Goal: Task Accomplishment & Management: Manage account settings

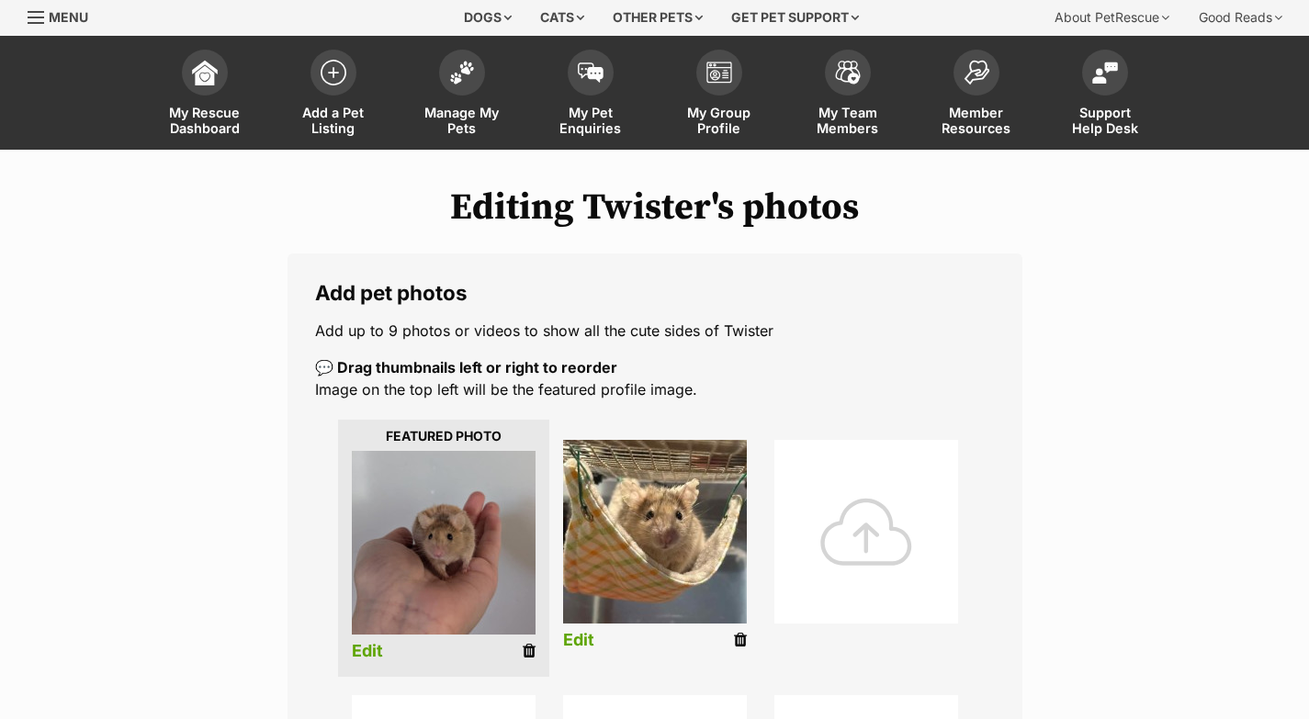
scroll to position [349, 0]
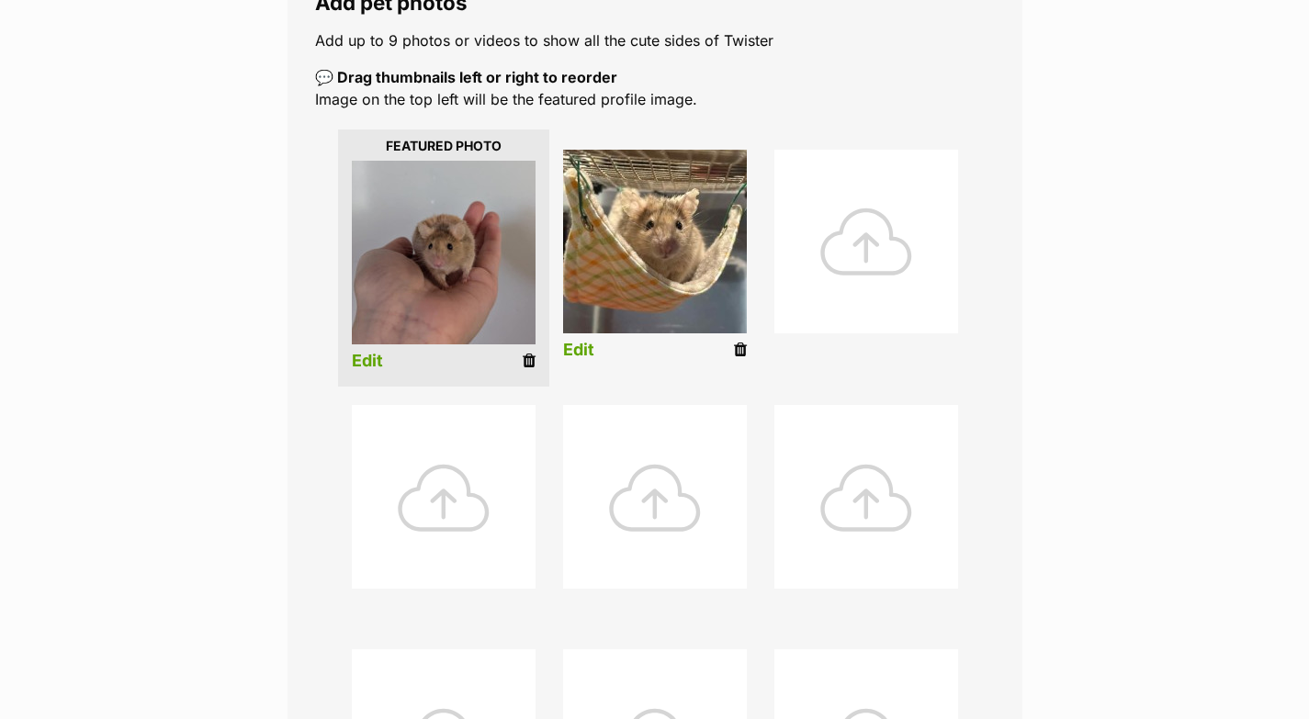
click at [881, 248] on div at bounding box center [866, 242] width 184 height 184
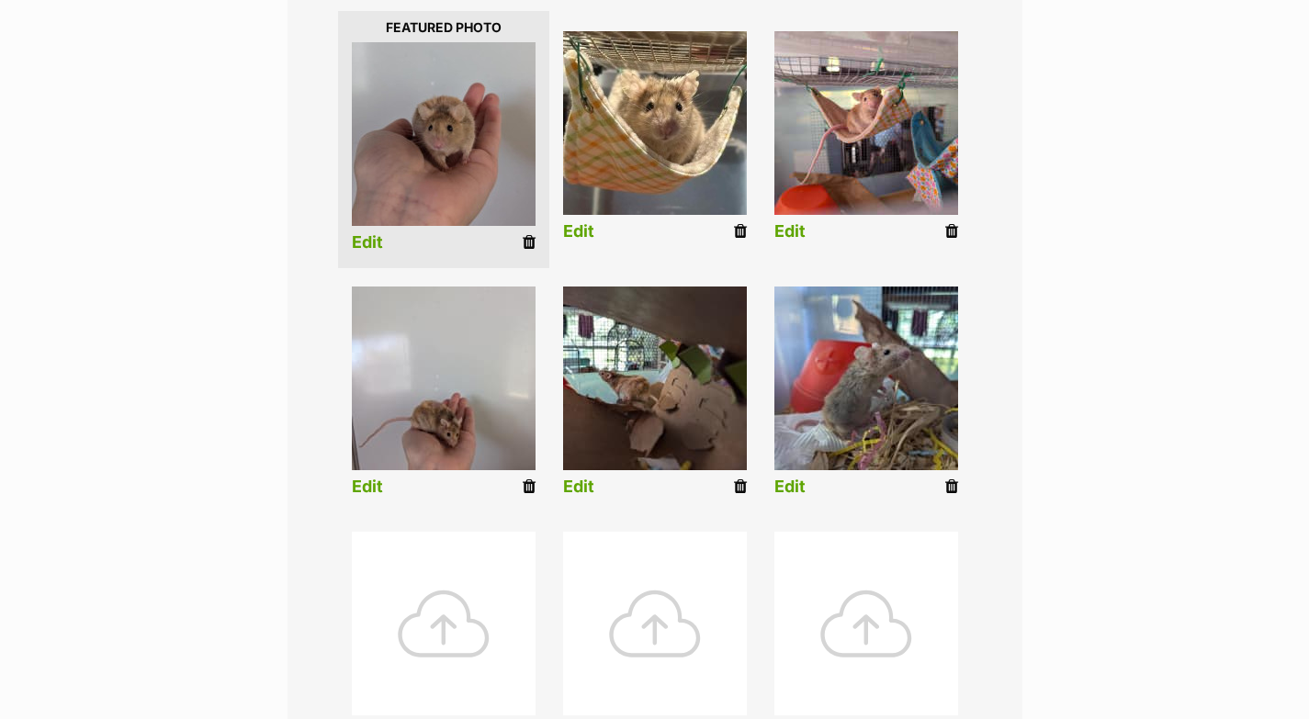
scroll to position [468, 0]
click at [797, 226] on link "Edit" at bounding box center [789, 230] width 31 height 19
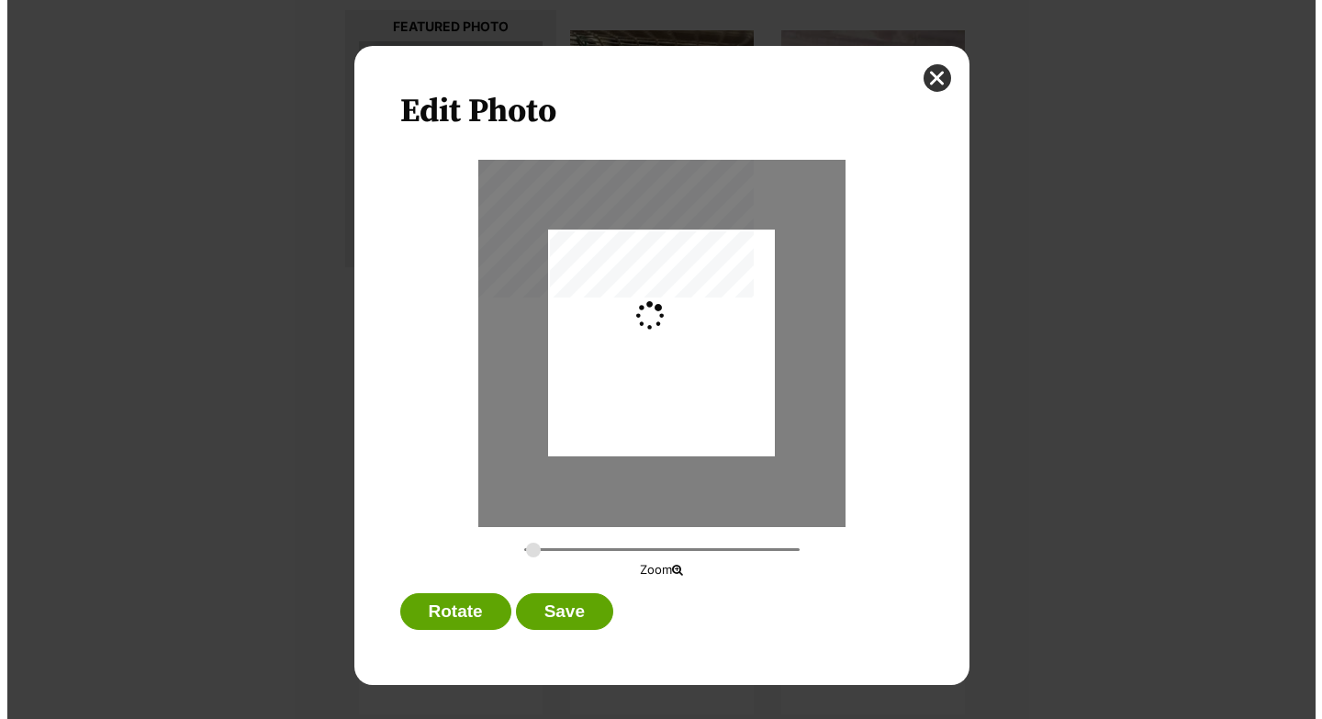
scroll to position [0, 0]
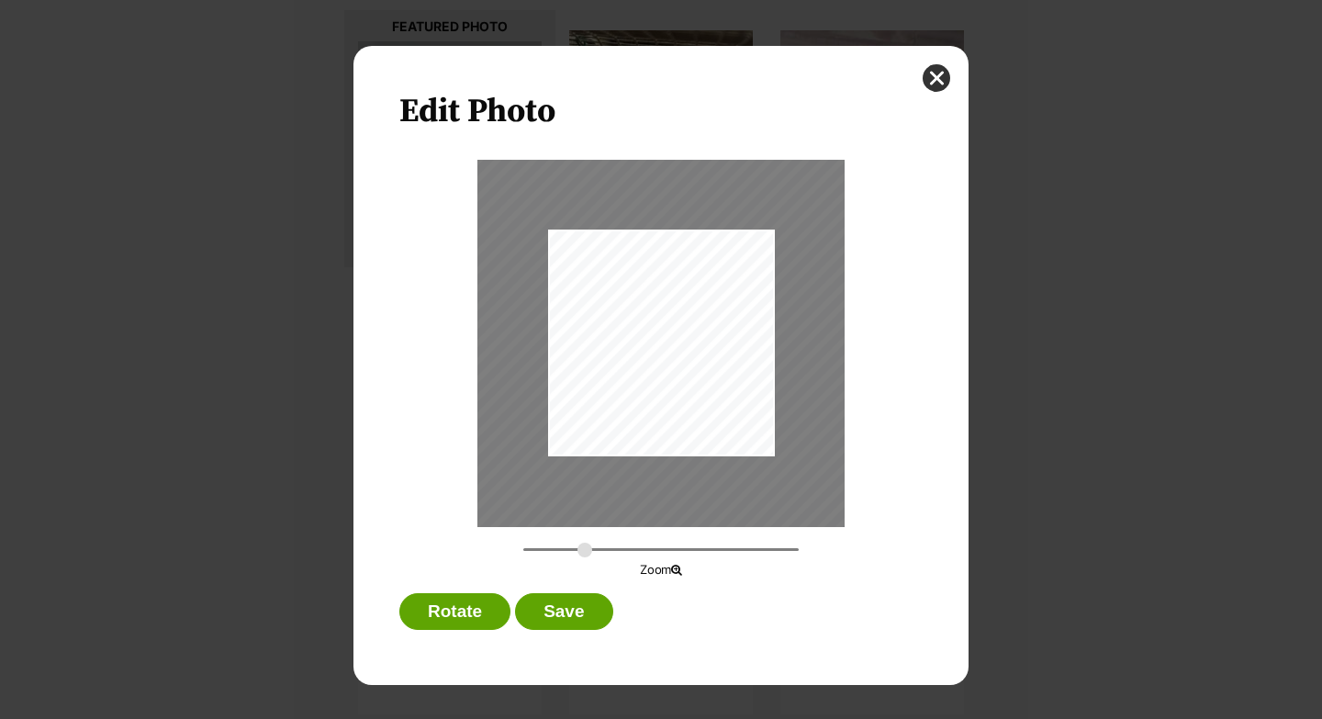
drag, startPoint x: 534, startPoint y: 549, endPoint x: 650, endPoint y: 409, distance: 182.6
click at [584, 554] on input "Dialog Window - Close (Press escape to close)" at bounding box center [660, 549] width 275 height 17
drag, startPoint x: 702, startPoint y: 361, endPoint x: 712, endPoint y: 362, distance: 10.1
click at [712, 362] on div "Dialog Window - Close (Press escape to close)" at bounding box center [670, 344] width 495 height 373
drag, startPoint x: 580, startPoint y: 549, endPoint x: 573, endPoint y: 538, distance: 13.2
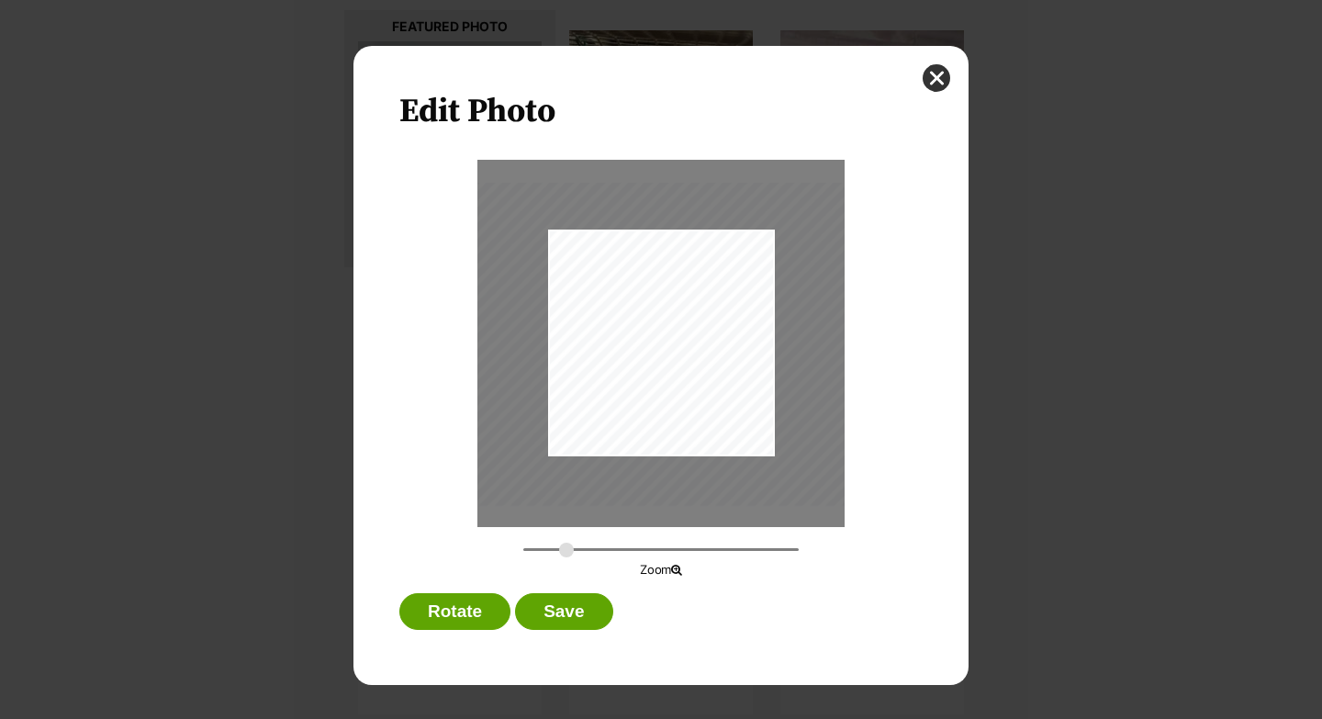
type input "0.5194"
click at [566, 548] on input "Dialog Window - Close (Press escape to close)" at bounding box center [660, 549] width 275 height 17
drag, startPoint x: 716, startPoint y: 366, endPoint x: 713, endPoint y: 357, distance: 9.9
click at [713, 357] on div "Dialog Window - Close (Press escape to close)" at bounding box center [665, 332] width 429 height 323
click at [612, 606] on button "Save" at bounding box center [563, 611] width 97 height 37
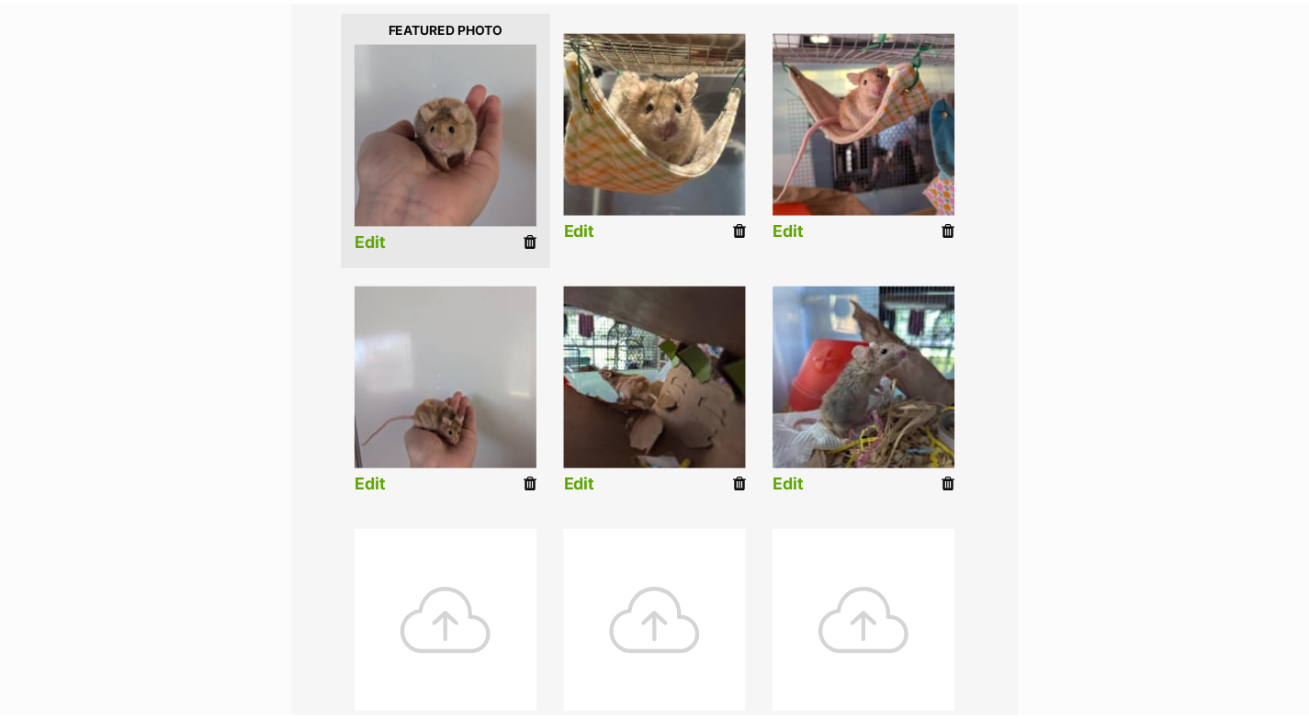
scroll to position [468, 0]
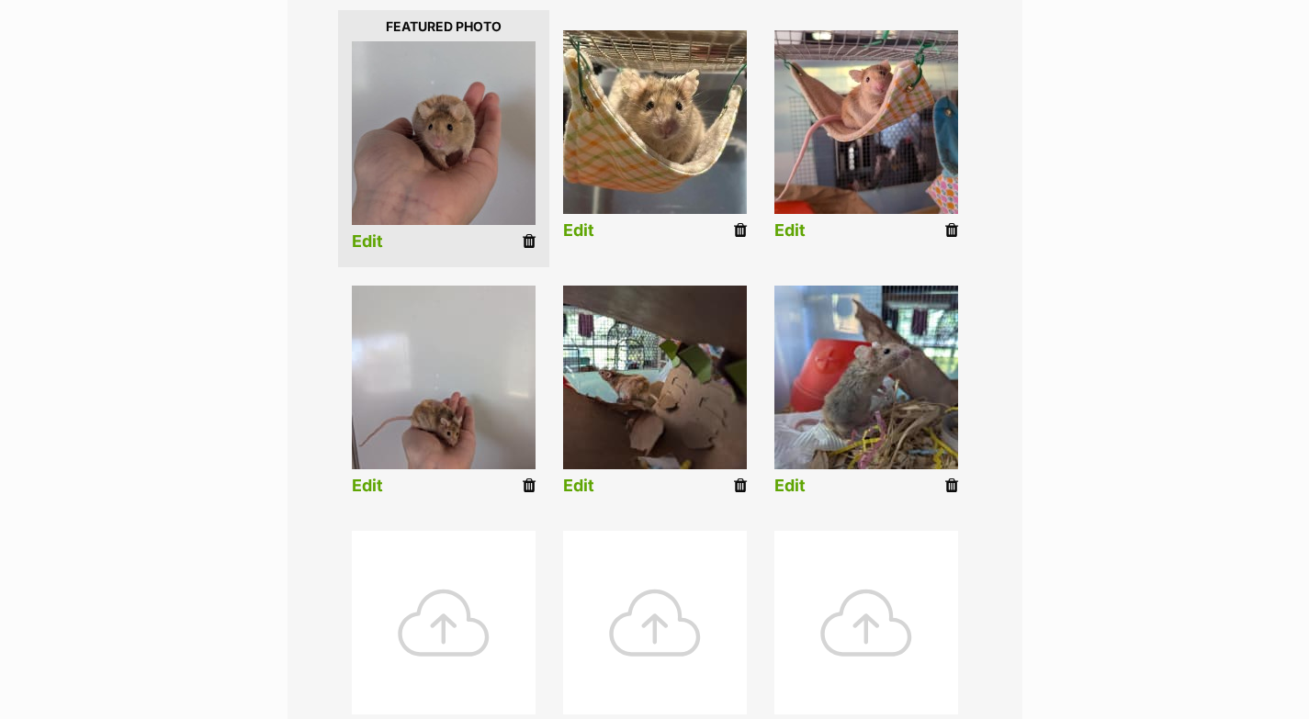
click at [791, 228] on link "Edit" at bounding box center [789, 230] width 31 height 19
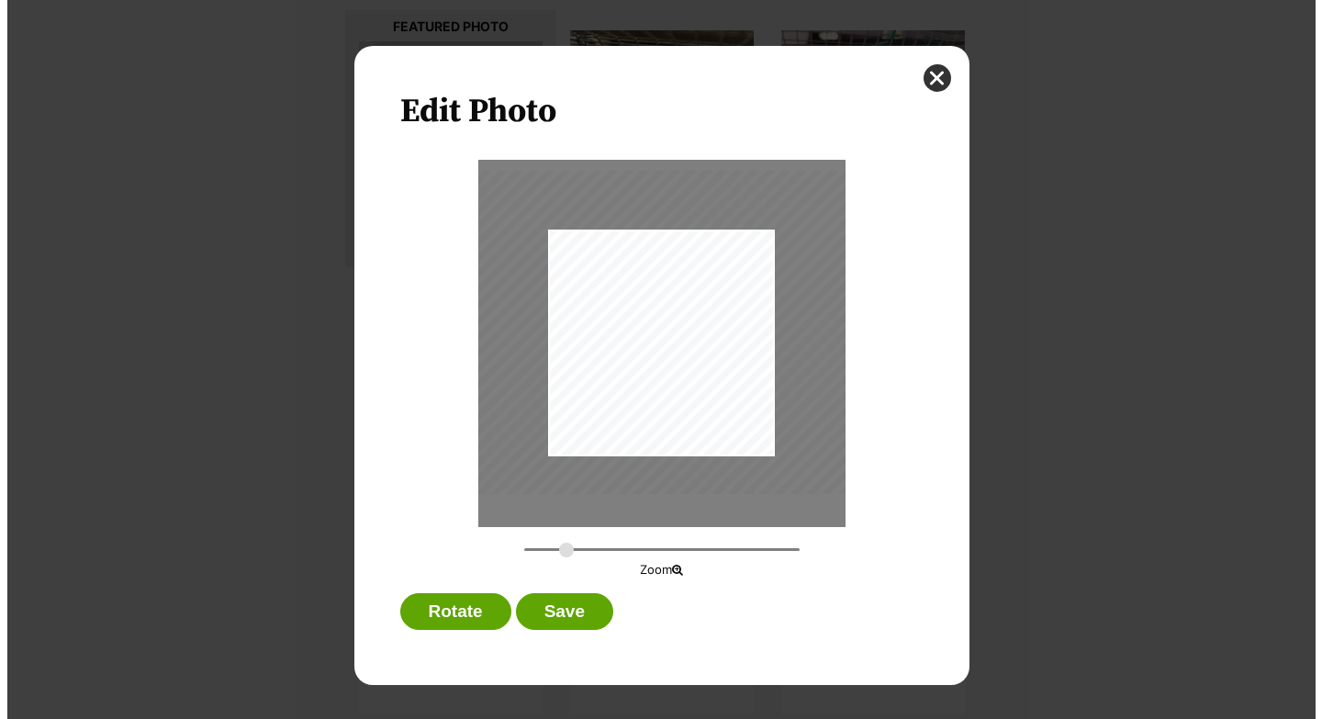
scroll to position [0, 0]
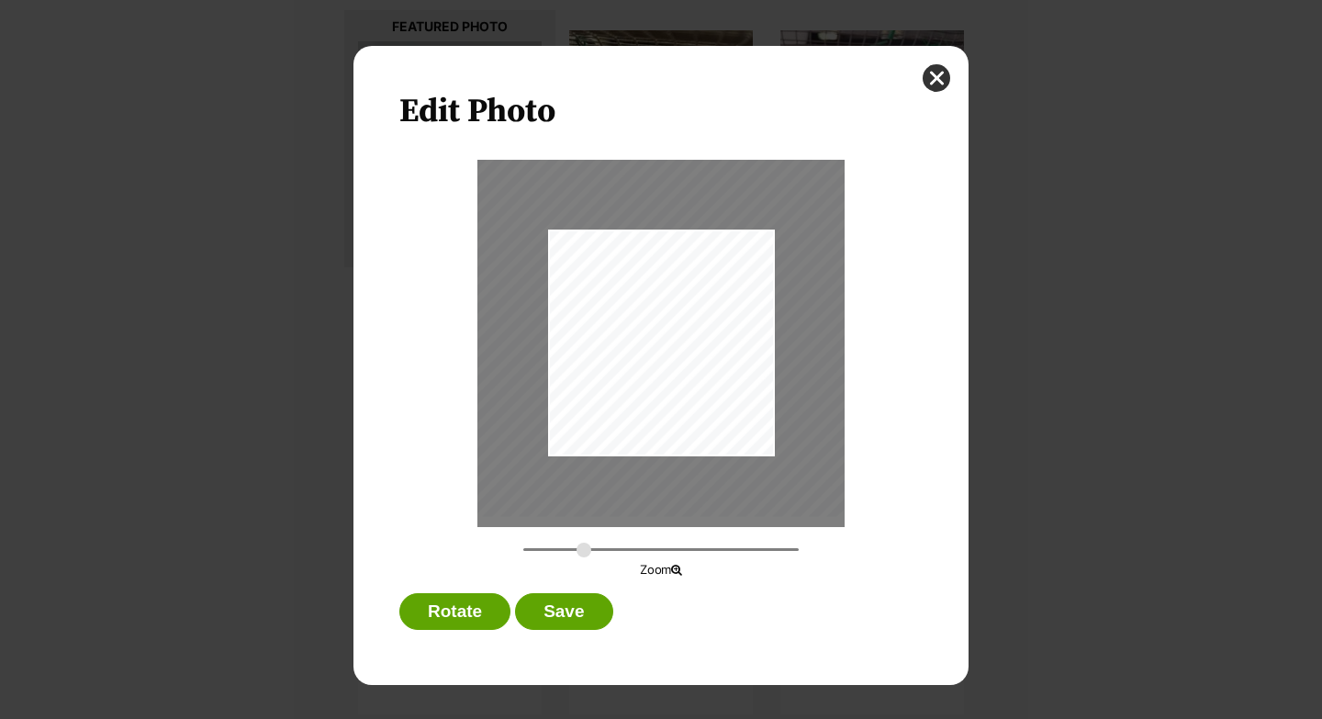
drag, startPoint x: 572, startPoint y: 549, endPoint x: 748, endPoint y: 354, distance: 262.7
type input "0.6005"
click at [584, 549] on input "Dialog Window - Close (Press escape to close)" at bounding box center [660, 549] width 275 height 17
drag, startPoint x: 751, startPoint y: 286, endPoint x: 751, endPoint y: 301, distance: 15.6
click at [751, 301] on div "Dialog Window - Close (Press escape to close)" at bounding box center [666, 349] width 496 height 374
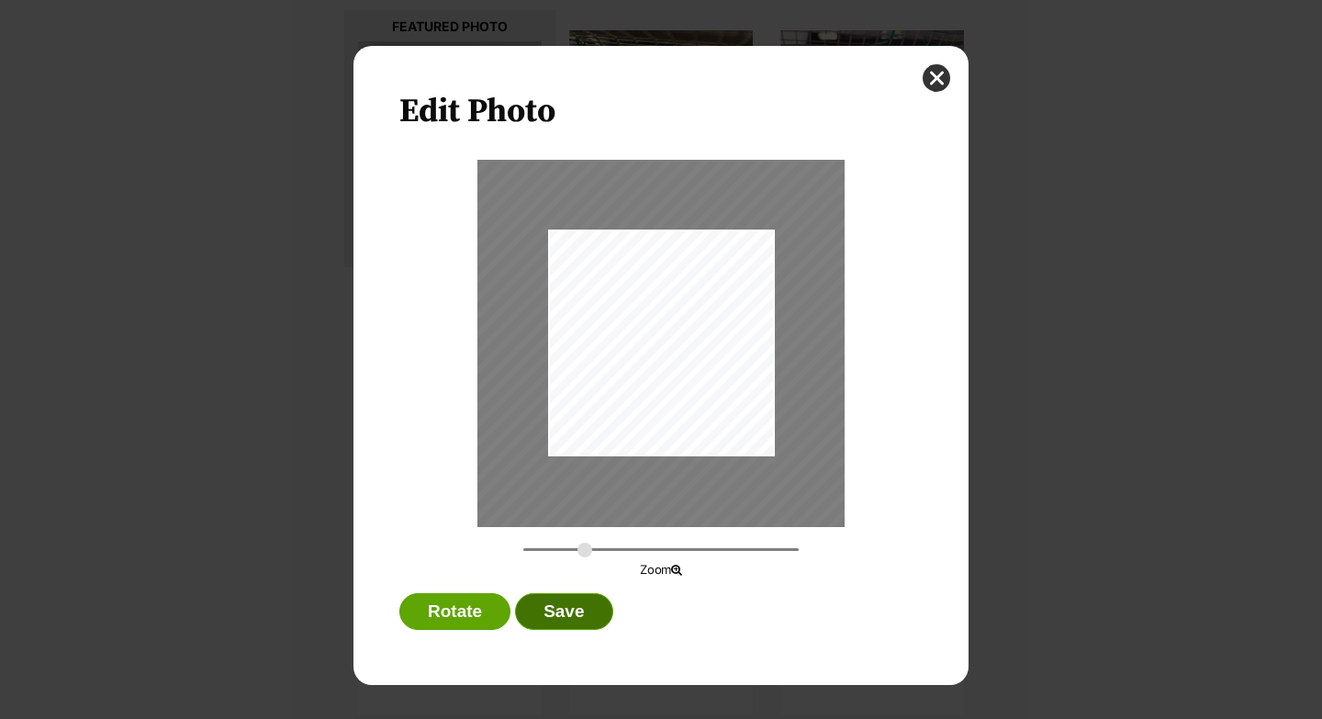
click at [557, 600] on button "Save" at bounding box center [563, 611] width 97 height 37
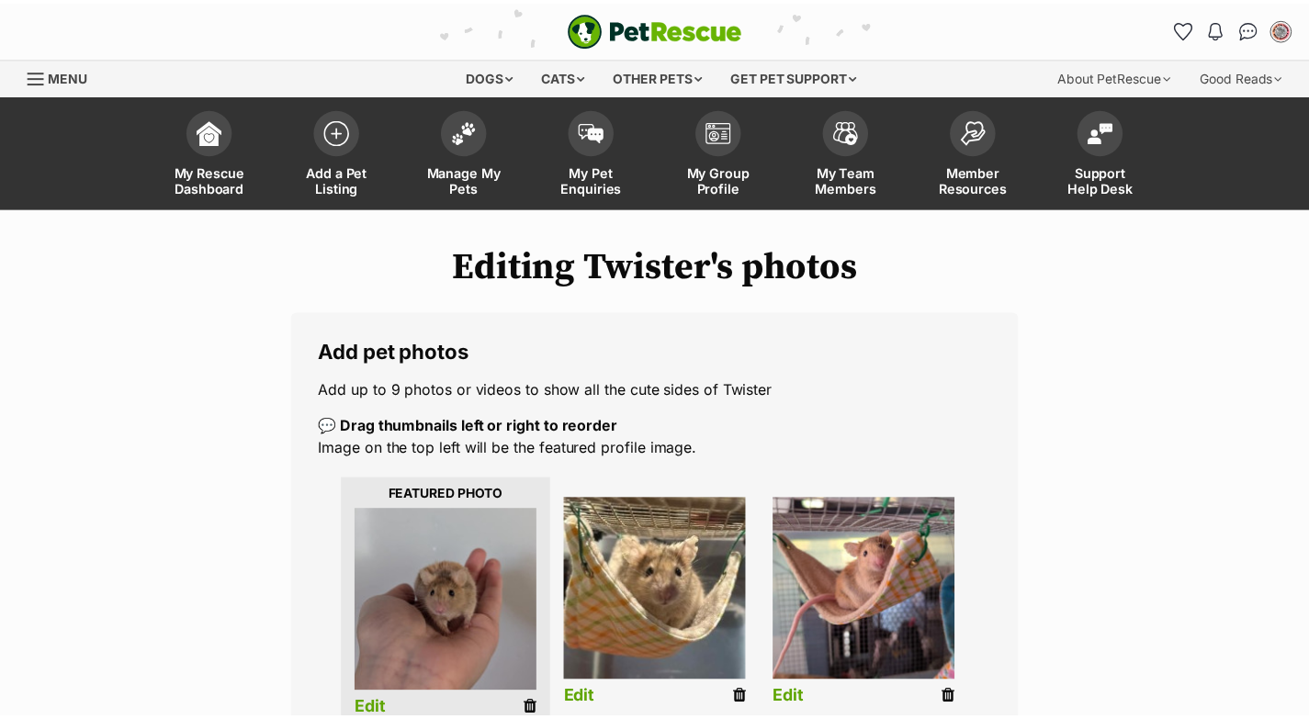
scroll to position [468, 0]
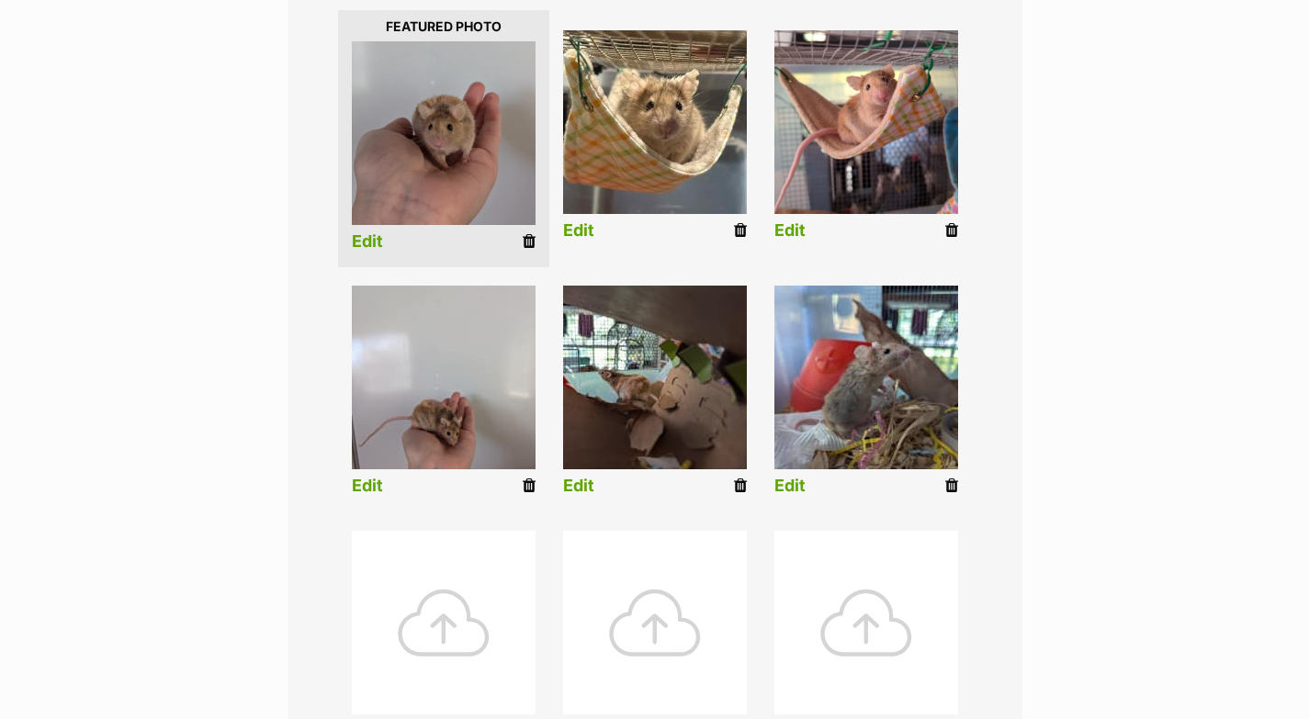
click at [783, 231] on link "Edit" at bounding box center [789, 230] width 31 height 19
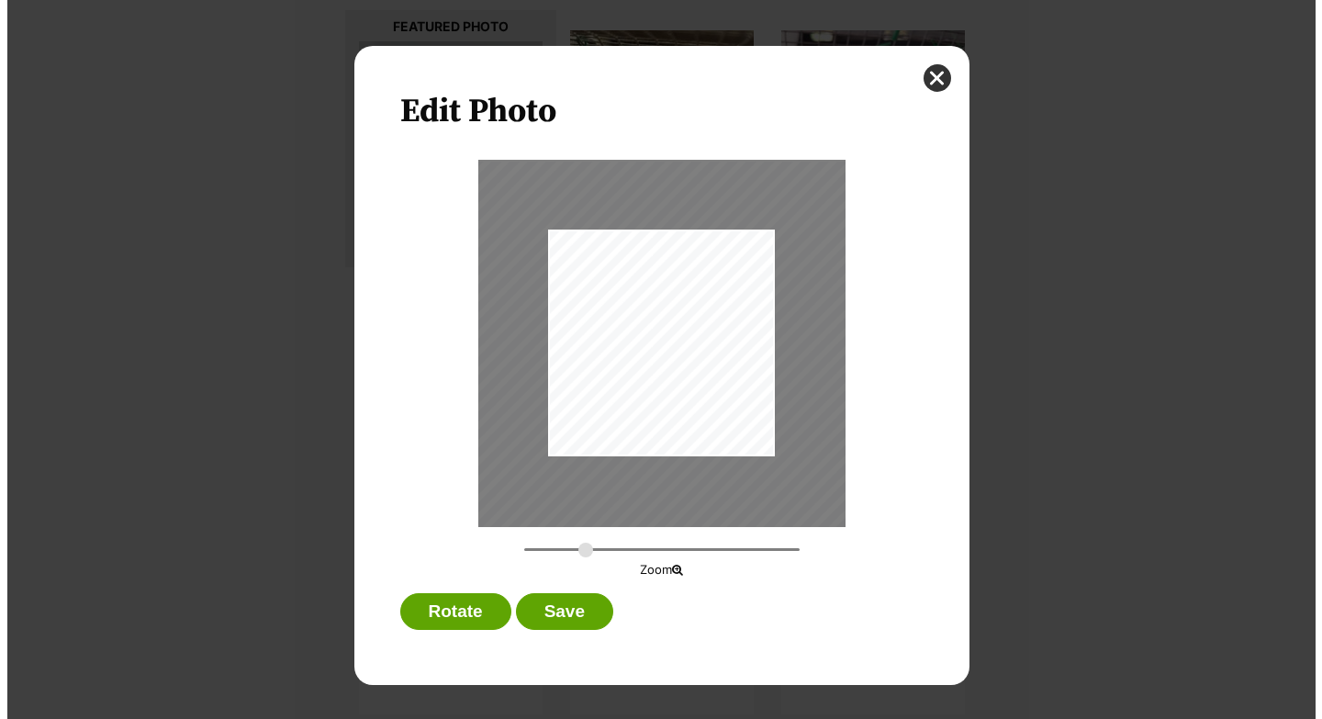
scroll to position [0, 0]
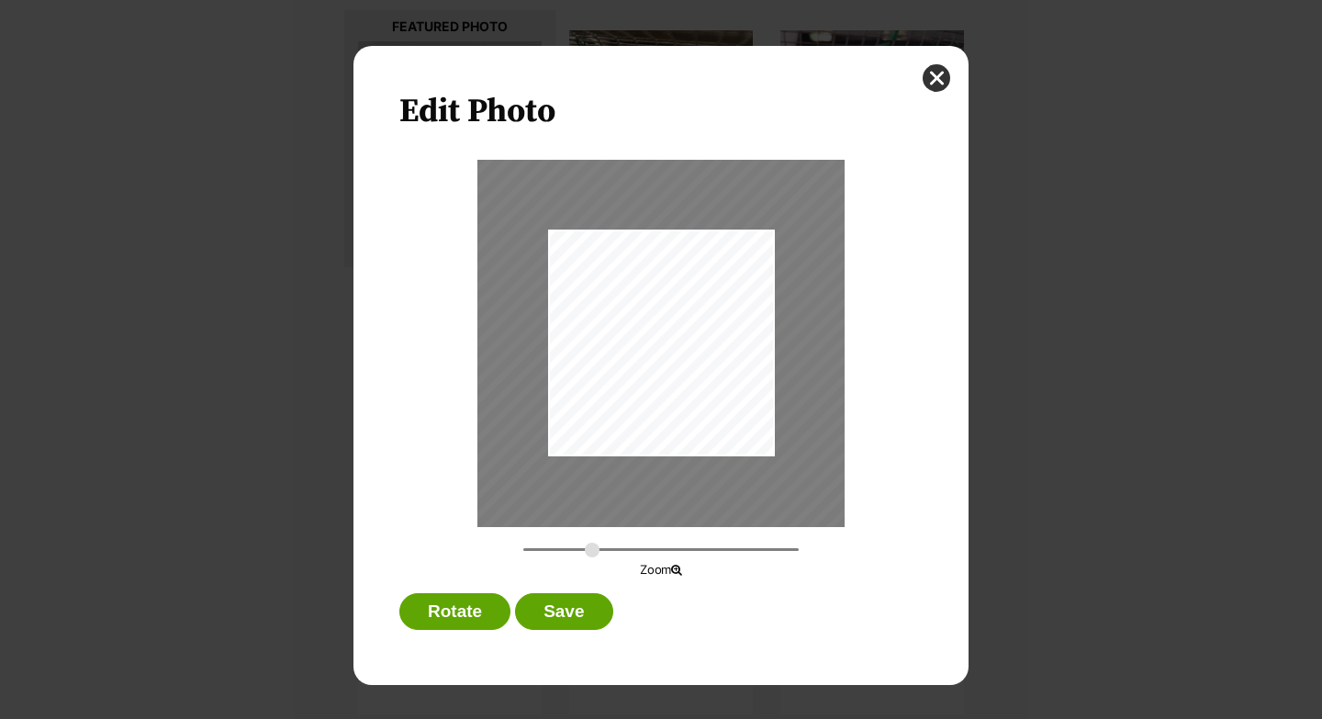
type input "0.6312"
click at [591, 546] on input "Dialog Window - Close (Press escape to close)" at bounding box center [660, 549] width 275 height 17
click at [680, 372] on div "Dialog Window - Close (Press escape to close)" at bounding box center [665, 356] width 522 height 392
click at [567, 625] on button "Save" at bounding box center [563, 611] width 97 height 37
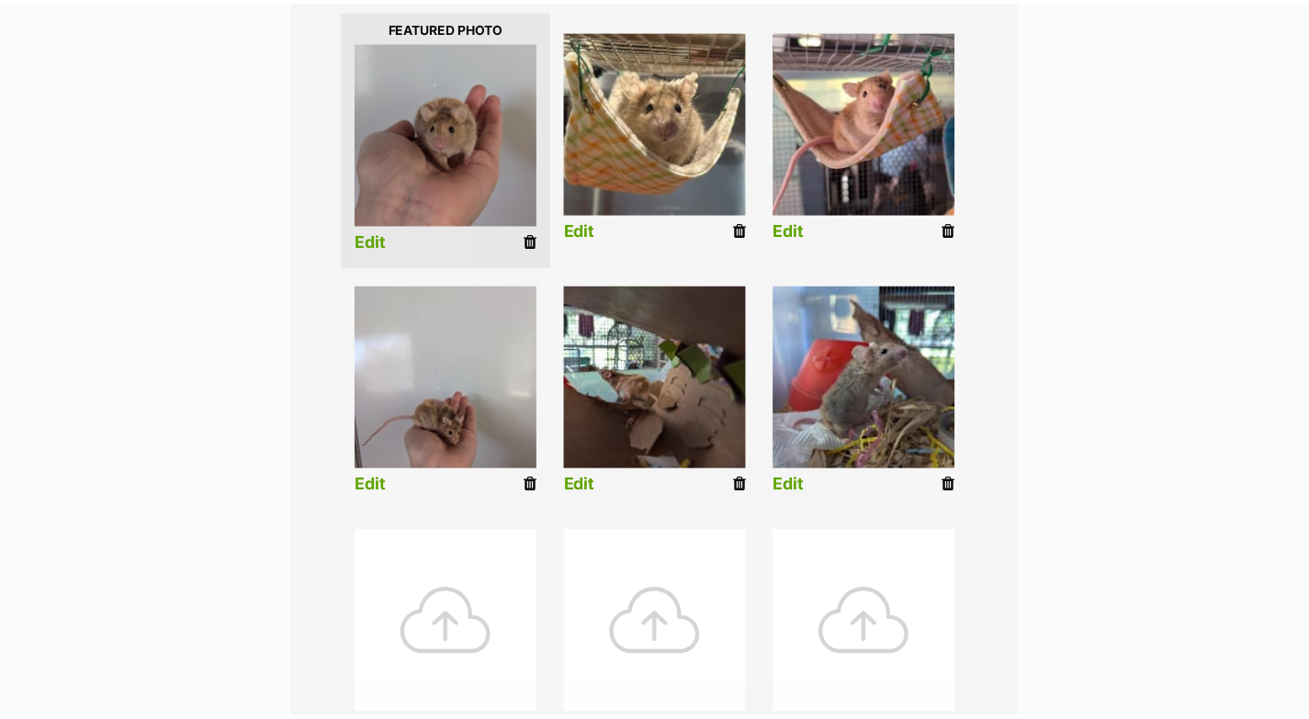
scroll to position [468, 0]
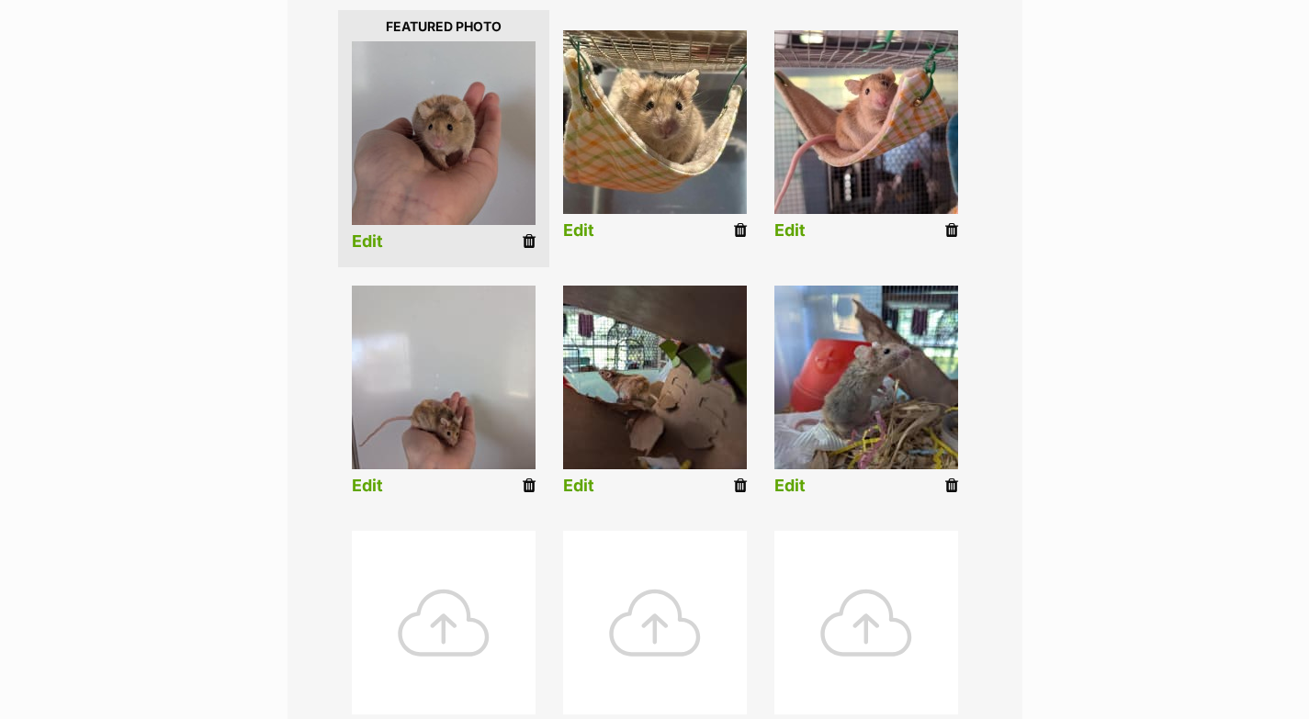
click at [363, 482] on link "Edit" at bounding box center [367, 486] width 31 height 19
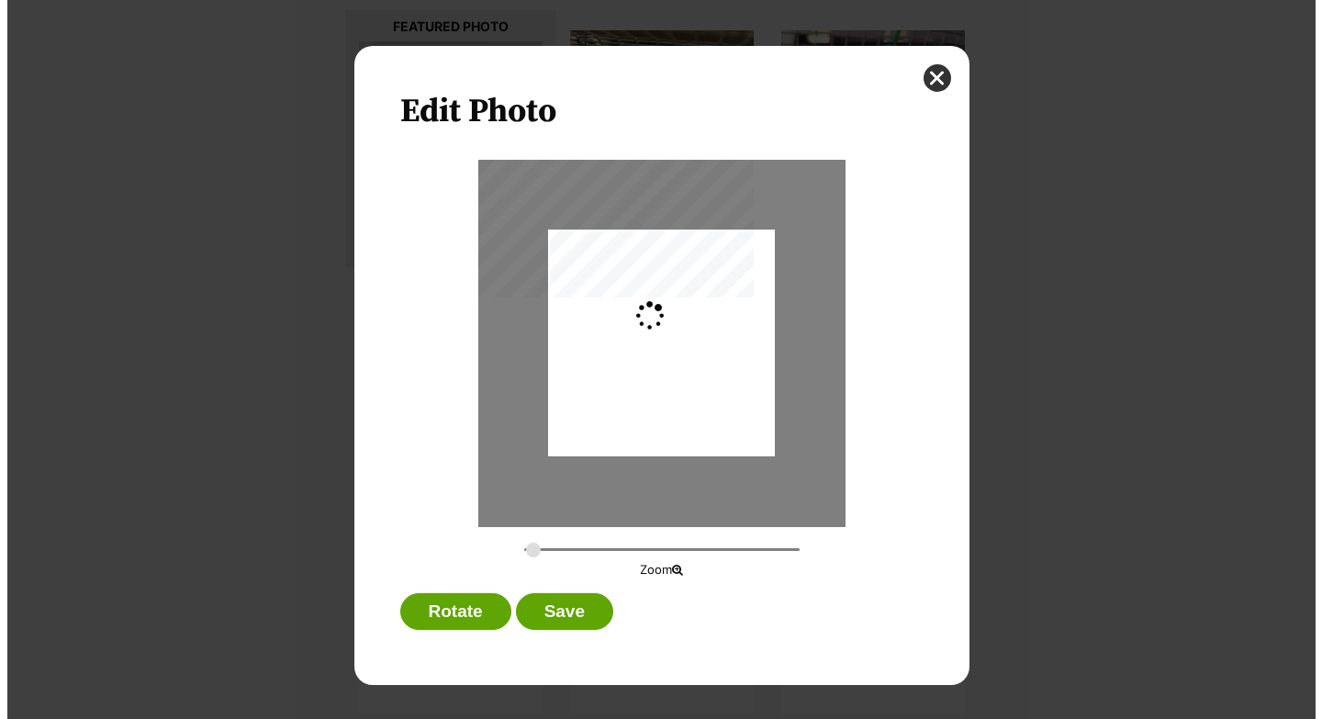
scroll to position [0, 0]
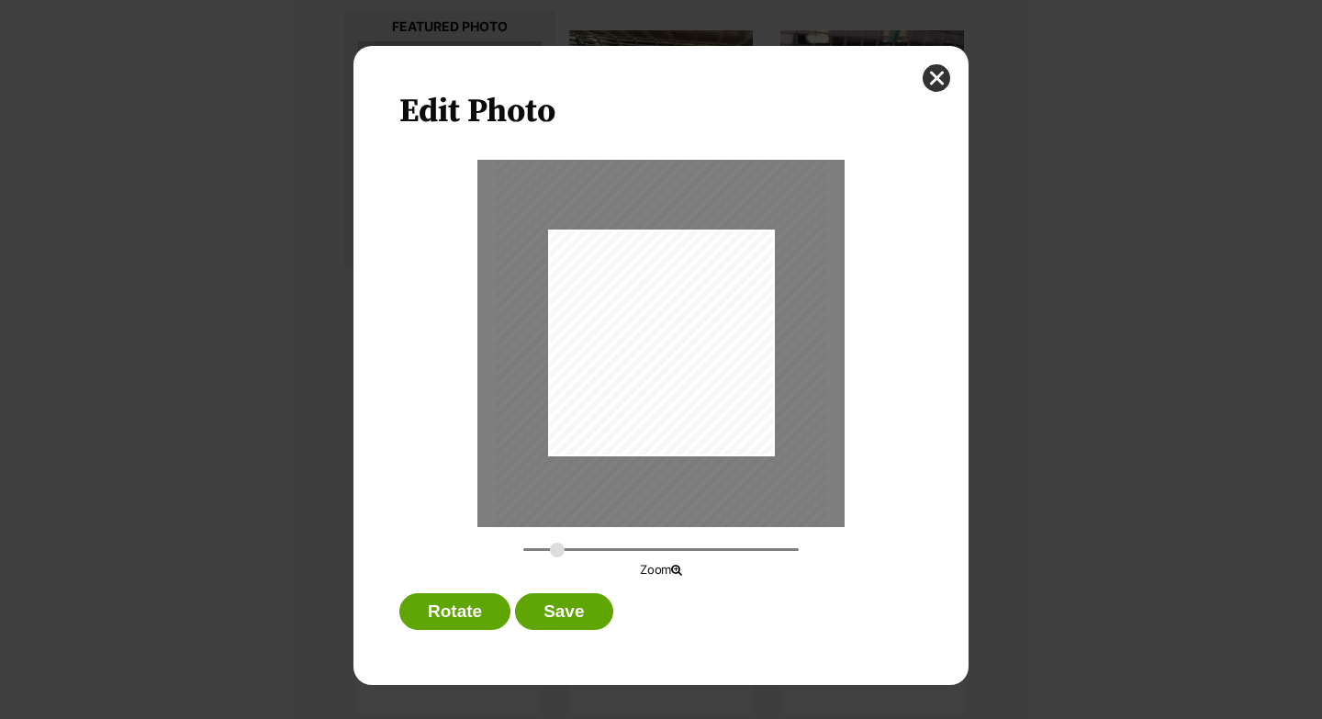
drag, startPoint x: 534, startPoint y: 546, endPoint x: 557, endPoint y: 547, distance: 23.9
click at [557, 547] on input "Dialog Window - Close (Press escape to close)" at bounding box center [660, 549] width 275 height 17
drag, startPoint x: 685, startPoint y: 365, endPoint x: 684, endPoint y: 376, distance: 10.1
click at [684, 376] on div "Dialog Window - Close (Press escape to close)" at bounding box center [669, 318] width 332 height 440
type input "0.4519"
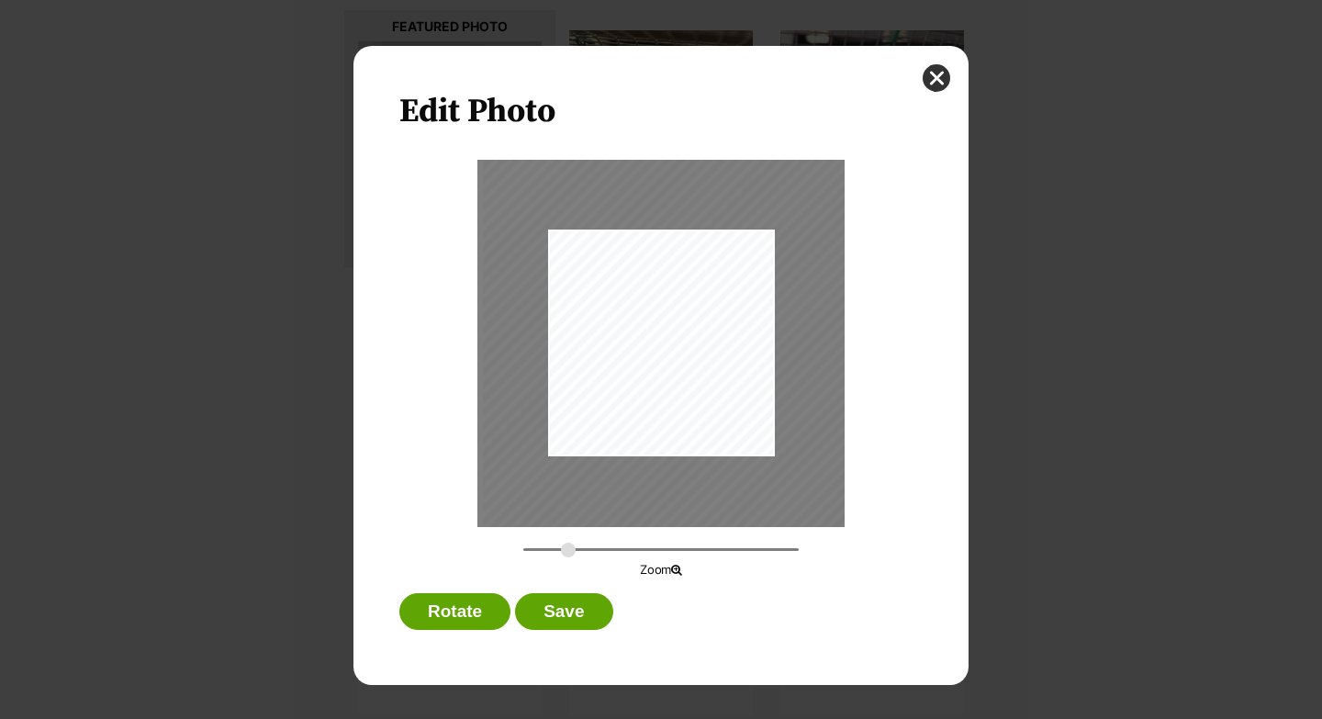
click at [568, 550] on input "Dialog Window - Close (Press escape to close)" at bounding box center [660, 549] width 275 height 17
click at [697, 378] on div "Dialog Window - Close (Press escape to close)" at bounding box center [675, 315] width 374 height 496
click at [601, 602] on button "Save" at bounding box center [563, 611] width 97 height 37
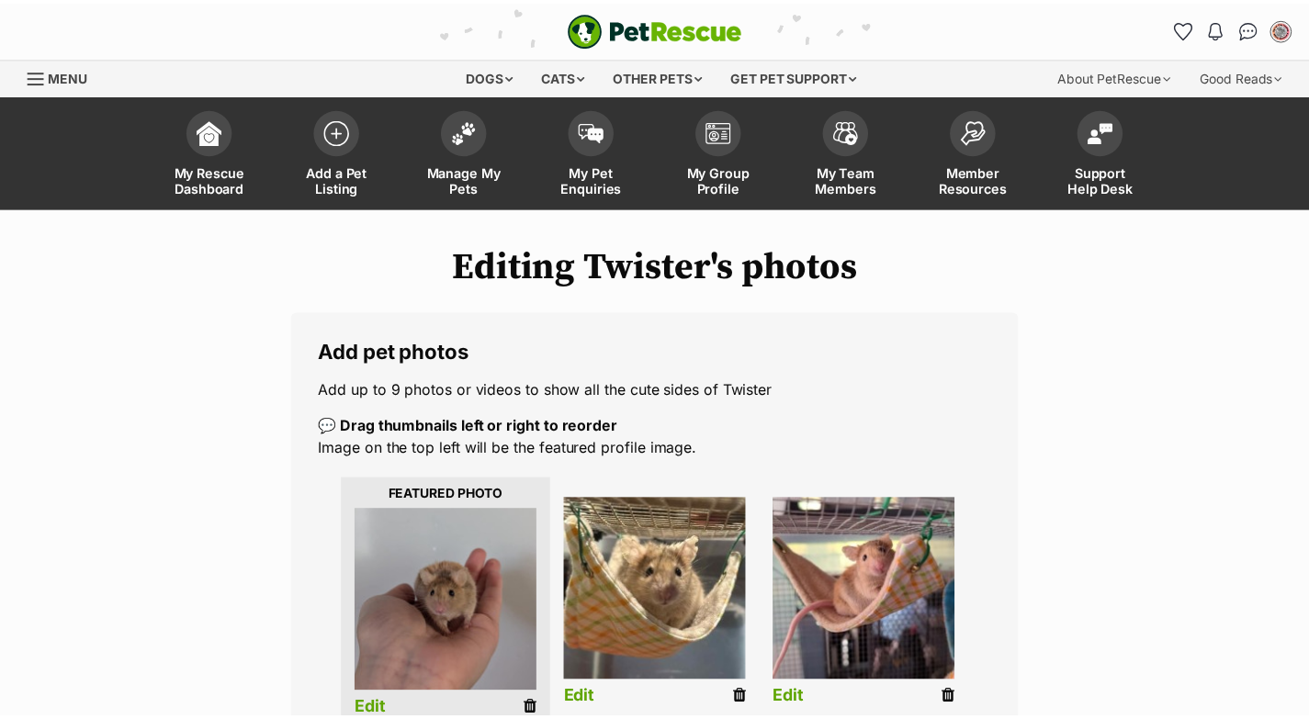
scroll to position [468, 0]
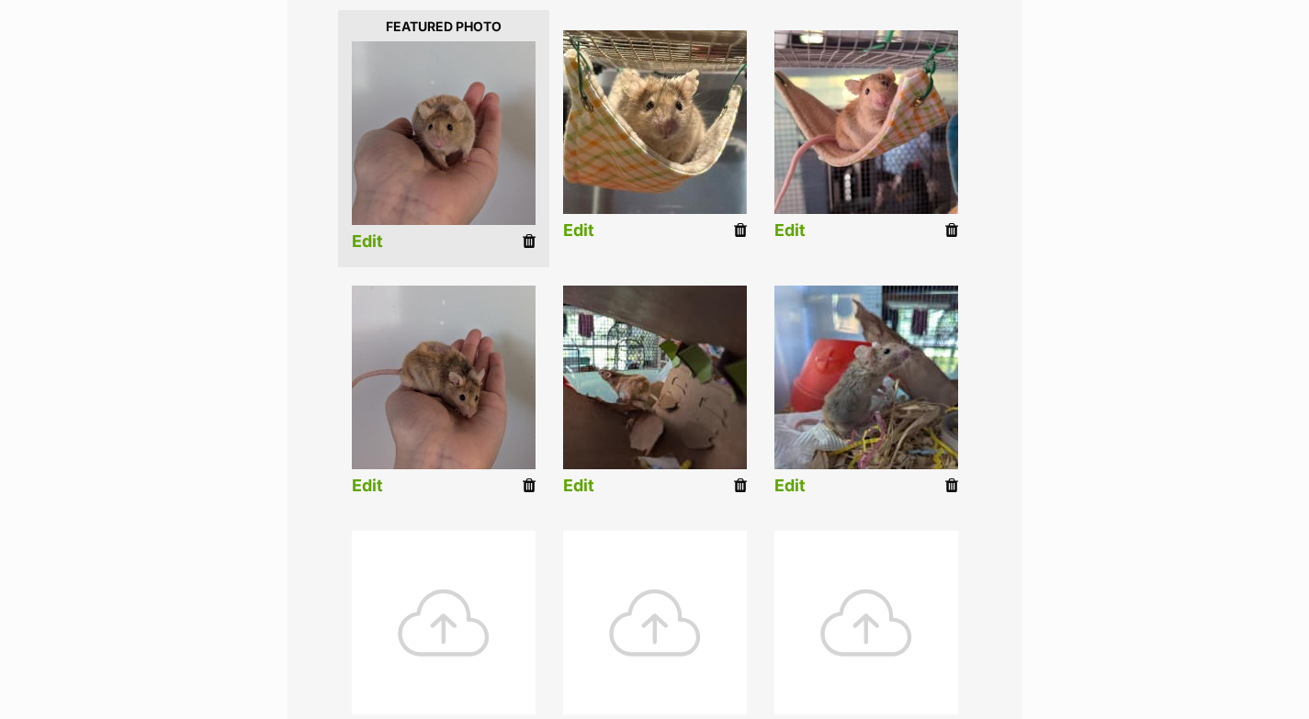
click at [579, 490] on link "Edit" at bounding box center [578, 486] width 31 height 19
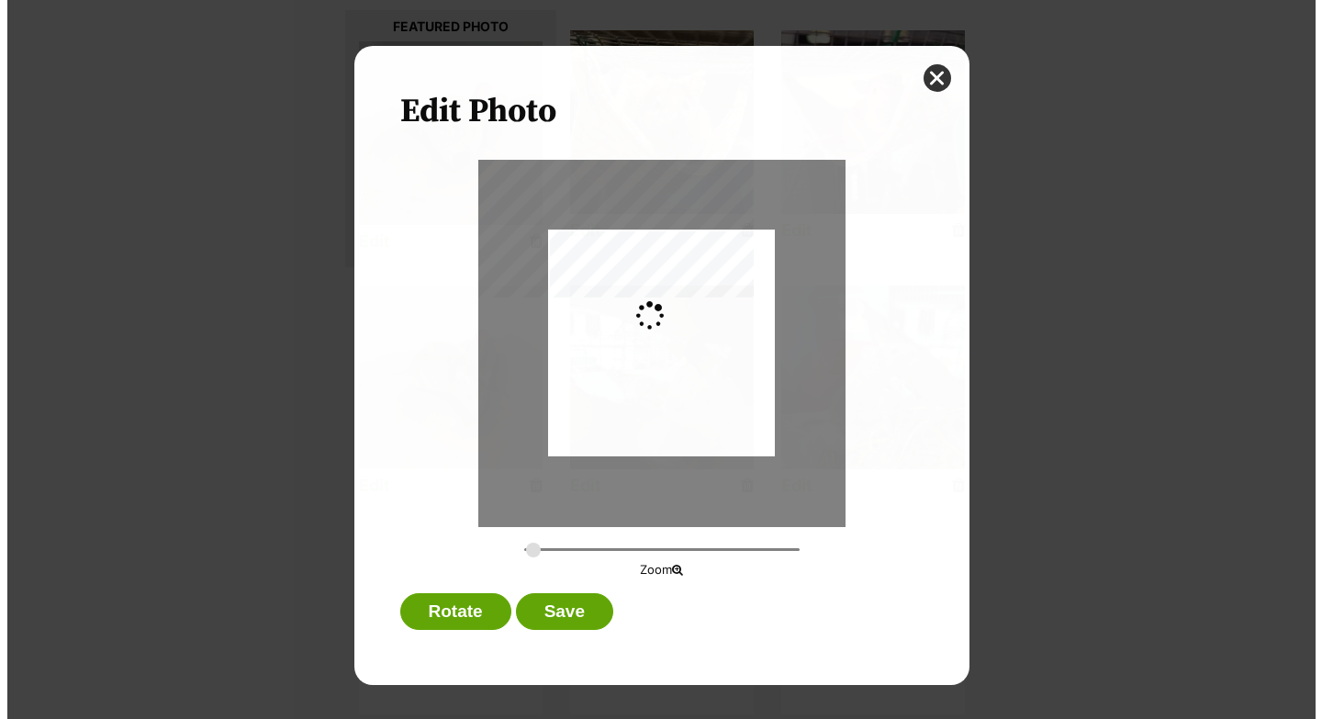
scroll to position [0, 0]
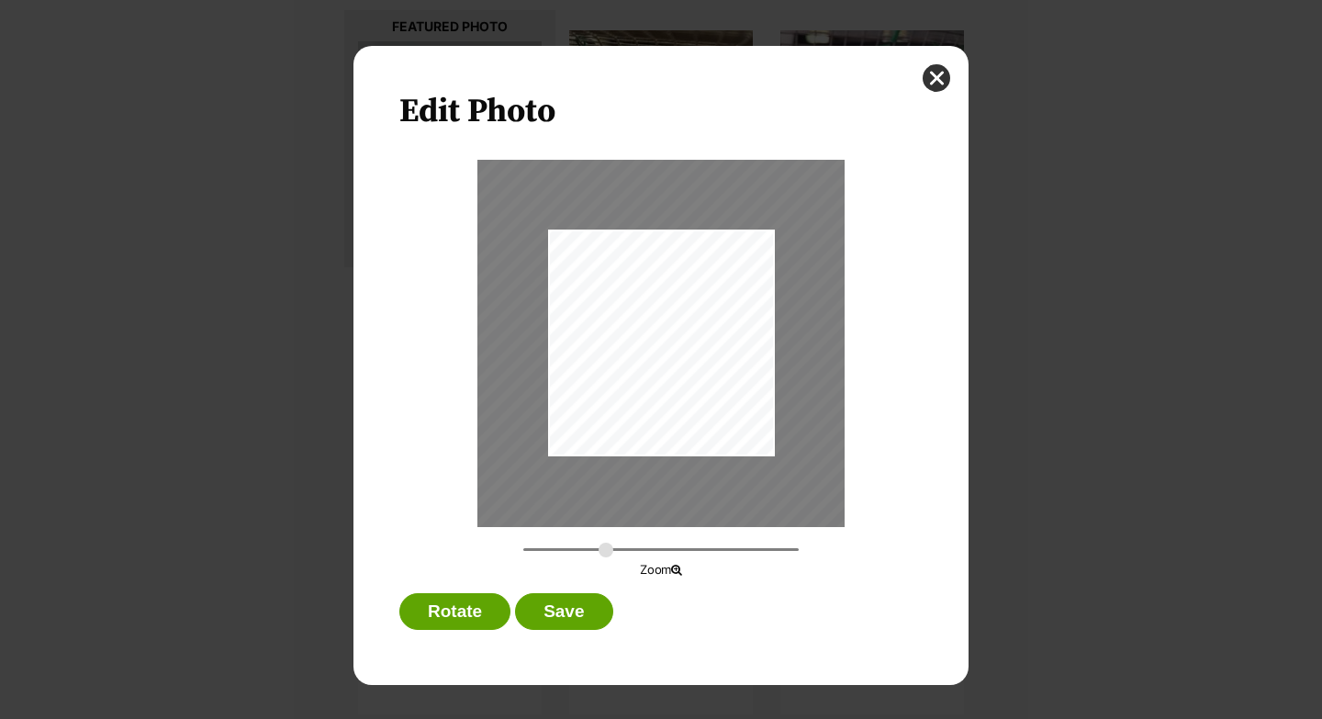
drag, startPoint x: 535, startPoint y: 550, endPoint x: 605, endPoint y: 554, distance: 69.9
type input "0.6912"
click at [605, 554] on input "Dialog Window - Close (Press escape to close)" at bounding box center [660, 549] width 275 height 17
click at [672, 392] on div "Dialog Window - Close (Press escape to close)" at bounding box center [661, 333] width 571 height 430
click at [603, 628] on button "Save" at bounding box center [563, 611] width 97 height 37
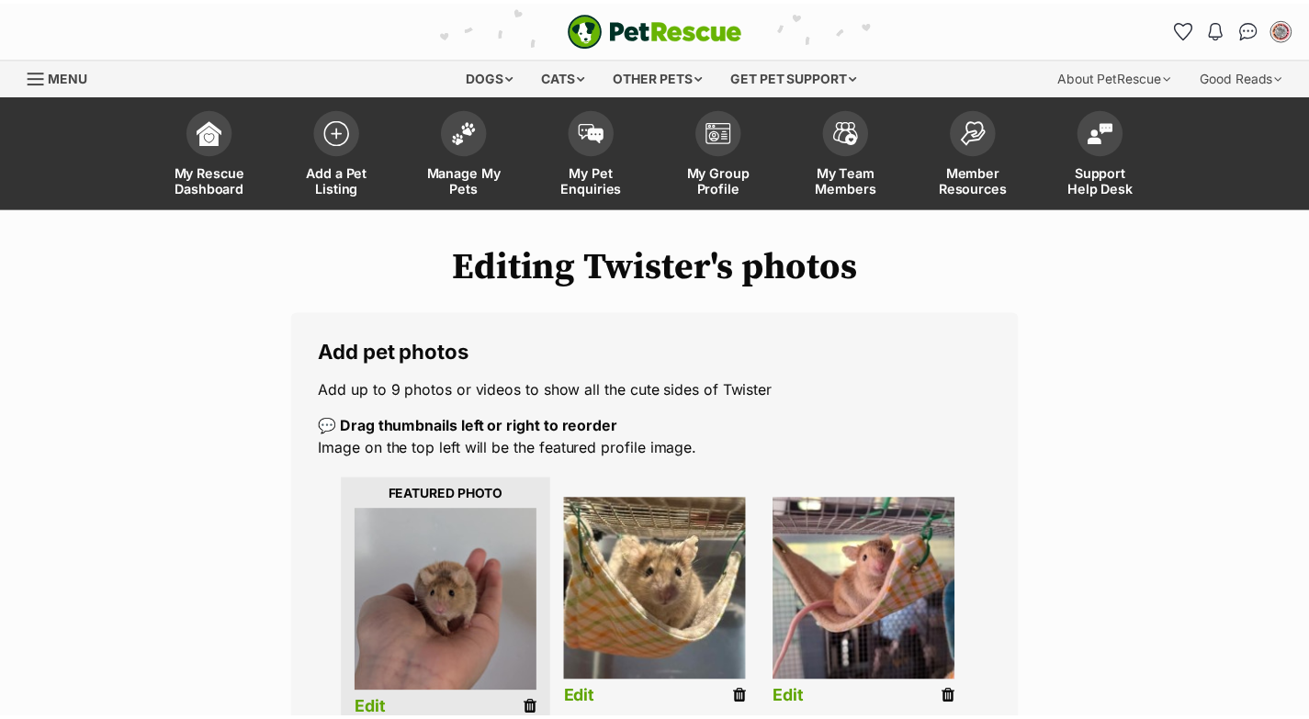
scroll to position [468, 0]
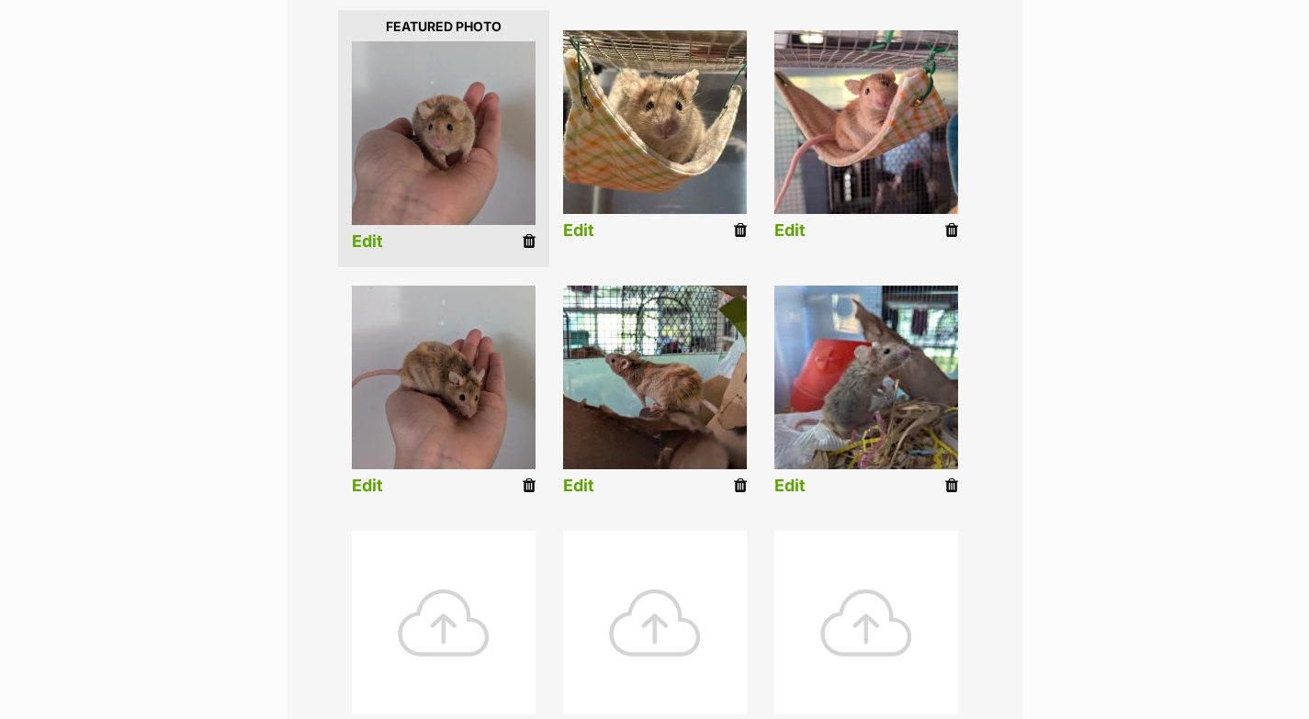
click at [801, 489] on link "Edit" at bounding box center [789, 486] width 31 height 19
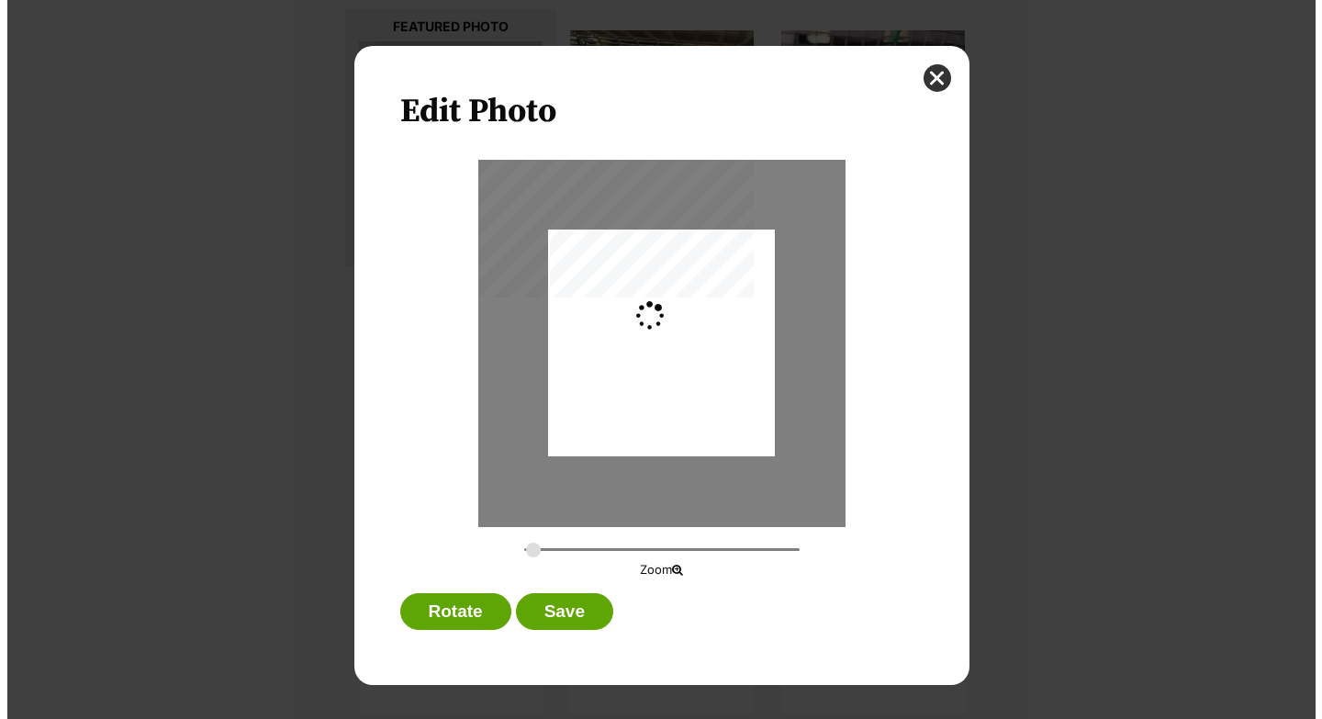
scroll to position [0, 0]
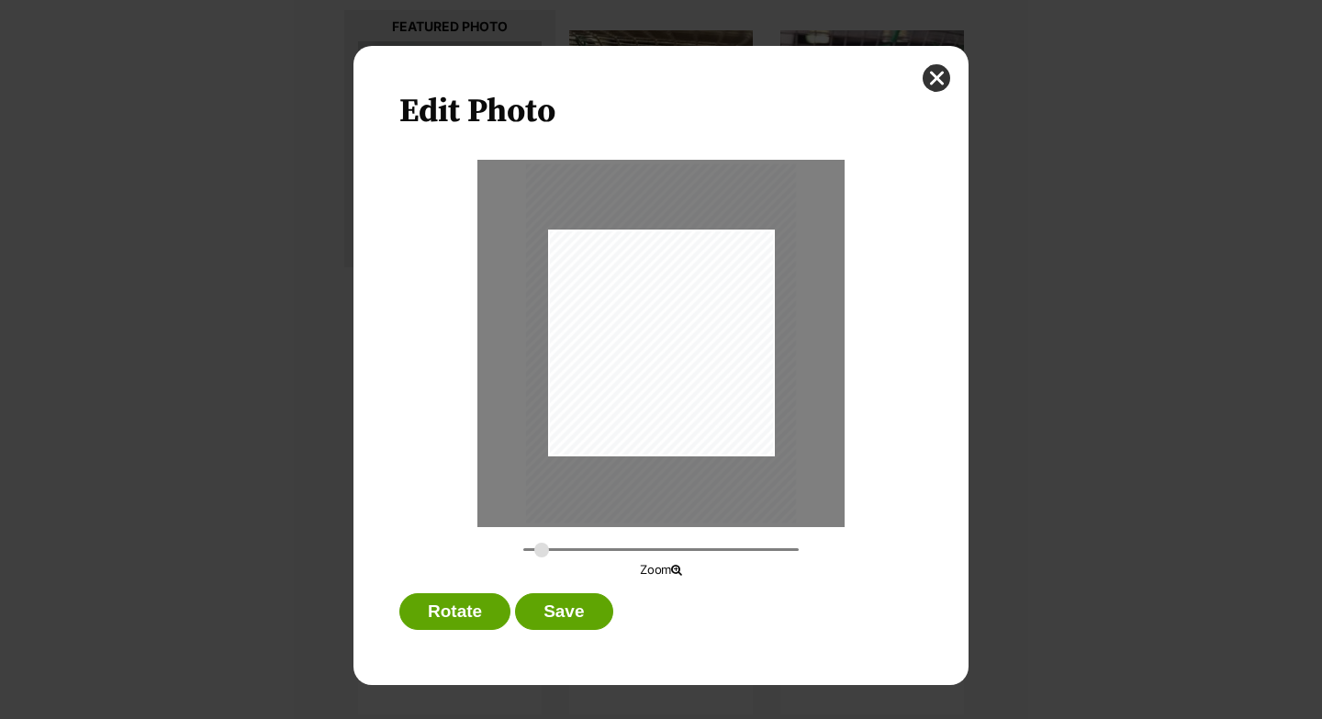
drag, startPoint x: 536, startPoint y: 549, endPoint x: 661, endPoint y: 413, distance: 184.6
type input "0.3271"
click at [542, 550] on input "Dialog Window - Close (Press escape to close)" at bounding box center [660, 549] width 275 height 17
drag, startPoint x: 691, startPoint y: 364, endPoint x: 692, endPoint y: 385, distance: 21.2
click at [692, 385] on div "Dialog Window - Close (Press escape to close)" at bounding box center [664, 364] width 270 height 359
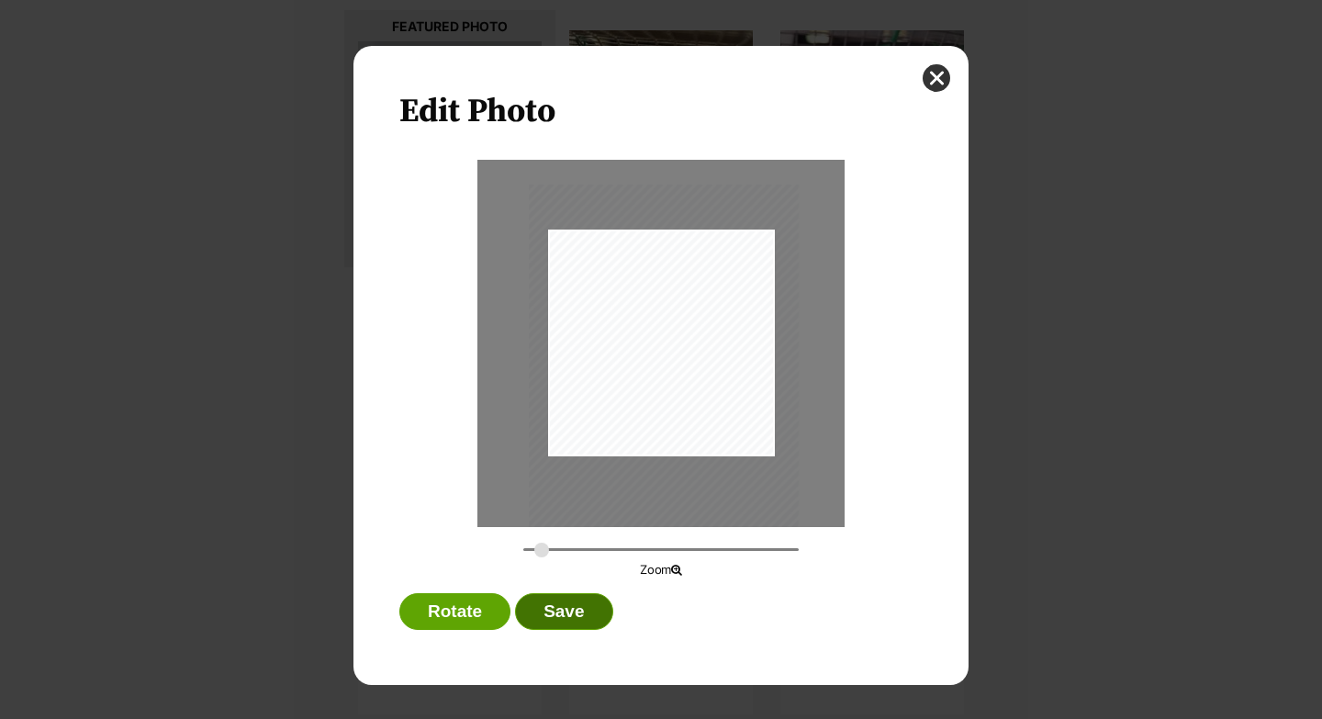
click at [590, 598] on button "Save" at bounding box center [563, 611] width 97 height 37
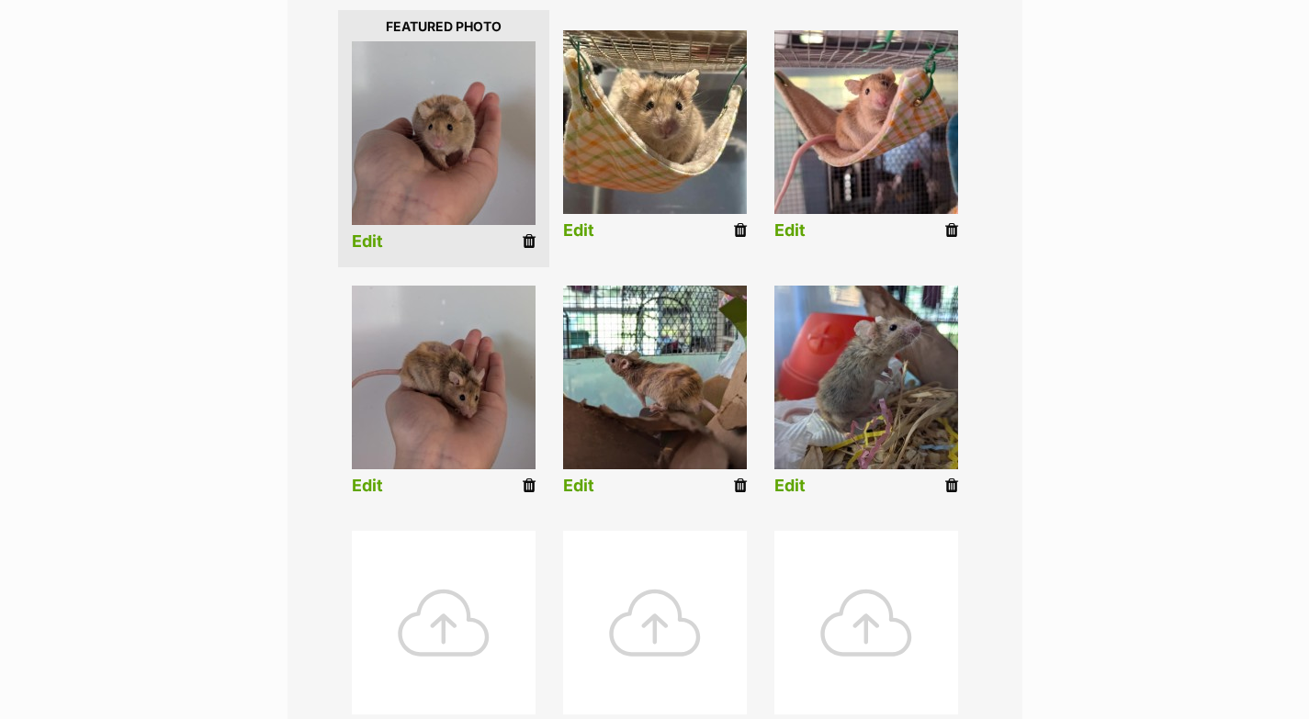
scroll to position [472, 0]
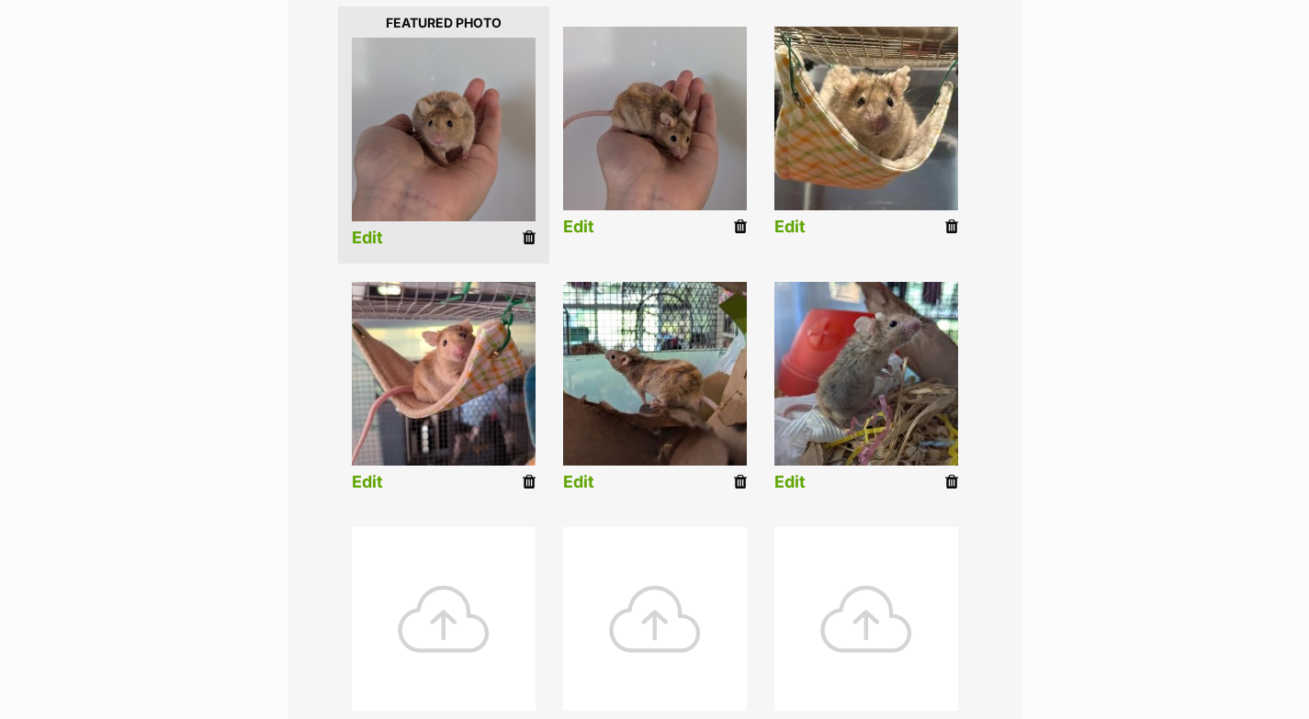
click at [463, 603] on div at bounding box center [444, 619] width 184 height 184
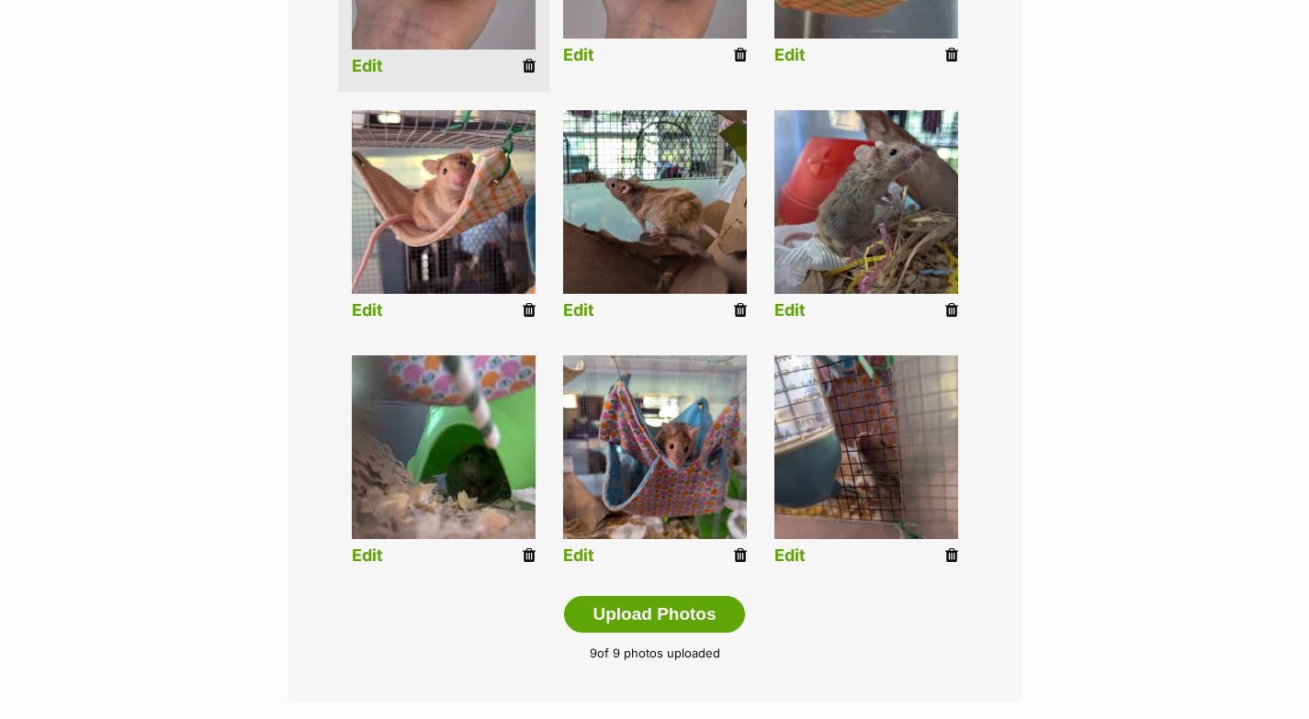
scroll to position [660, 0]
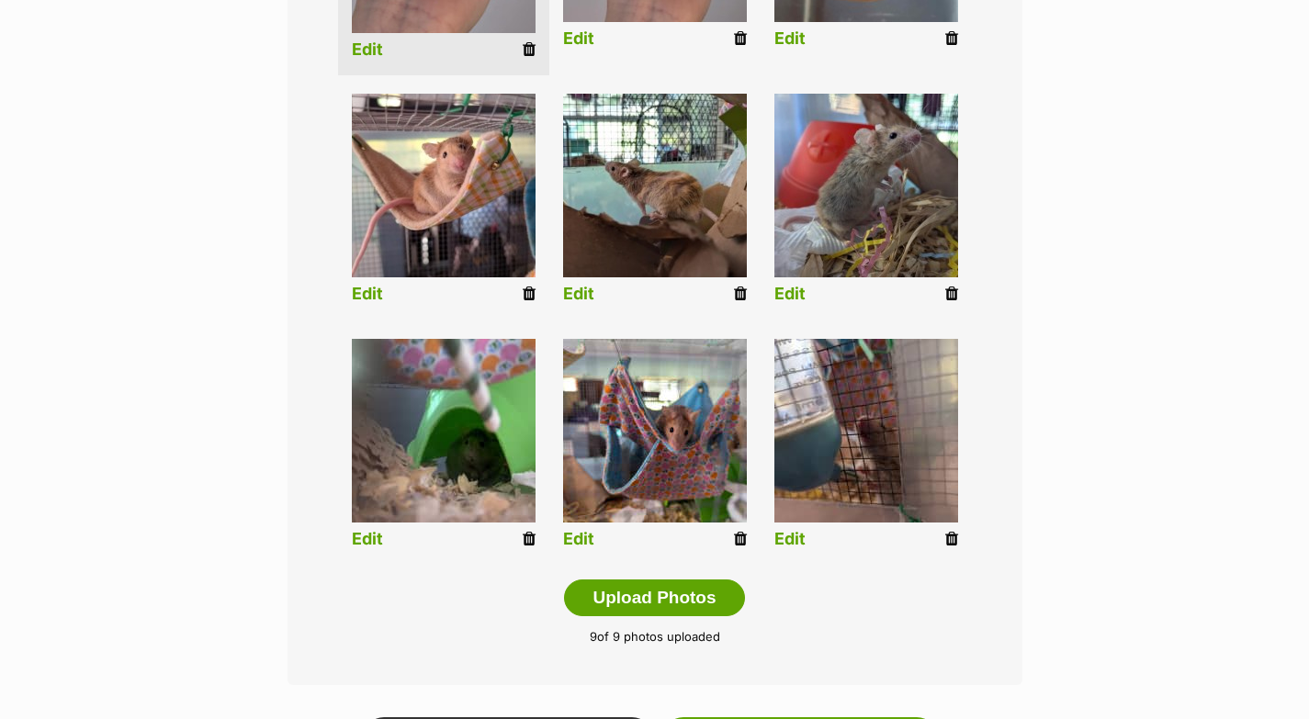
click at [373, 539] on link "Edit" at bounding box center [367, 539] width 31 height 19
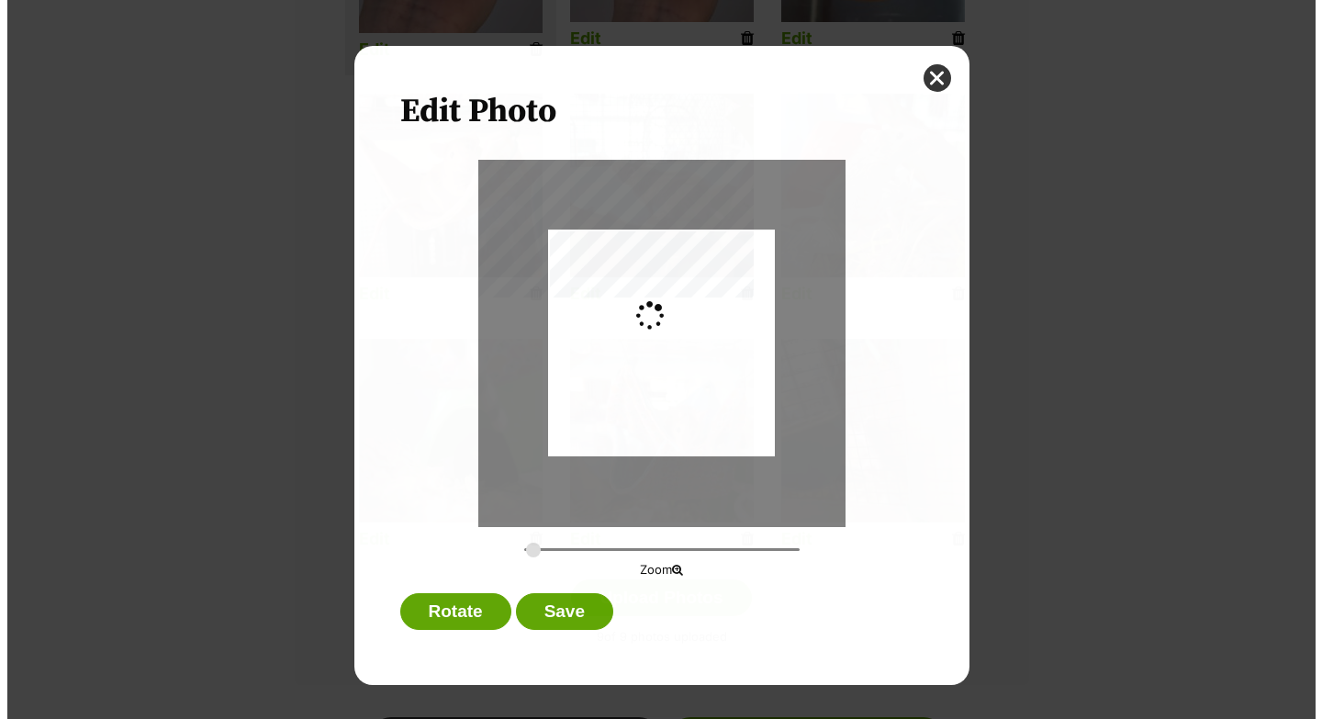
scroll to position [0, 0]
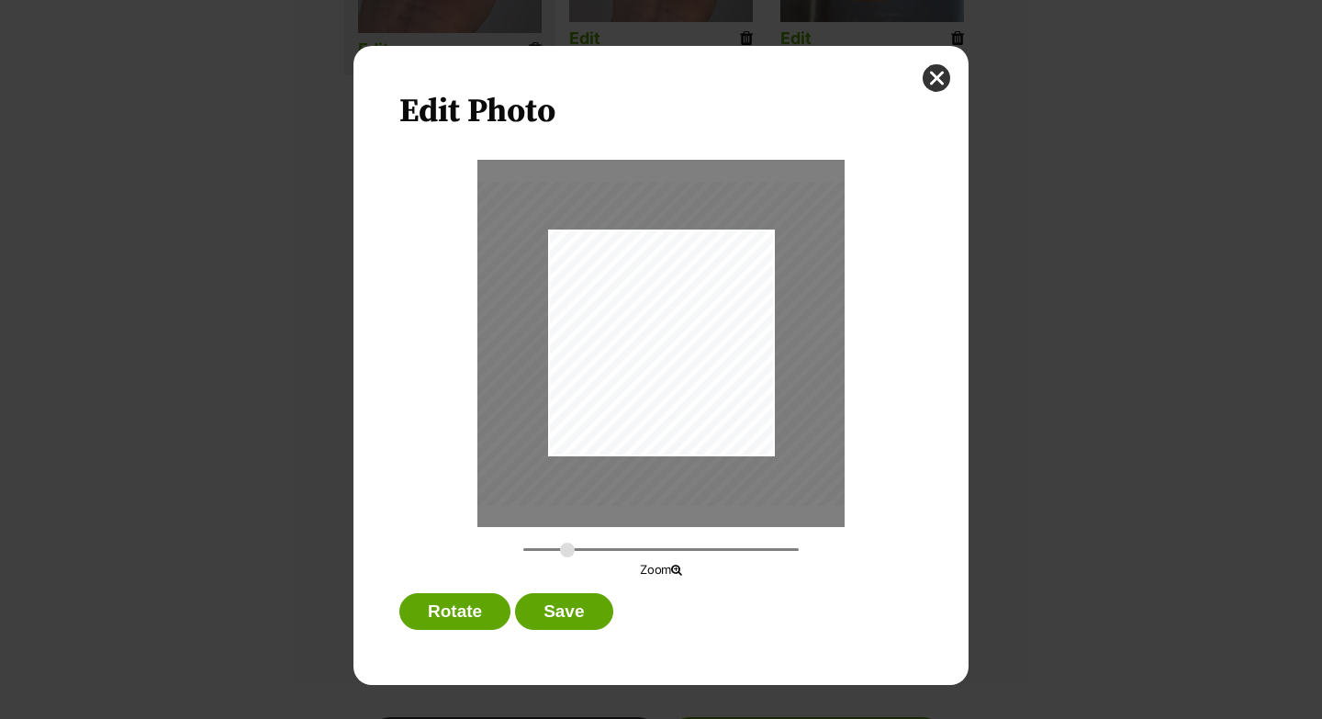
drag, startPoint x: 535, startPoint y: 549, endPoint x: 588, endPoint y: 526, distance: 57.2
type input "0.5253"
click at [568, 551] on input "Dialog Window - Close (Press escape to close)" at bounding box center [660, 549] width 275 height 17
drag, startPoint x: 717, startPoint y: 327, endPoint x: 671, endPoint y: 280, distance: 65.6
click at [671, 280] on div "Dialog Window - Close (Press escape to close)" at bounding box center [616, 299] width 434 height 327
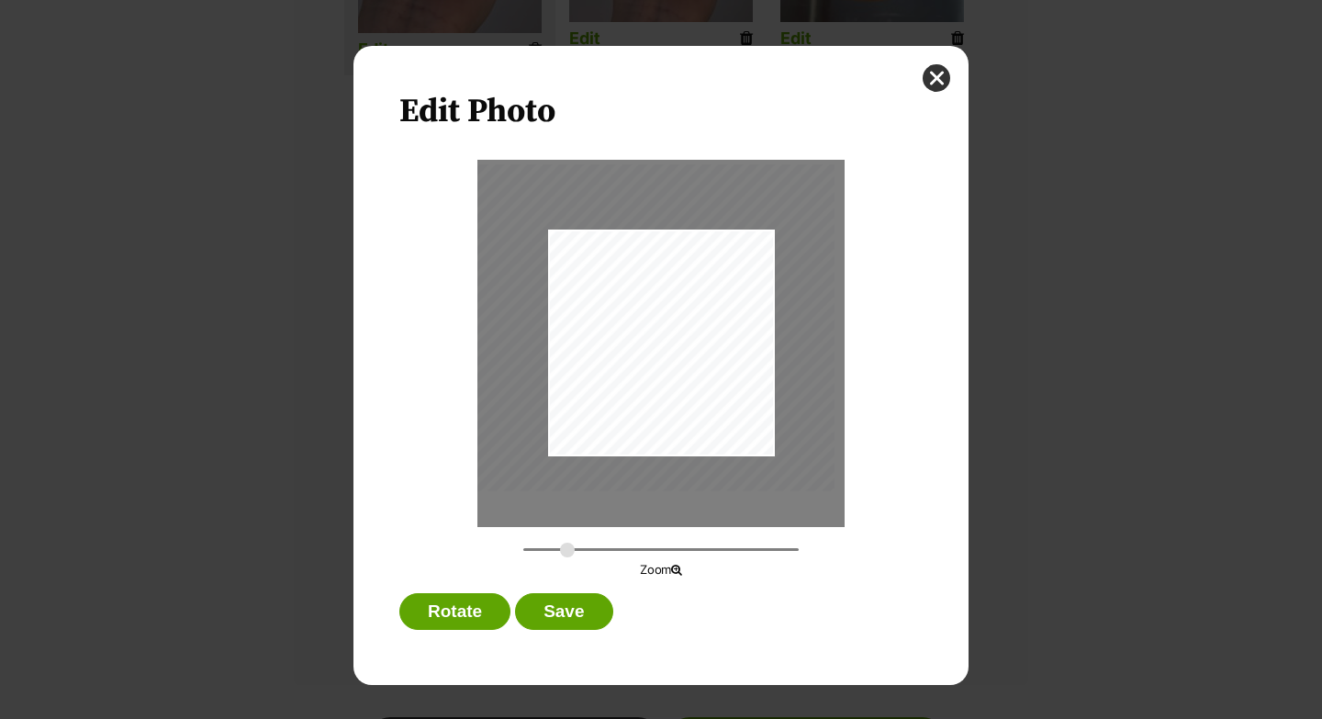
drag, startPoint x: 703, startPoint y: 374, endPoint x: 703, endPoint y: 401, distance: 27.6
click at [703, 401] on div "Dialog Window - Close (Press escape to close)" at bounding box center [617, 327] width 434 height 327
click at [591, 603] on button "Save" at bounding box center [563, 611] width 97 height 37
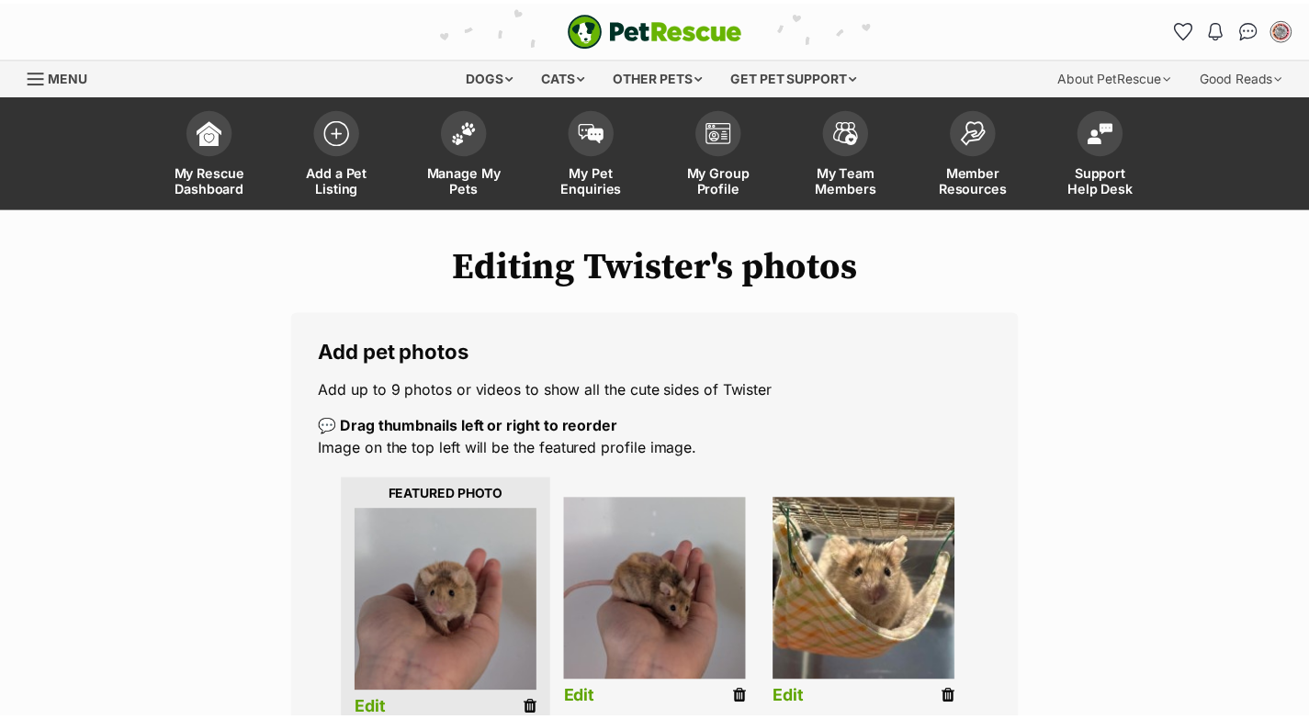
scroll to position [660, 0]
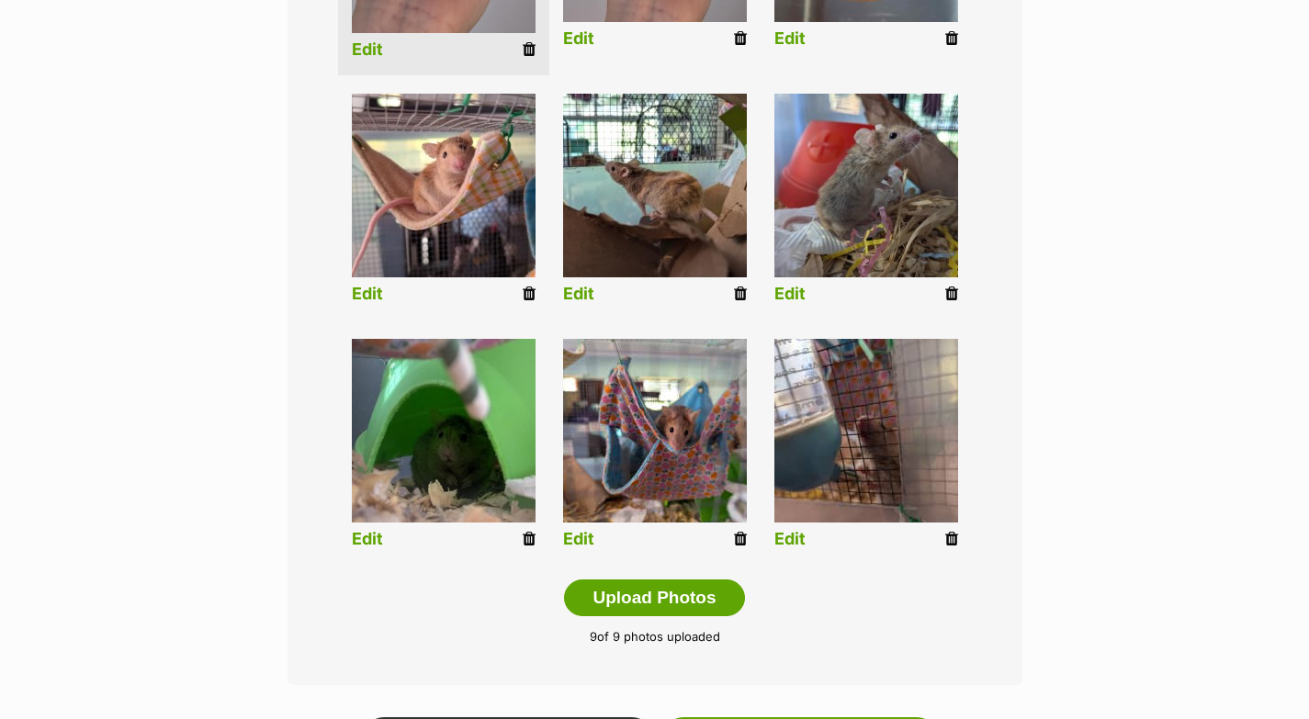
click at [571, 534] on link "Edit" at bounding box center [578, 539] width 31 height 19
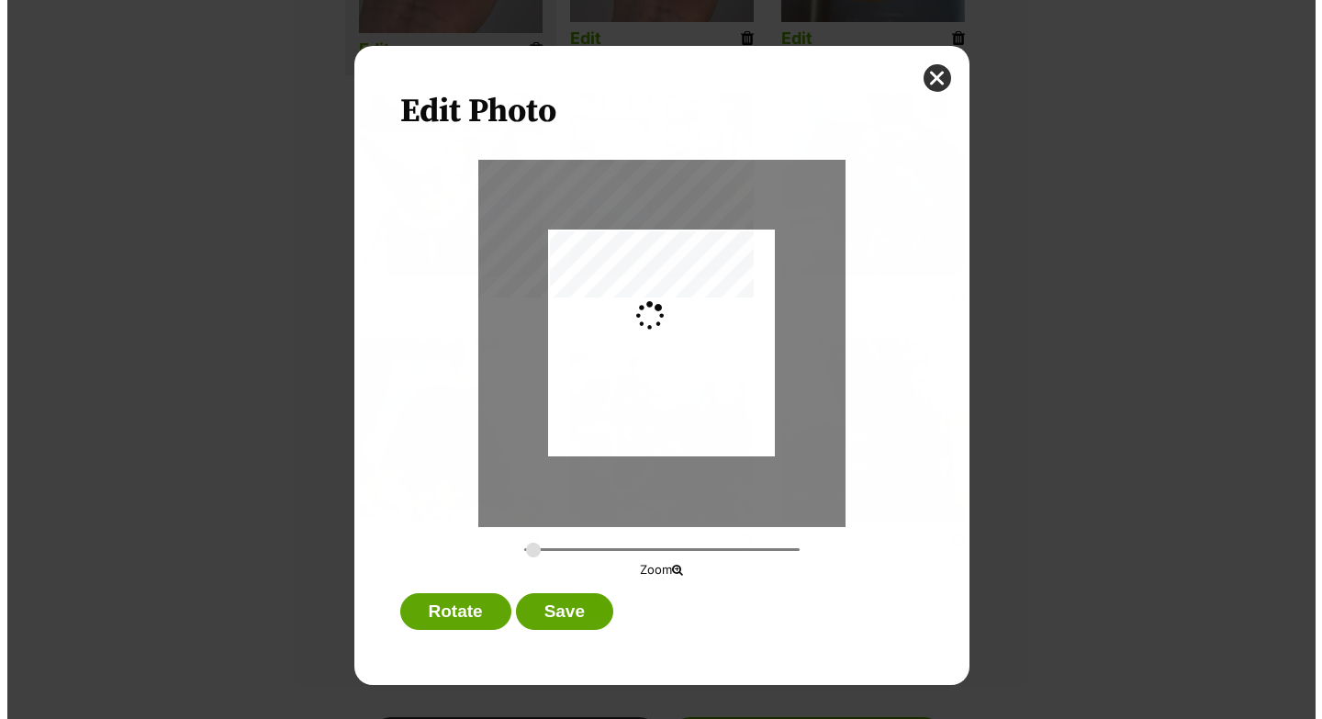
scroll to position [0, 0]
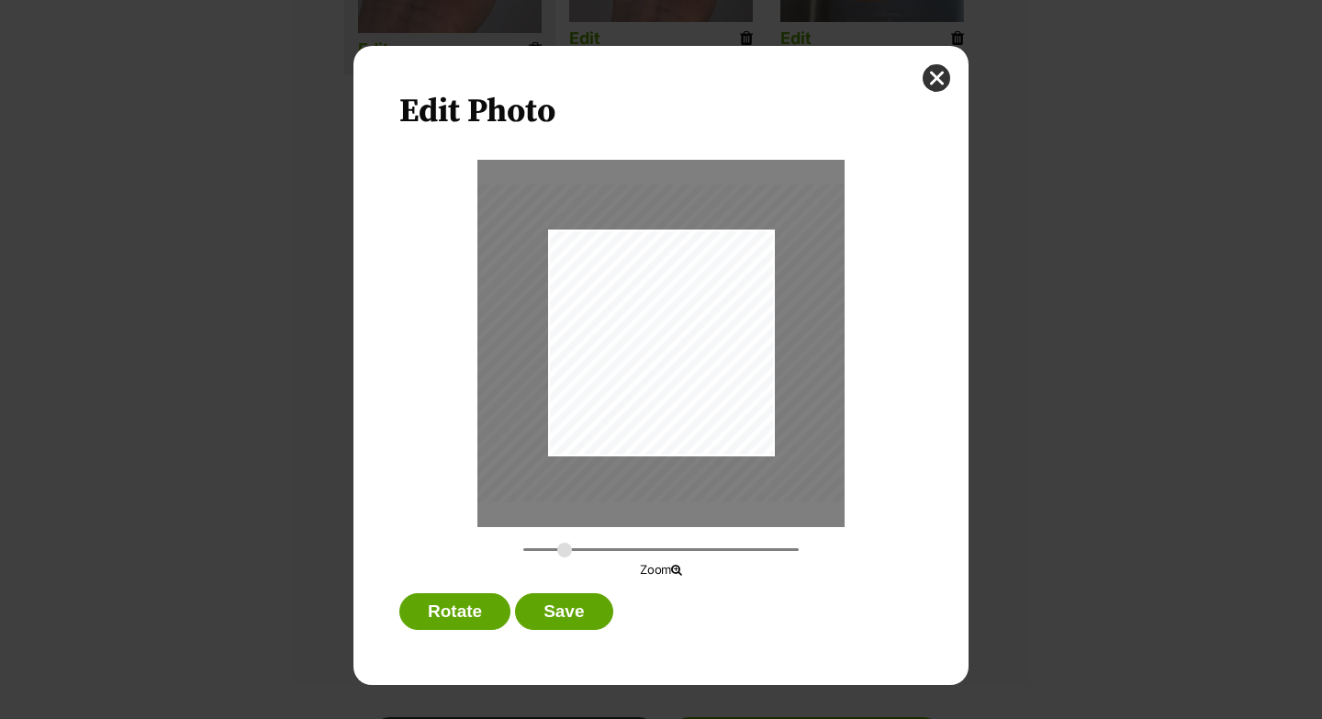
drag, startPoint x: 536, startPoint y: 551, endPoint x: 564, endPoint y: 551, distance: 27.5
type input "0.5109"
click at [564, 551] on input "Dialog Window - Close (Press escape to close)" at bounding box center [660, 549] width 275 height 17
drag, startPoint x: 715, startPoint y: 402, endPoint x: 686, endPoint y: 398, distance: 29.7
click at [686, 398] on div "Dialog Window - Close (Press escape to close)" at bounding box center [632, 339] width 422 height 318
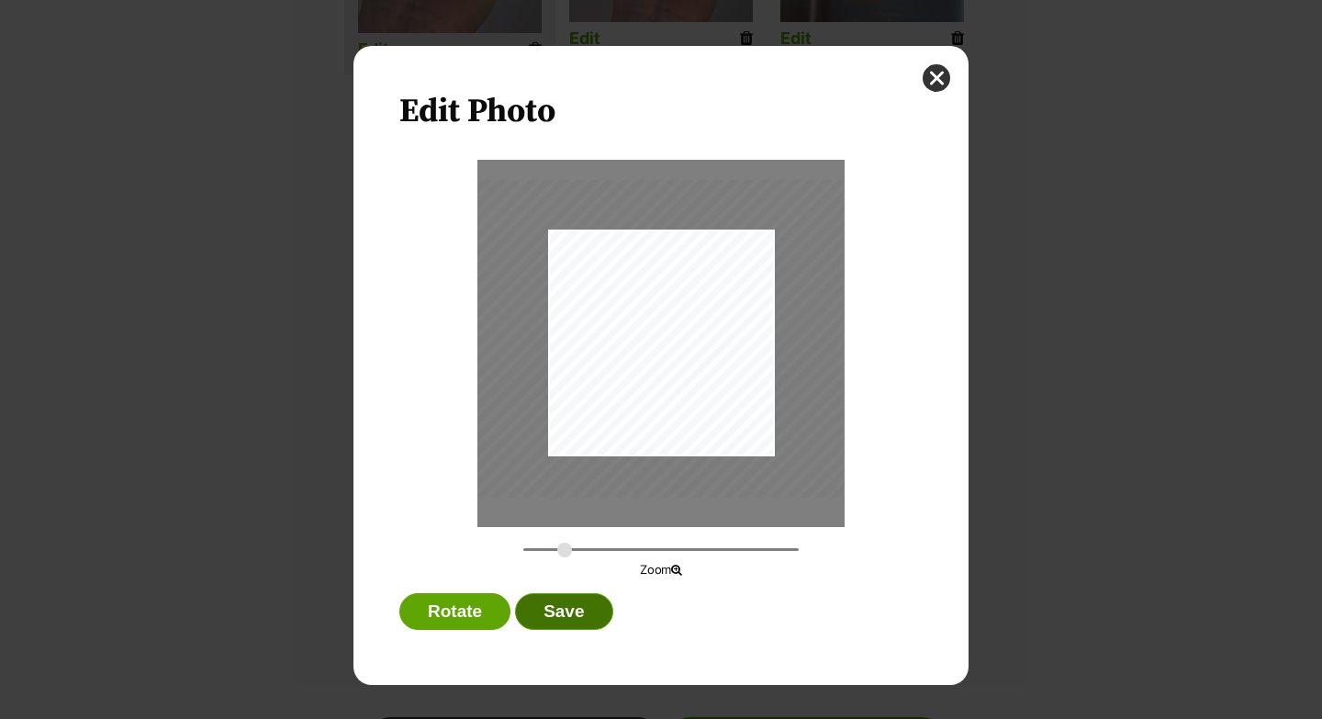
click at [557, 614] on button "Save" at bounding box center [563, 611] width 97 height 37
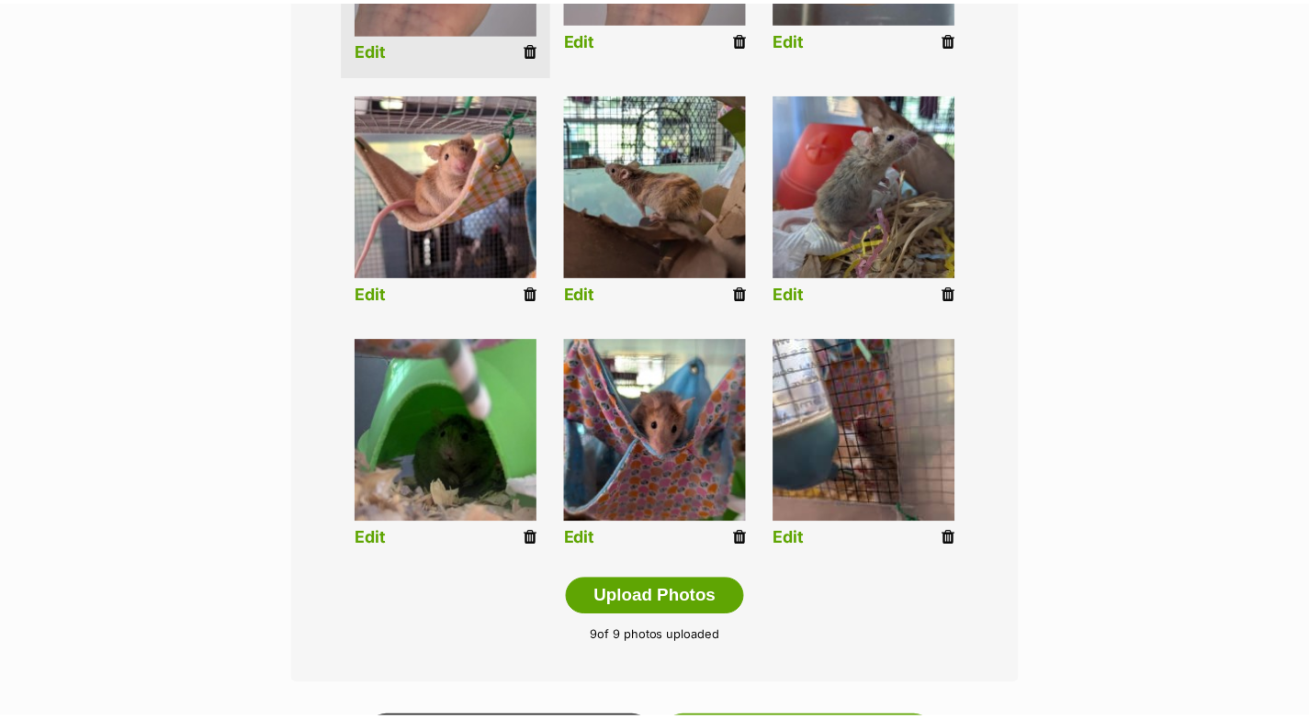
scroll to position [660, 0]
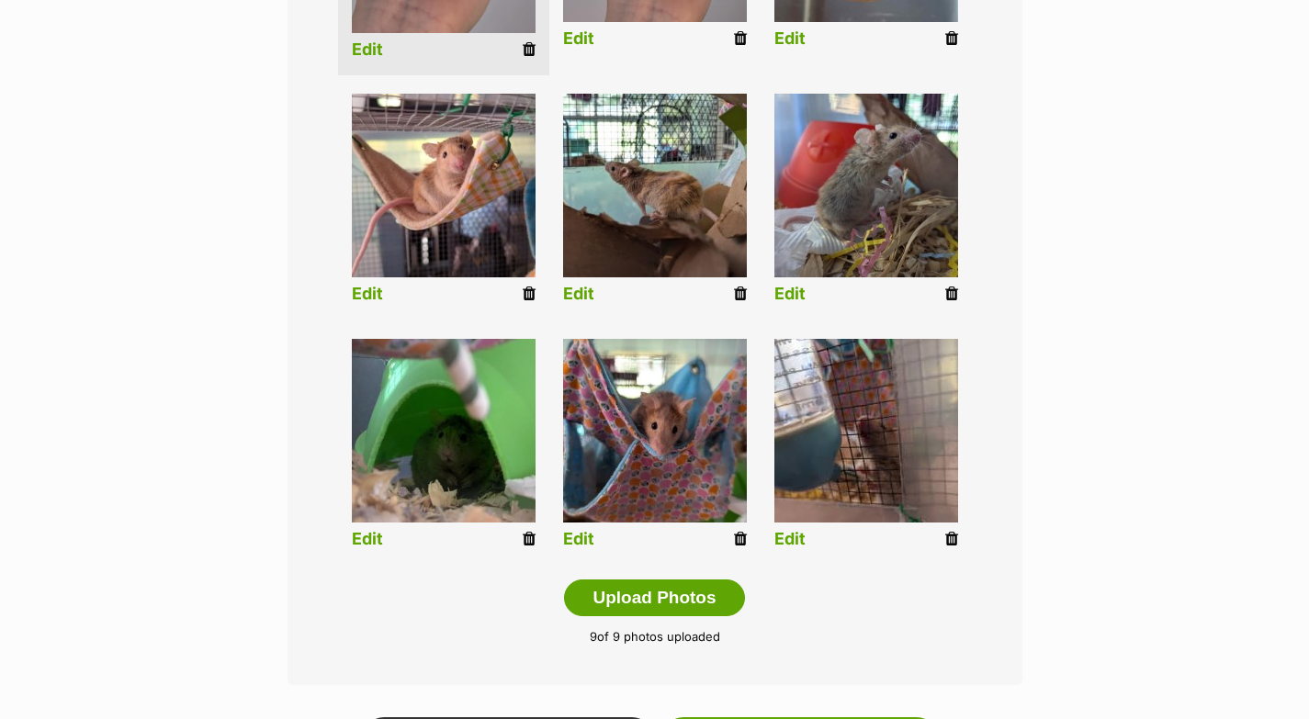
click at [792, 540] on link "Edit" at bounding box center [789, 539] width 31 height 19
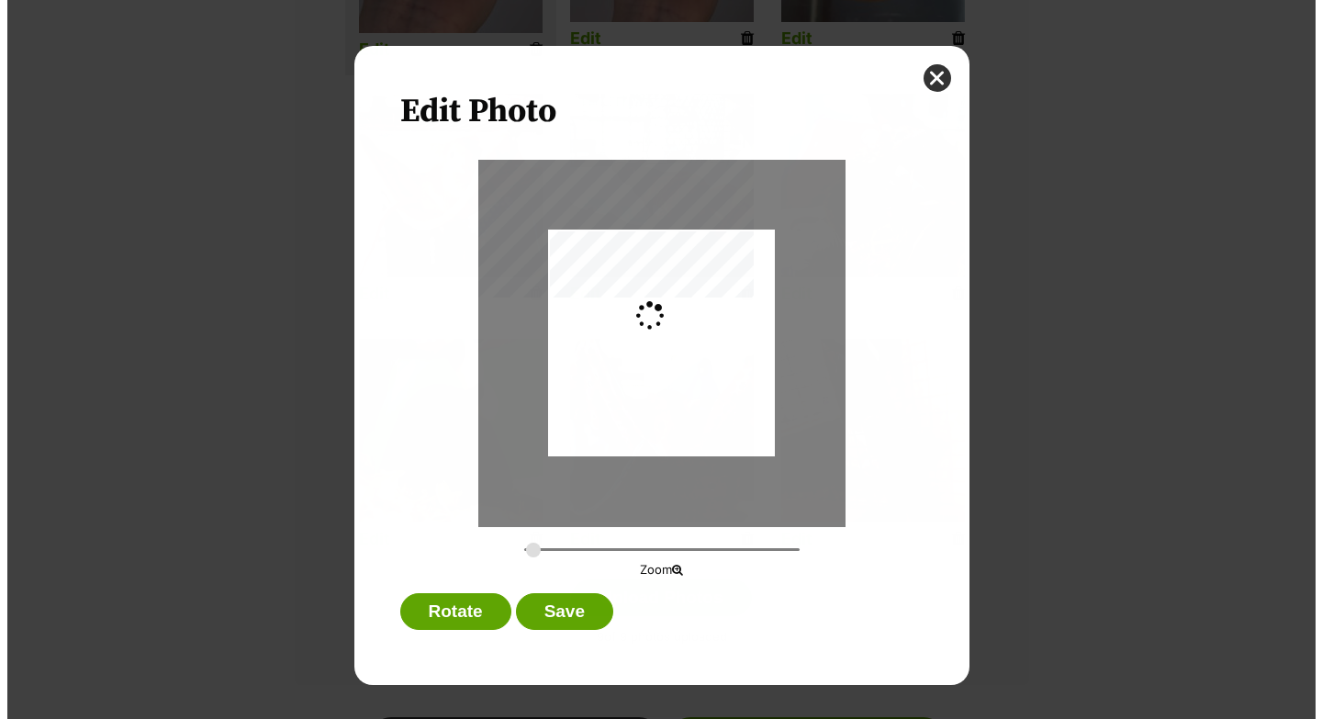
scroll to position [0, 0]
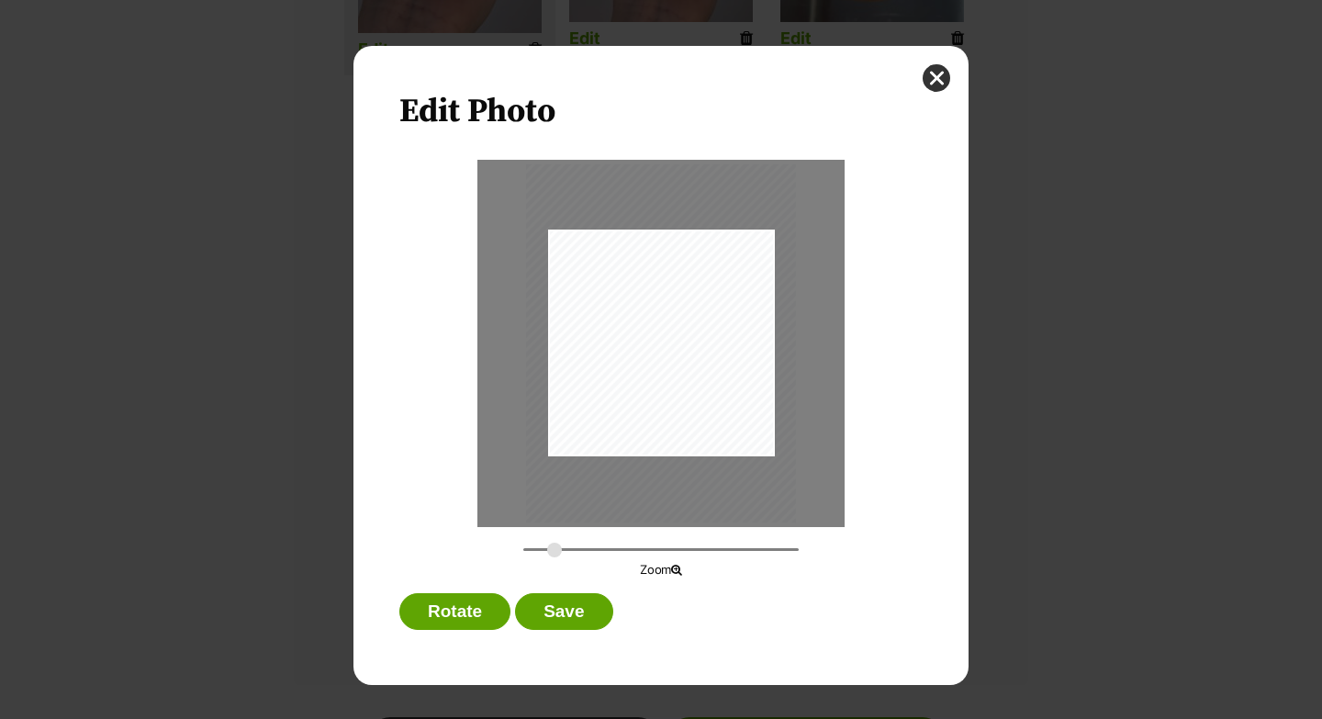
drag, startPoint x: 538, startPoint y: 551, endPoint x: 555, endPoint y: 551, distance: 16.5
type input "0.3877"
click at [555, 551] on input "Dialog Window - Close (Press escape to close)" at bounding box center [660, 549] width 275 height 17
click at [695, 345] on div "Dialog Window - Close (Press escape to close)" at bounding box center [662, 355] width 320 height 426
click at [589, 613] on button "Save" at bounding box center [563, 611] width 97 height 37
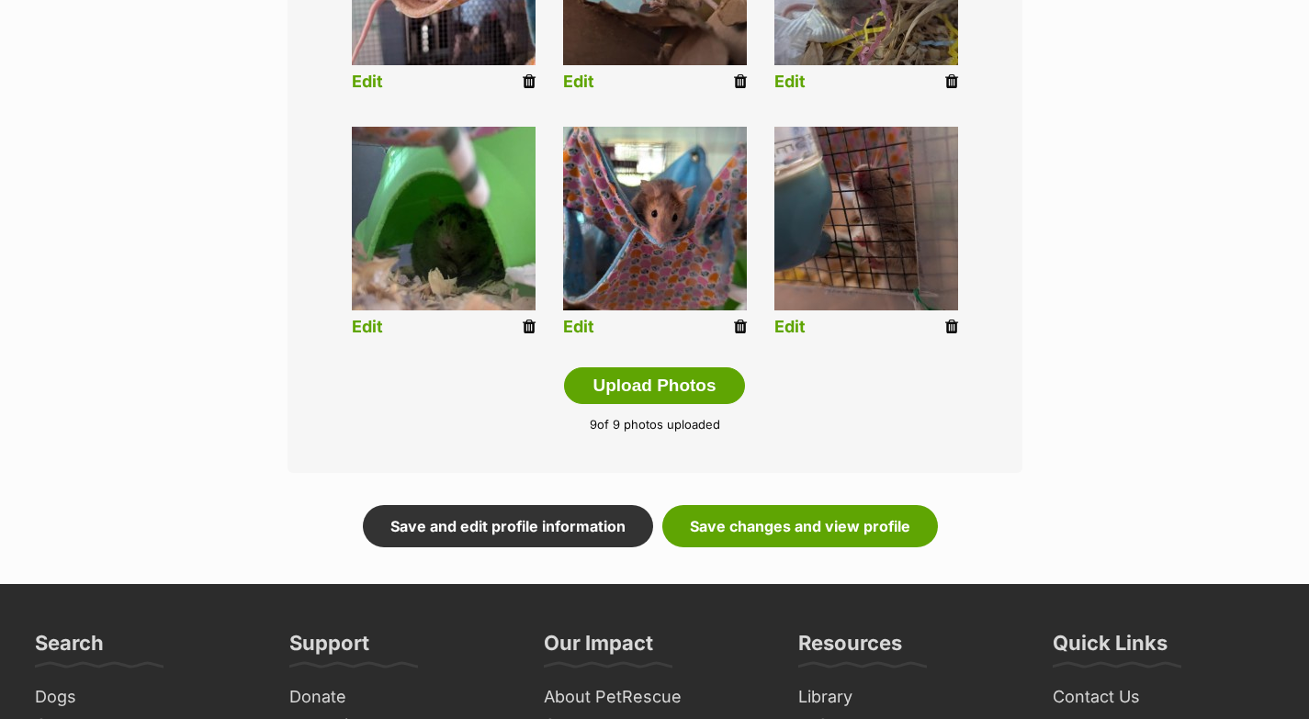
scroll to position [995, 0]
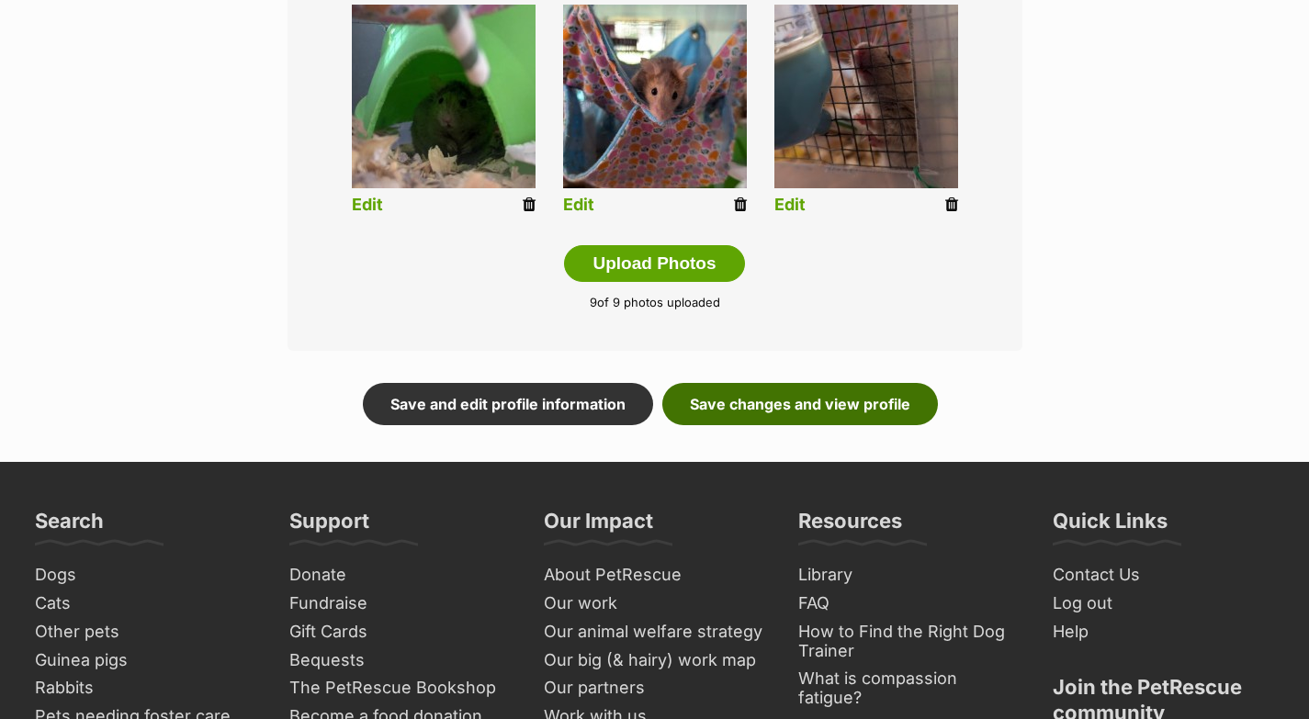
click at [769, 412] on link "Save changes and view profile" at bounding box center [799, 404] width 275 height 42
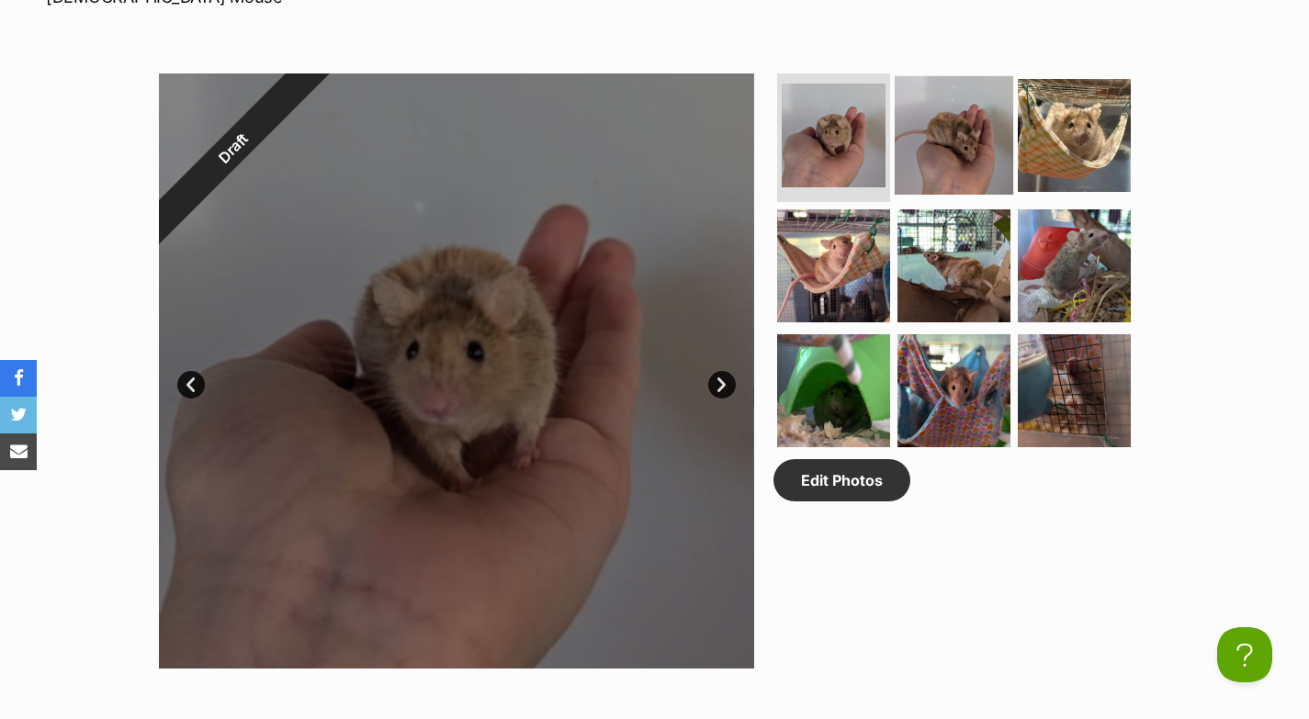
click at [956, 161] on img at bounding box center [953, 135] width 118 height 118
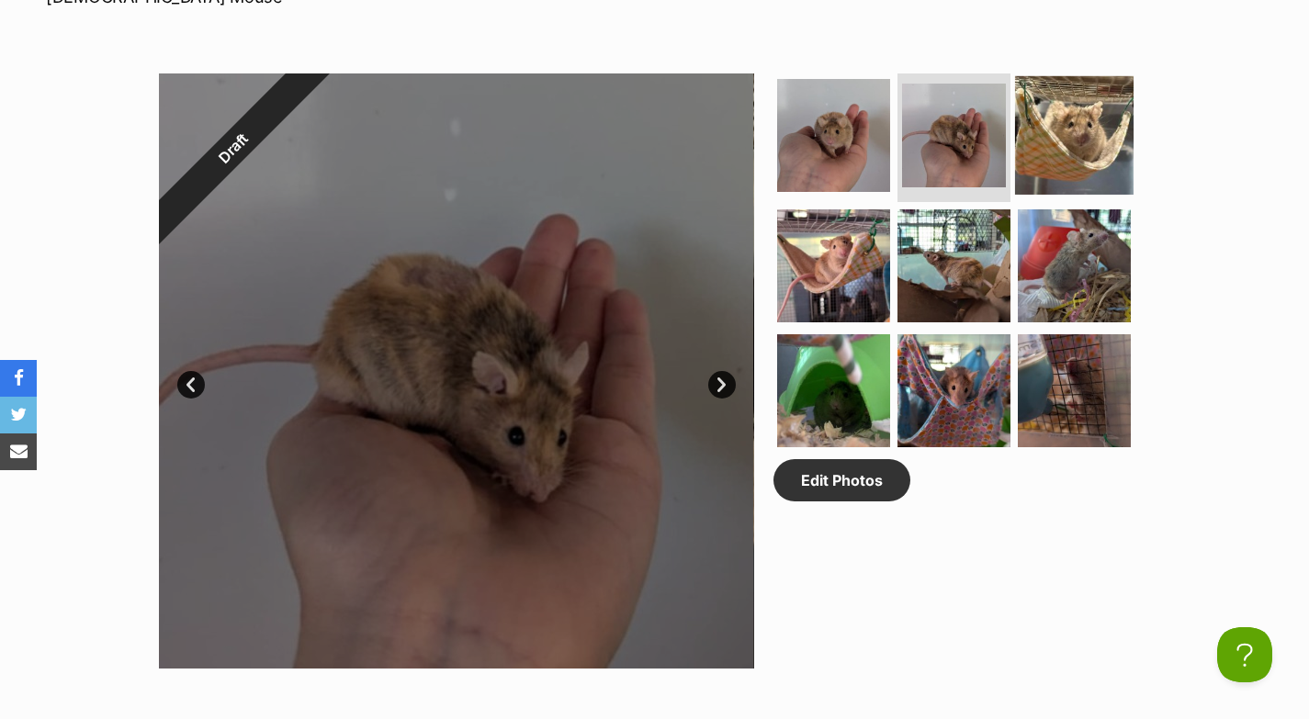
click at [1100, 144] on img at bounding box center [1074, 135] width 118 height 118
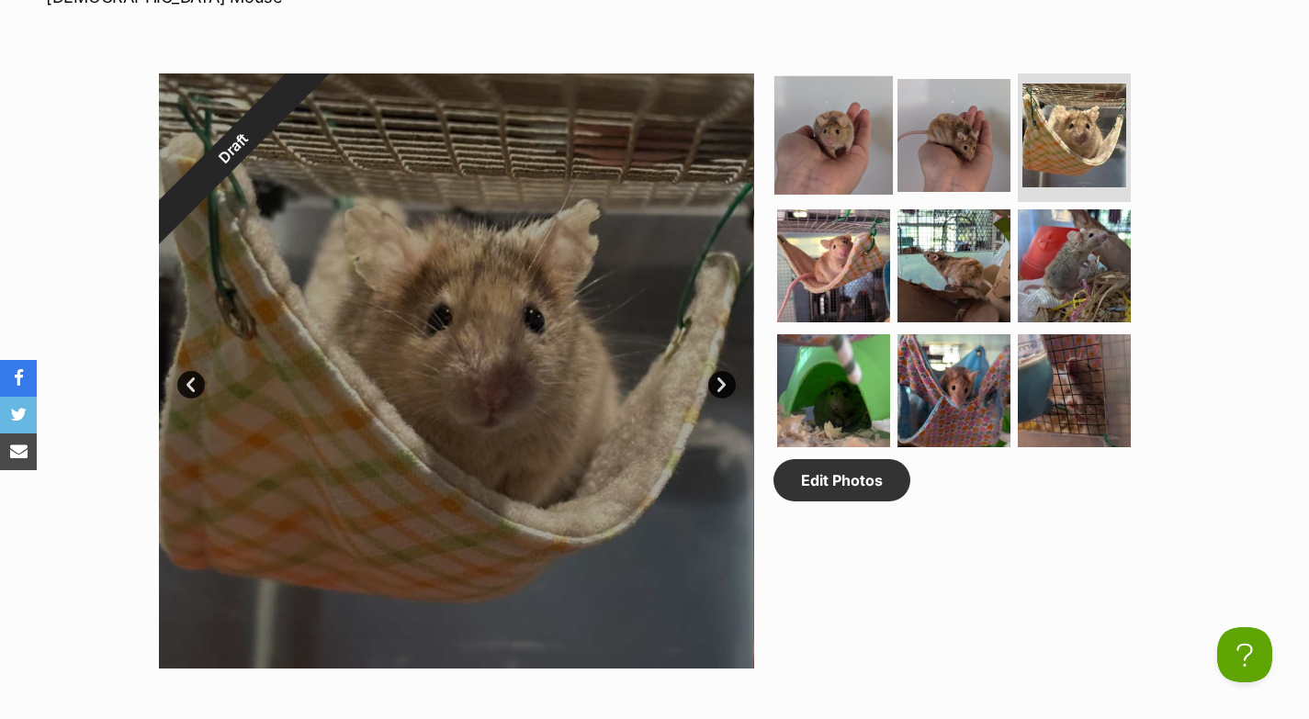
click at [839, 185] on img at bounding box center [833, 135] width 118 height 118
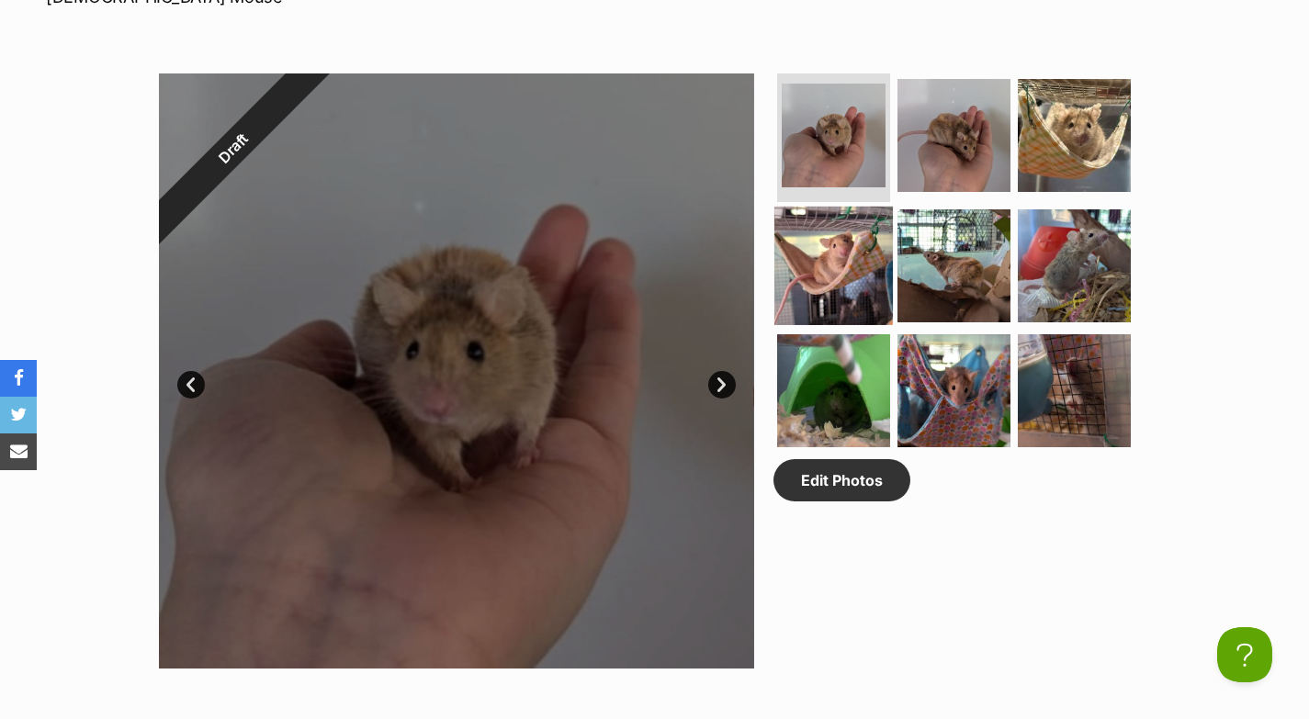
click at [845, 232] on img at bounding box center [833, 266] width 118 height 118
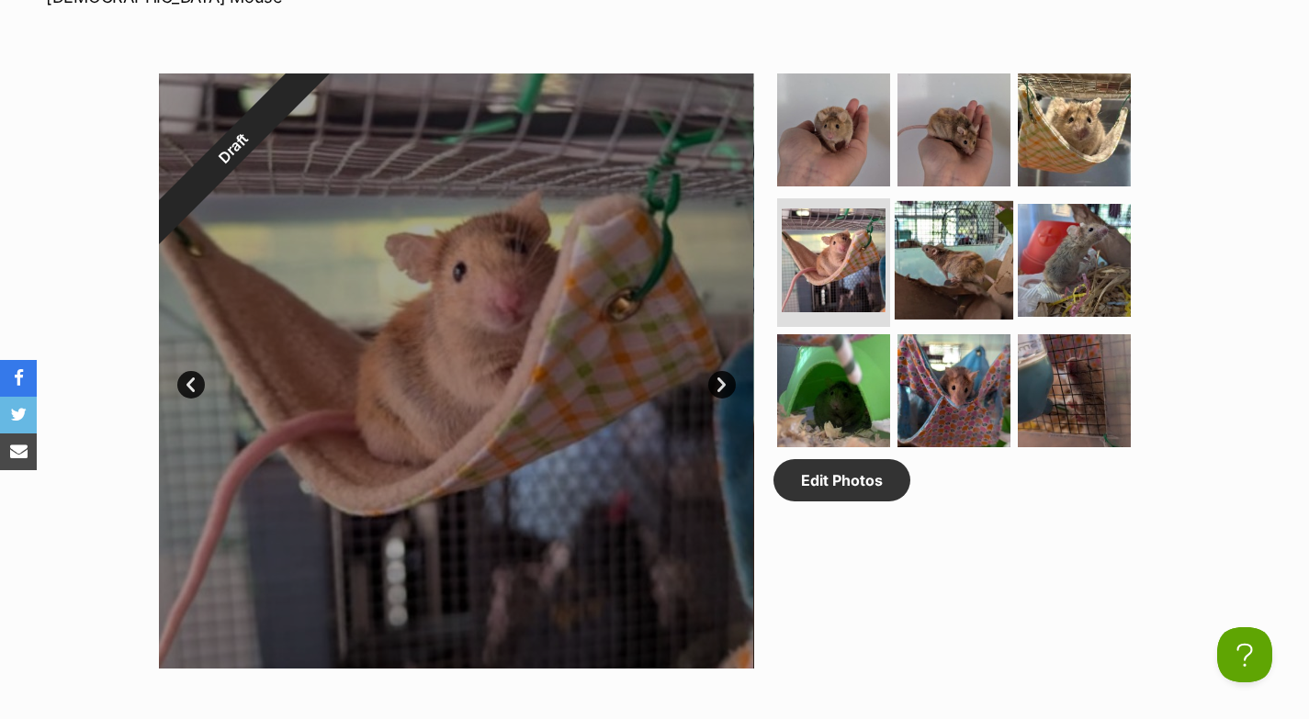
click at [923, 245] on img at bounding box center [953, 260] width 118 height 118
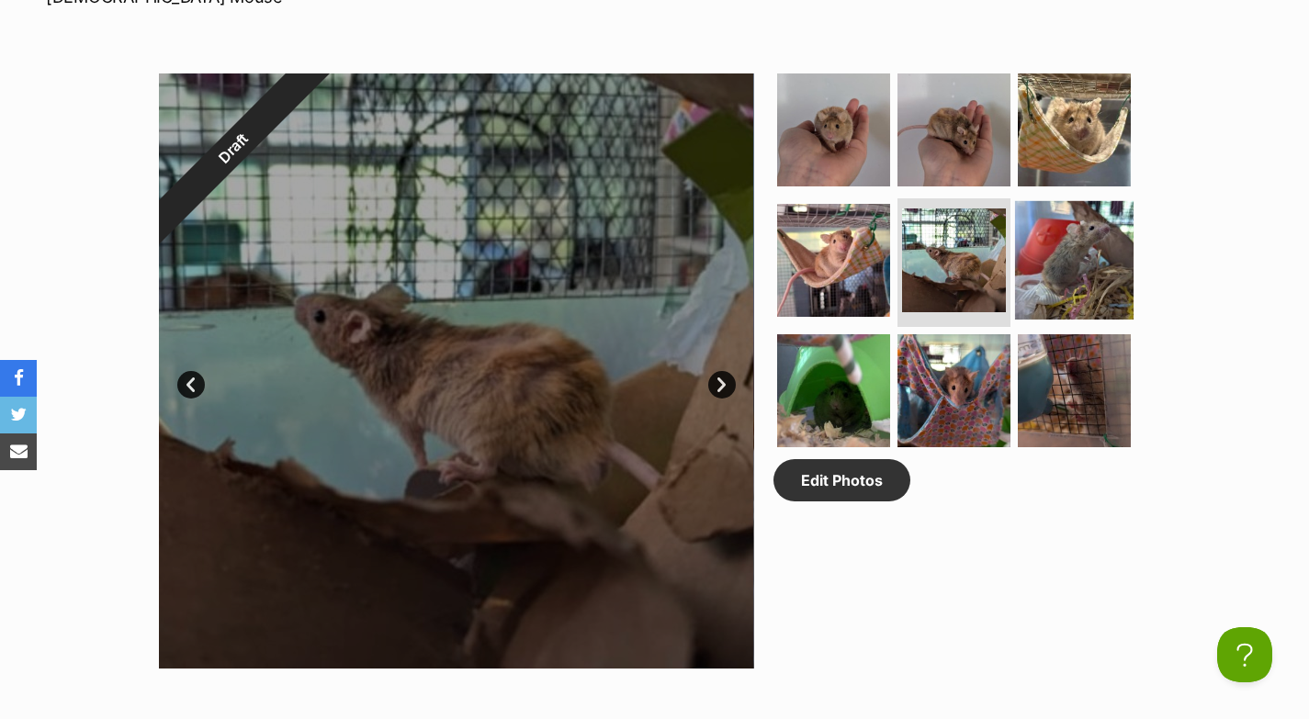
click at [1049, 249] on img at bounding box center [1074, 260] width 118 height 118
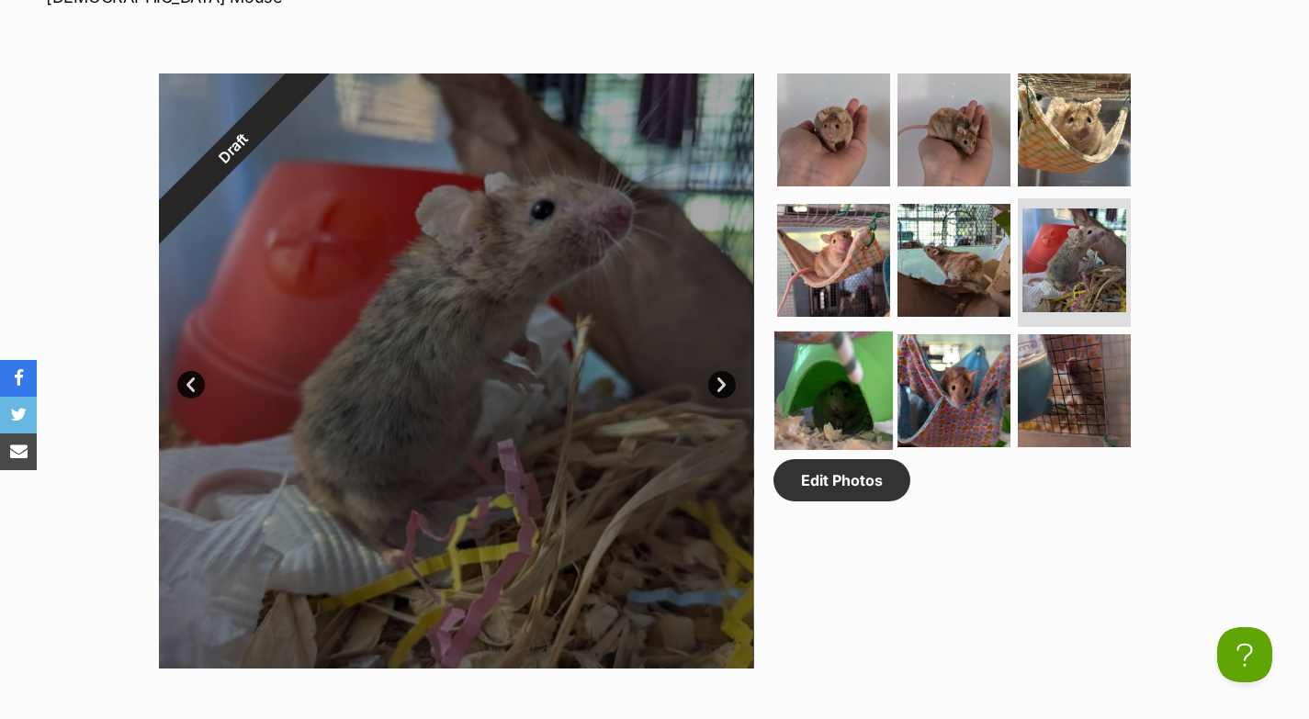
click at [880, 382] on img at bounding box center [833, 391] width 118 height 118
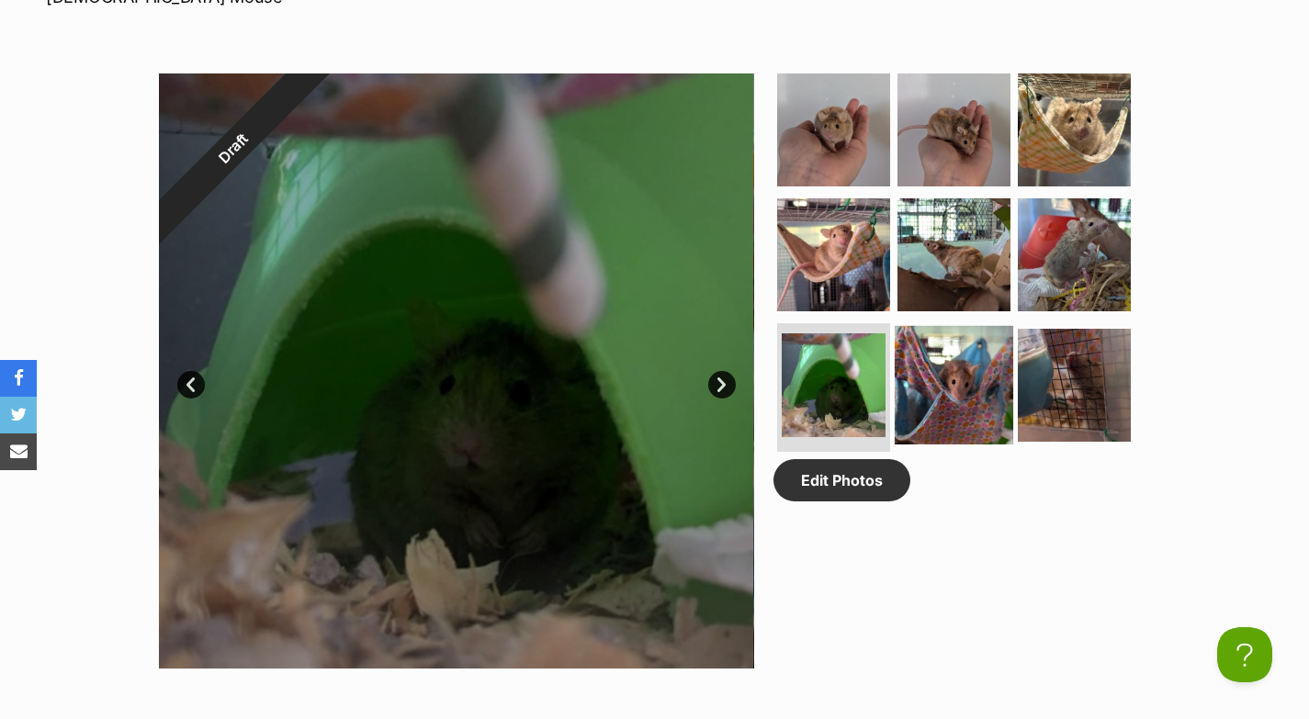
click at [967, 384] on img at bounding box center [953, 385] width 118 height 118
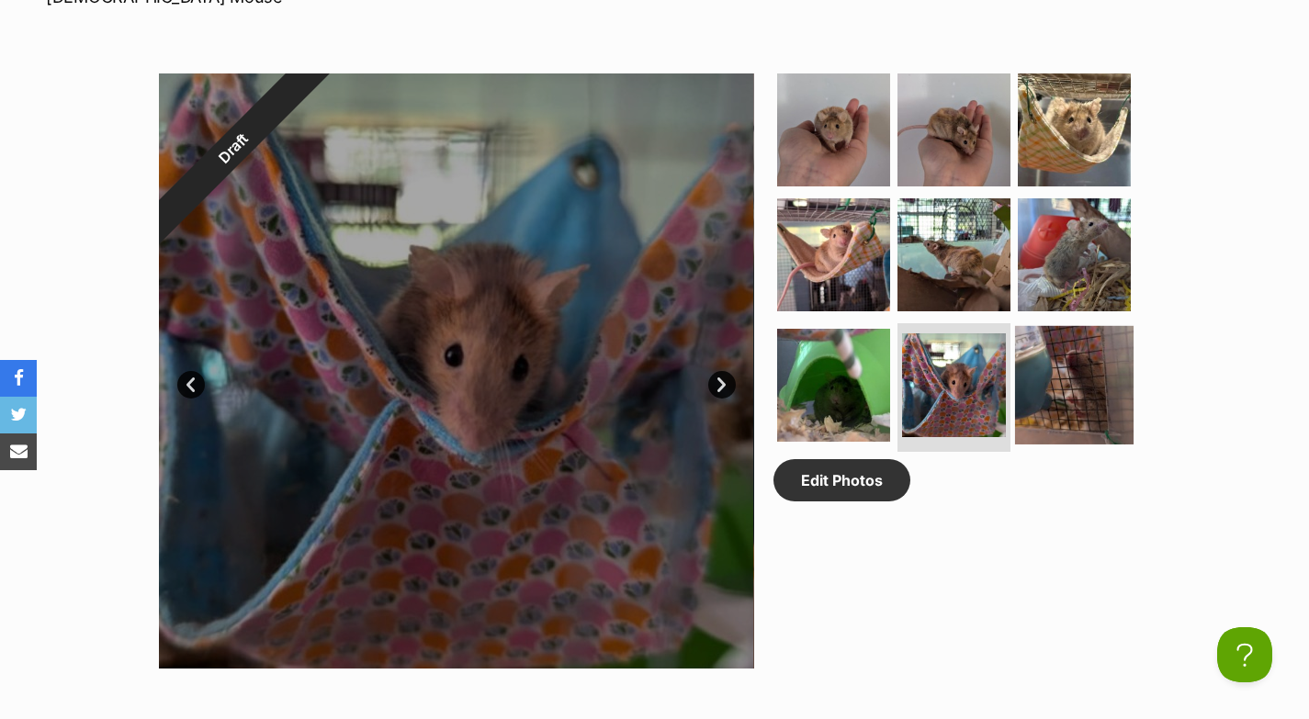
click at [1038, 401] on img at bounding box center [1074, 385] width 118 height 118
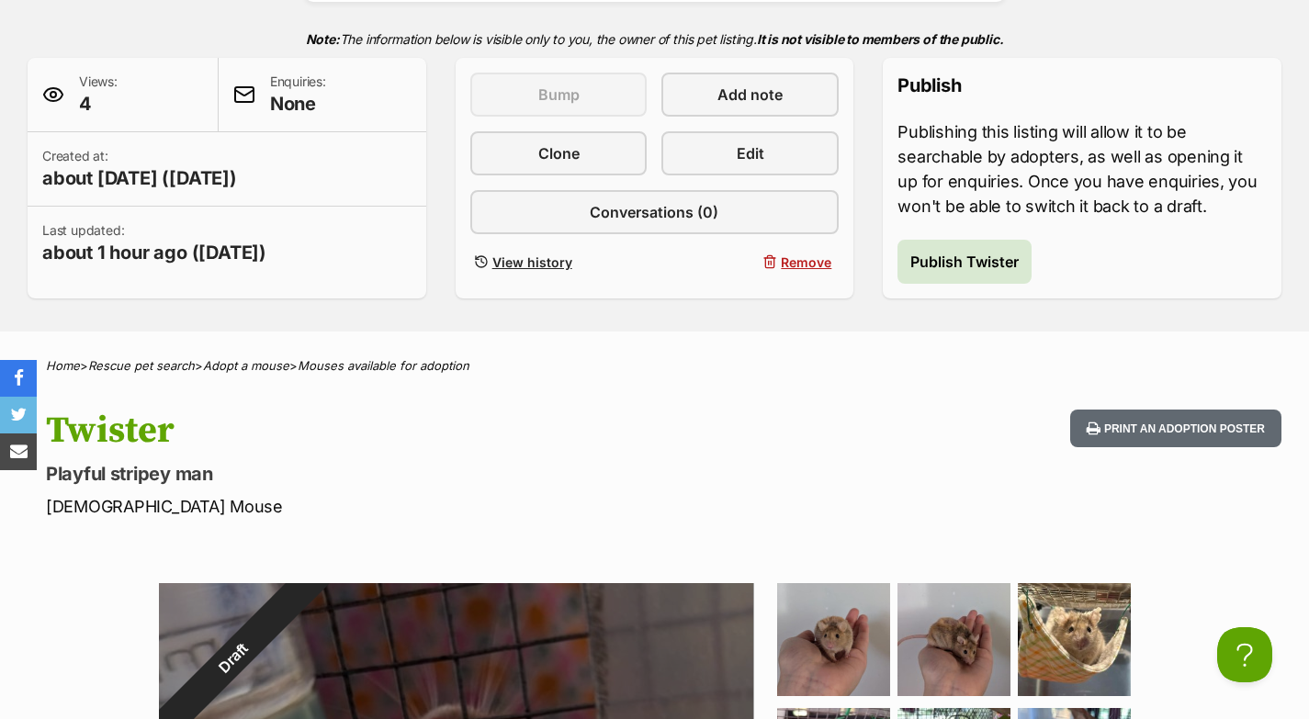
scroll to position [250, 0]
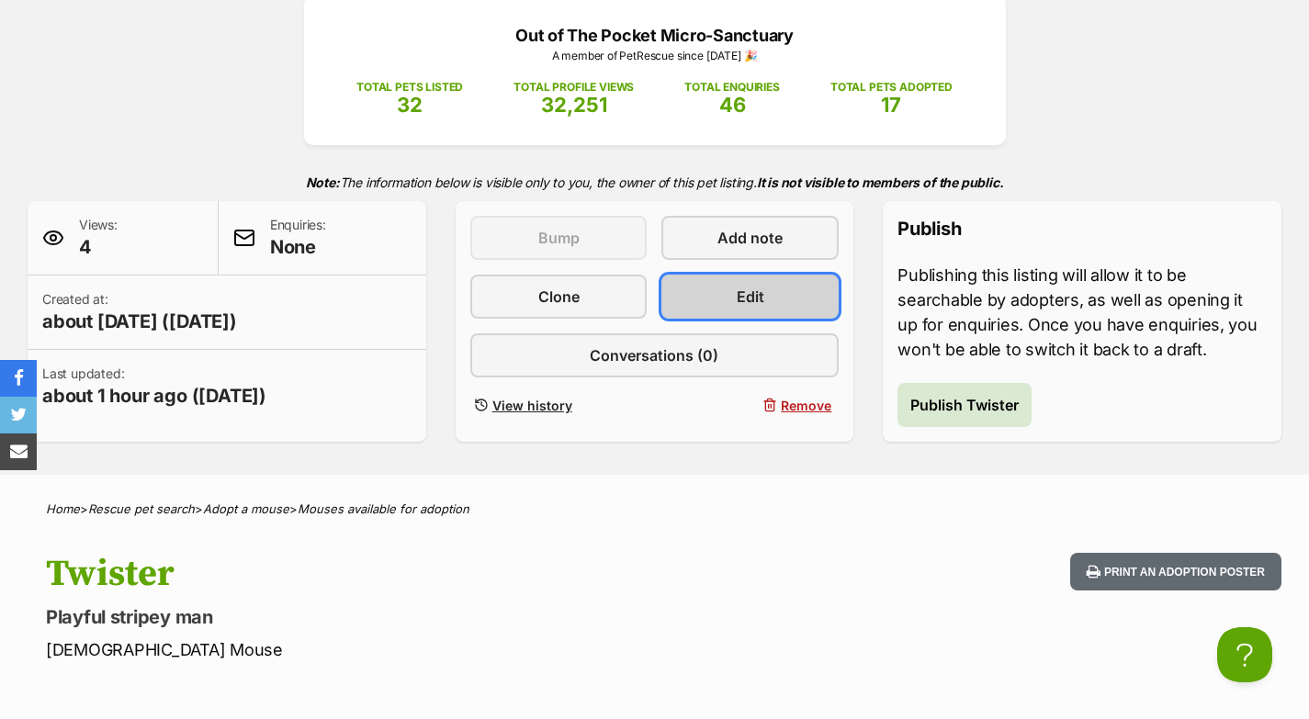
click at [762, 286] on span "Edit" at bounding box center [751, 297] width 28 height 22
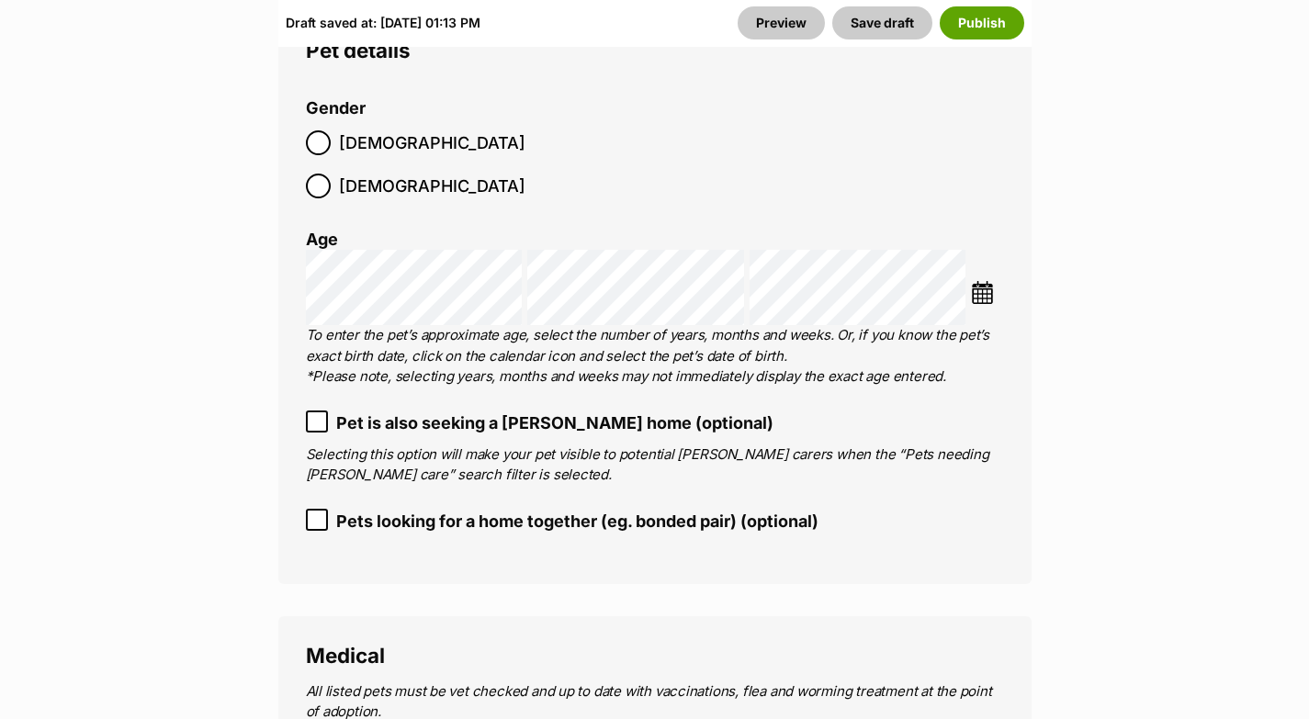
scroll to position [2680, 0]
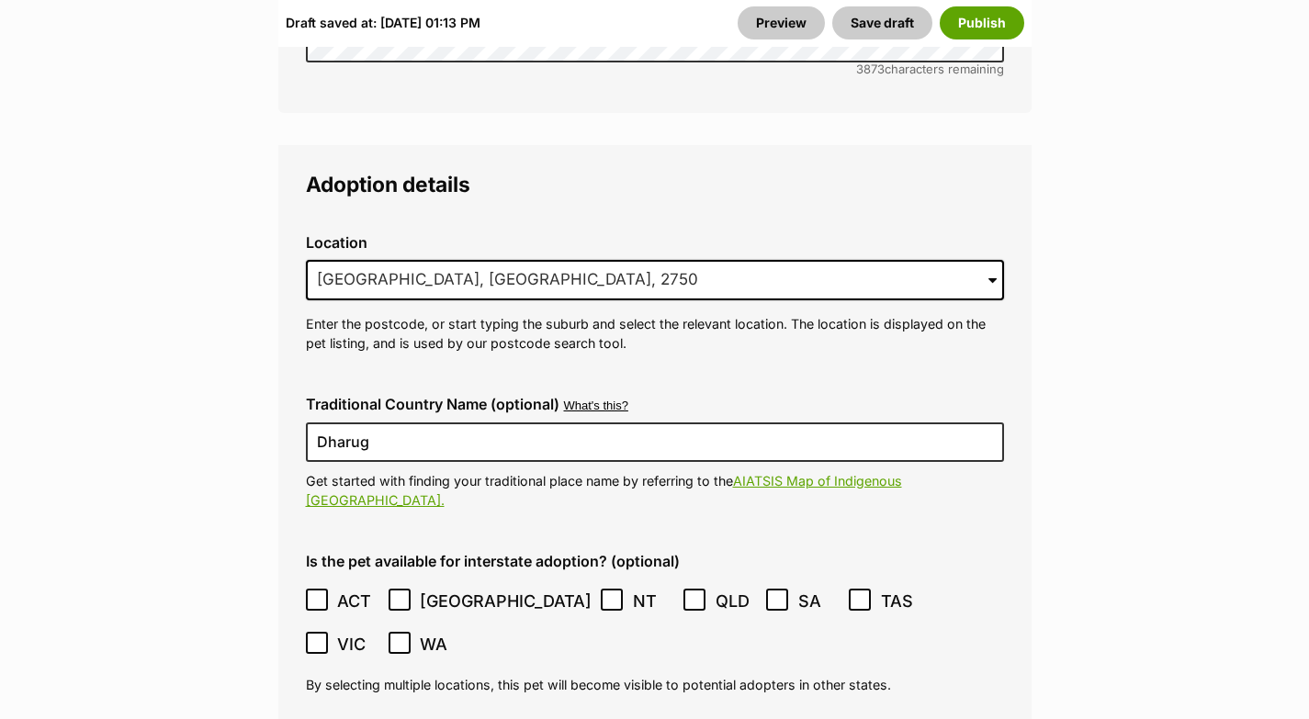
scroll to position [4621, 0]
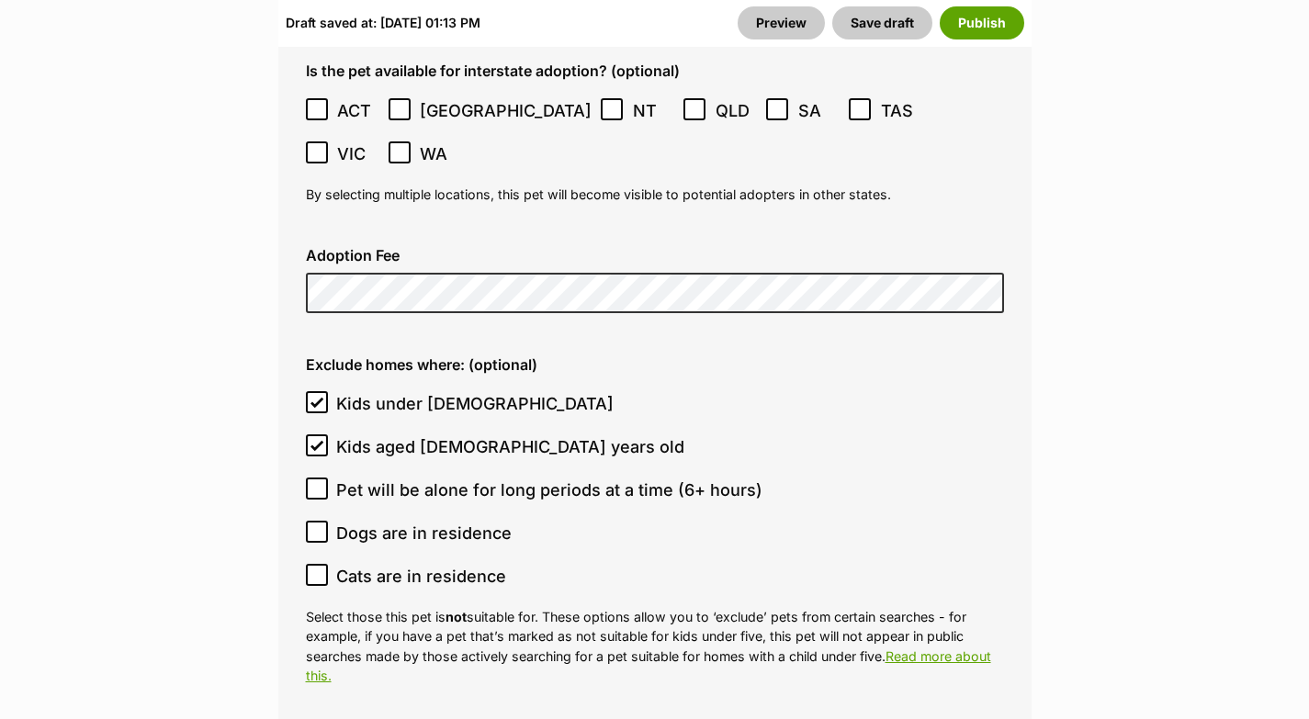
click at [321, 439] on icon at bounding box center [316, 445] width 13 height 13
click at [321, 434] on input "Kids aged [DEMOGRAPHIC_DATA] years old" at bounding box center [317, 445] width 22 height 22
checkbox input "false"
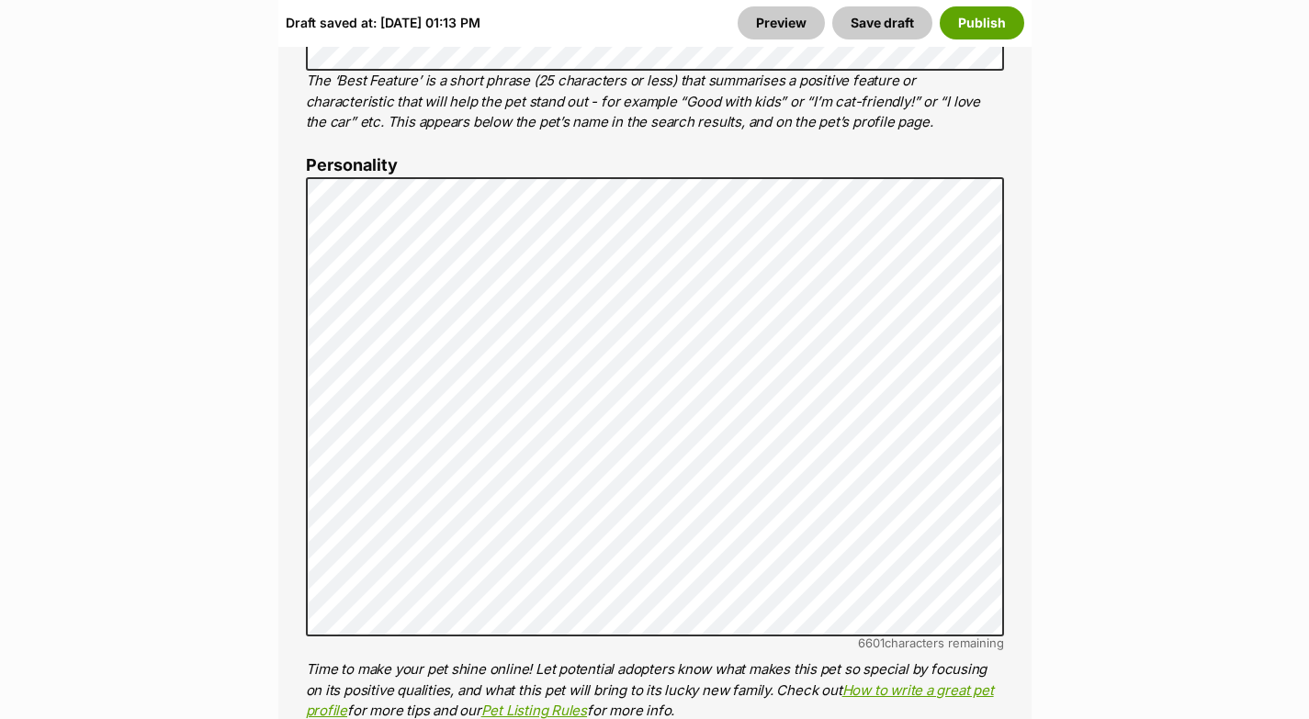
scroll to position [1390, 0]
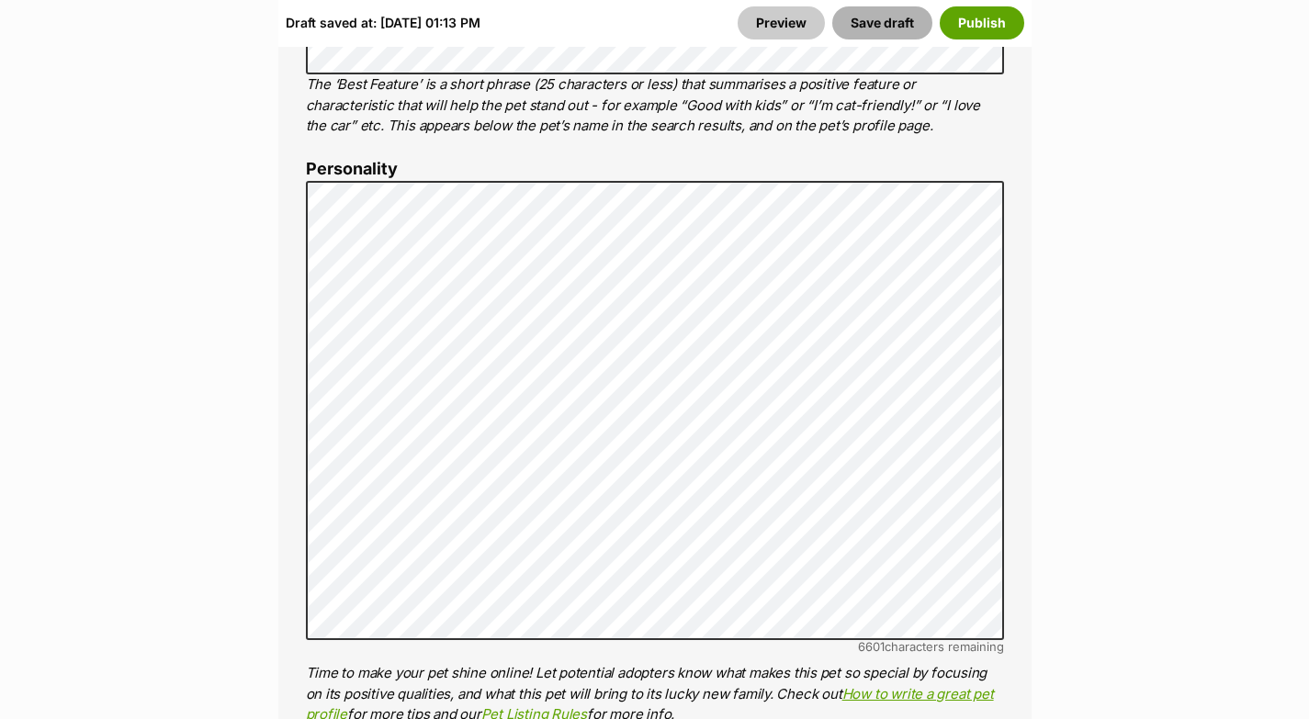
click at [874, 26] on button "Save draft" at bounding box center [882, 22] width 100 height 33
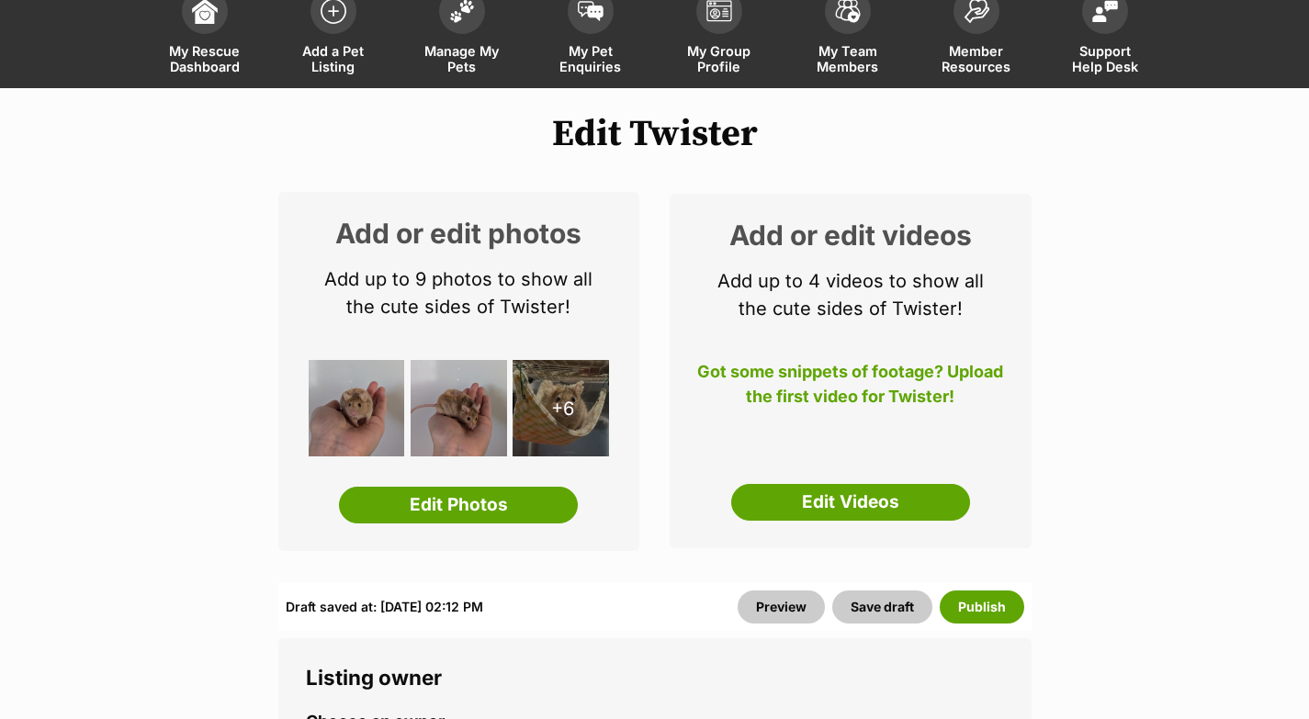
scroll to position [121, 0]
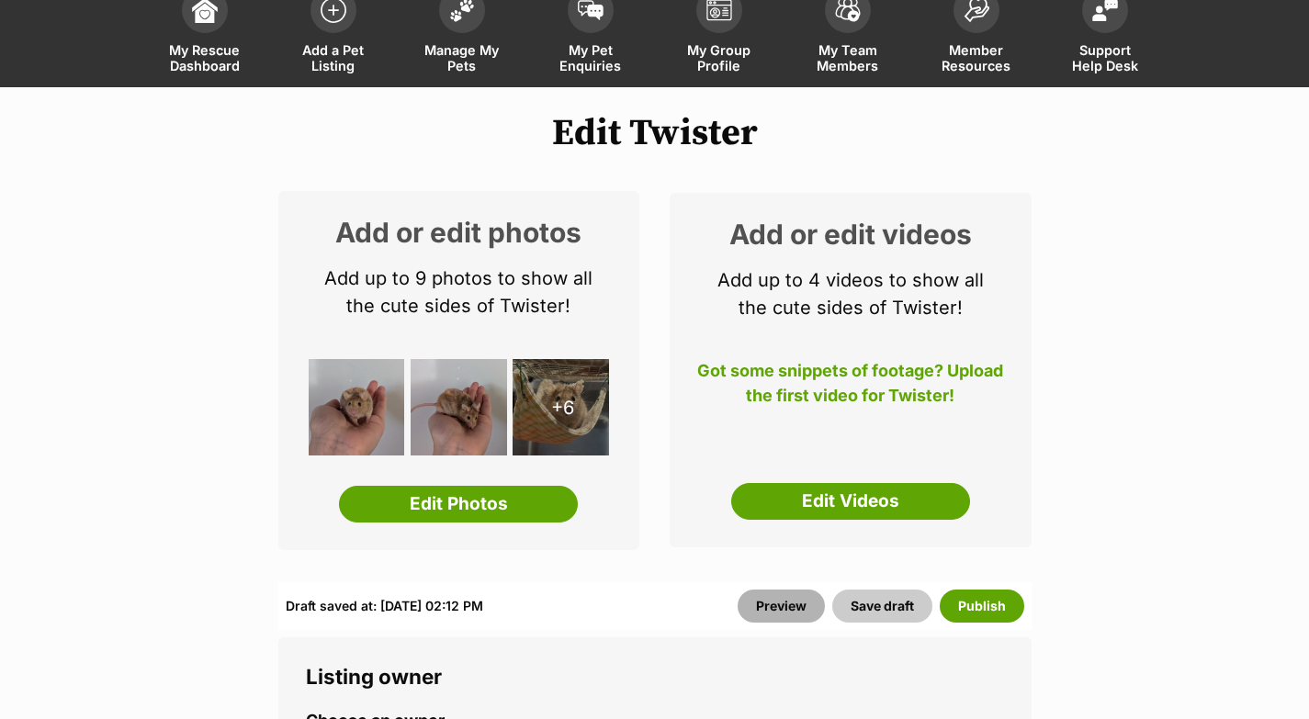
drag, startPoint x: 786, startPoint y: 598, endPoint x: 1057, endPoint y: 340, distance: 374.1
click at [786, 598] on link "Preview" at bounding box center [780, 606] width 87 height 33
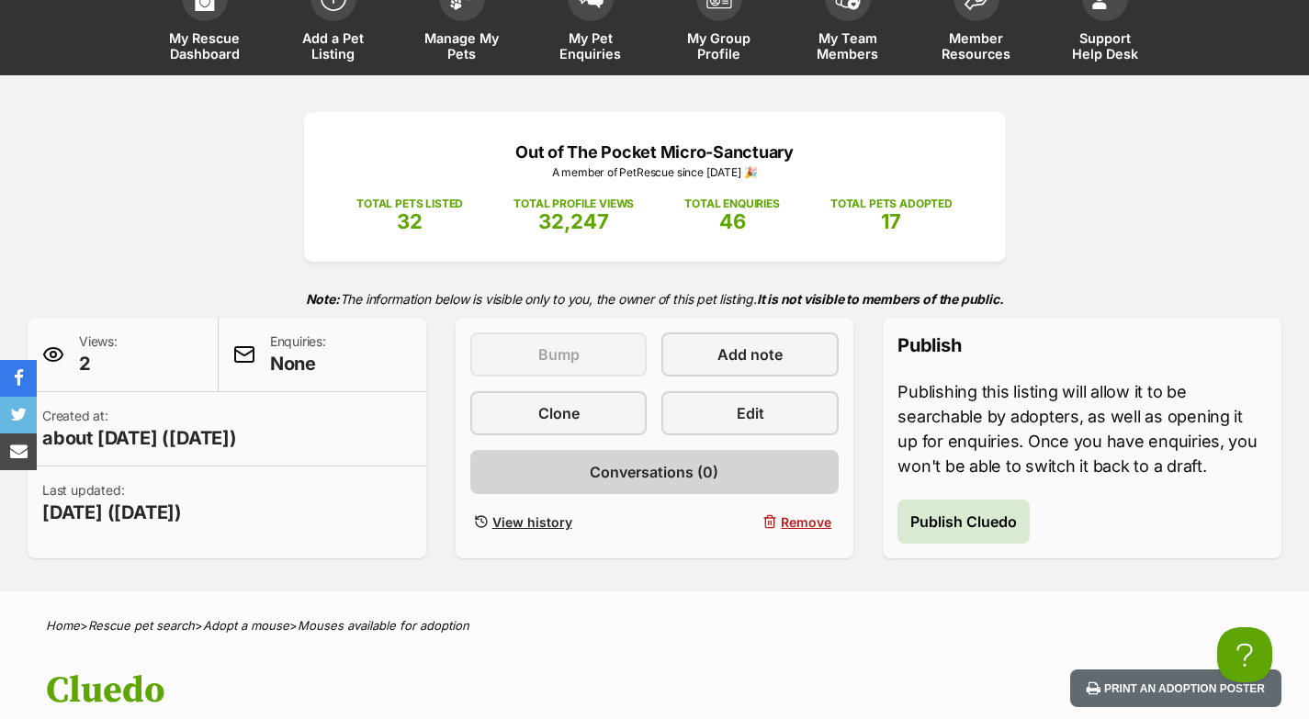
scroll to position [140, 0]
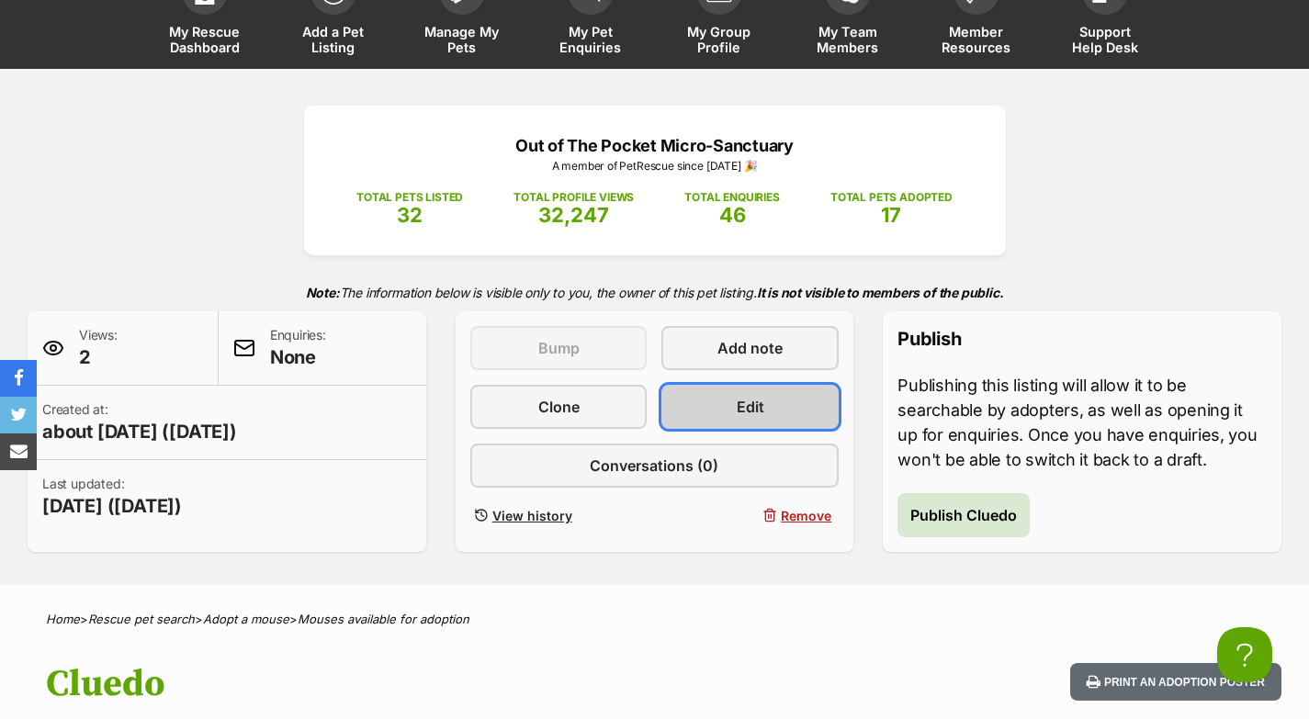
click at [778, 403] on link "Edit" at bounding box center [749, 407] width 177 height 44
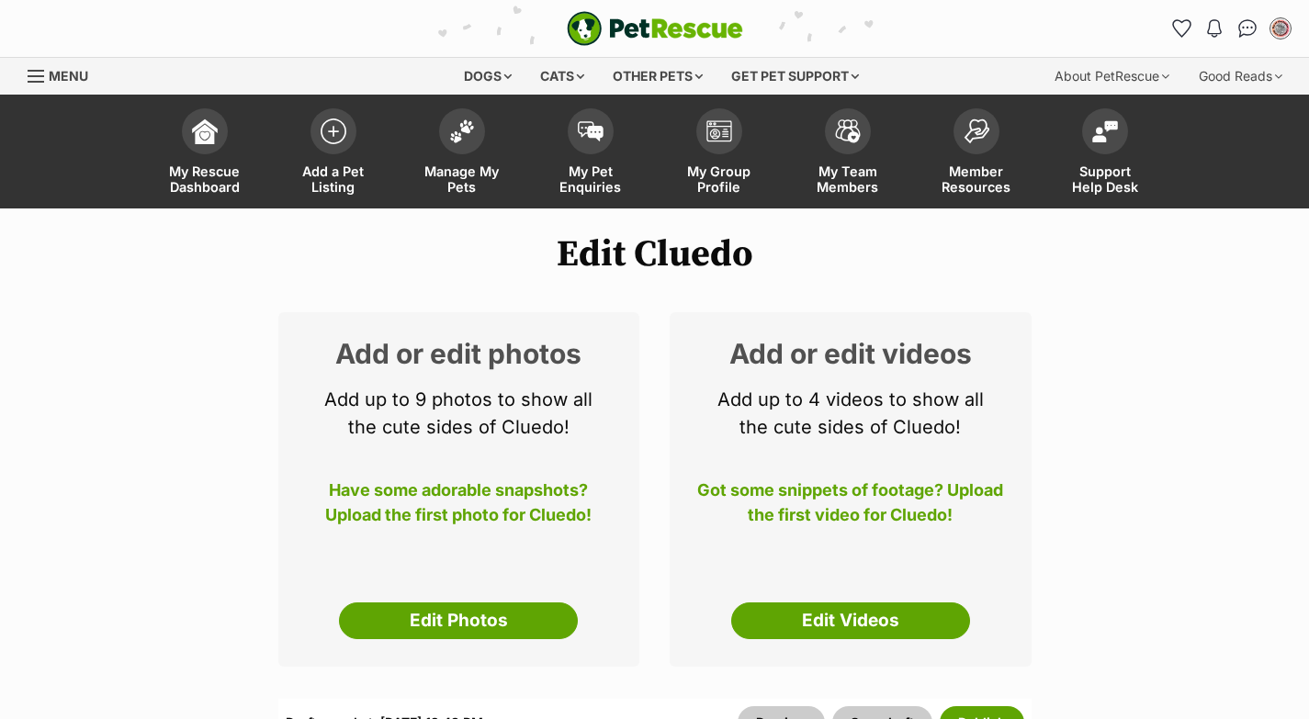
select select
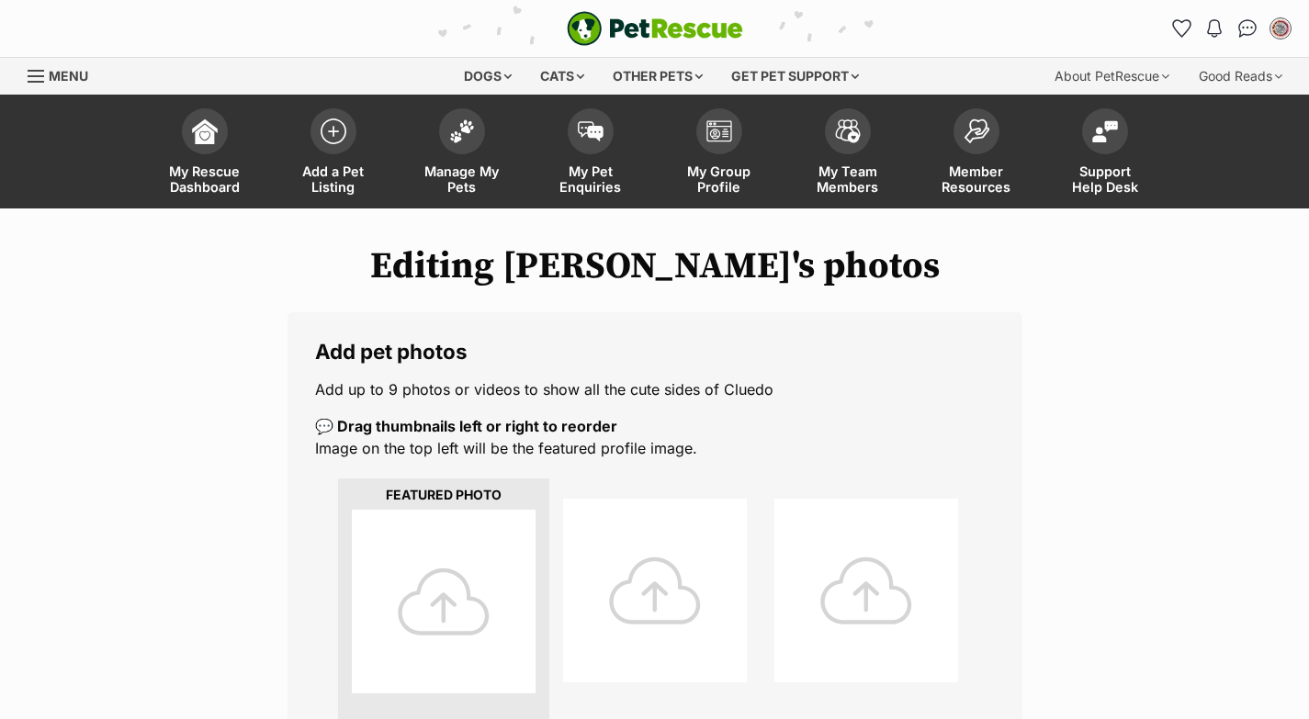
click at [480, 510] on div at bounding box center [444, 602] width 184 height 184
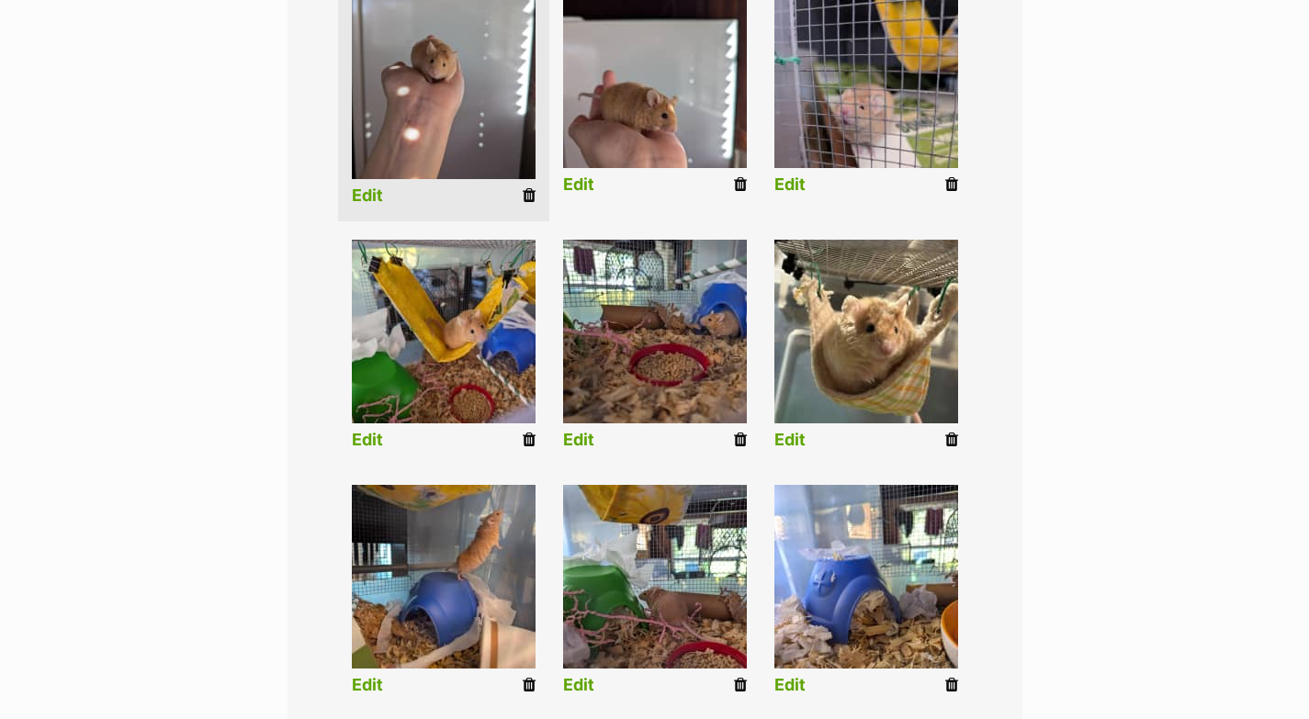
scroll to position [347, 0]
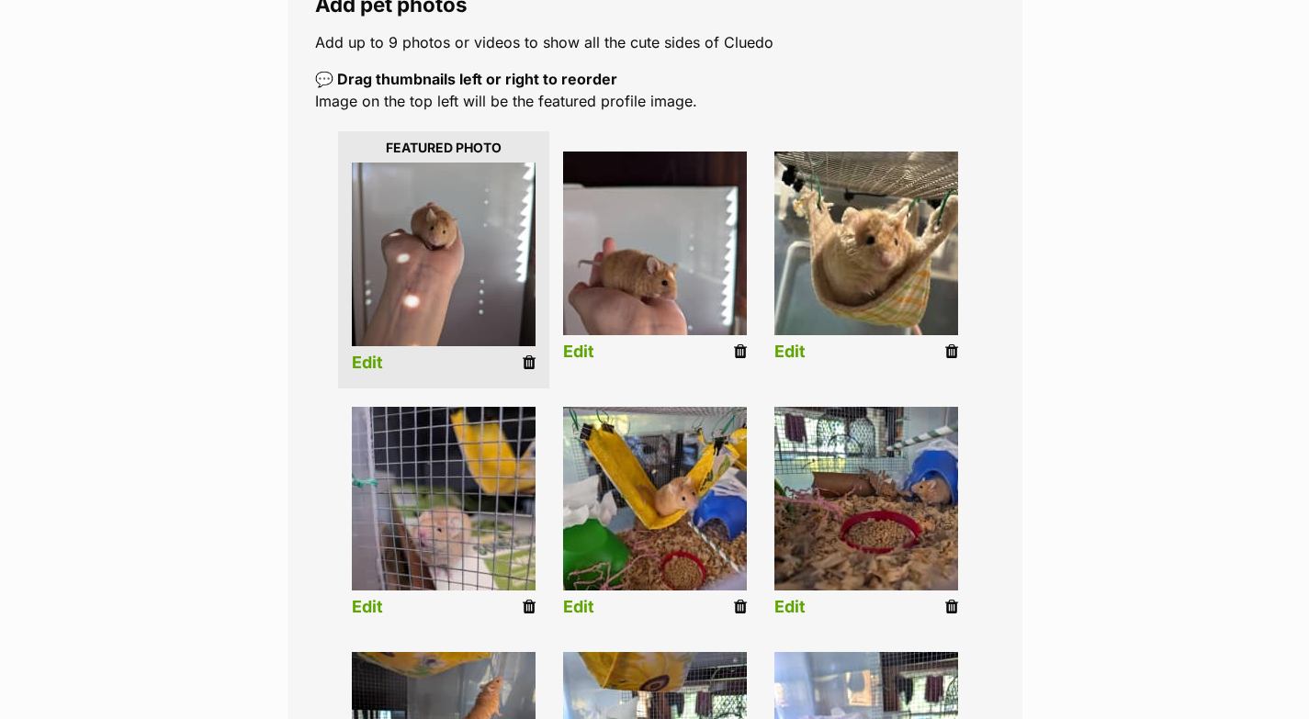
click at [788, 356] on link "Edit" at bounding box center [789, 352] width 31 height 19
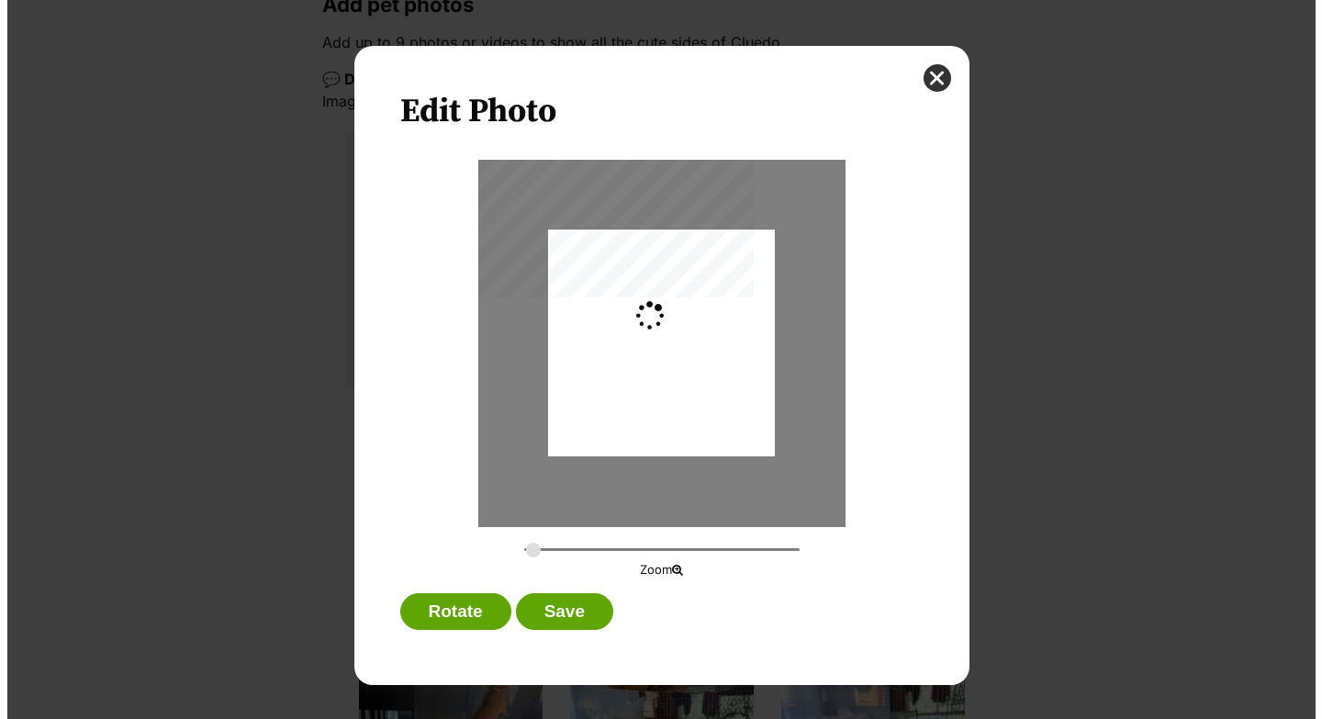
scroll to position [0, 0]
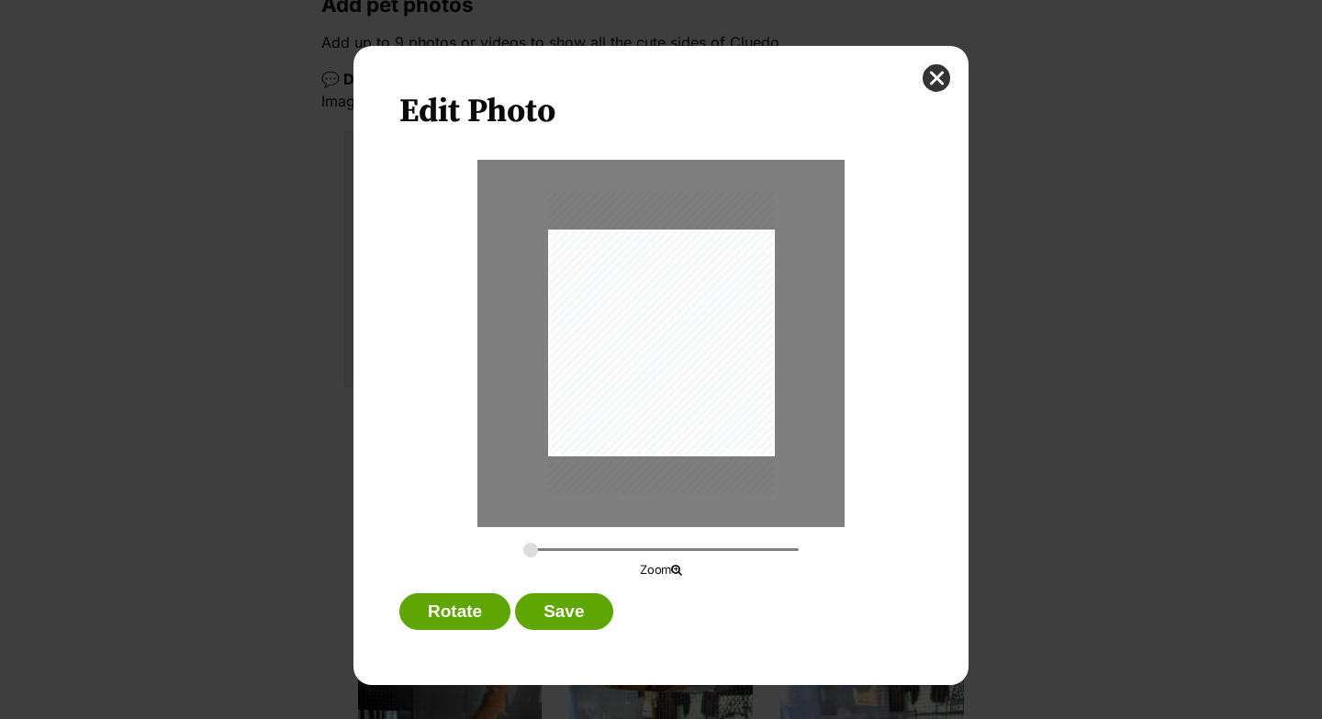
drag, startPoint x: 736, startPoint y: 387, endPoint x: 681, endPoint y: 415, distance: 61.2
click at [723, 386] on div "Dialog Window - Close (Press escape to close)" at bounding box center [661, 342] width 227 height 302
type input "0.2898"
click at [534, 547] on input "Dialog Window - Close (Press escape to close)" at bounding box center [660, 549] width 275 height 17
drag, startPoint x: 714, startPoint y: 368, endPoint x: 700, endPoint y: 369, distance: 13.8
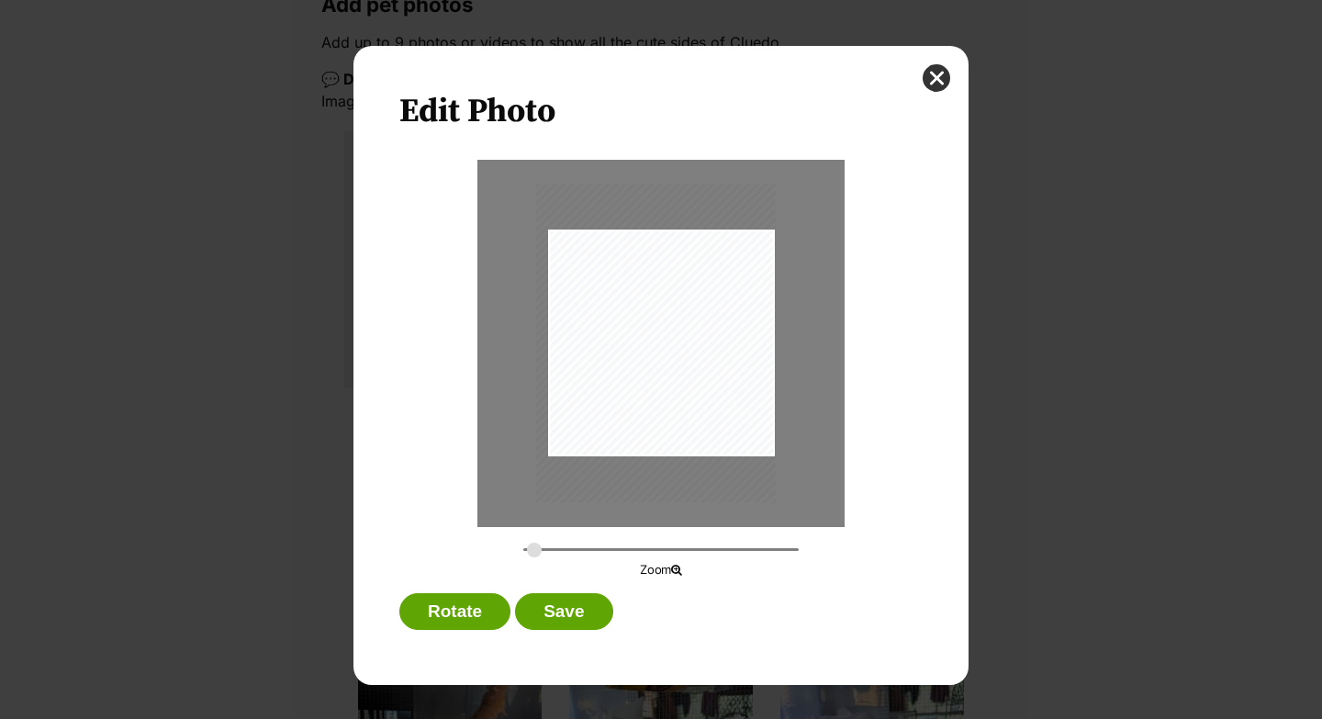
click at [700, 369] on div "Dialog Window - Close (Press escape to close)" at bounding box center [656, 344] width 240 height 320
click at [585, 597] on button "Save" at bounding box center [563, 611] width 97 height 37
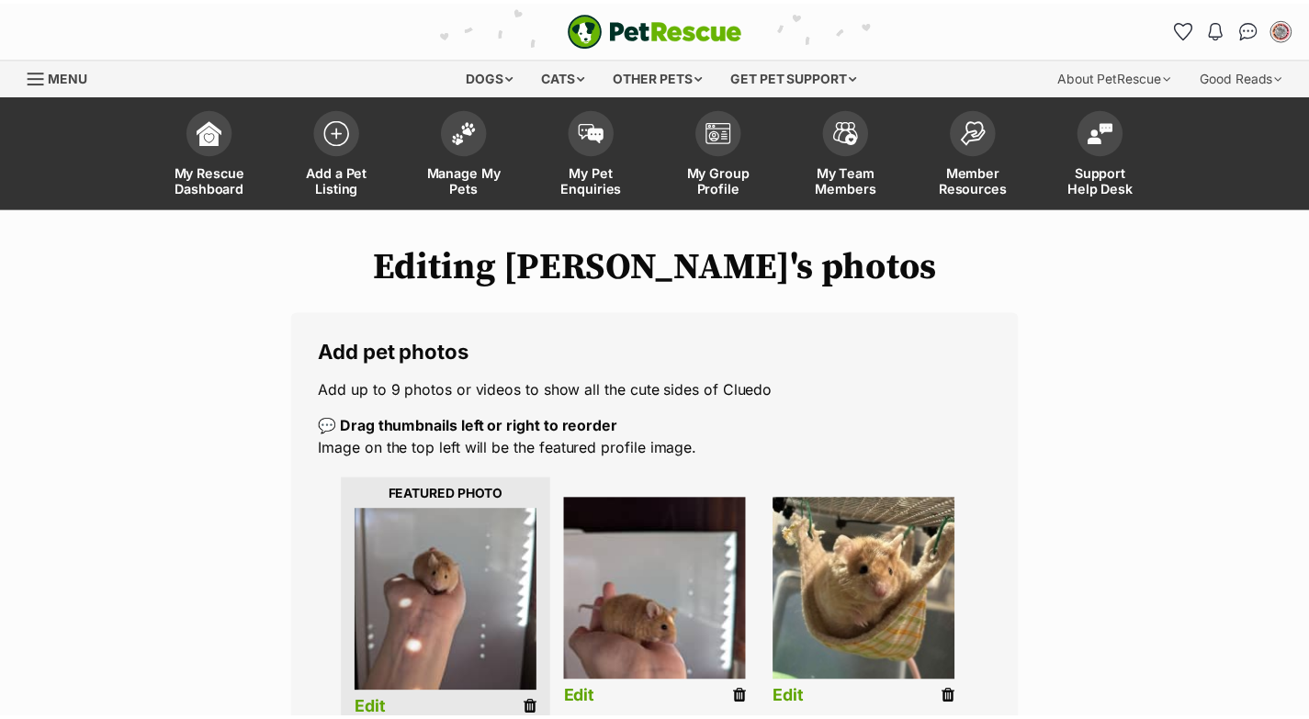
scroll to position [347, 0]
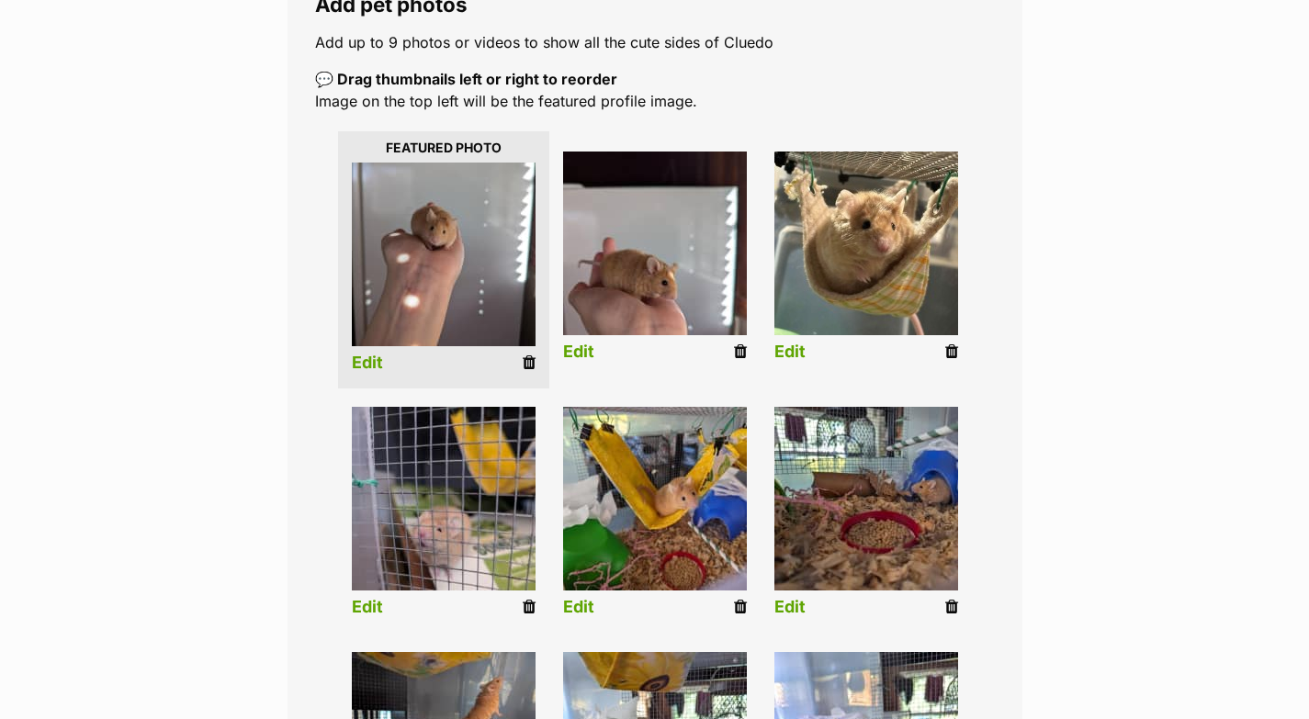
click at [366, 354] on link "Edit" at bounding box center [367, 363] width 31 height 19
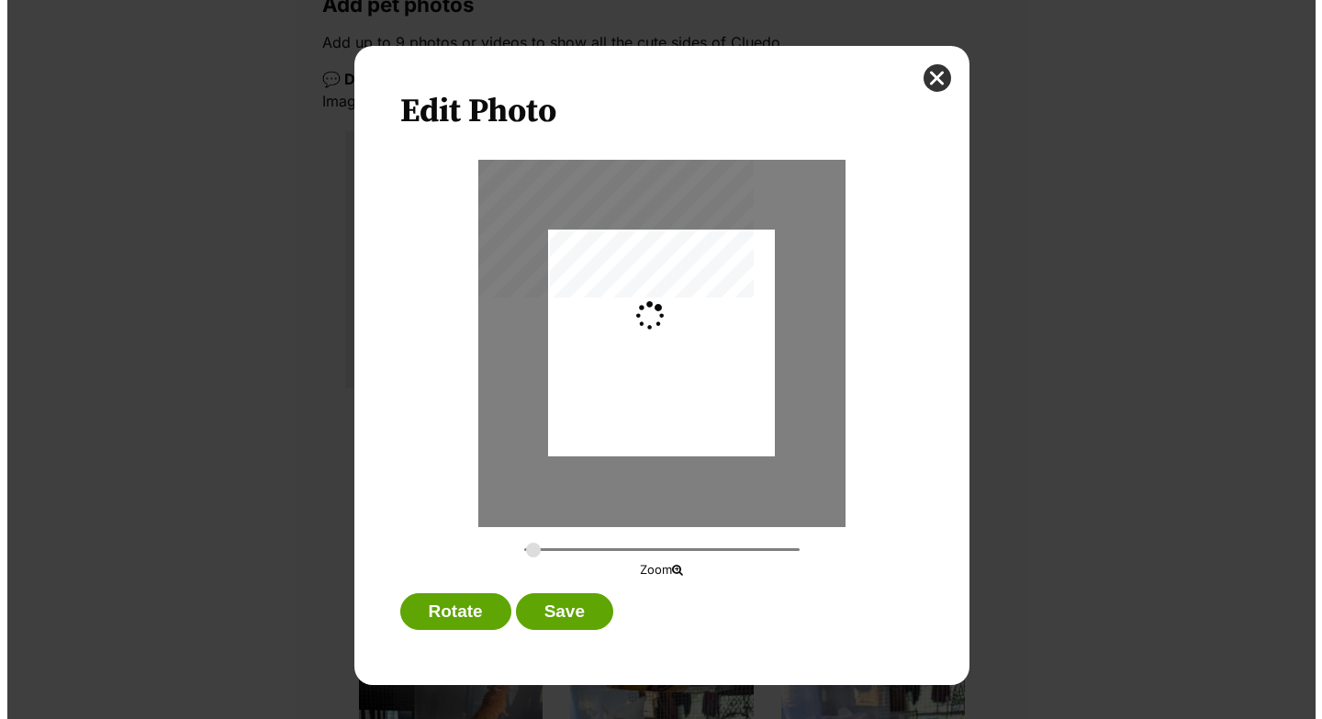
scroll to position [0, 0]
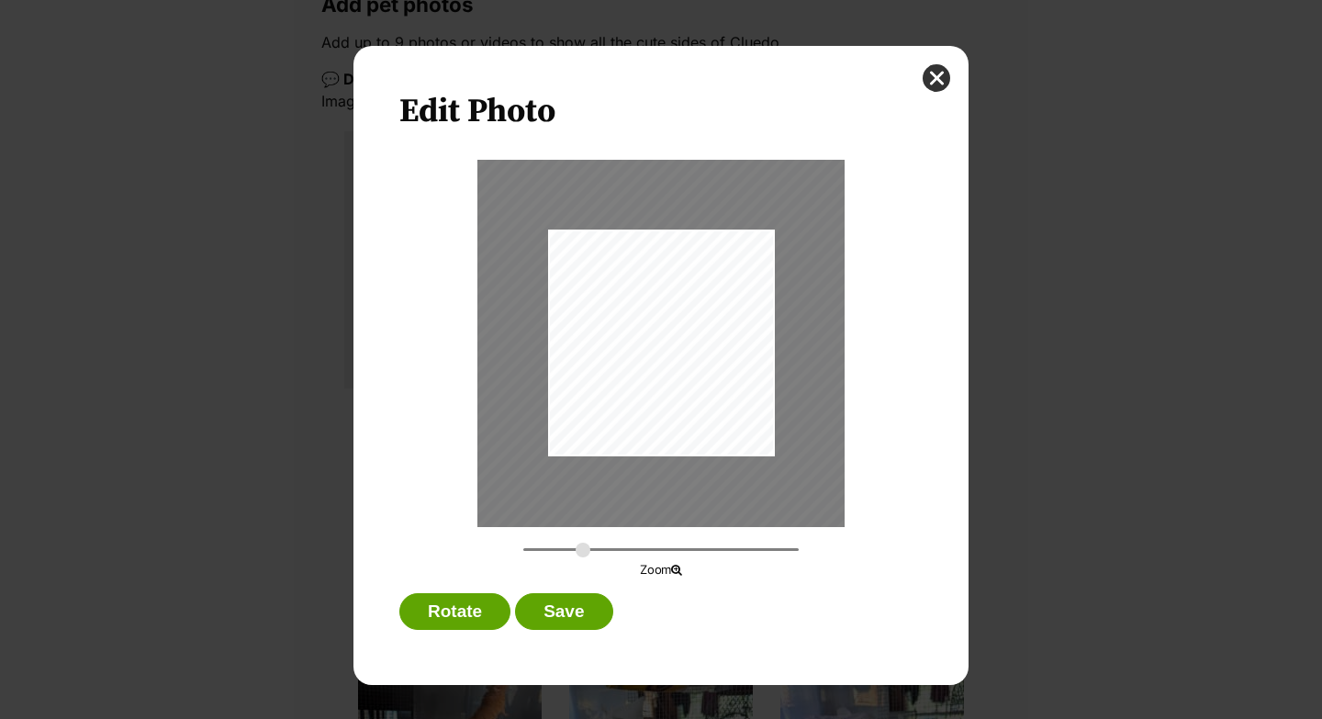
drag, startPoint x: 534, startPoint y: 544, endPoint x: 583, endPoint y: 547, distance: 49.7
type input "0.5219"
click at [583, 547] on input "Dialog Window - Close (Press escape to close)" at bounding box center [660, 549] width 275 height 17
drag, startPoint x: 677, startPoint y: 366, endPoint x: 689, endPoint y: 369, distance: 12.3
click at [689, 369] on div "Dialog Window - Close (Press escape to close)" at bounding box center [683, 327] width 432 height 573
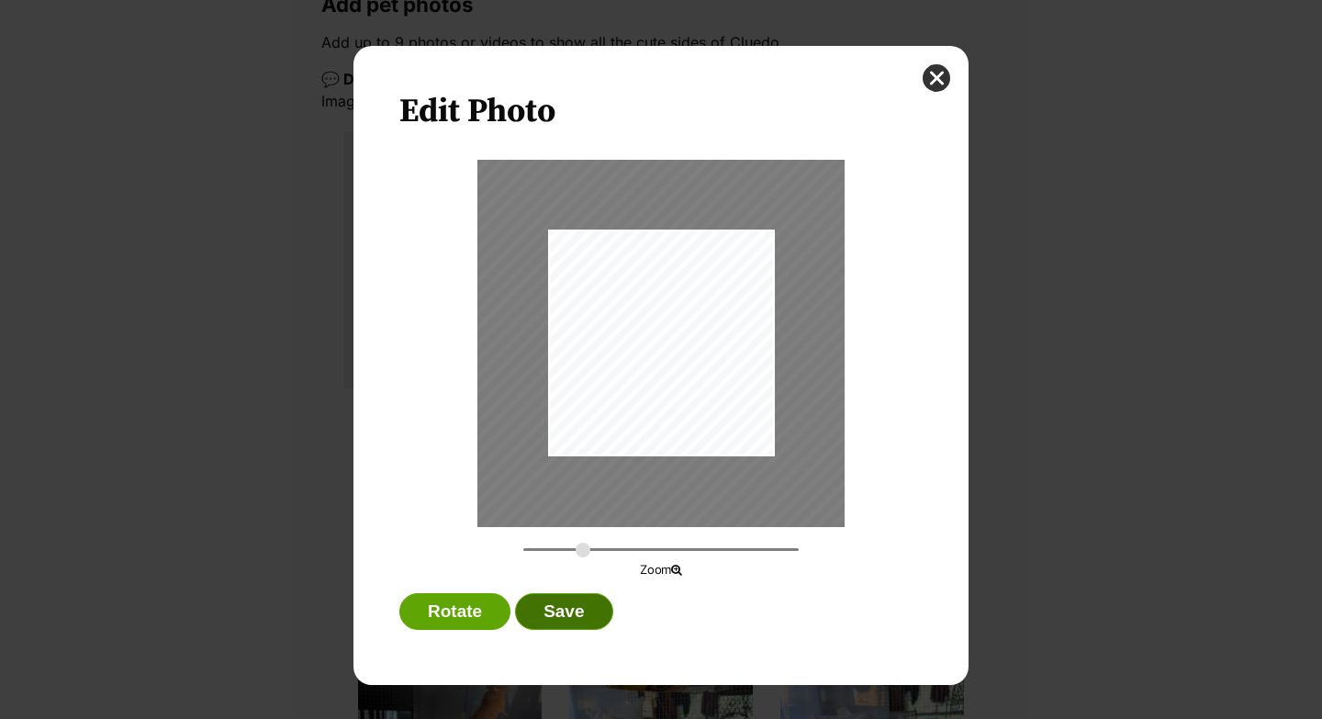
click at [600, 608] on button "Save" at bounding box center [563, 611] width 97 height 37
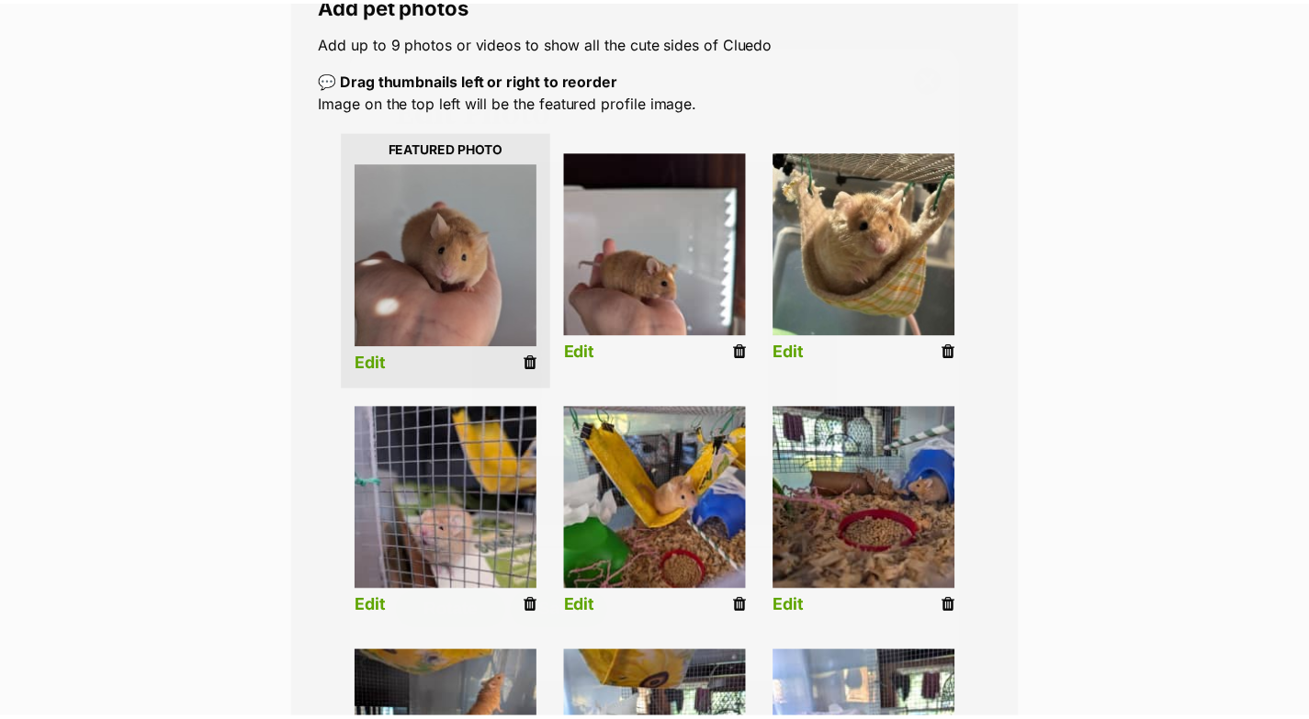
scroll to position [347, 0]
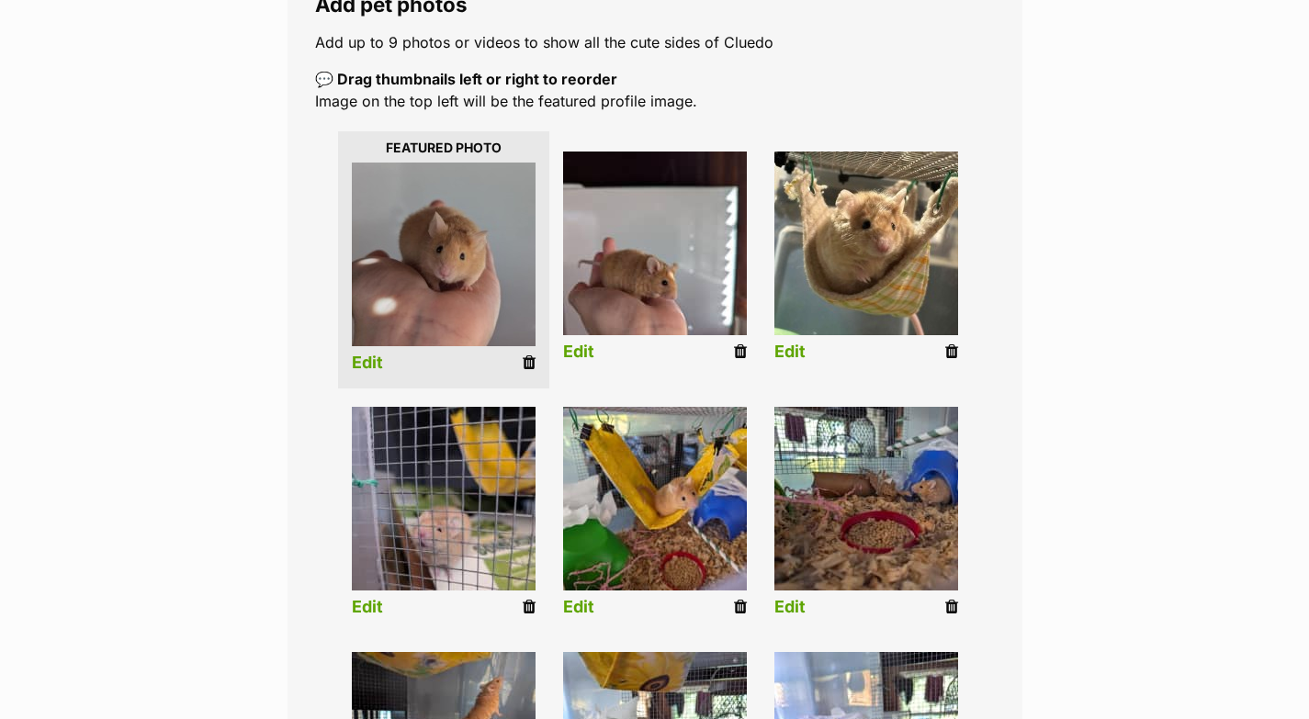
click at [587, 356] on link "Edit" at bounding box center [578, 352] width 31 height 19
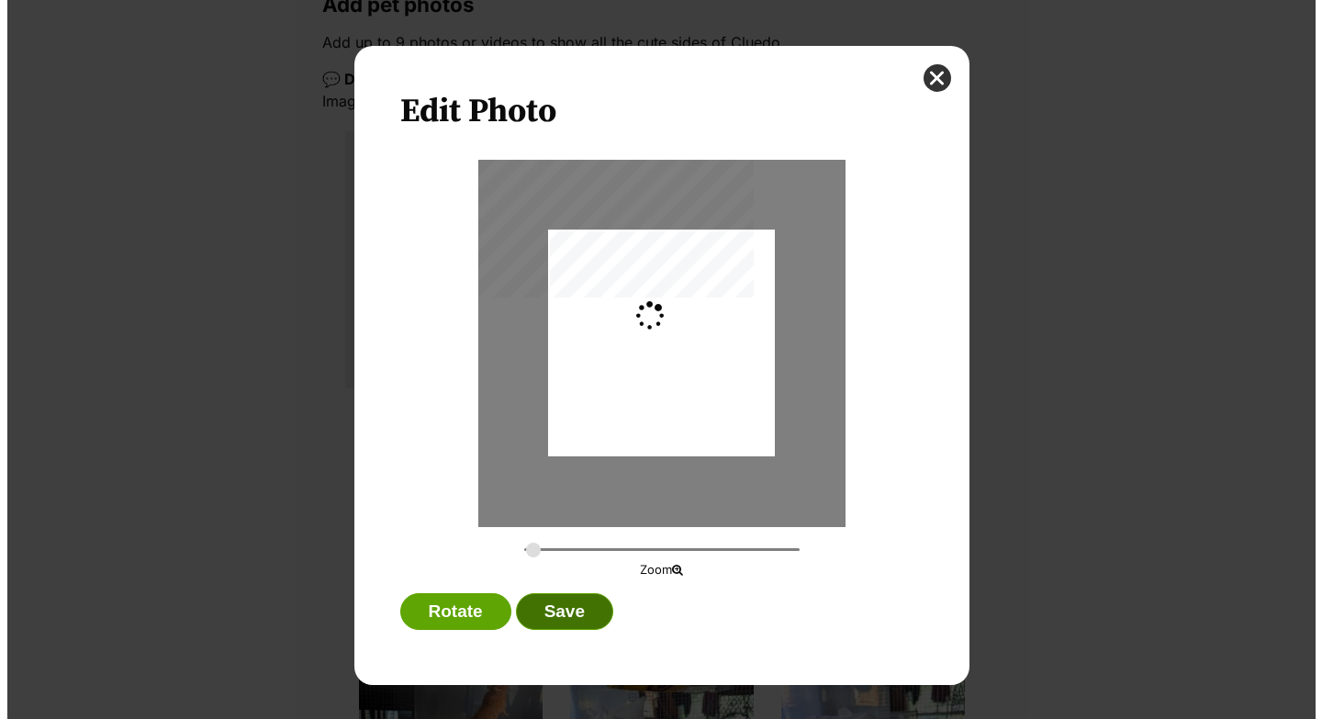
scroll to position [0, 0]
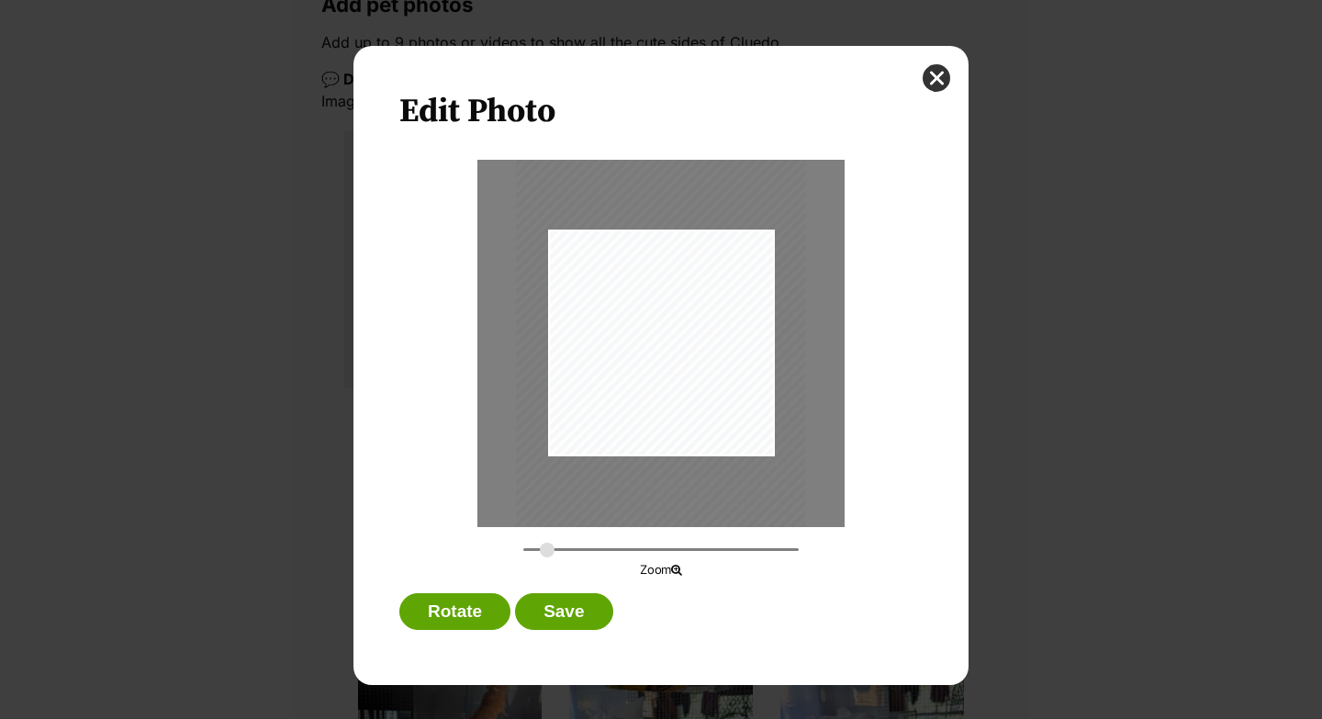
drag, startPoint x: 533, startPoint y: 550, endPoint x: 546, endPoint y: 547, distance: 14.0
type input "0.3526"
click at [547, 549] on input "Dialog Window - Close (Press escape to close)" at bounding box center [660, 549] width 275 height 17
drag, startPoint x: 652, startPoint y: 425, endPoint x: 675, endPoint y: 417, distance: 24.4
click at [675, 417] on div "Dialog Window - Close (Press escape to close)" at bounding box center [692, 333] width 291 height 388
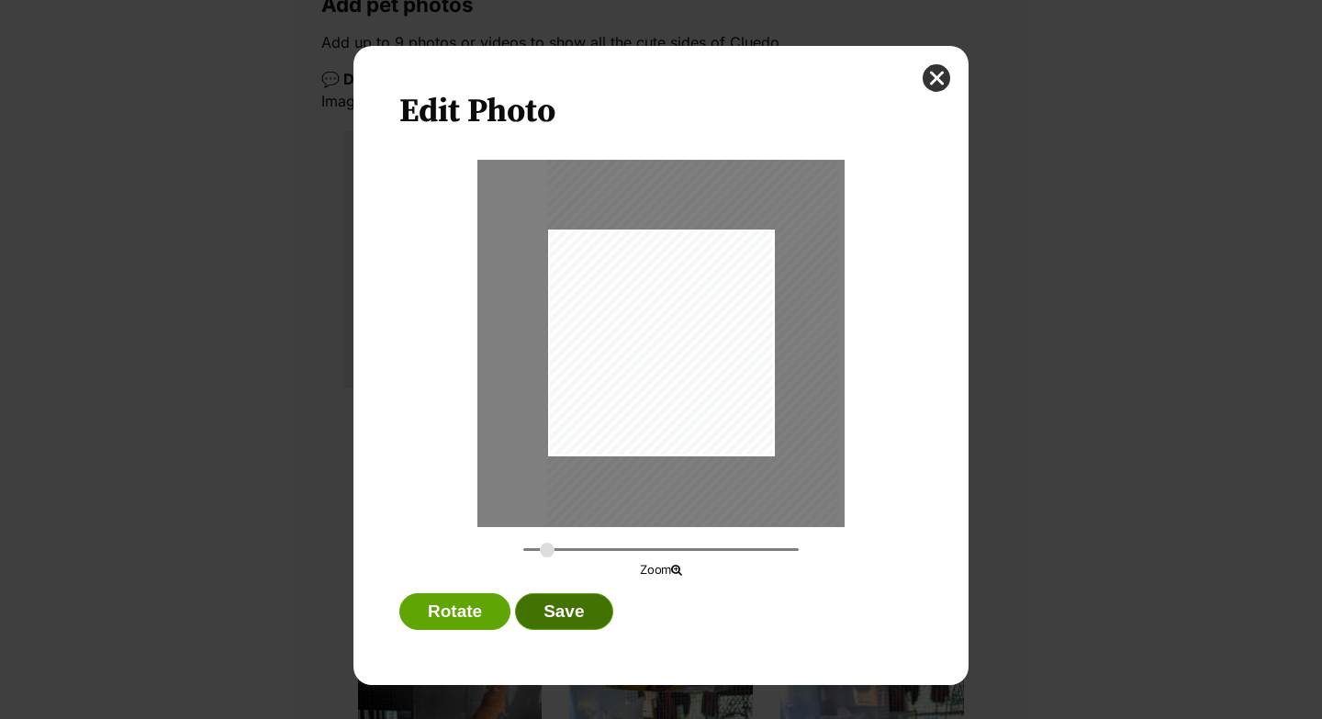
click at [597, 615] on button "Save" at bounding box center [563, 611] width 97 height 37
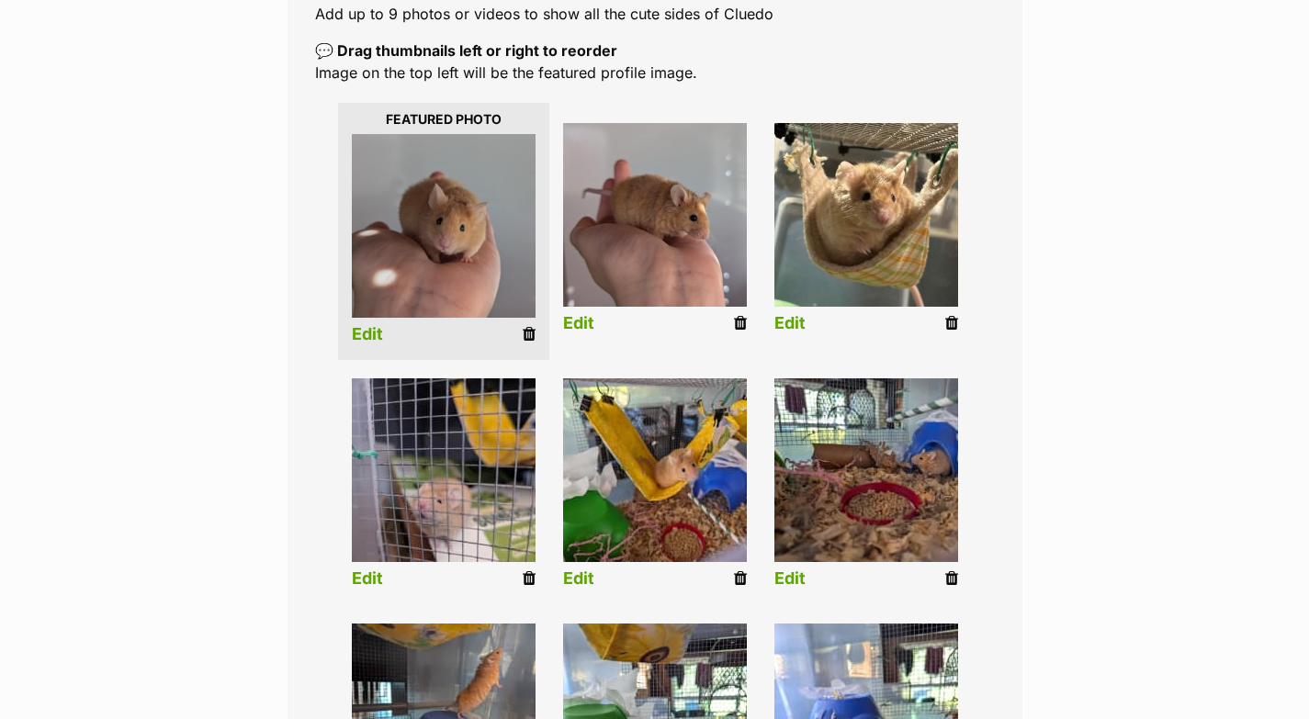
scroll to position [377, 0]
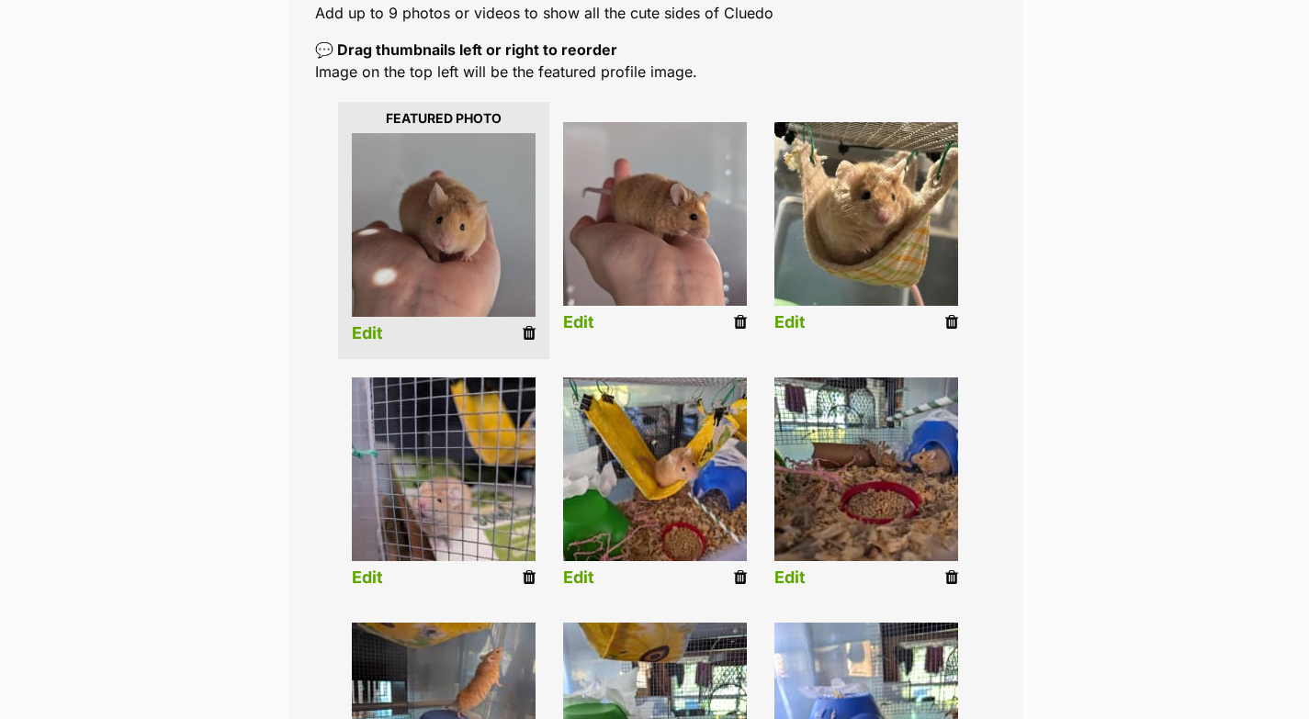
click at [383, 572] on li "Edit" at bounding box center [443, 486] width 211 height 236
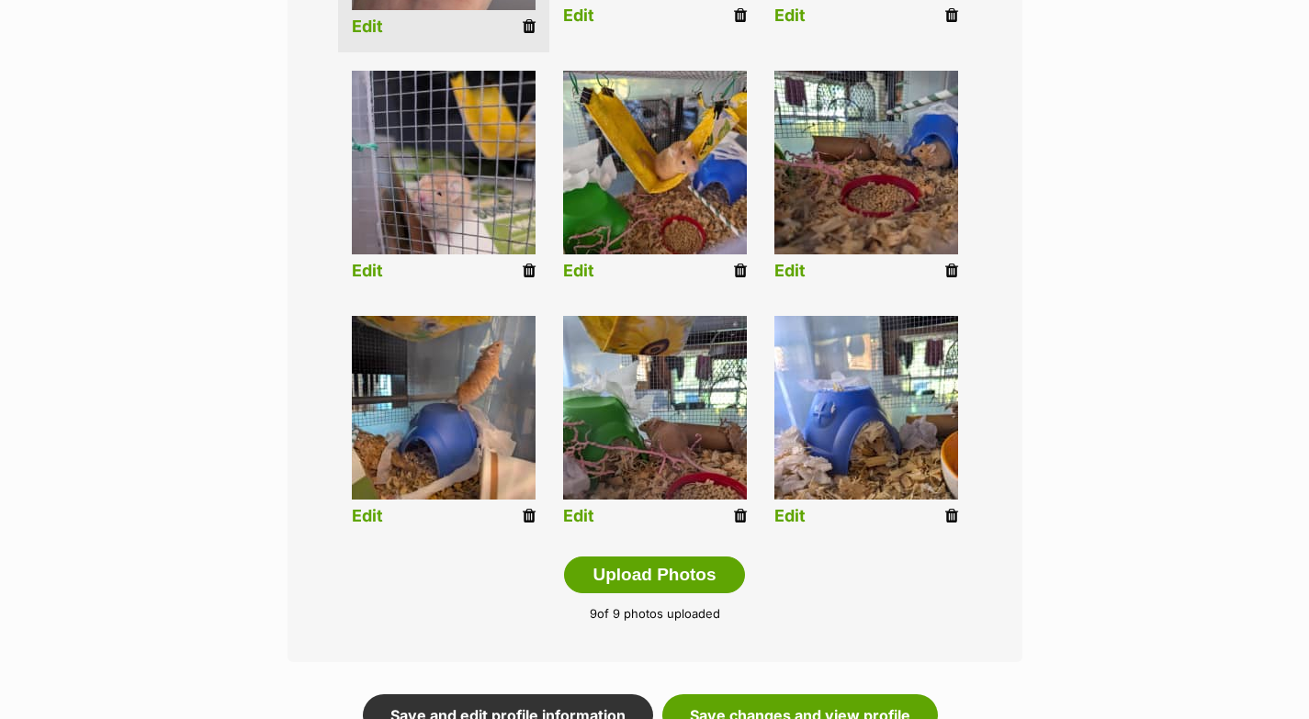
scroll to position [584, 0]
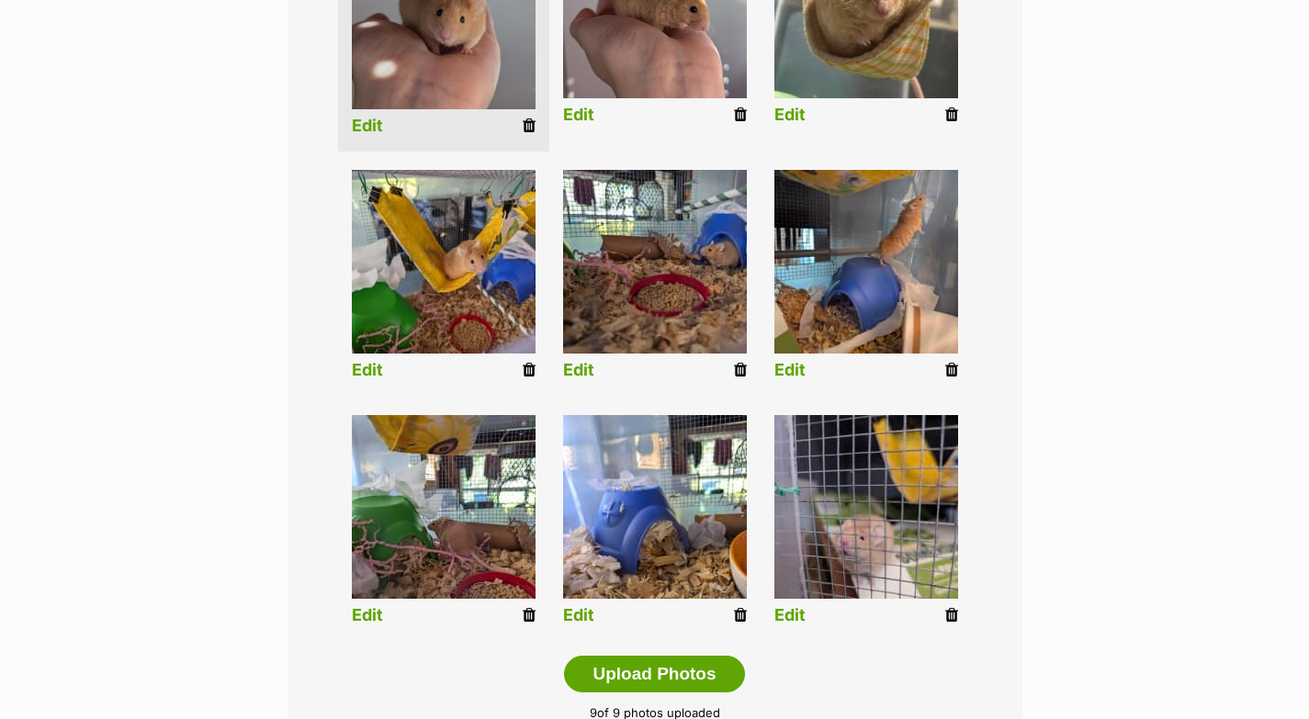
drag, startPoint x: 453, startPoint y: 268, endPoint x: 1044, endPoint y: 23, distance: 640.2
click at [369, 369] on link "Edit" at bounding box center [367, 370] width 31 height 19
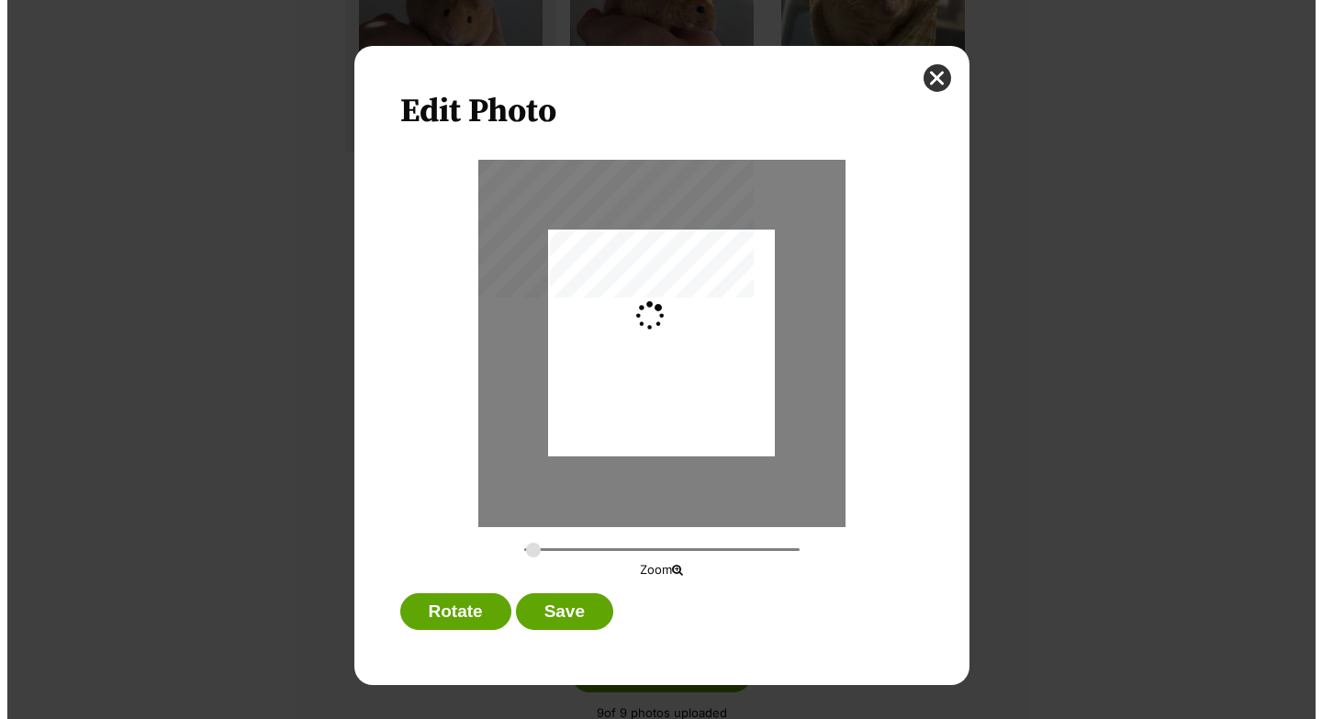
scroll to position [0, 0]
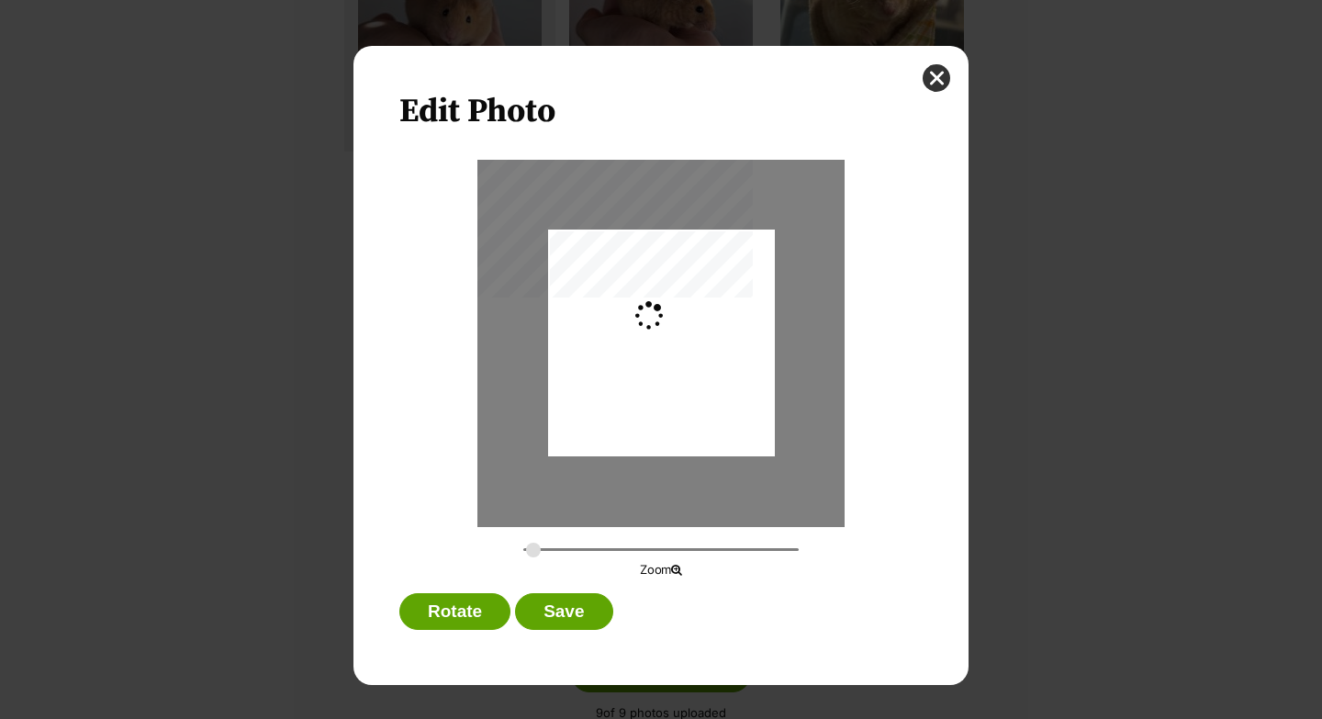
type input "0.3648"
drag, startPoint x: 735, startPoint y: 378, endPoint x: 722, endPoint y: 378, distance: 12.9
click at [722, 378] on div "Dialog Window - Close (Press escape to close)" at bounding box center [644, 343] width 301 height 227
click at [562, 613] on button "Save" at bounding box center [563, 611] width 97 height 37
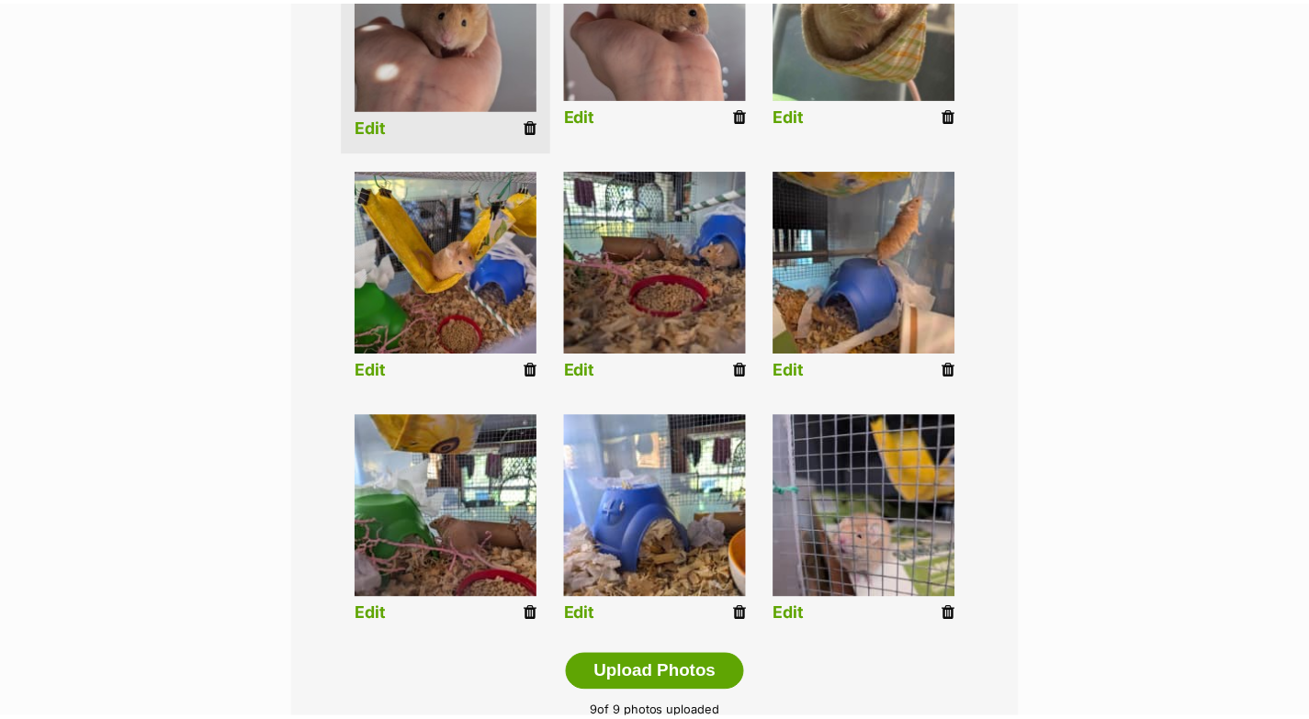
scroll to position [584, 0]
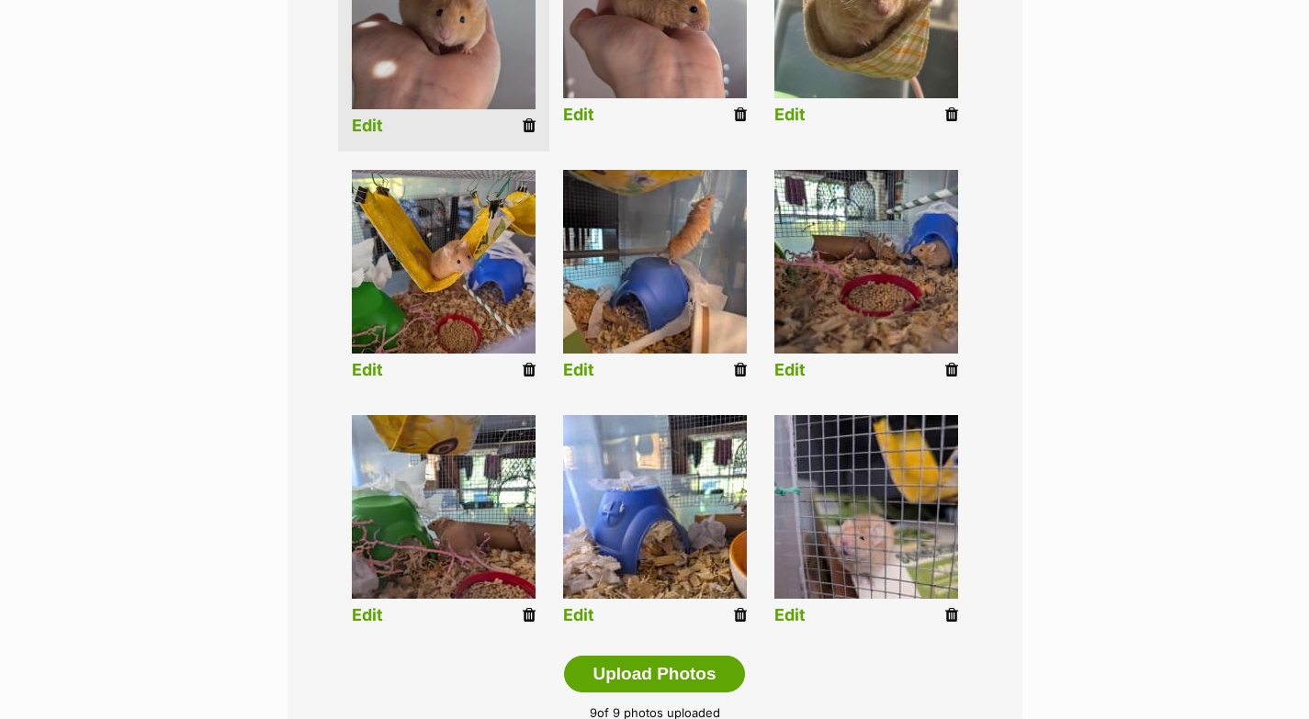
drag, startPoint x: 492, startPoint y: 503, endPoint x: 962, endPoint y: 2, distance: 687.4
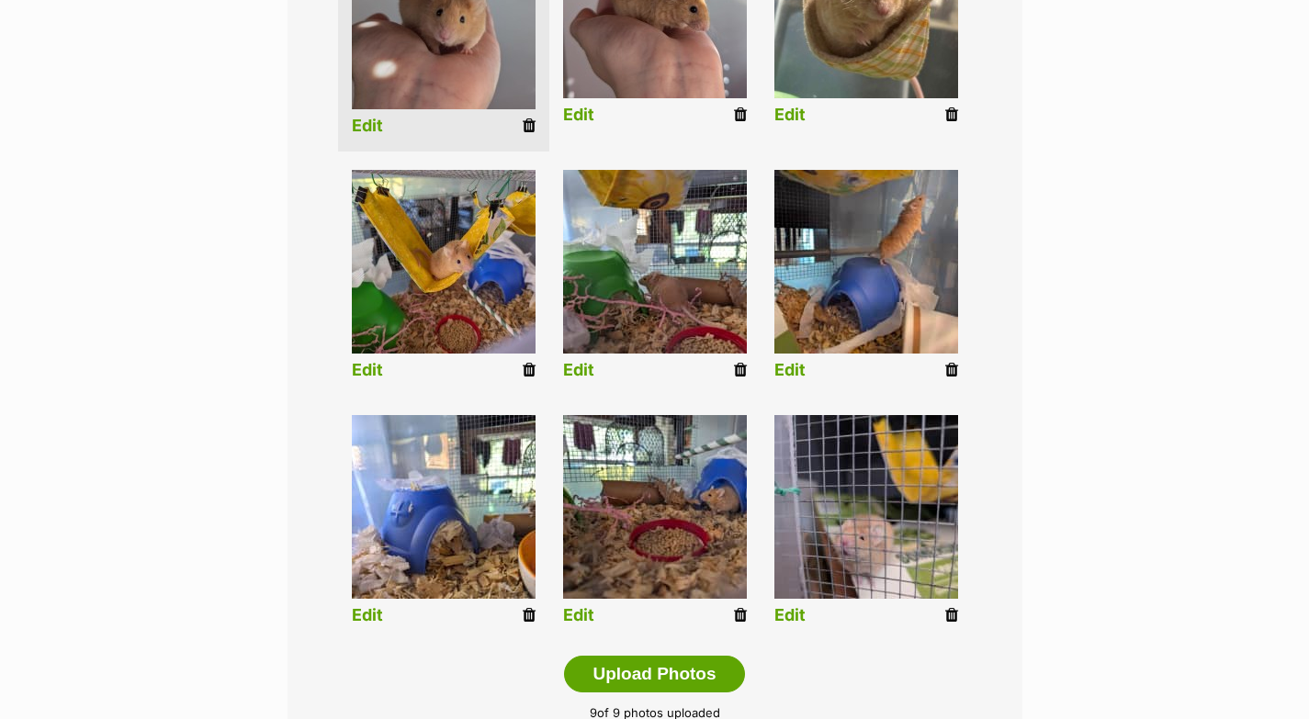
drag, startPoint x: 479, startPoint y: 546, endPoint x: 892, endPoint y: 37, distance: 655.6
click at [581, 369] on link "Edit" at bounding box center [578, 370] width 31 height 19
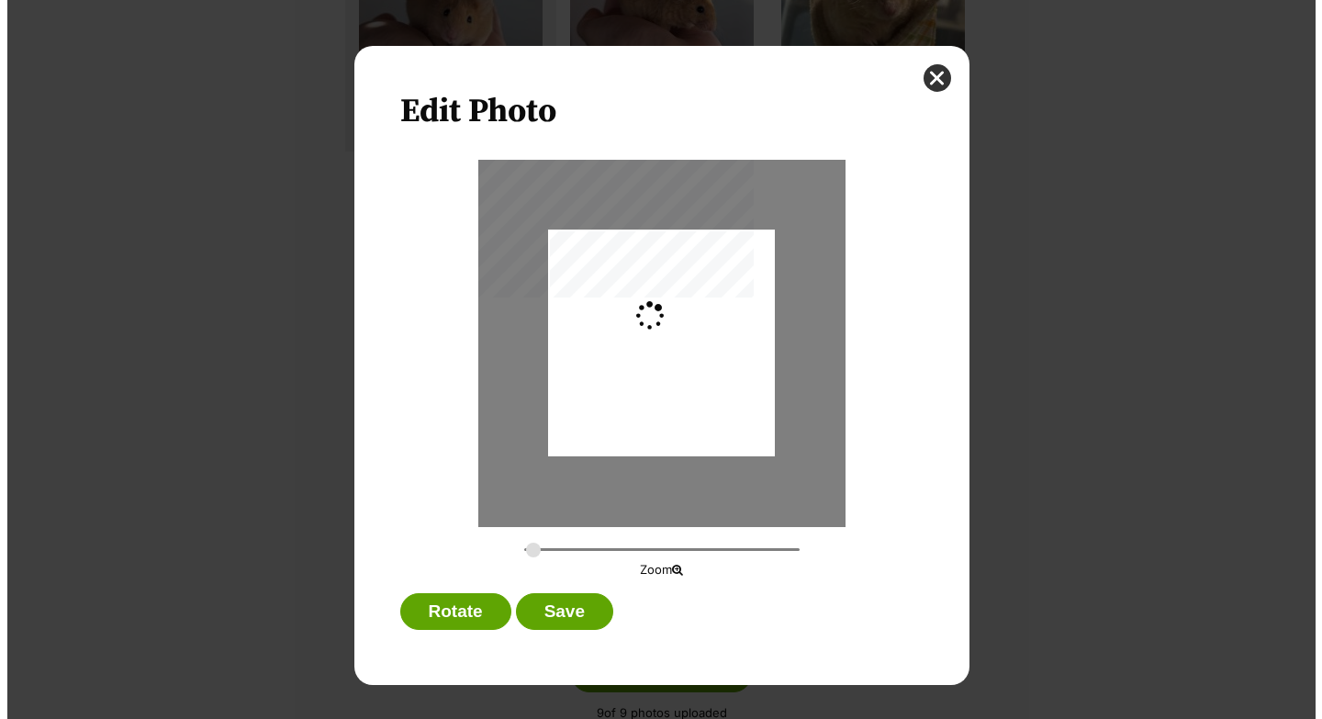
scroll to position [0, 0]
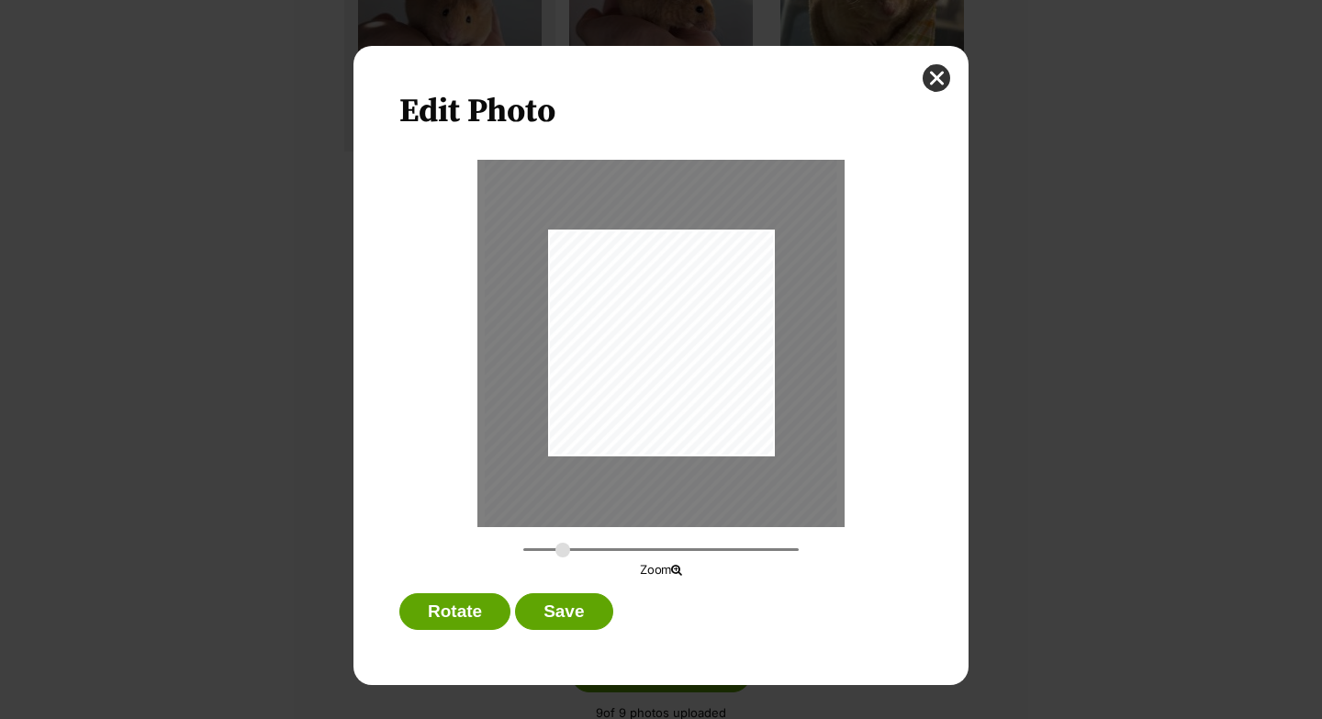
drag, startPoint x: 534, startPoint y: 553, endPoint x: 563, endPoint y: 553, distance: 29.4
type input "0.426"
click at [563, 553] on input "Dialog Window - Close (Press escape to close)" at bounding box center [660, 549] width 275 height 17
drag, startPoint x: 736, startPoint y: 367, endPoint x: 725, endPoint y: 369, distance: 10.3
click at [725, 369] on div "Dialog Window - Close (Press escape to close)" at bounding box center [651, 344] width 352 height 467
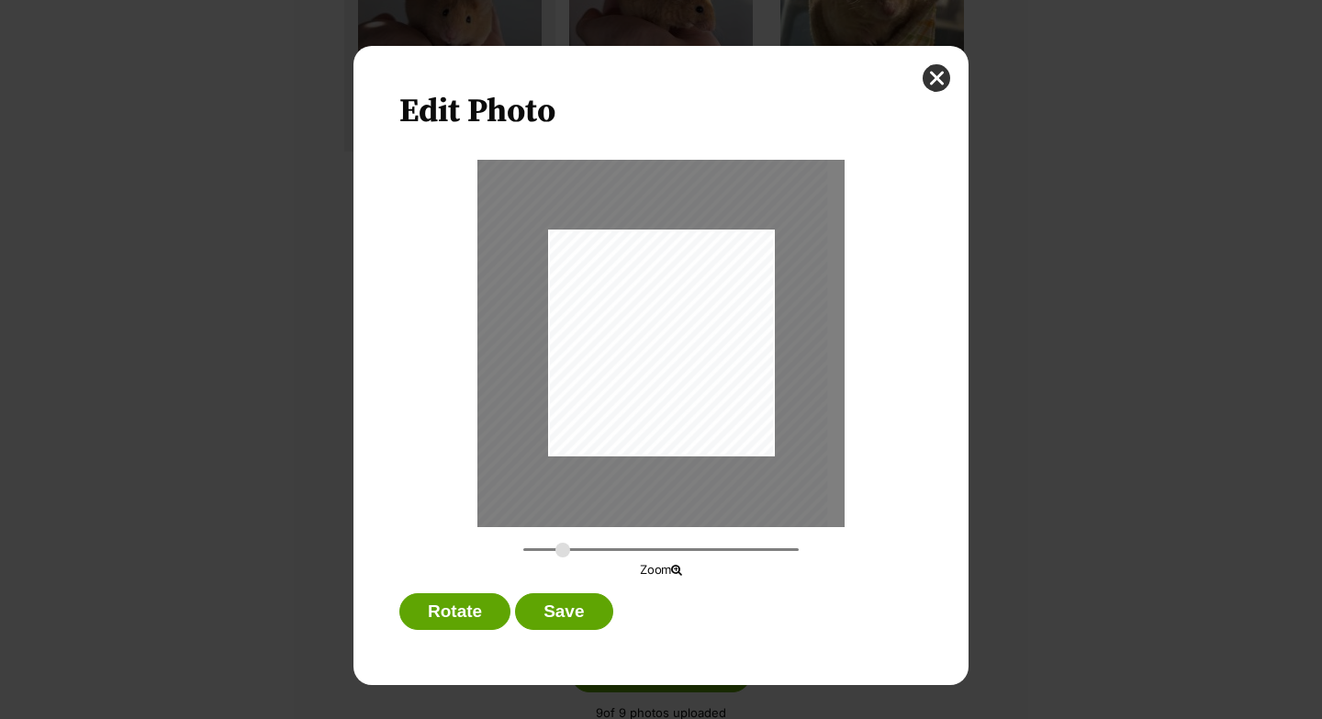
click at [717, 391] on div "Dialog Window - Close (Press escape to close)" at bounding box center [652, 342] width 352 height 467
click at [564, 605] on button "Save" at bounding box center [563, 611] width 97 height 37
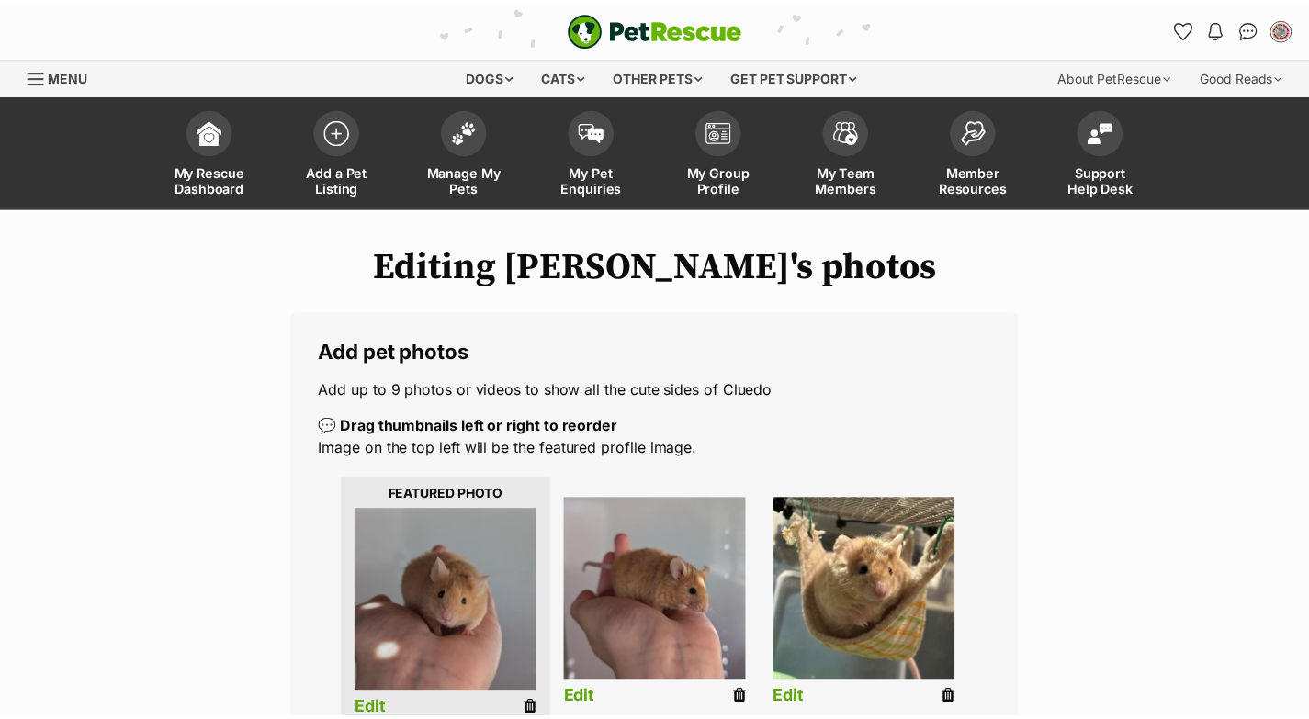
scroll to position [584, 0]
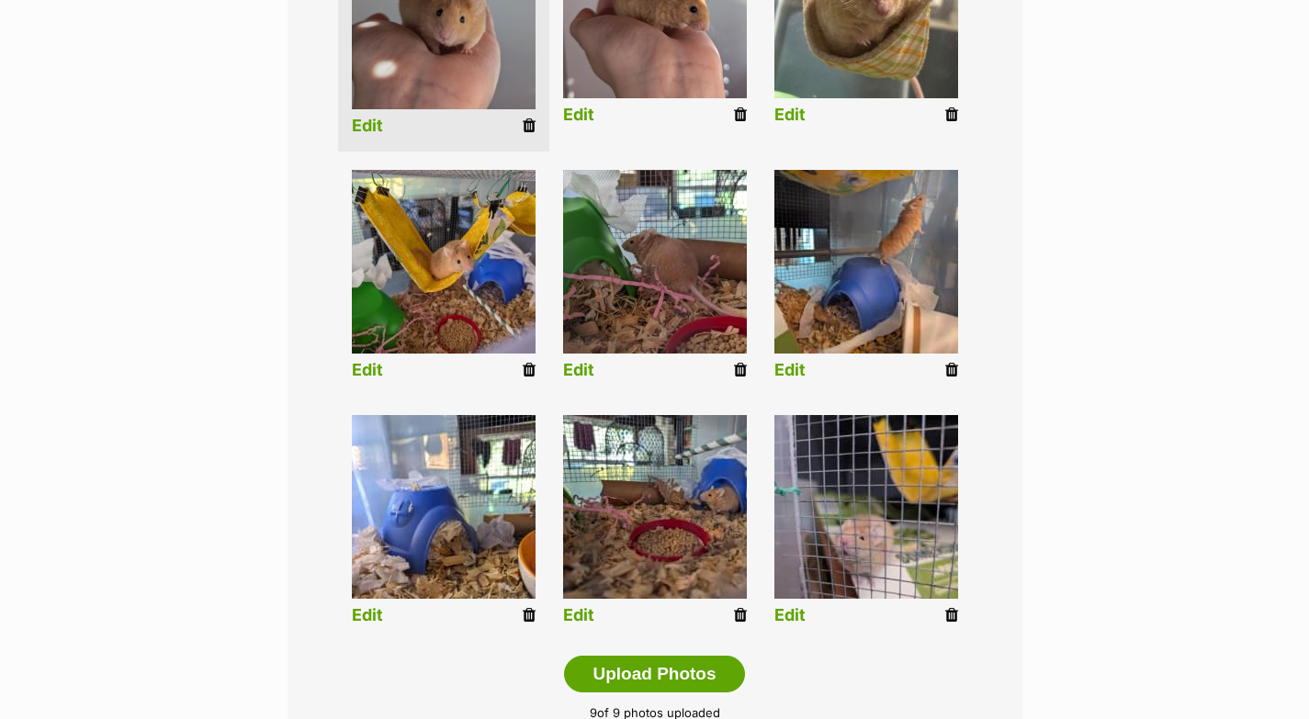
click at [791, 372] on link "Edit" at bounding box center [789, 370] width 31 height 19
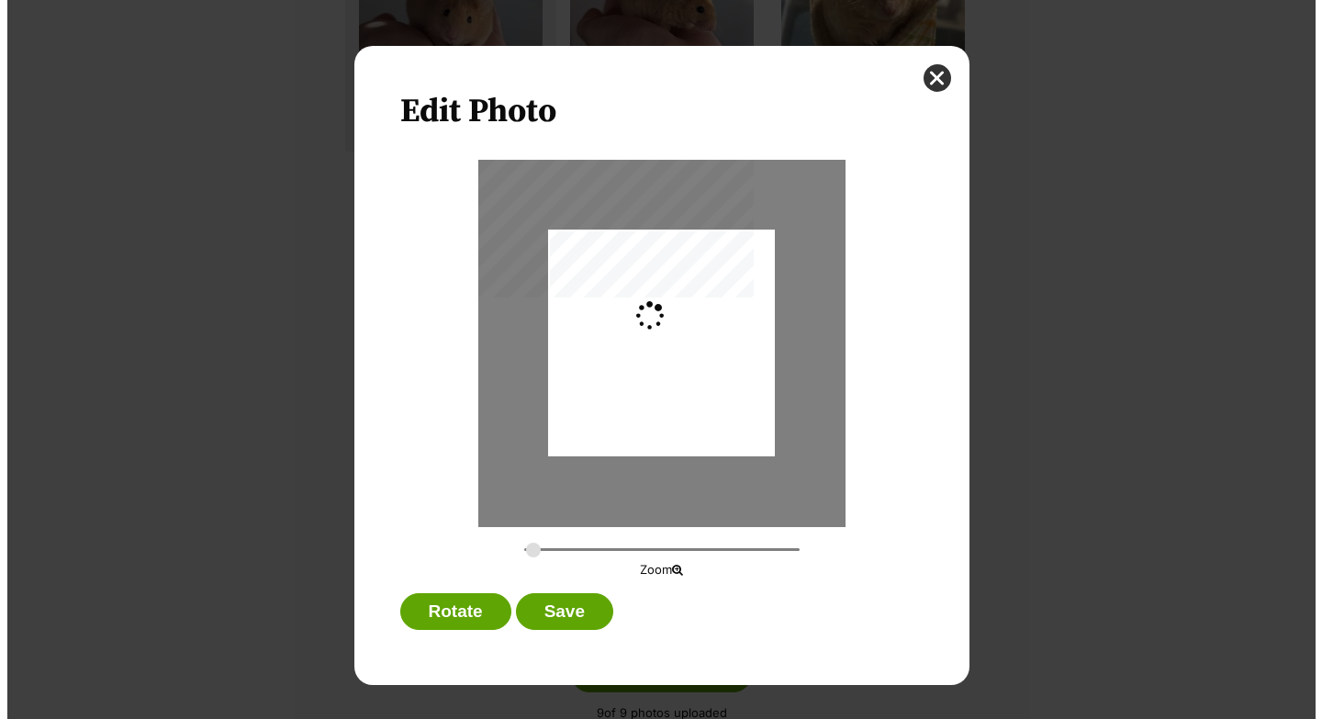
scroll to position [0, 0]
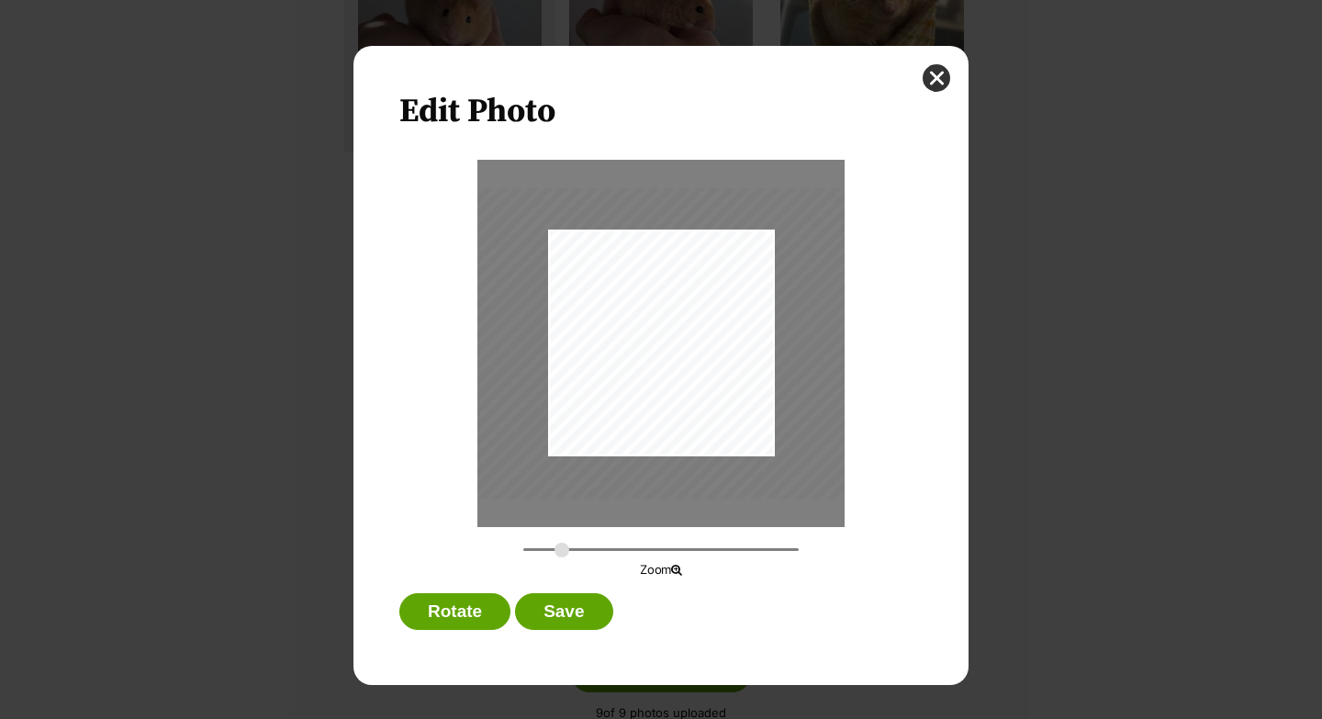
drag, startPoint x: 533, startPoint y: 549, endPoint x: 582, endPoint y: 520, distance: 57.6
type input "0.5016"
click at [562, 549] on input "Dialog Window - Close (Press escape to close)" at bounding box center [660, 549] width 275 height 17
drag, startPoint x: 714, startPoint y: 365, endPoint x: 675, endPoint y: 378, distance: 40.7
click at [675, 378] on div "Dialog Window - Close (Press escape to close)" at bounding box center [622, 356] width 414 height 312
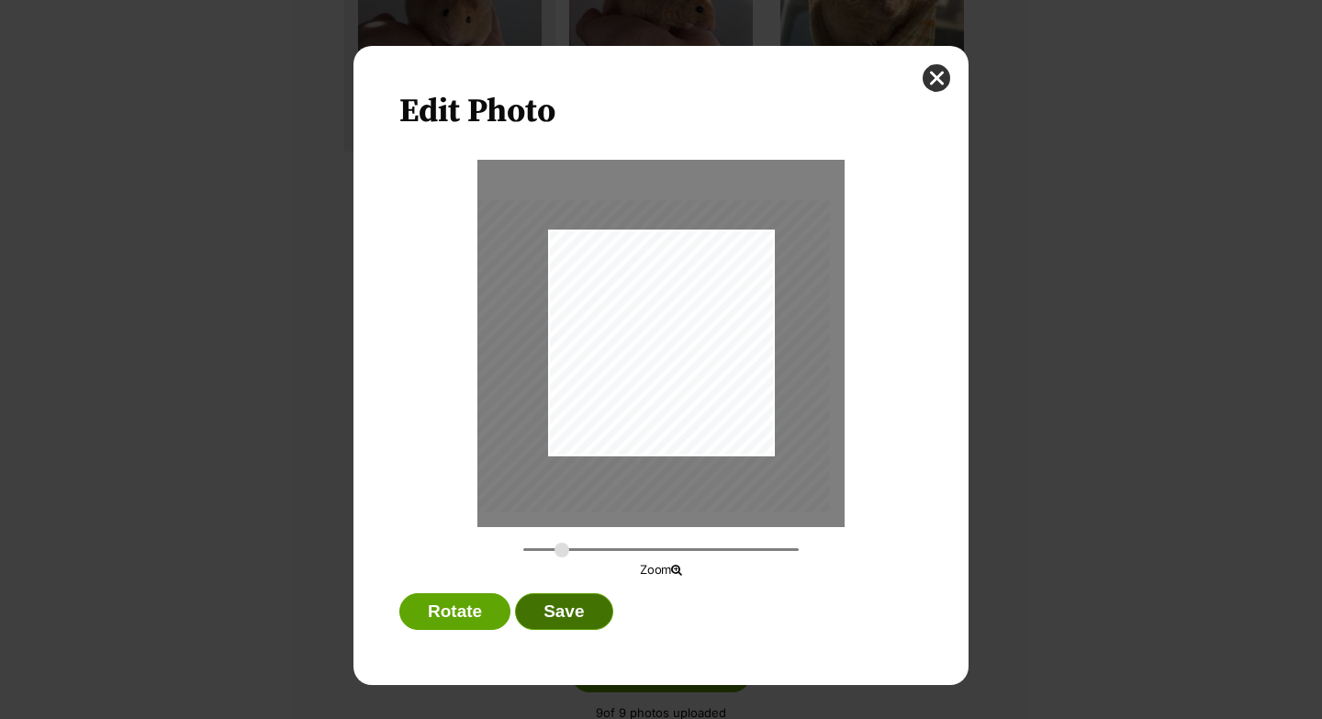
click at [567, 612] on button "Save" at bounding box center [563, 611] width 97 height 37
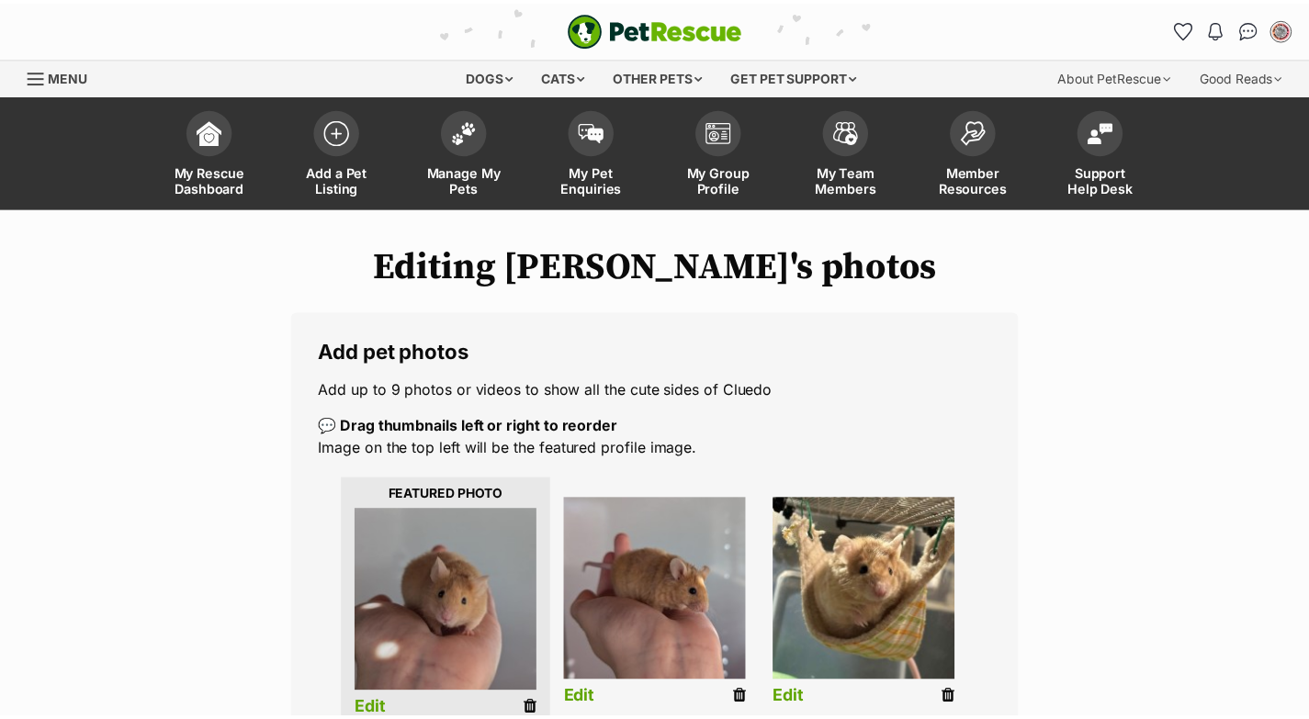
scroll to position [584, 0]
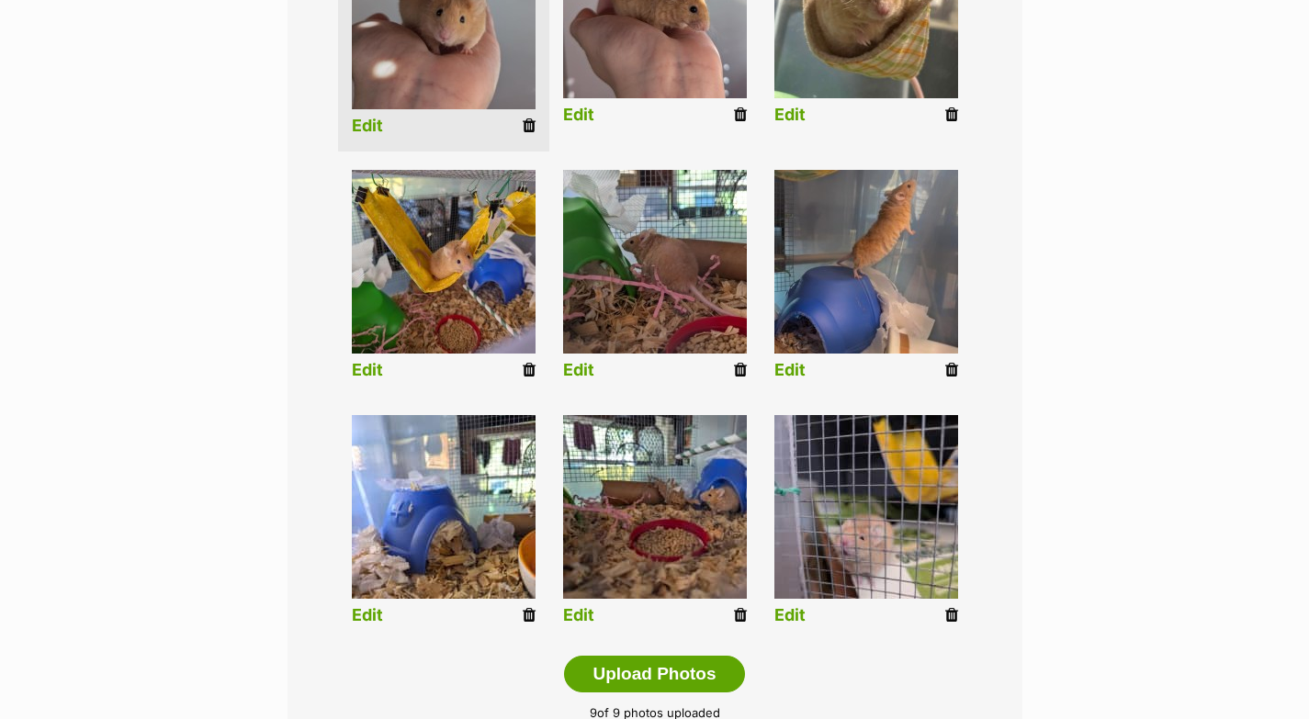
click at [365, 613] on link "Edit" at bounding box center [367, 615] width 31 height 19
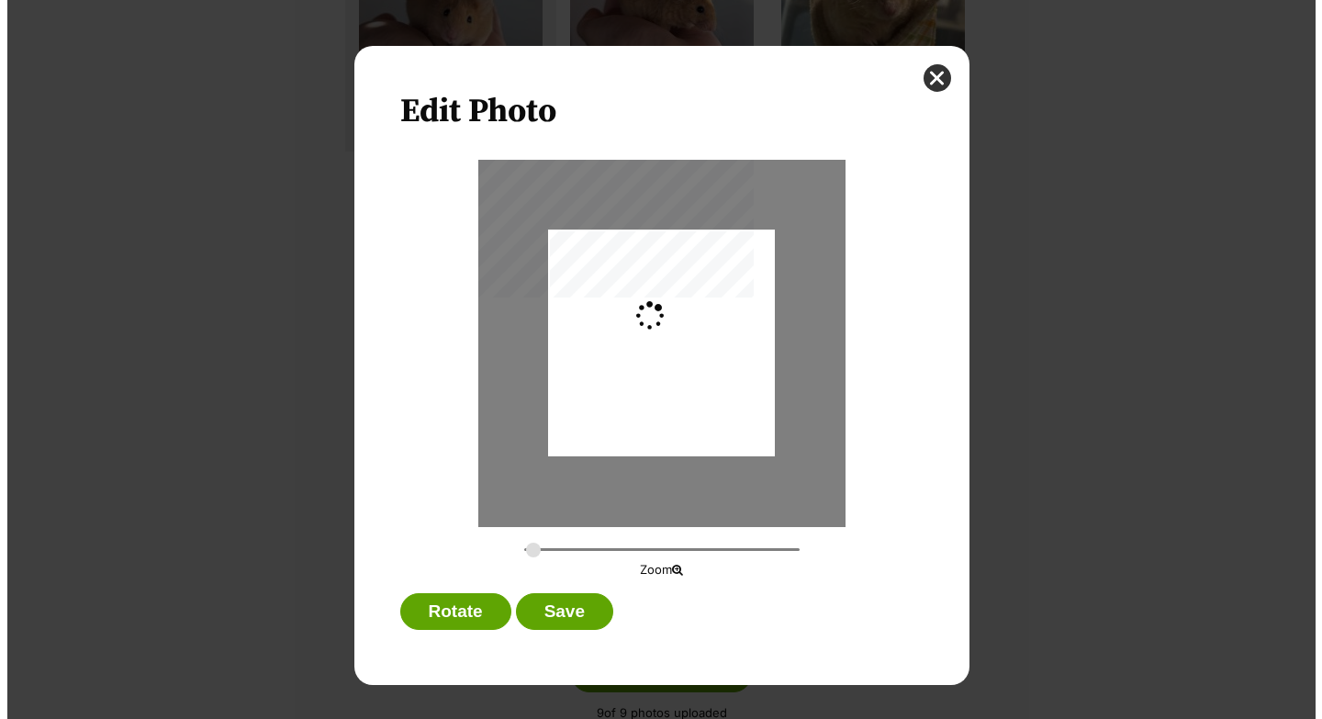
scroll to position [0, 0]
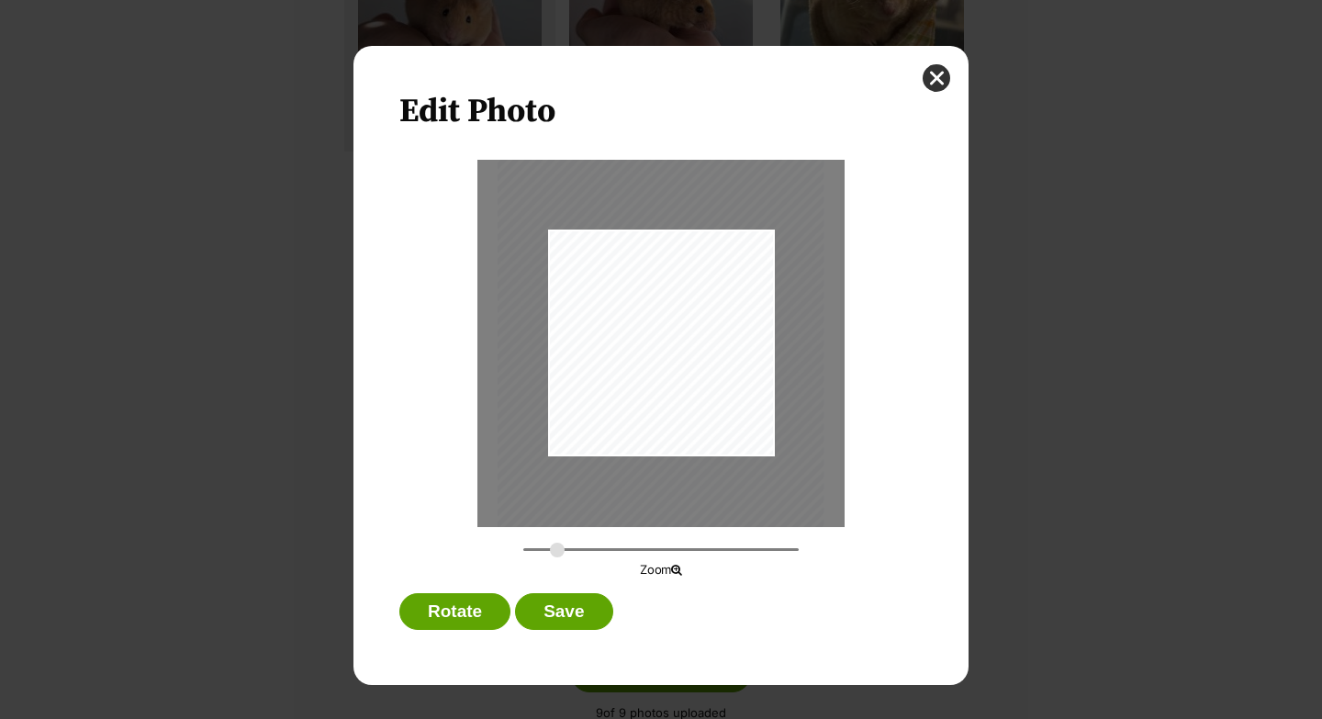
drag, startPoint x: 531, startPoint y: 550, endPoint x: 557, endPoint y: 551, distance: 25.7
type input "0.3991"
click at [557, 551] on input "Dialog Window - Close (Press escape to close)" at bounding box center [660, 549] width 275 height 17
click at [717, 317] on div "Dialog Window - Close (Press escape to close)" at bounding box center [660, 348] width 330 height 438
click at [590, 599] on button "Save" at bounding box center [563, 611] width 97 height 37
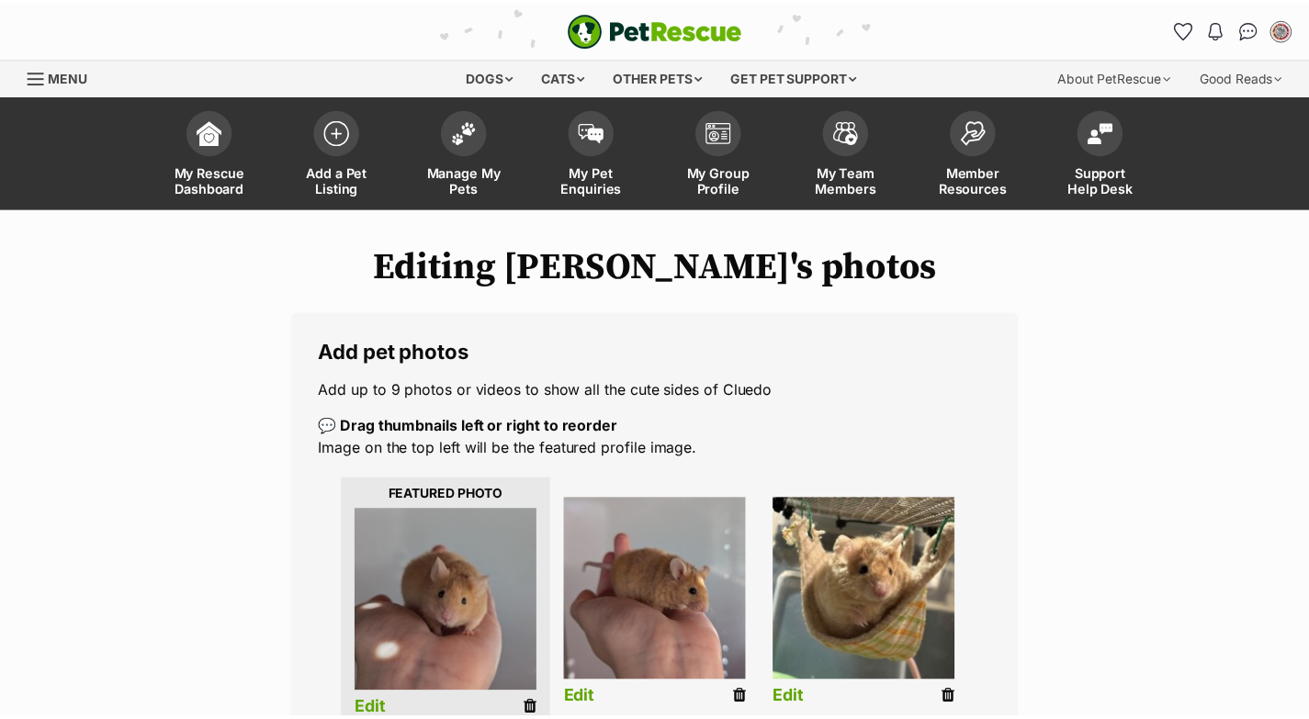
scroll to position [584, 0]
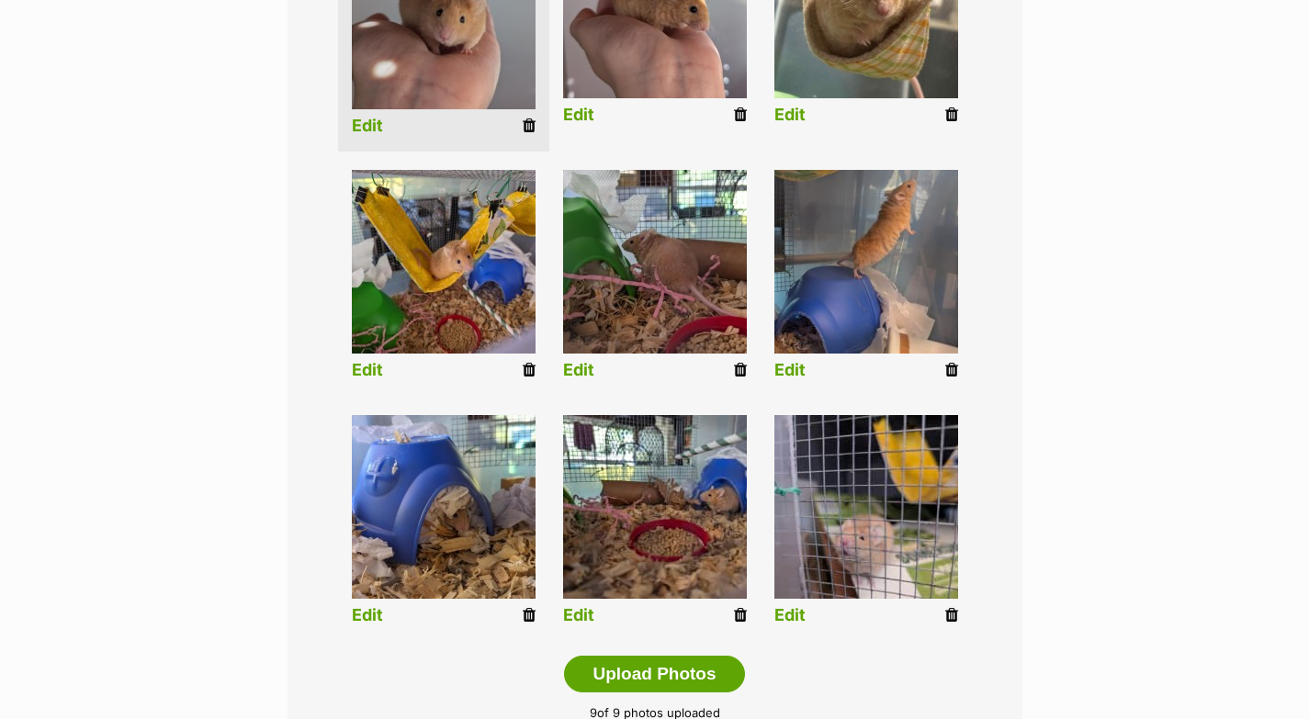
click at [590, 616] on link "Edit" at bounding box center [578, 615] width 31 height 19
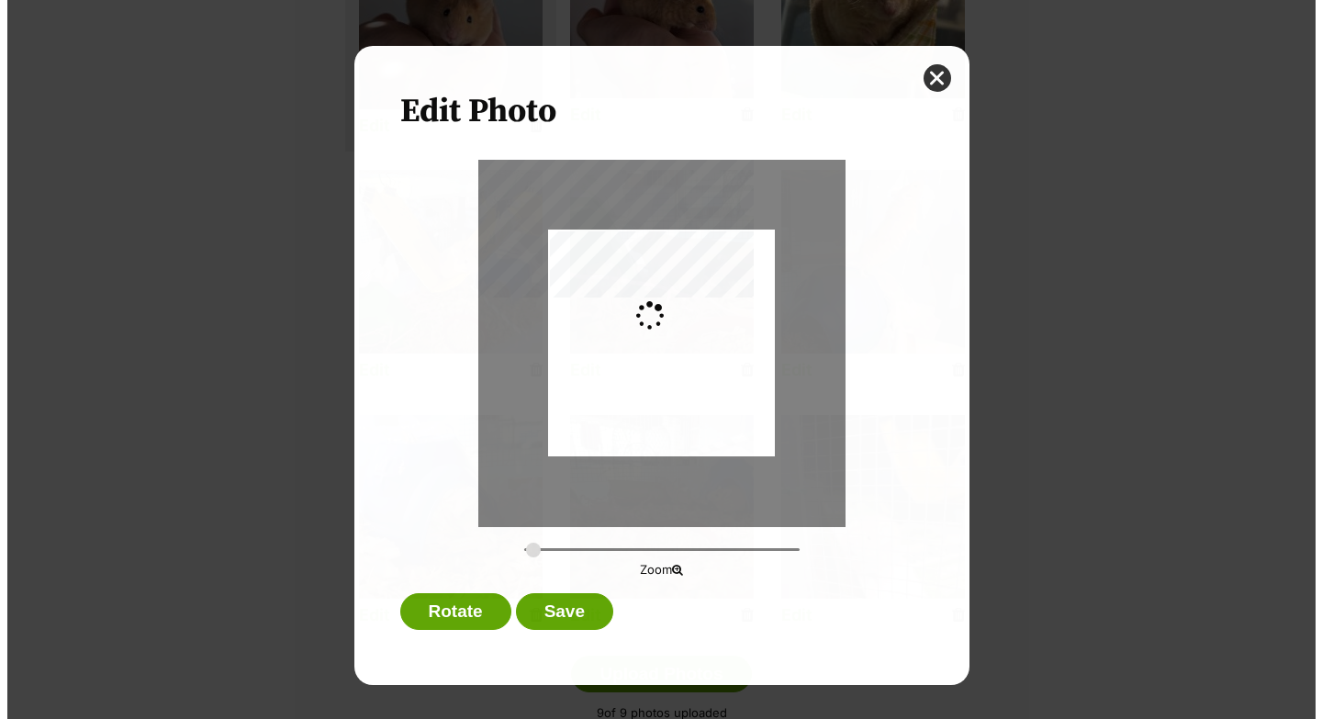
scroll to position [0, 0]
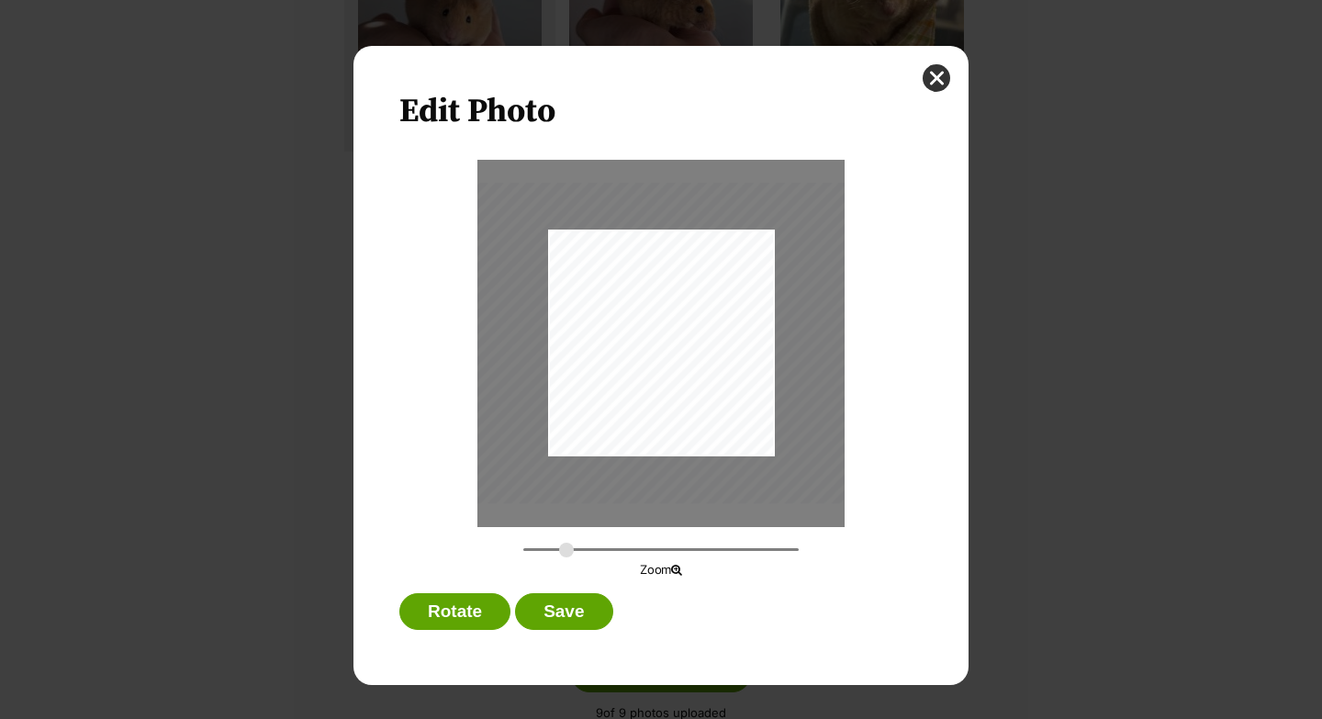
drag, startPoint x: 541, startPoint y: 552, endPoint x: 565, endPoint y: 552, distance: 23.9
type input "0.5196"
click at [566, 553] on input "Dialog Window - Close (Press escape to close)" at bounding box center [660, 549] width 275 height 17
drag, startPoint x: 707, startPoint y: 378, endPoint x: 682, endPoint y: 381, distance: 24.9
click at [682, 381] on div "Dialog Window - Close (Press escape to close)" at bounding box center [632, 347] width 430 height 323
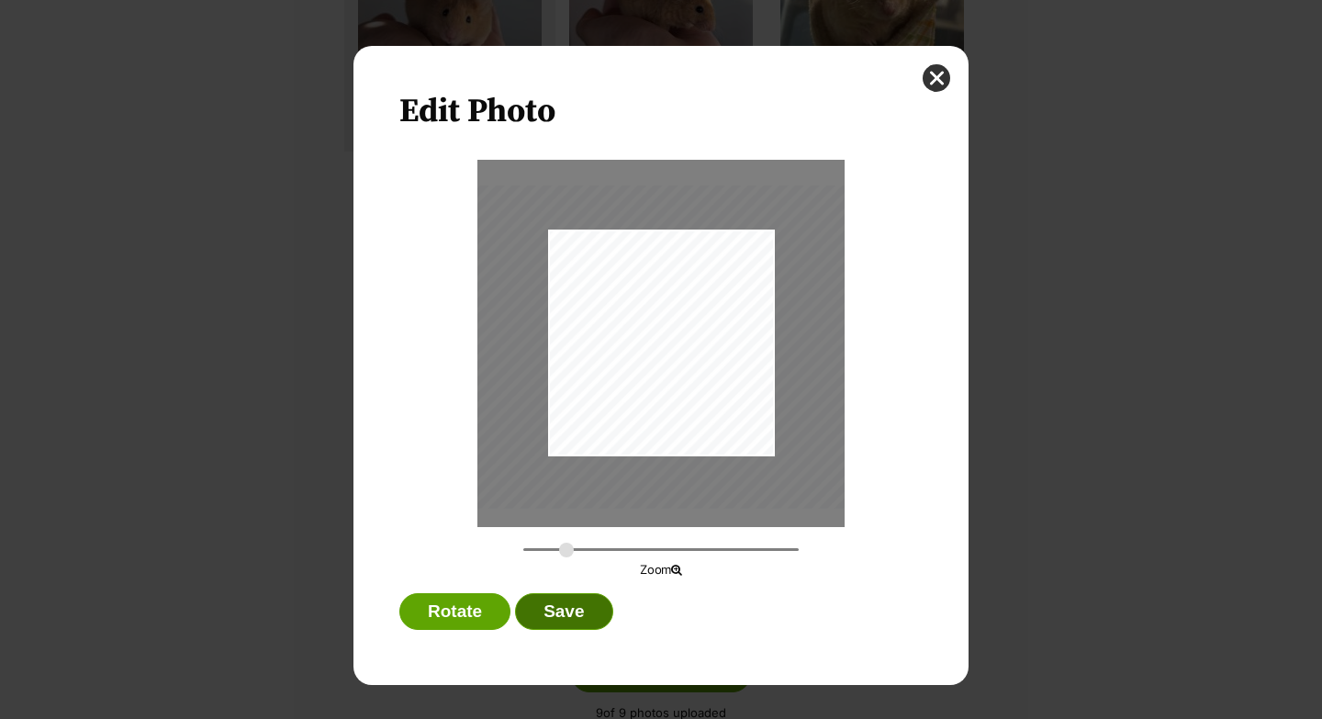
click at [573, 607] on button "Save" at bounding box center [563, 611] width 97 height 37
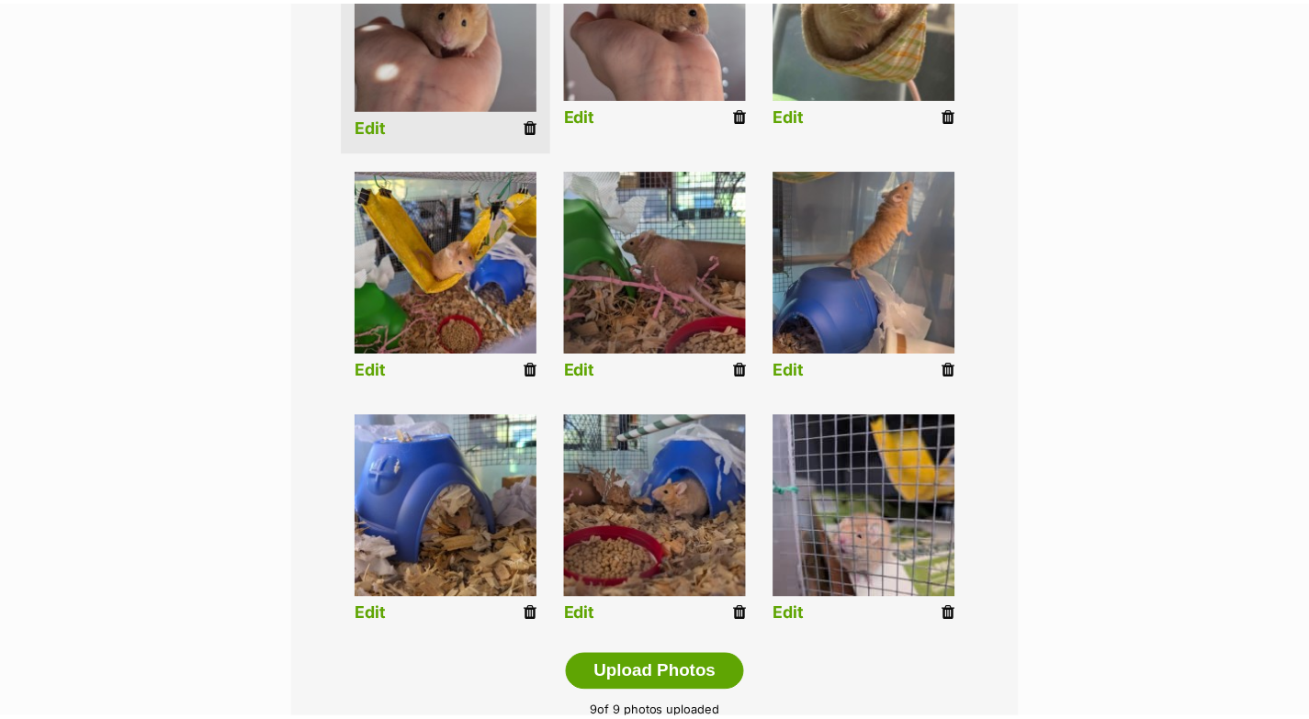
scroll to position [584, 0]
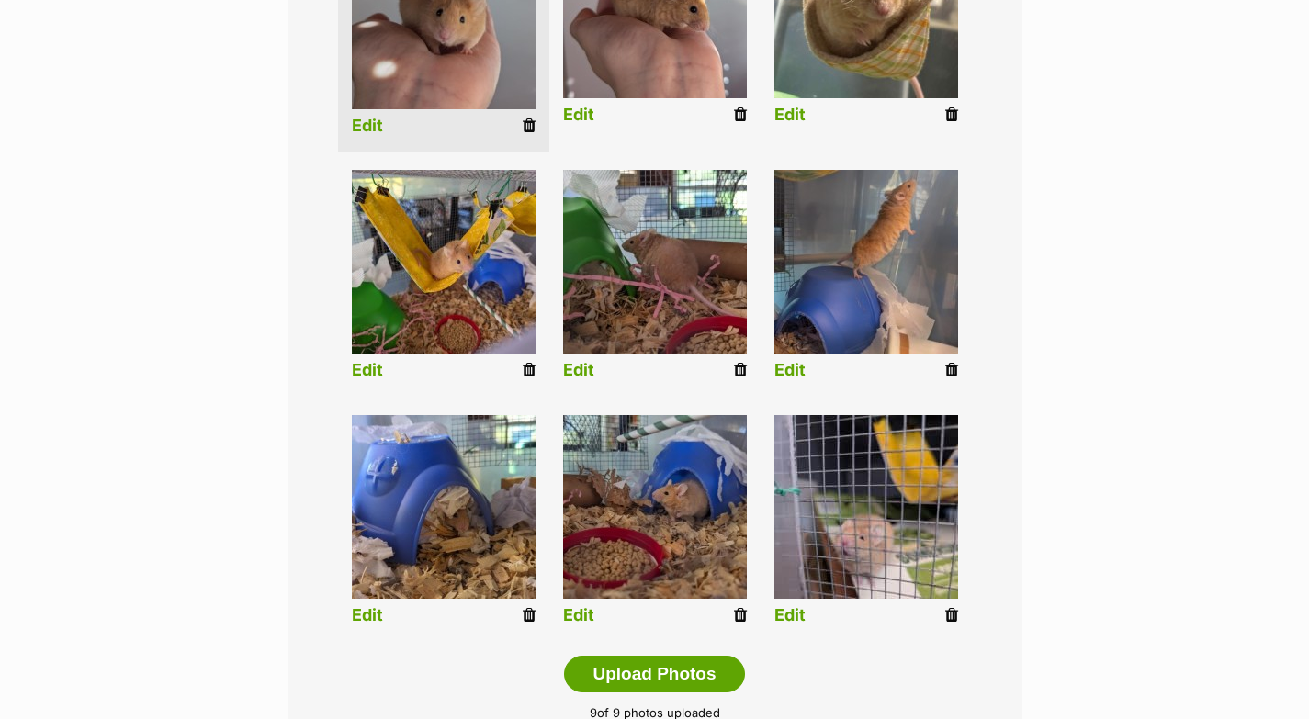
click at [801, 613] on link "Edit" at bounding box center [789, 615] width 31 height 19
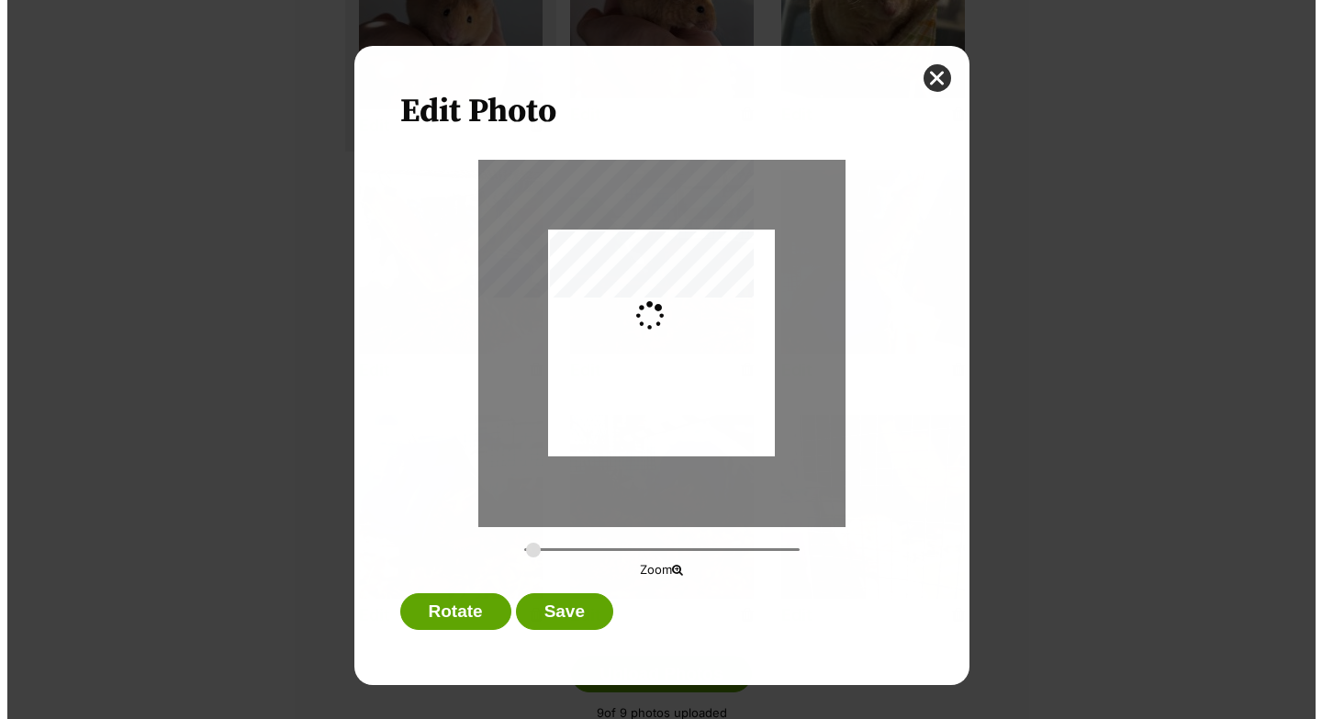
scroll to position [0, 0]
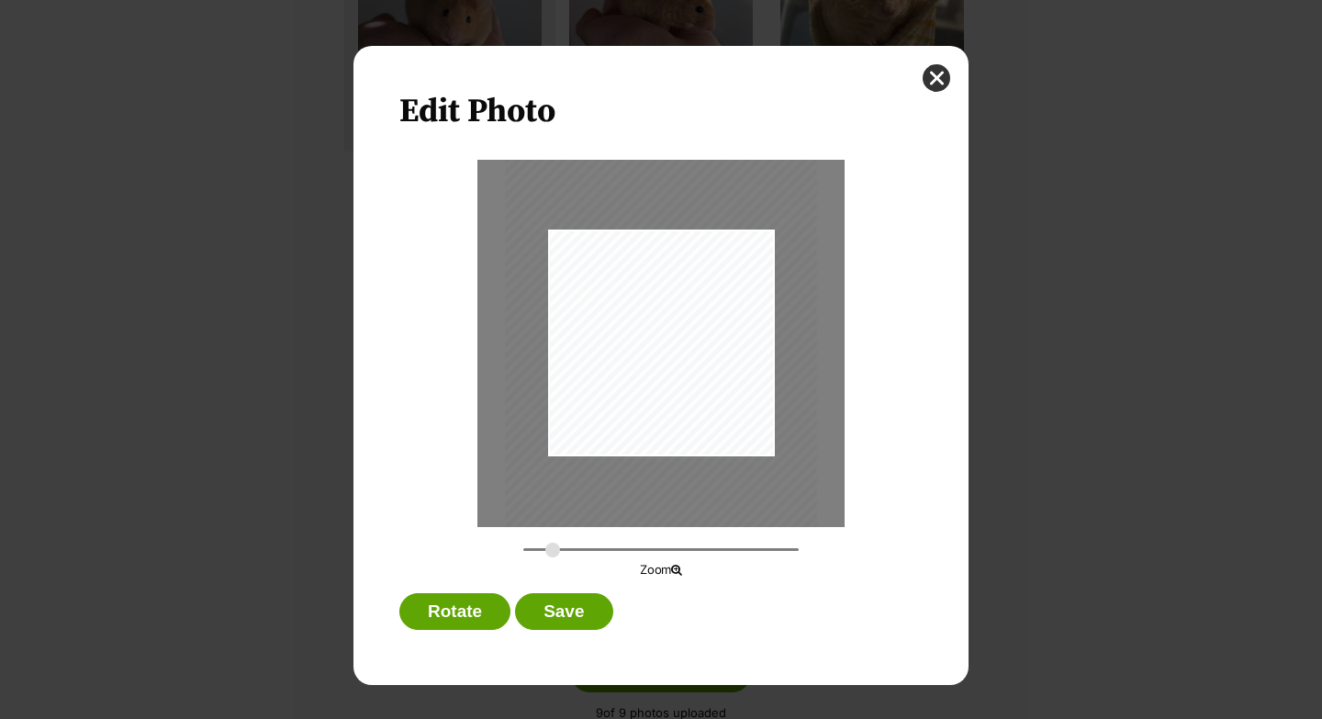
drag, startPoint x: 529, startPoint y: 549, endPoint x: 553, endPoint y: 550, distance: 23.9
type input "0.3784"
click at [553, 550] on input "Dialog Window - Close (Press escape to close)" at bounding box center [660, 549] width 275 height 17
drag, startPoint x: 750, startPoint y: 326, endPoint x: 759, endPoint y: 308, distance: 20.5
click at [759, 308] on div "Dialog Window - Close (Press escape to close)" at bounding box center [671, 322] width 313 height 416
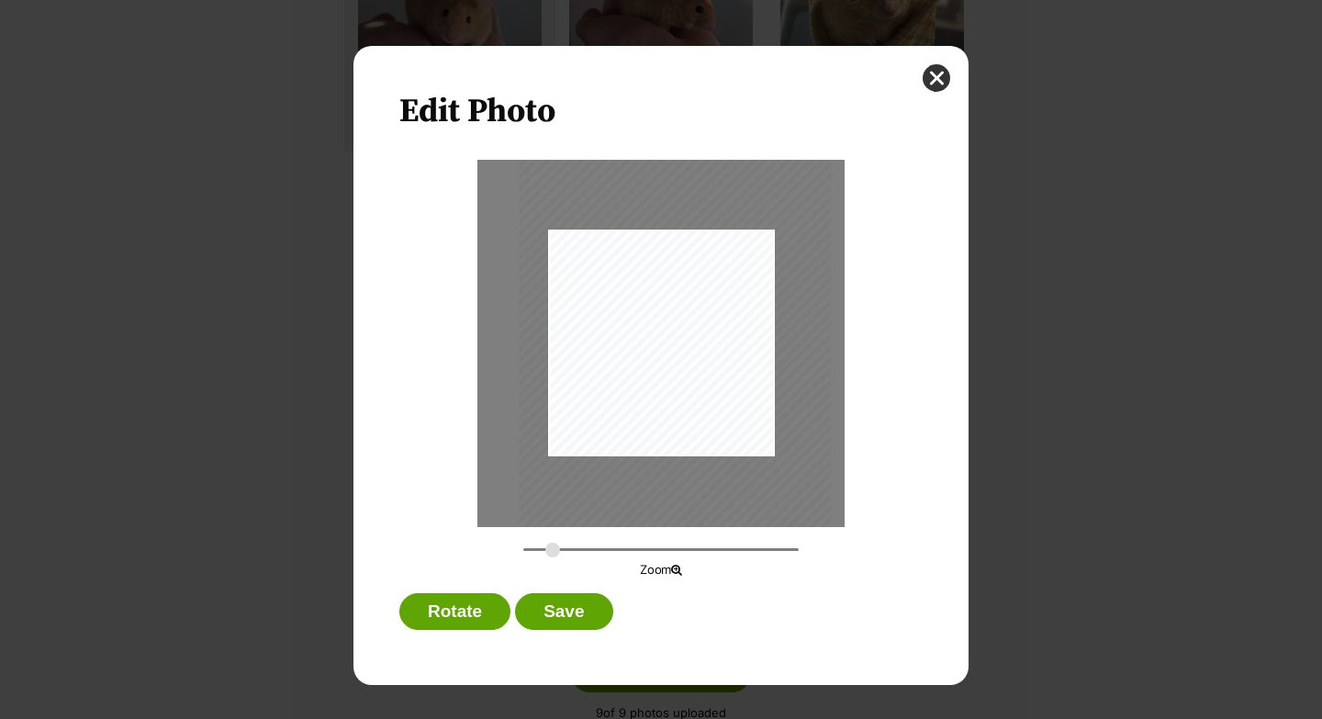
click at [719, 417] on div "Dialog Window - Close (Press escape to close)" at bounding box center [675, 326] width 313 height 416
click at [609, 616] on button "Save" at bounding box center [563, 611] width 97 height 37
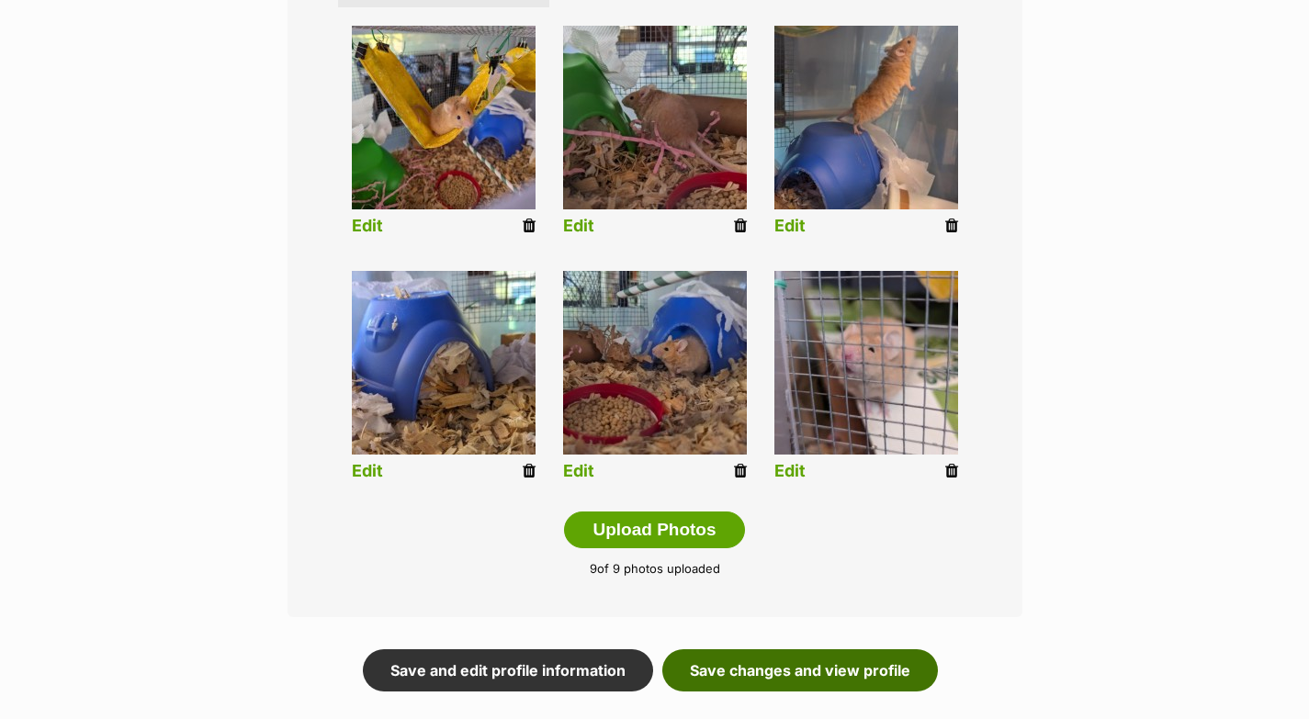
scroll to position [742, 0]
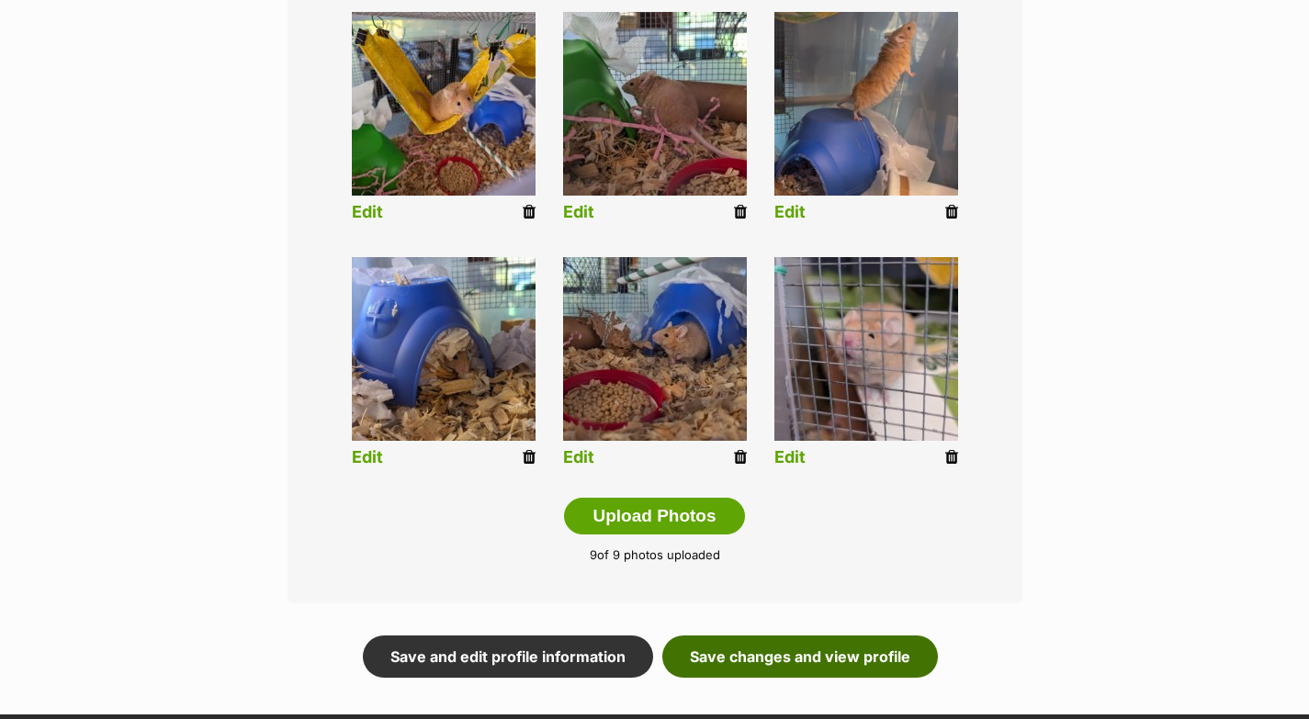
click at [882, 668] on link "Save changes and view profile" at bounding box center [799, 656] width 275 height 42
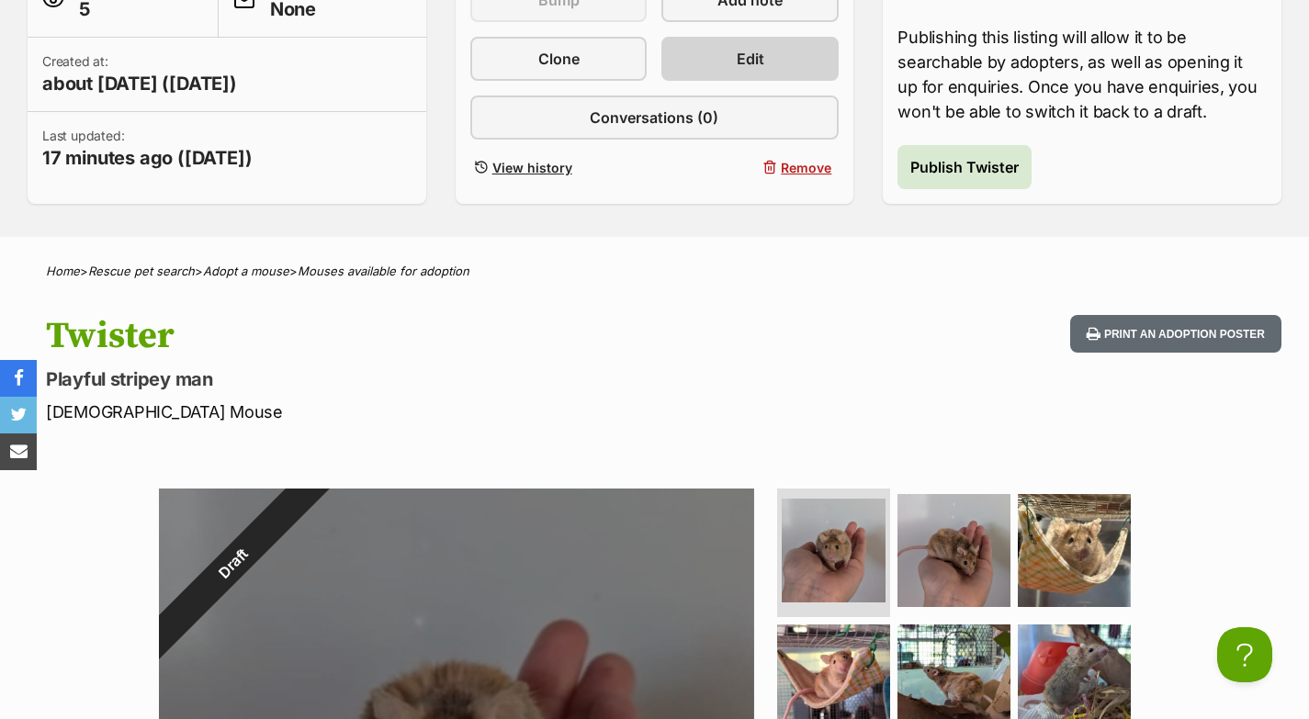
scroll to position [486, 0]
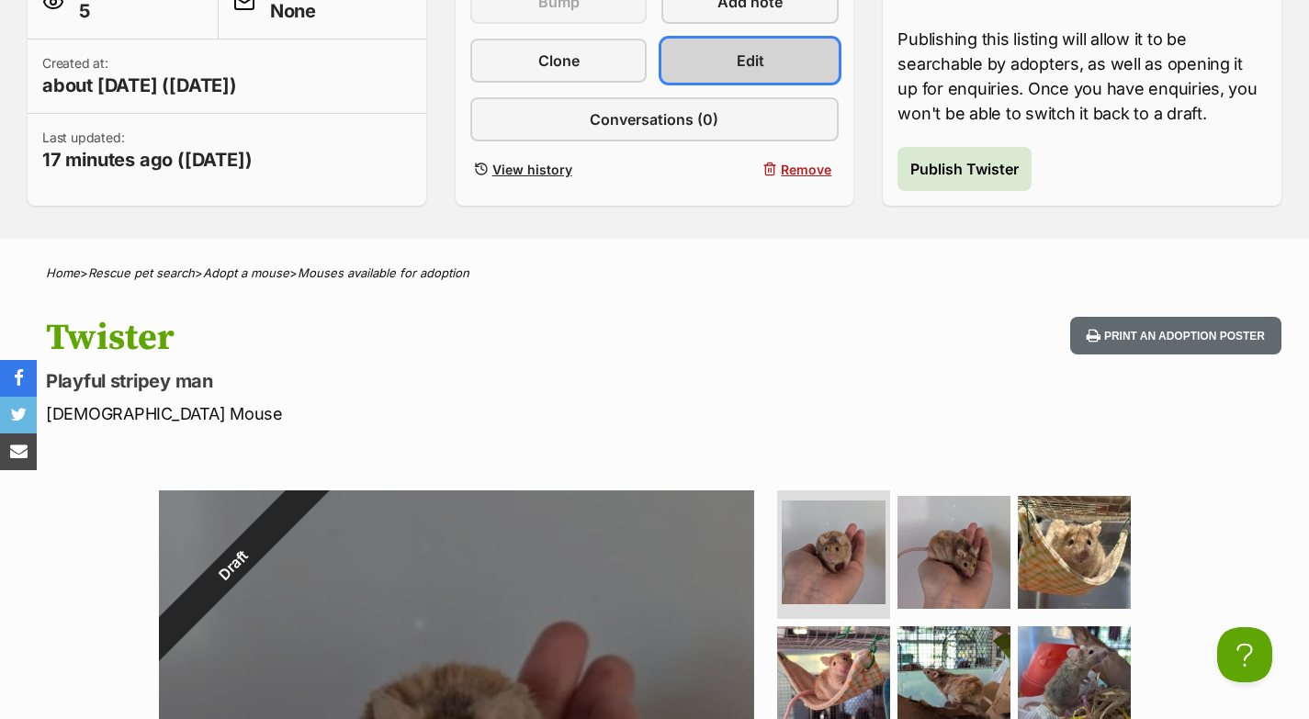
click at [752, 62] on span "Edit" at bounding box center [751, 61] width 28 height 22
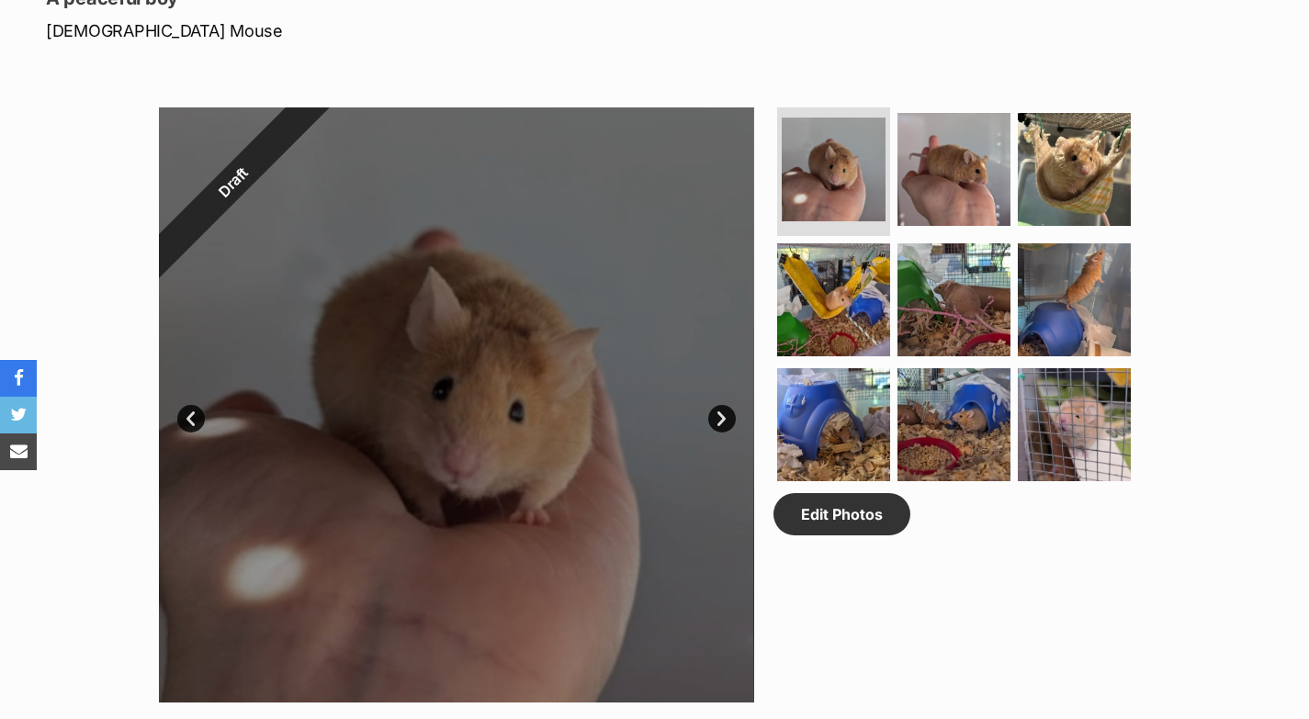
scroll to position [870, 0]
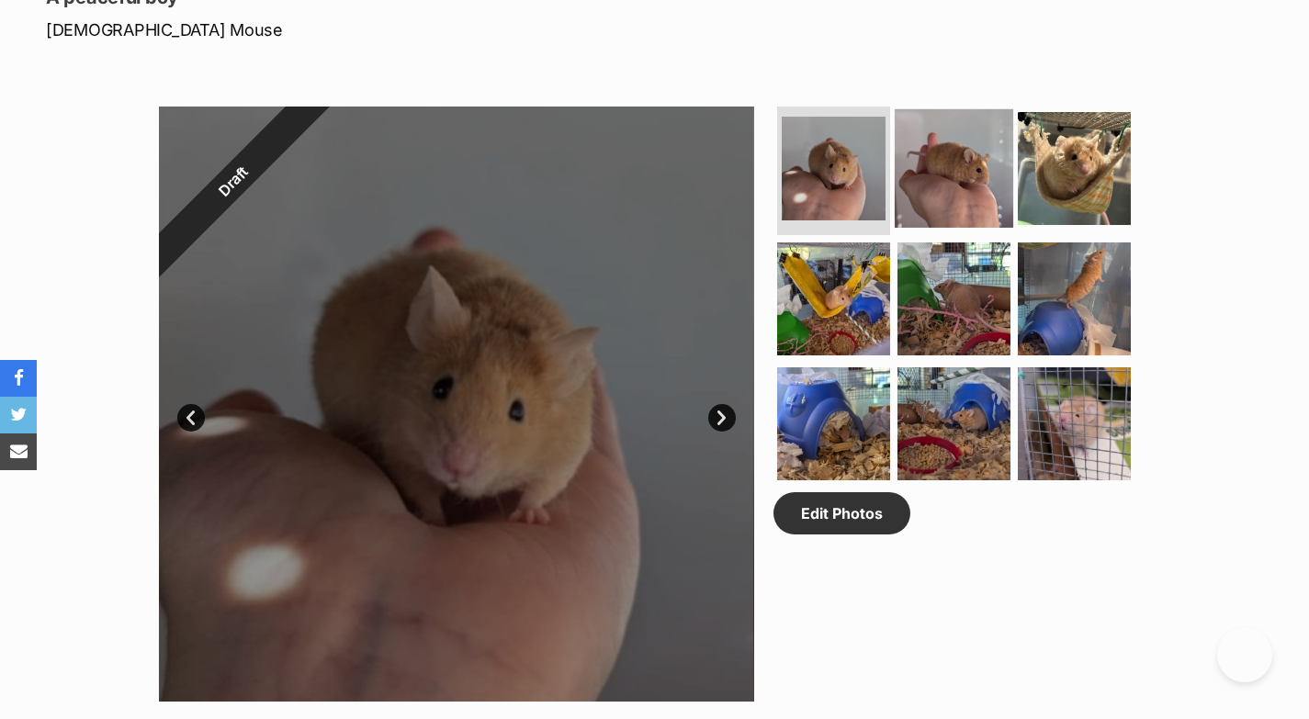
click at [959, 209] on img at bounding box center [953, 168] width 118 height 118
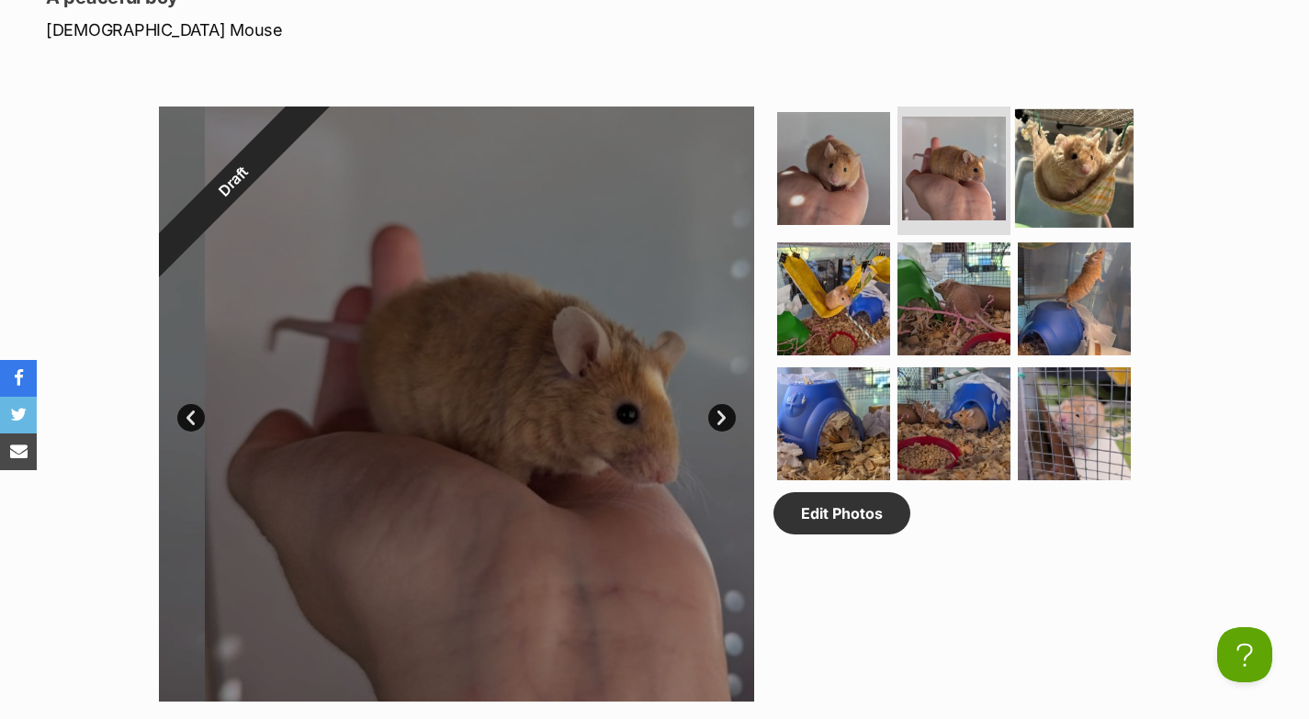
scroll to position [0, 0]
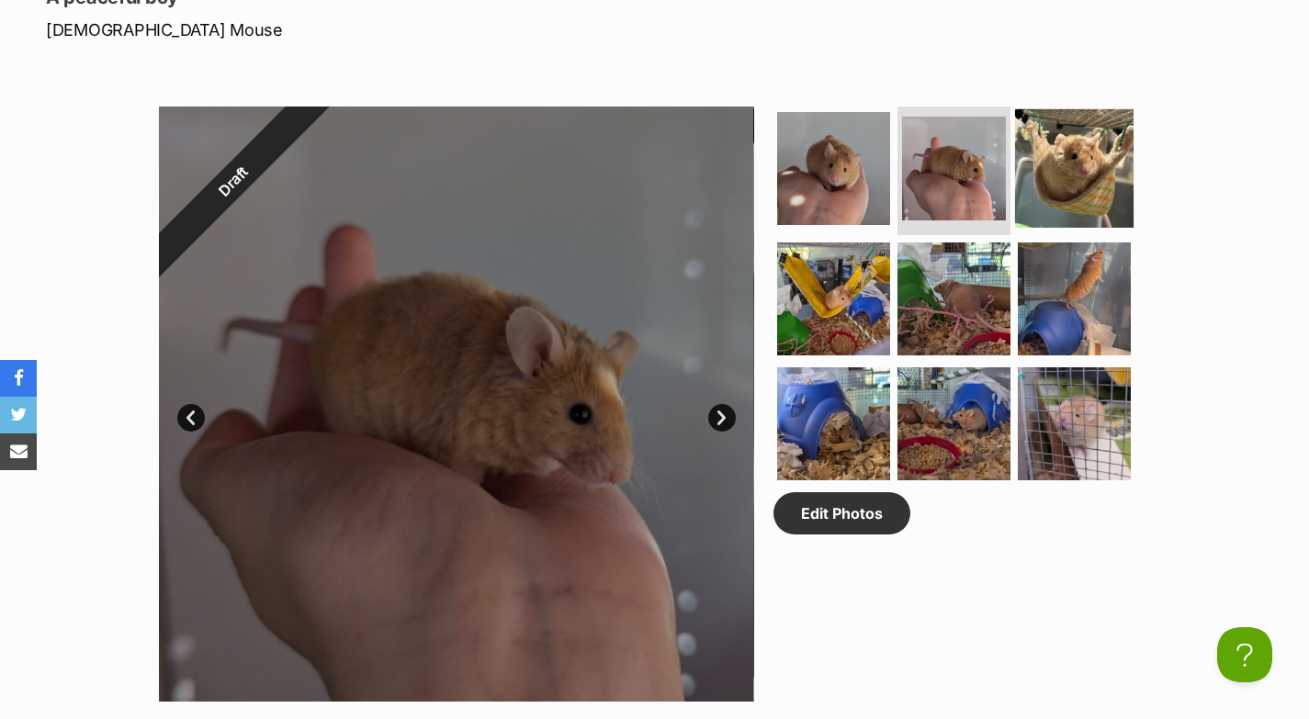
click at [1106, 204] on img at bounding box center [1074, 168] width 118 height 118
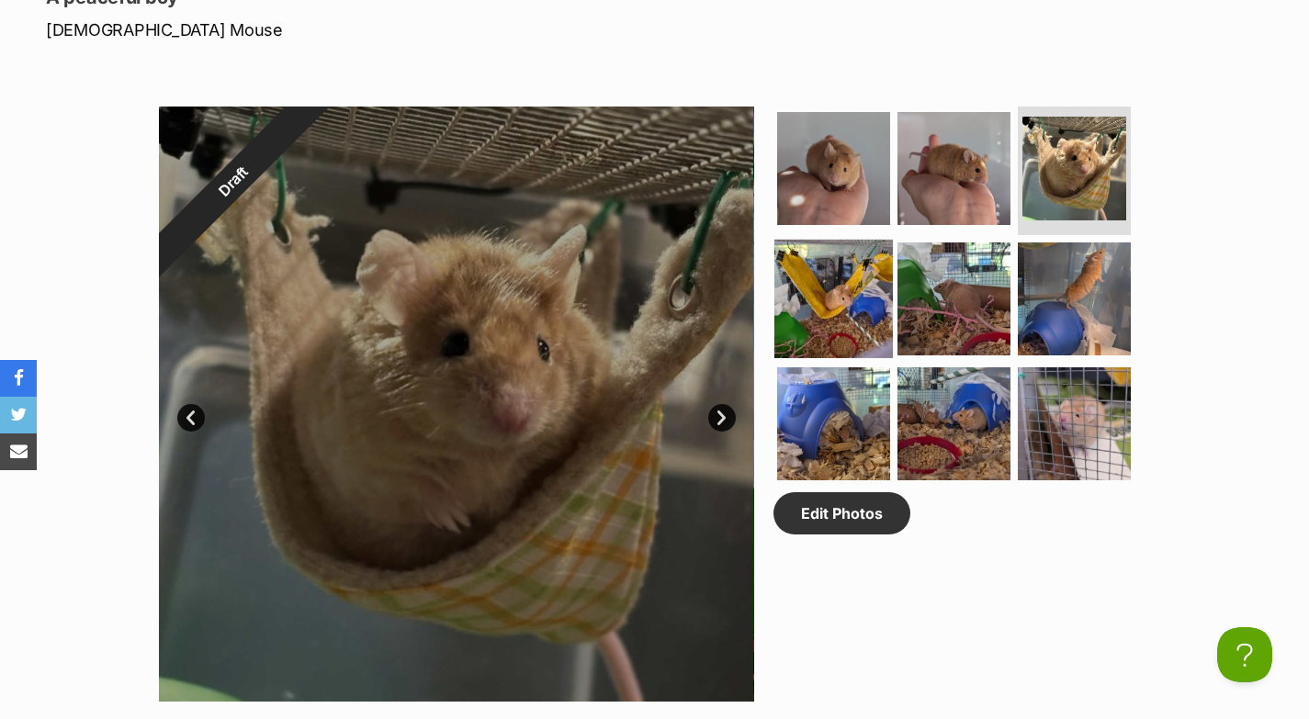
click at [874, 320] on img at bounding box center [833, 299] width 118 height 118
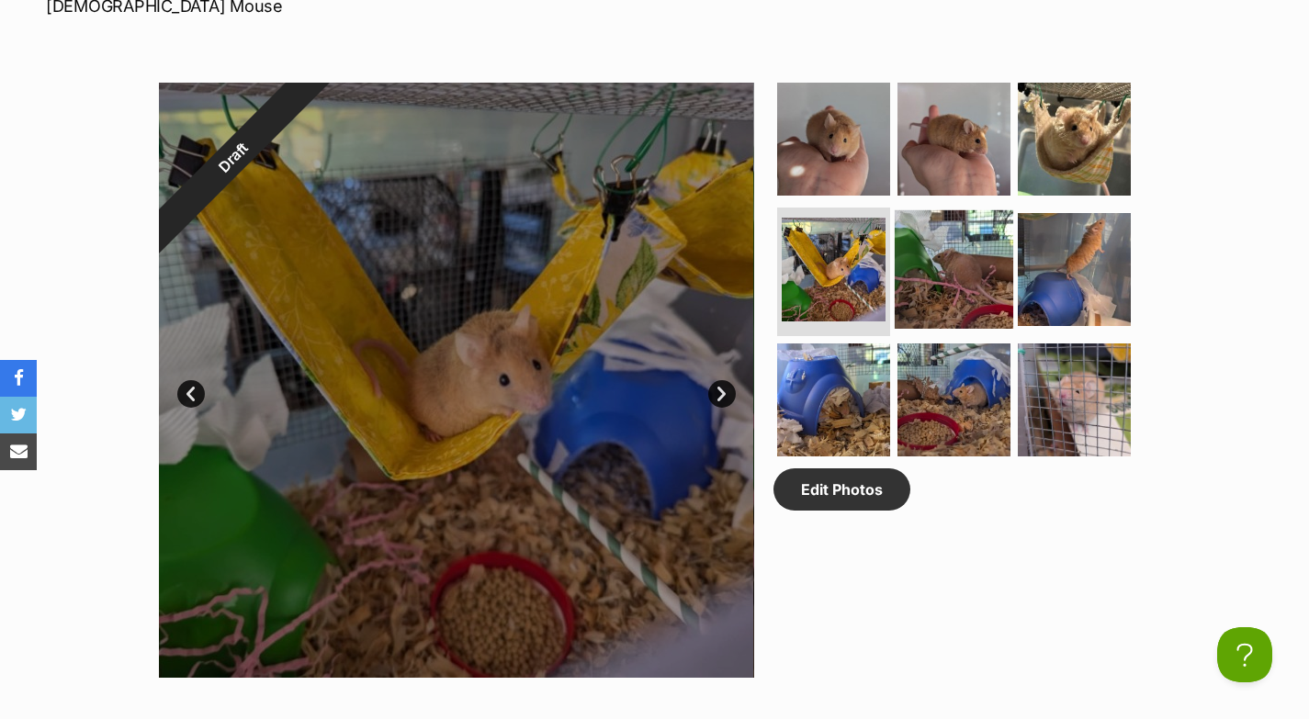
click at [975, 260] on img at bounding box center [953, 269] width 118 height 118
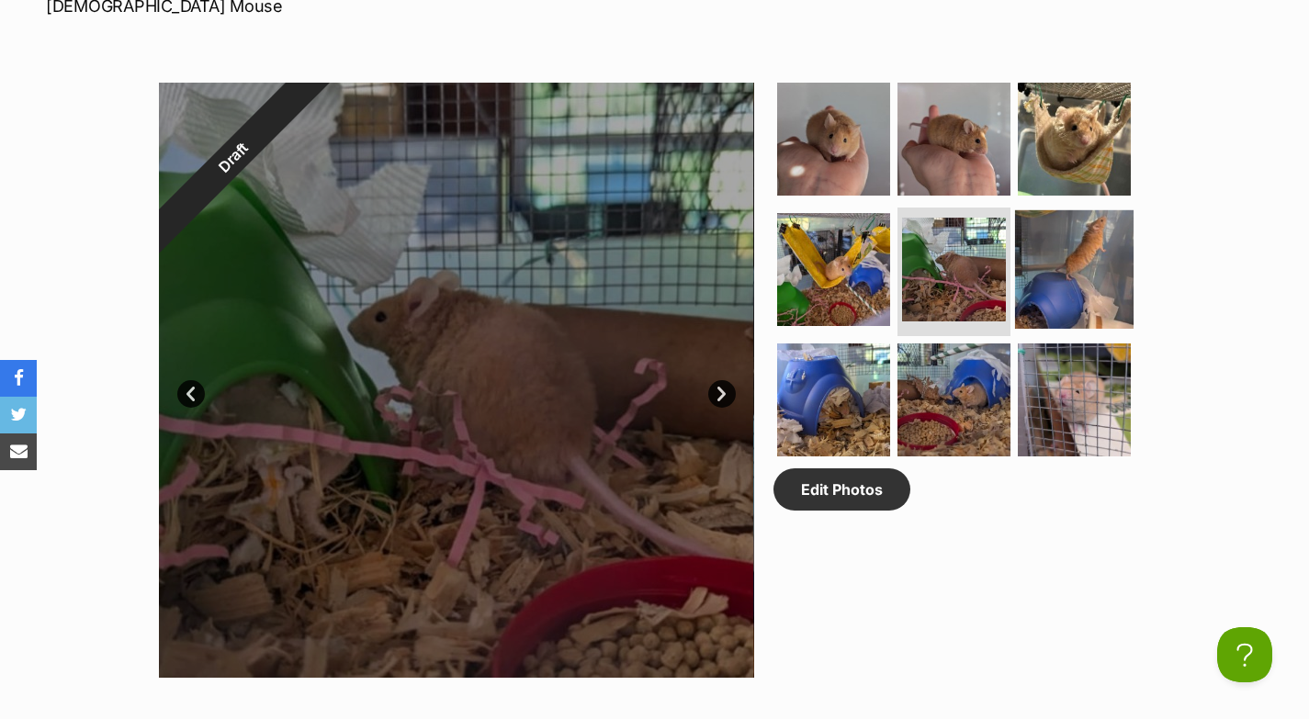
click at [1036, 268] on img at bounding box center [1074, 269] width 118 height 118
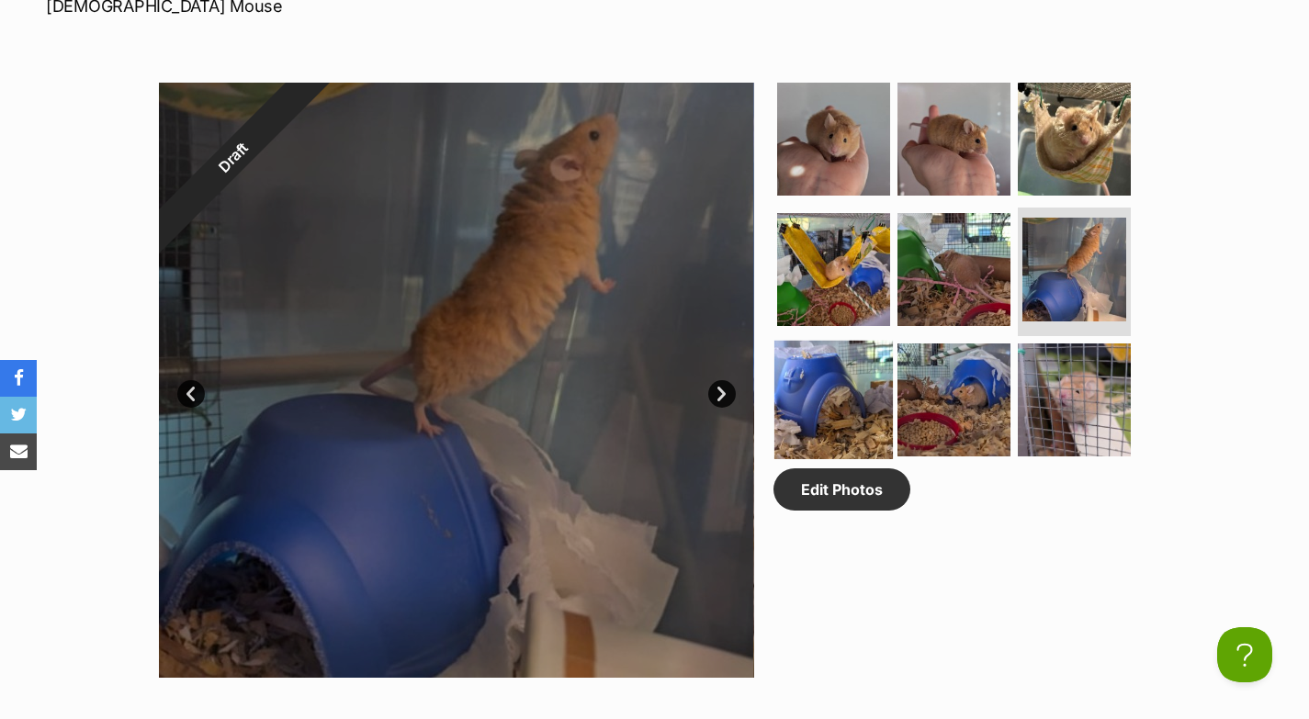
click at [850, 410] on img at bounding box center [833, 400] width 118 height 118
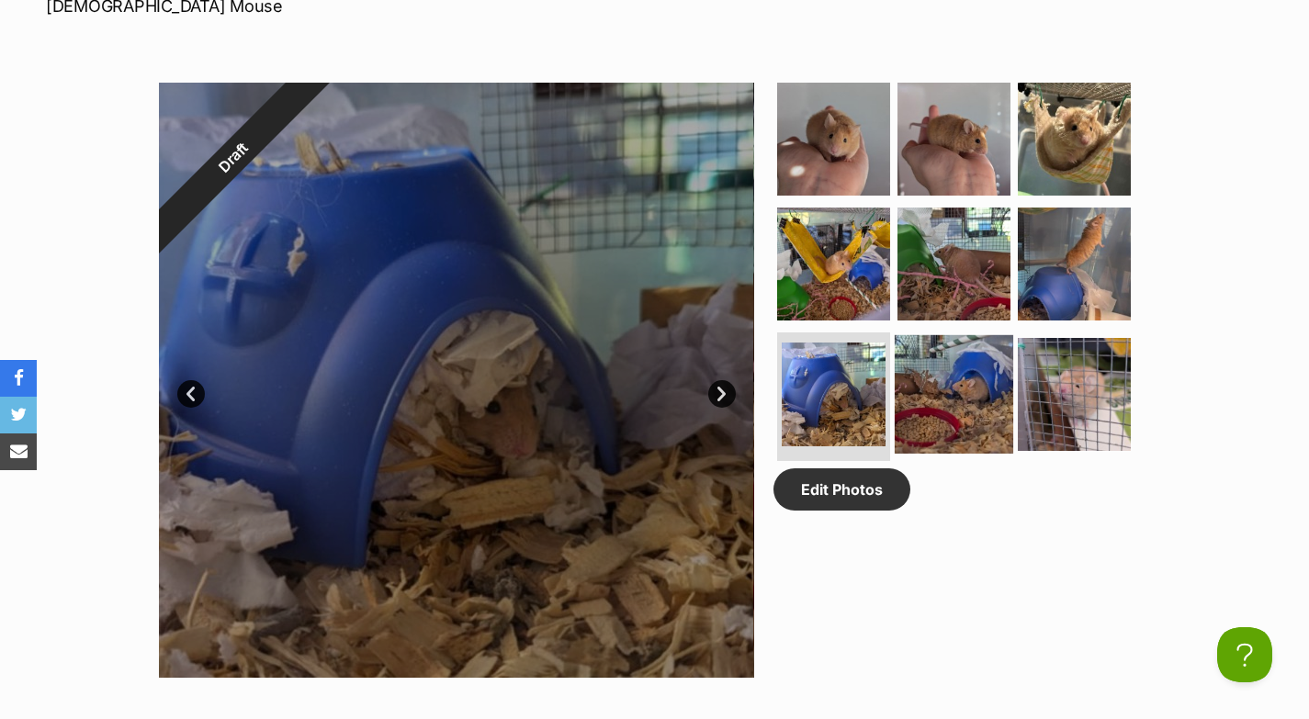
click at [960, 410] on img at bounding box center [953, 394] width 118 height 118
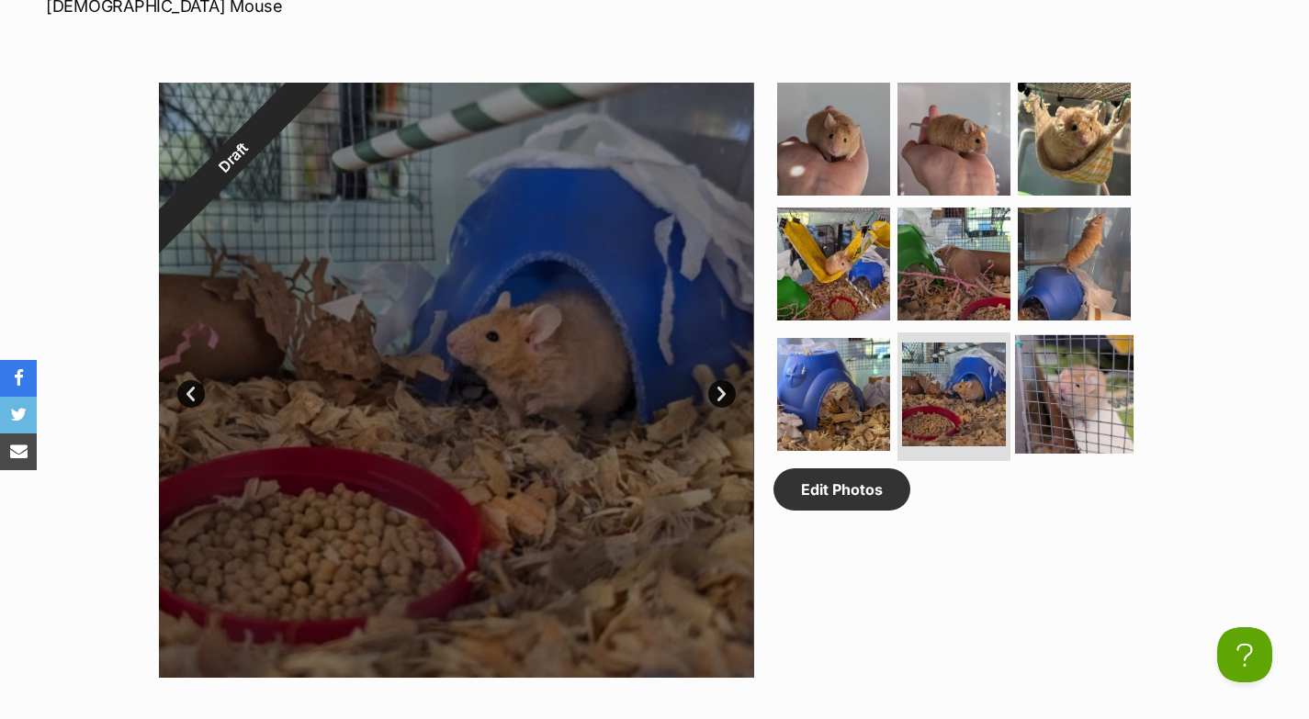
click at [1062, 409] on img at bounding box center [1074, 394] width 118 height 118
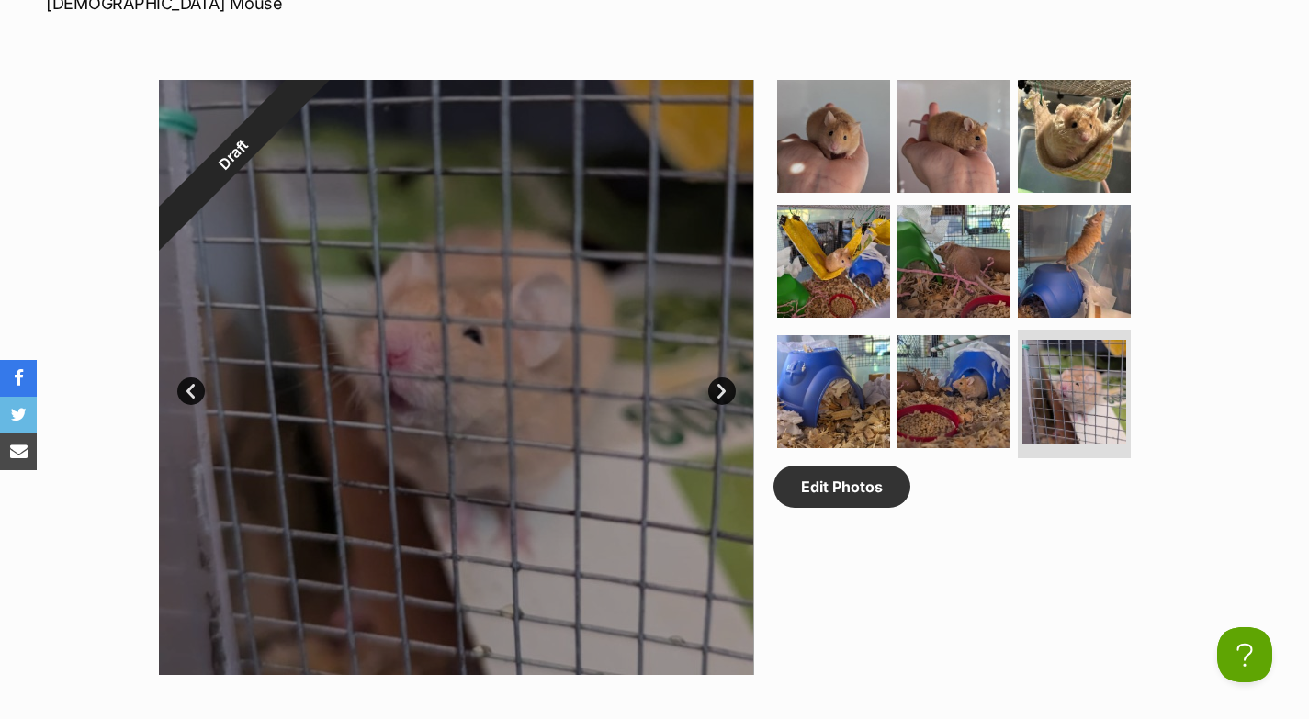
scroll to position [897, 0]
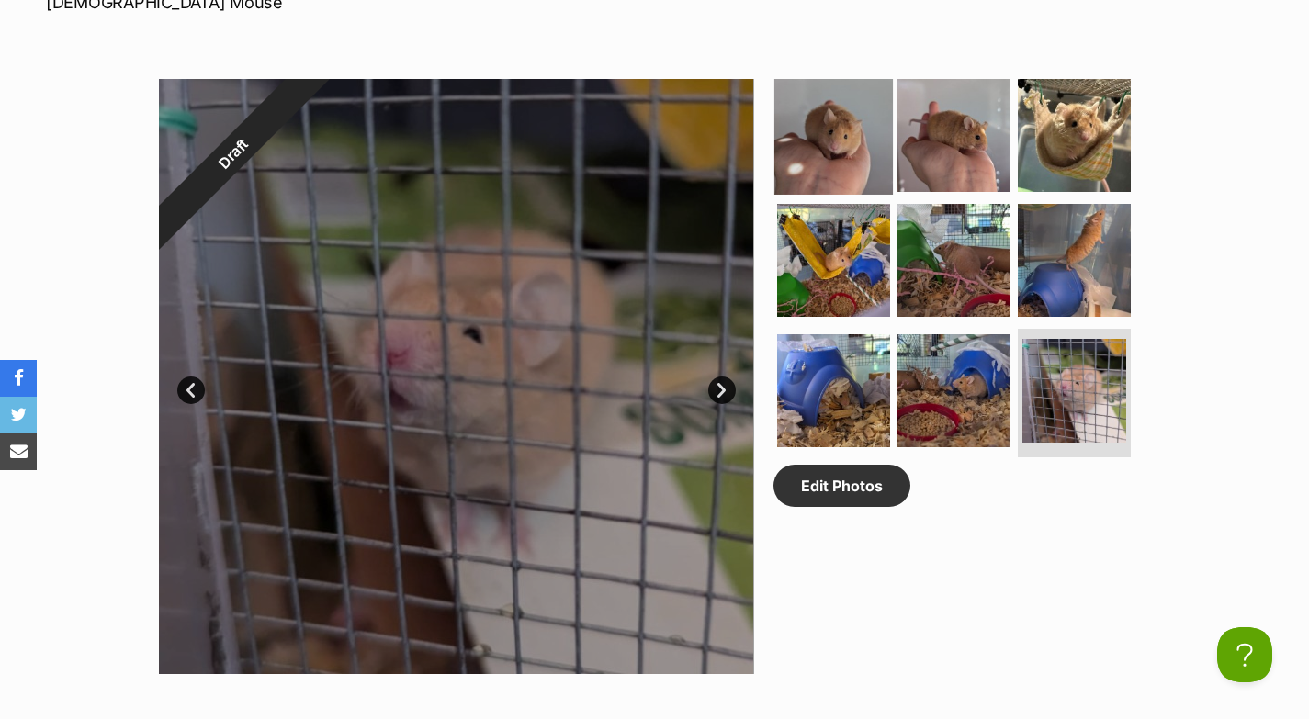
click at [848, 167] on img at bounding box center [833, 135] width 118 height 118
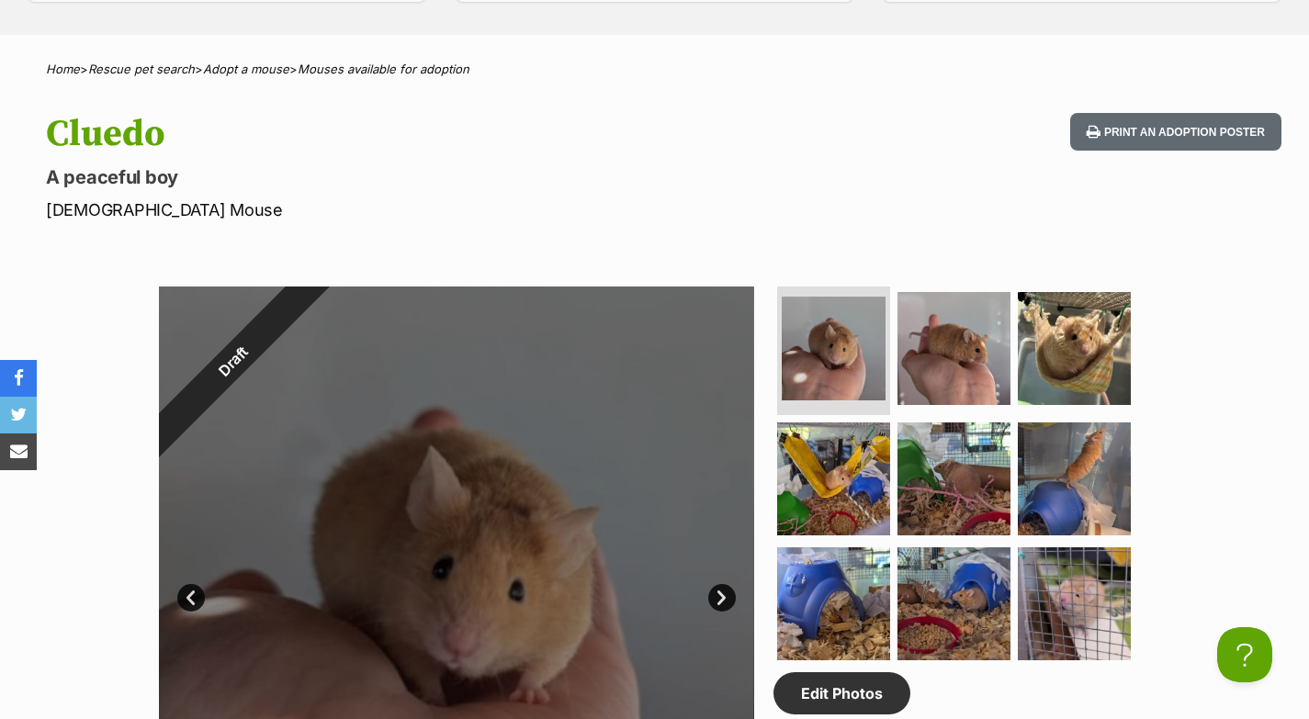
scroll to position [354, 0]
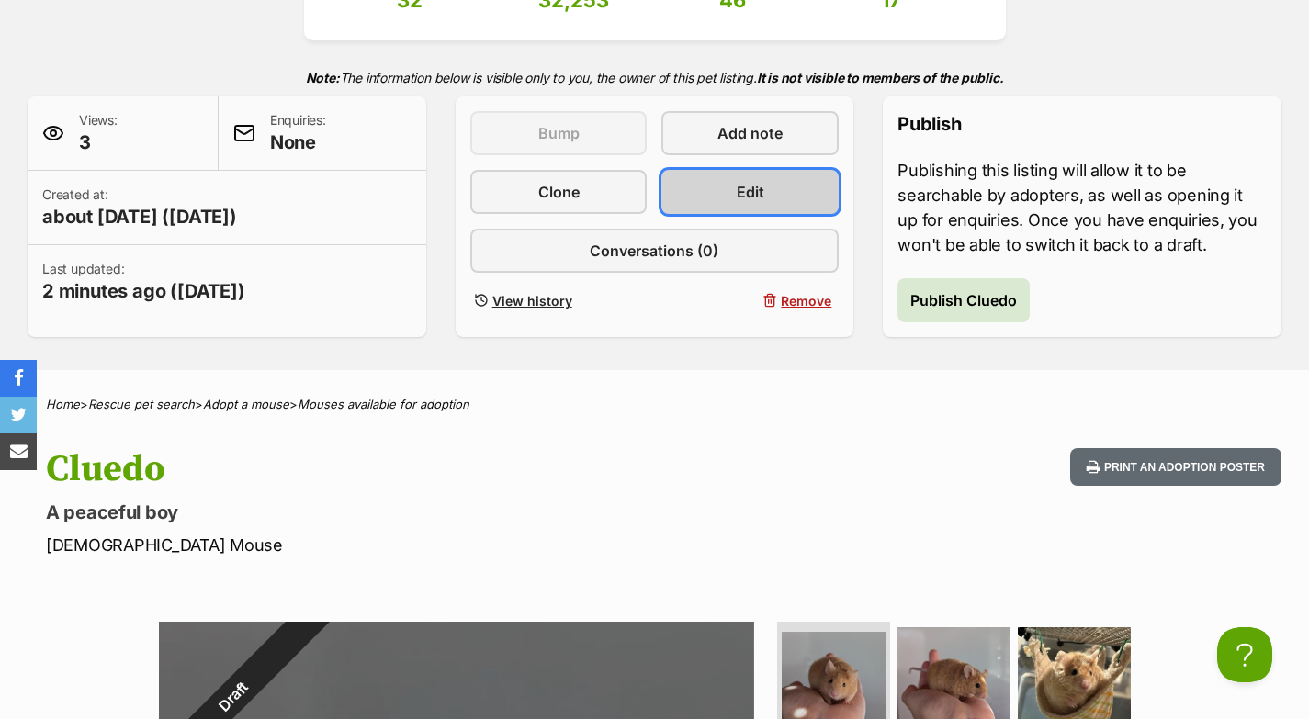
click at [797, 192] on link "Edit" at bounding box center [749, 192] width 177 height 44
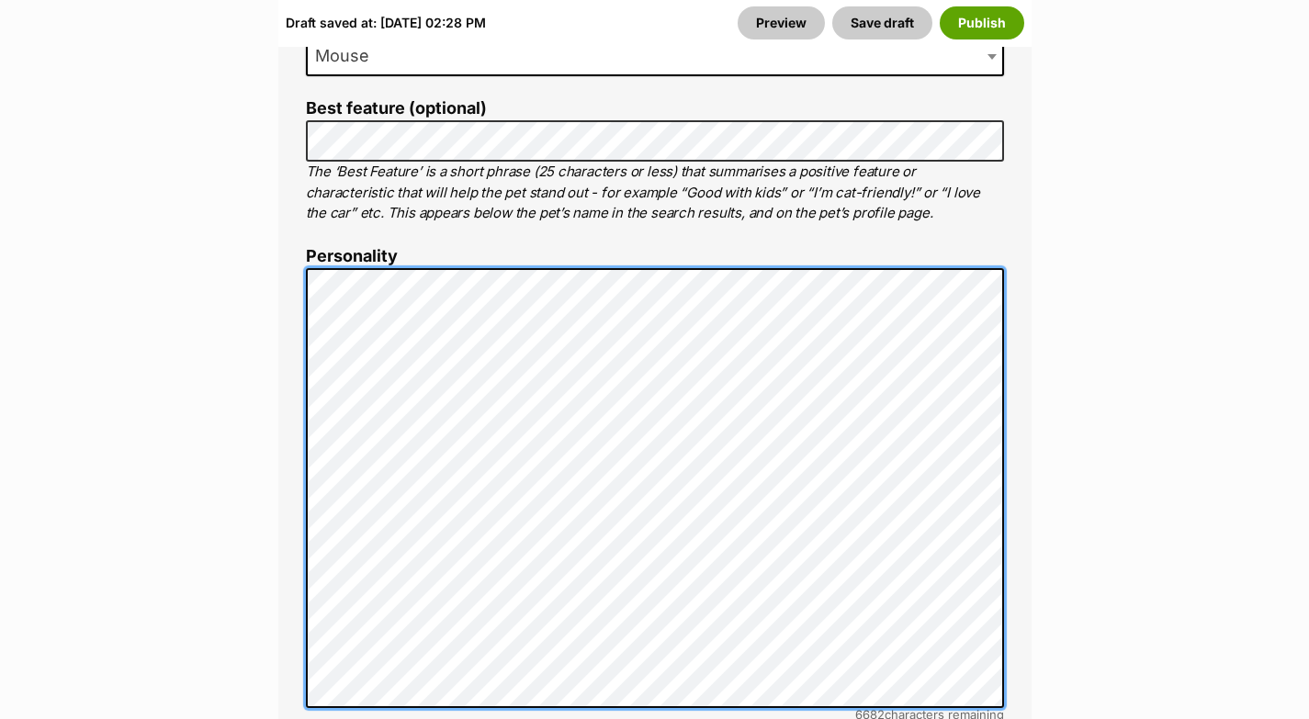
scroll to position [1310, 0]
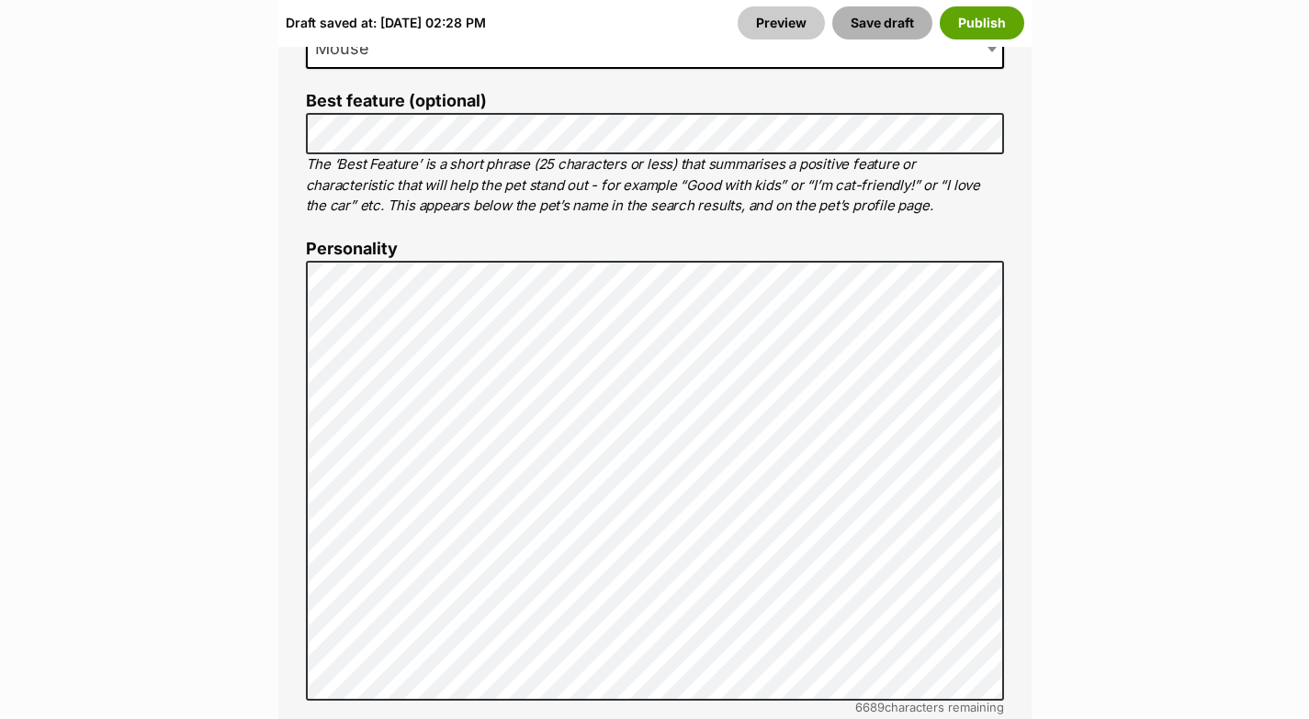
click at [867, 18] on button "Save draft" at bounding box center [882, 22] width 100 height 33
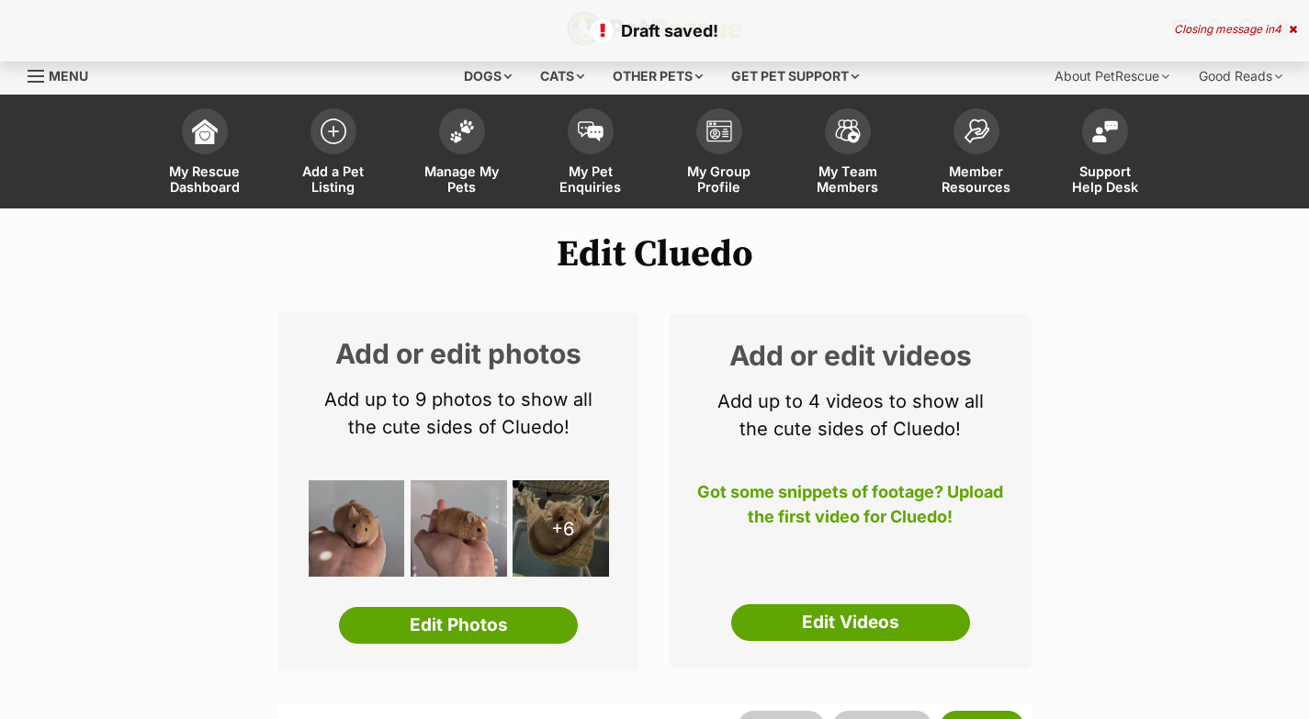
scroll to position [184, 0]
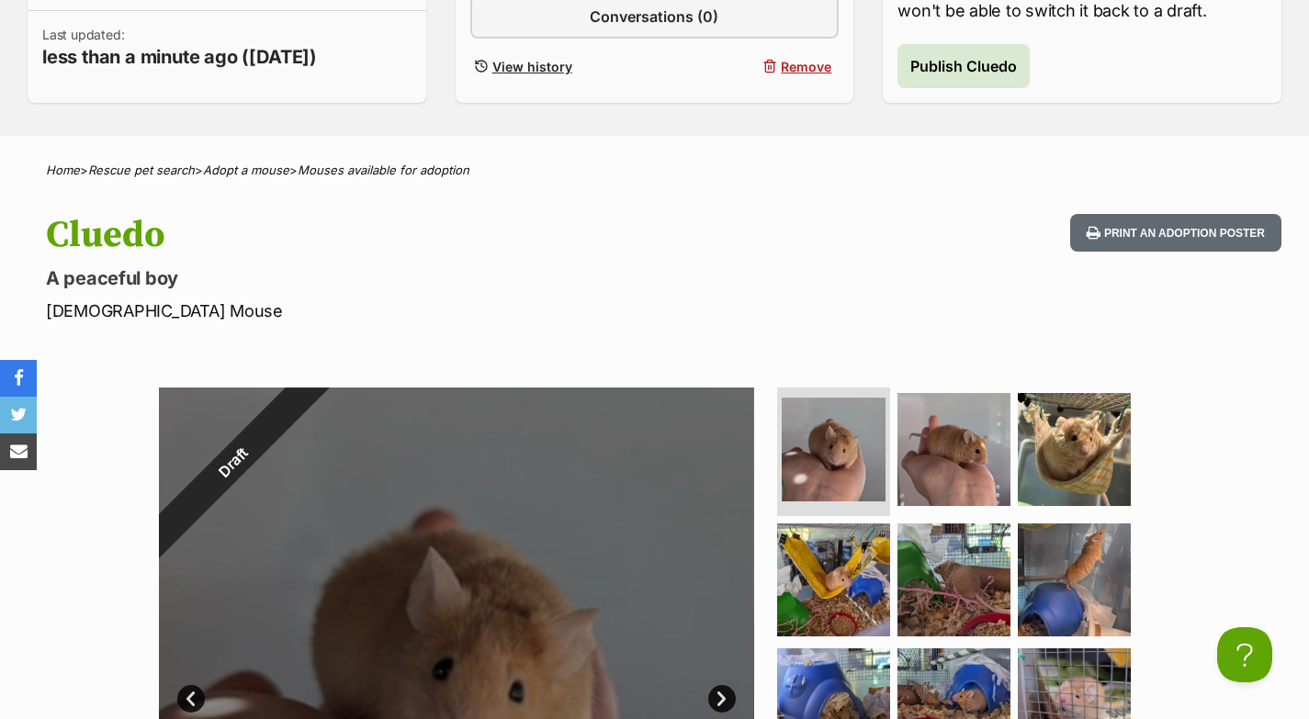
scroll to position [455, 0]
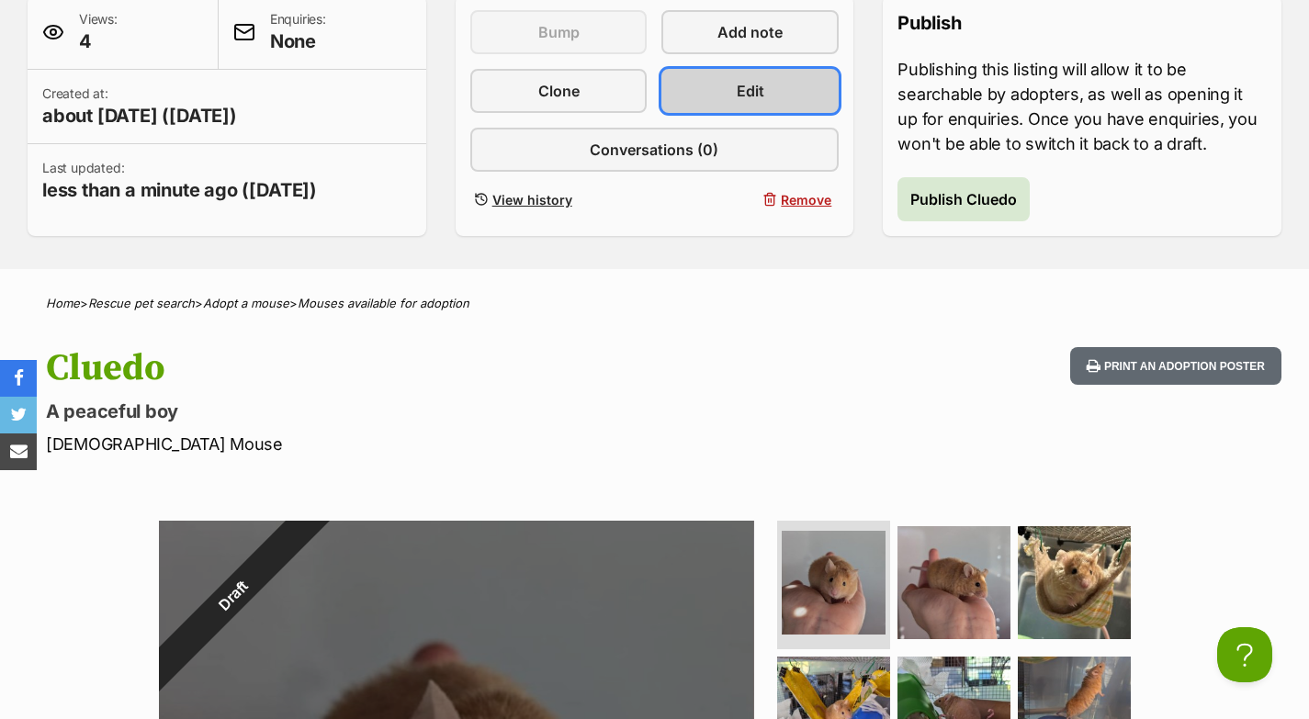
click at [745, 97] on span "Edit" at bounding box center [751, 91] width 28 height 22
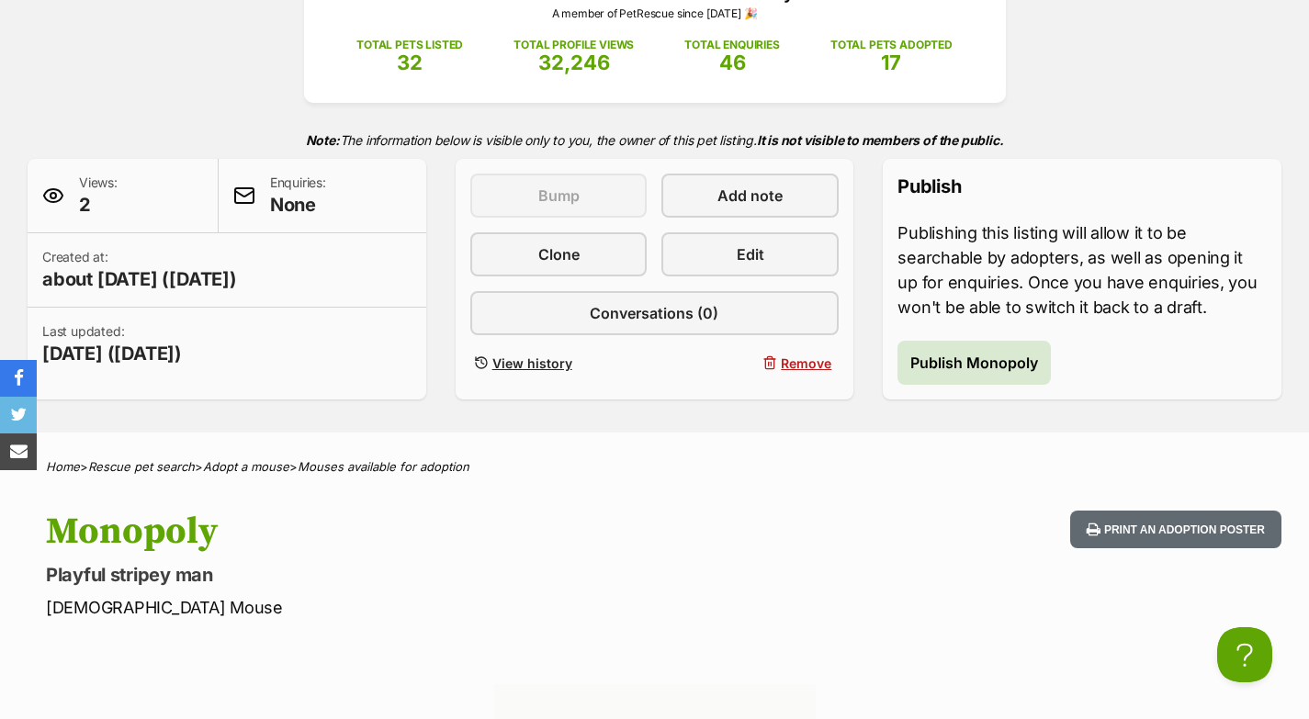
scroll to position [293, 0]
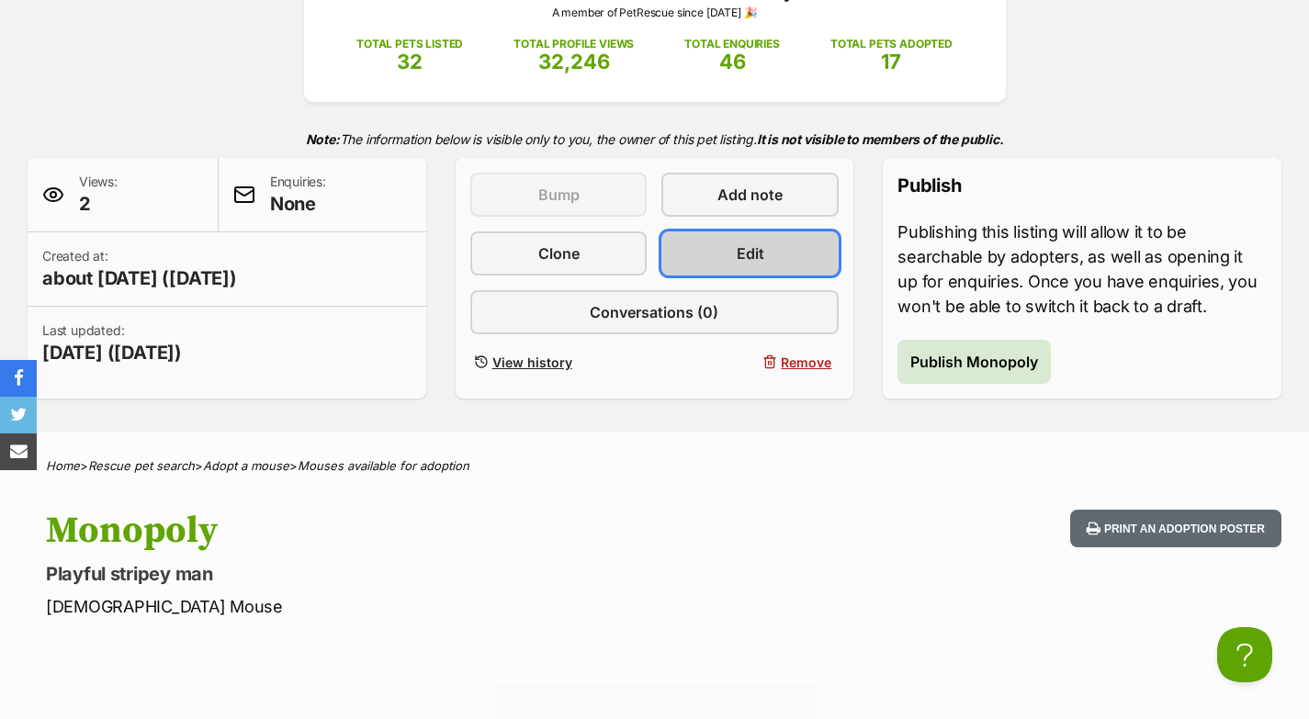
click at [789, 253] on link "Edit" at bounding box center [749, 253] width 177 height 44
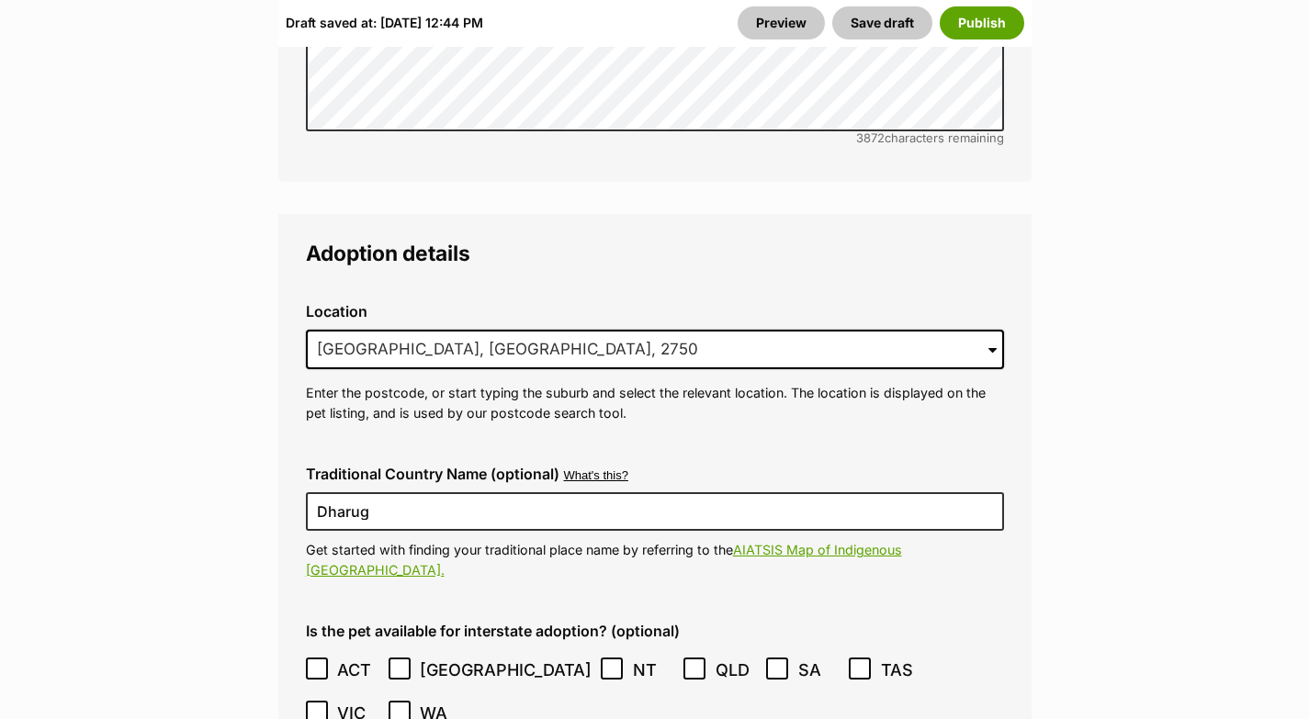
scroll to position [4367, 0]
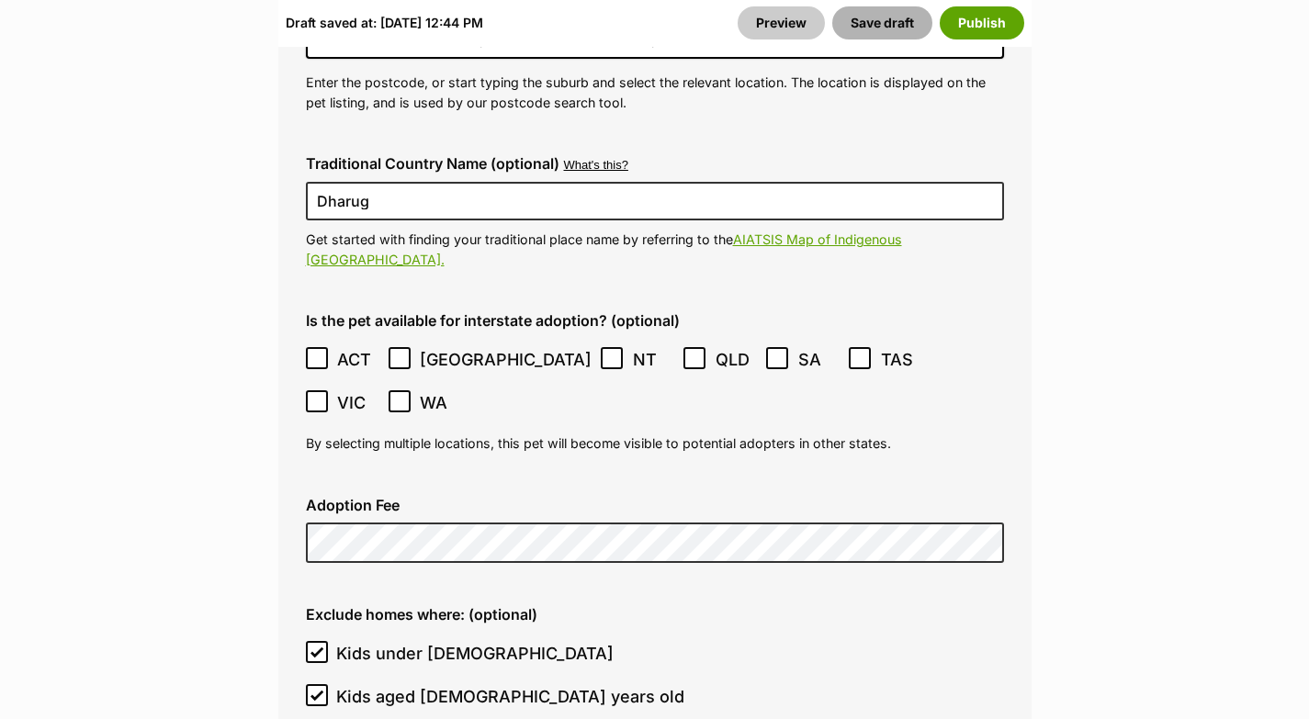
click at [858, 24] on button "Save draft" at bounding box center [882, 22] width 100 height 33
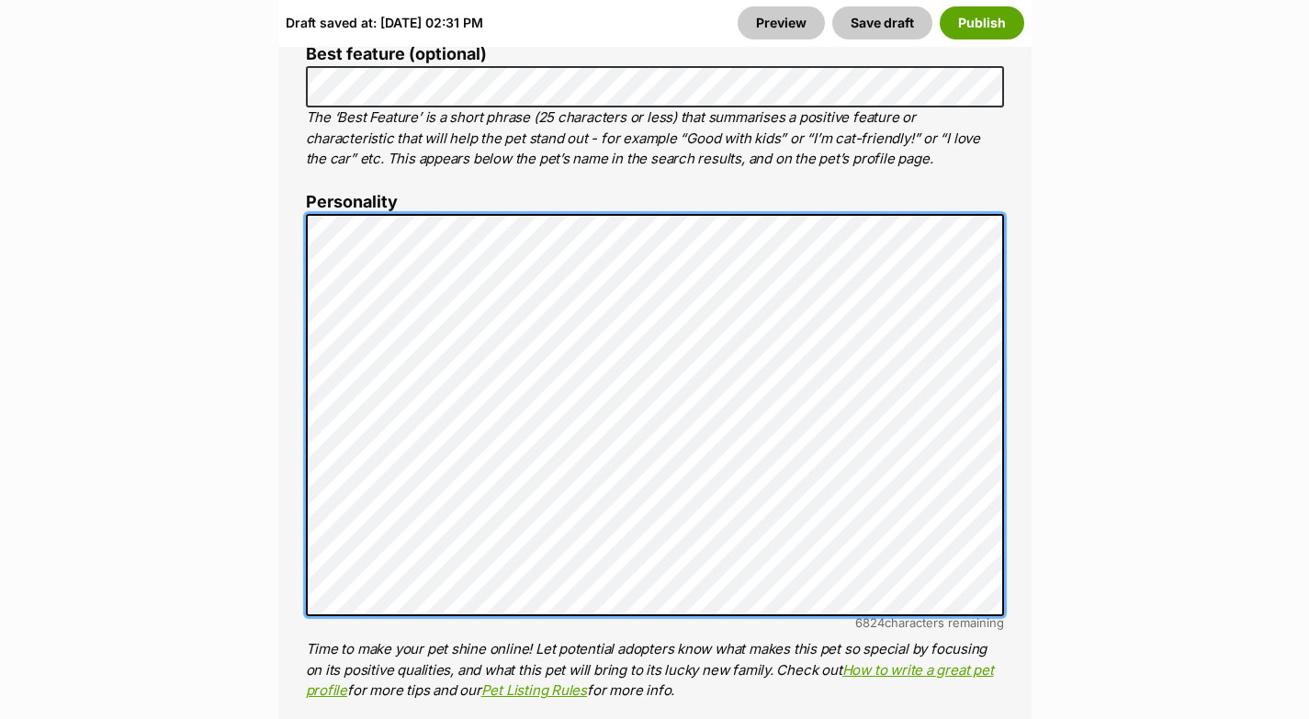
scroll to position [1360, 0]
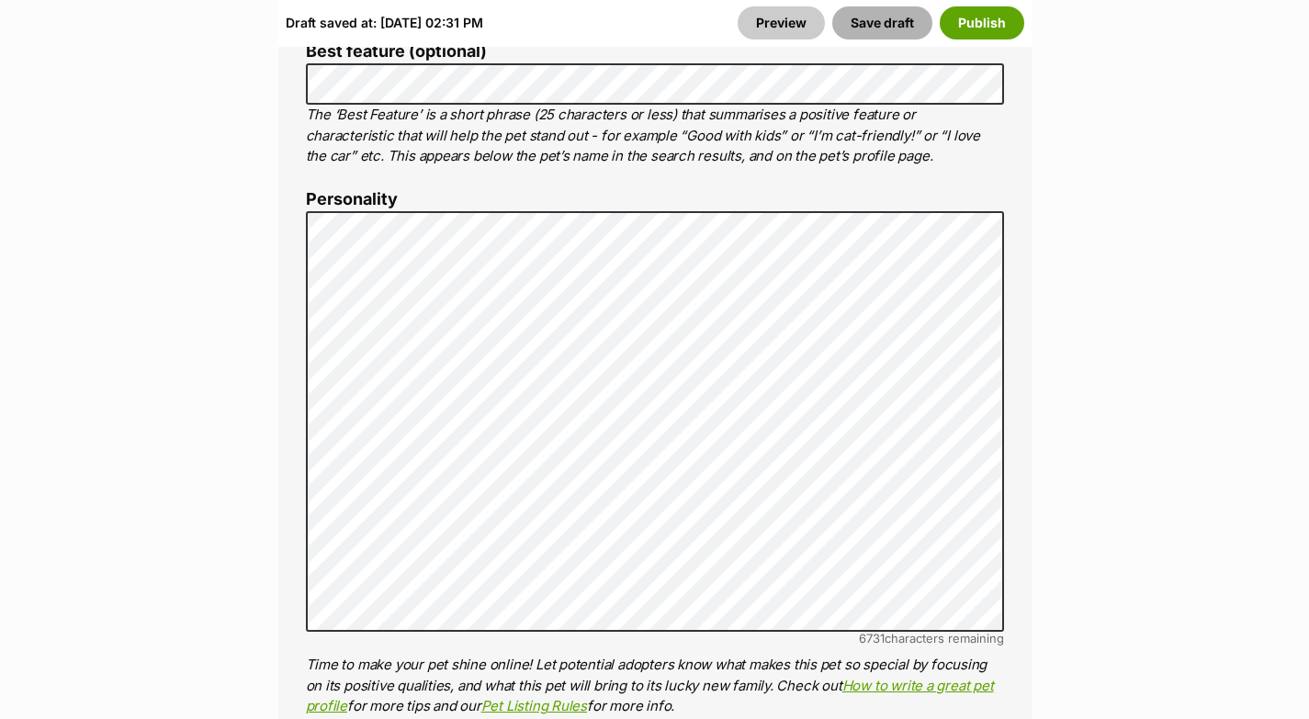
click at [849, 28] on button "Save draft" at bounding box center [882, 22] width 100 height 33
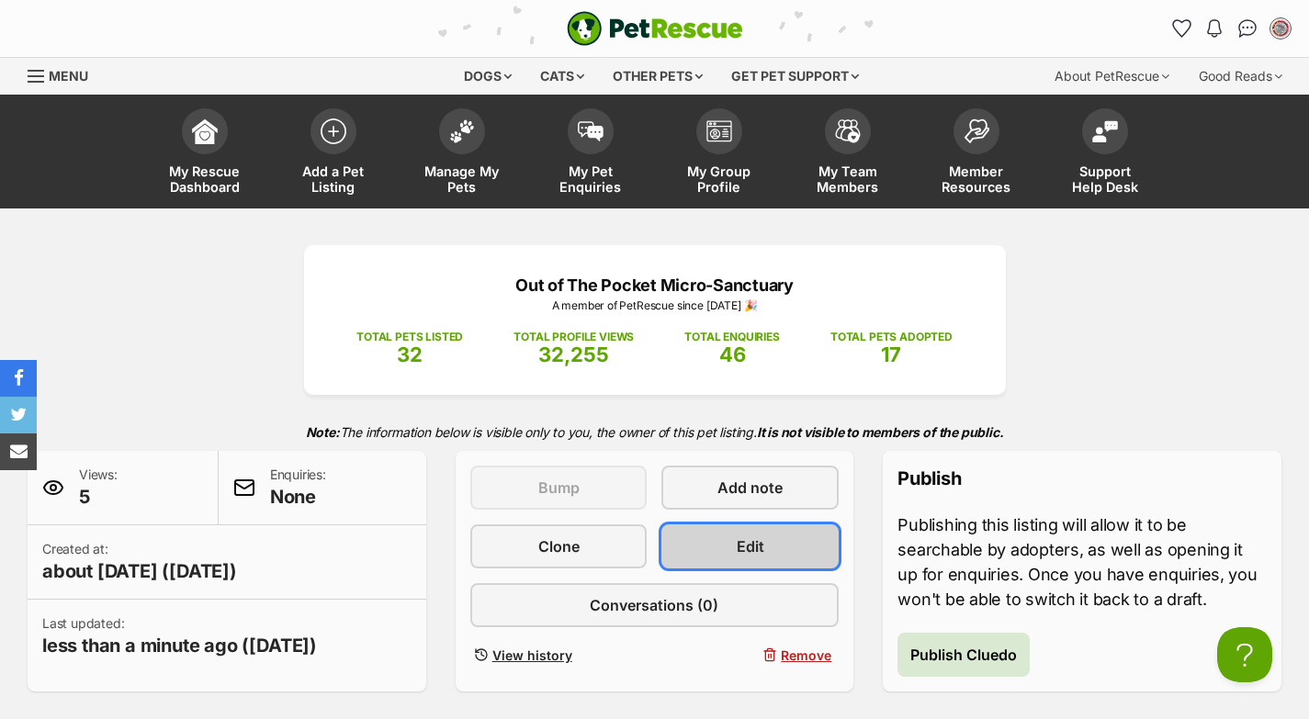
click at [772, 534] on link "Edit" at bounding box center [749, 546] width 177 height 44
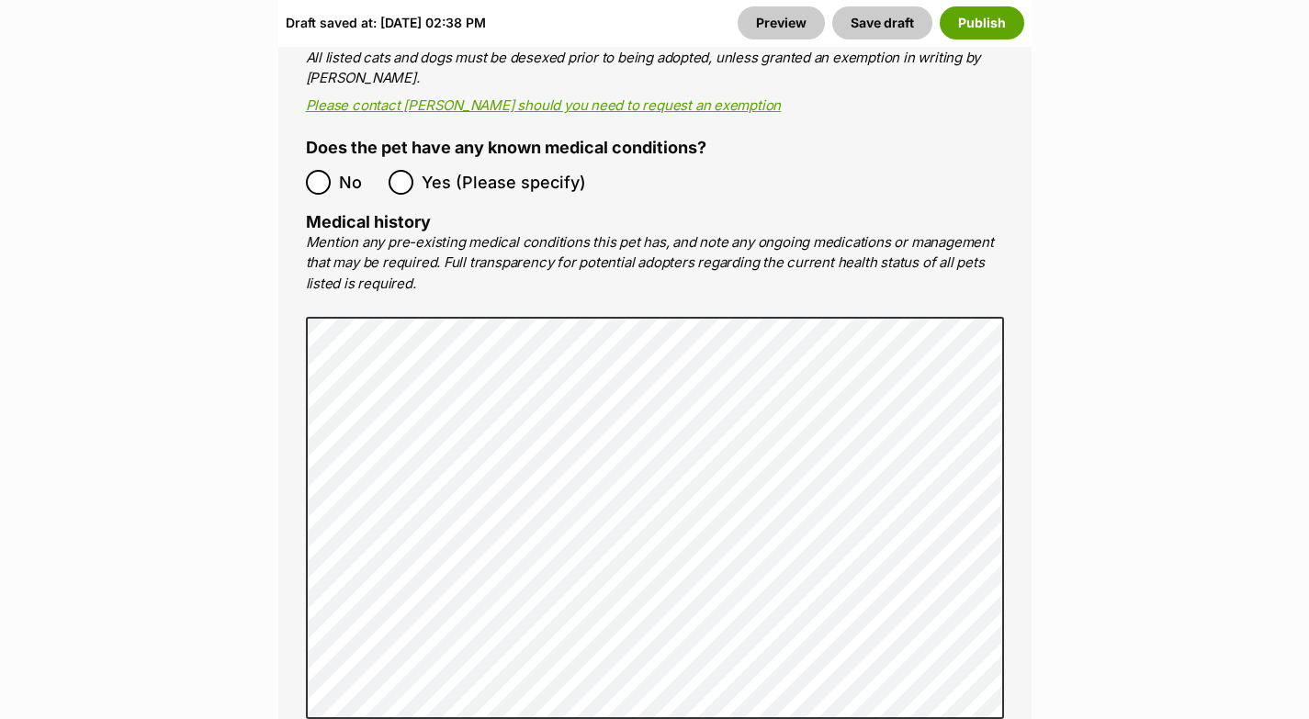
scroll to position [3469, 0]
click at [880, 16] on button "Save draft" at bounding box center [882, 22] width 100 height 33
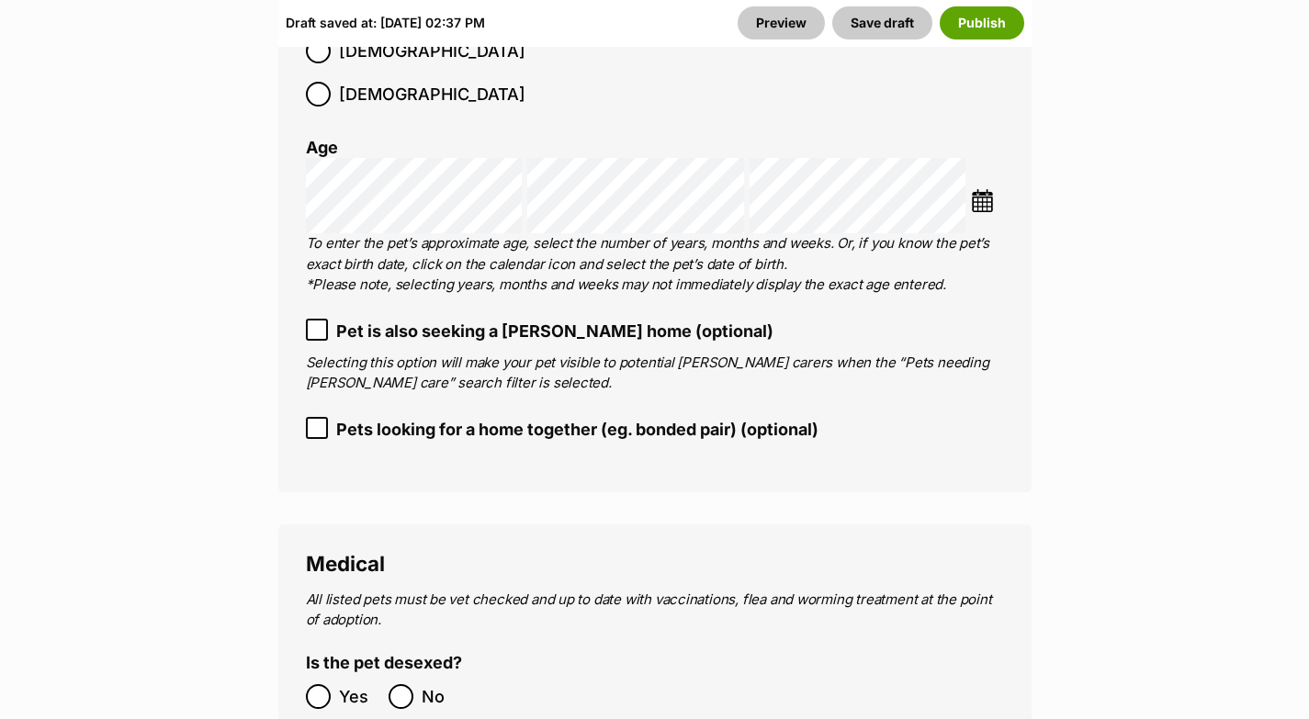
click at [319, 323] on icon at bounding box center [316, 329] width 13 height 13
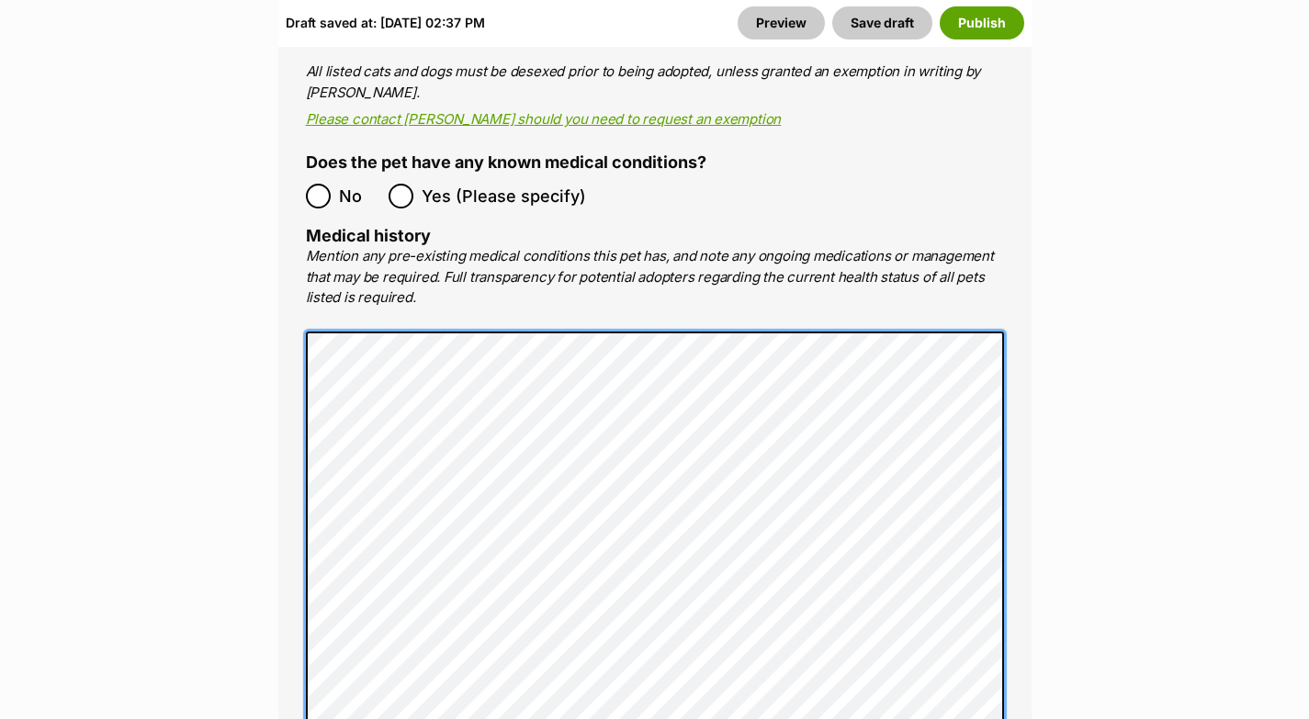
scroll to position [3444, 0]
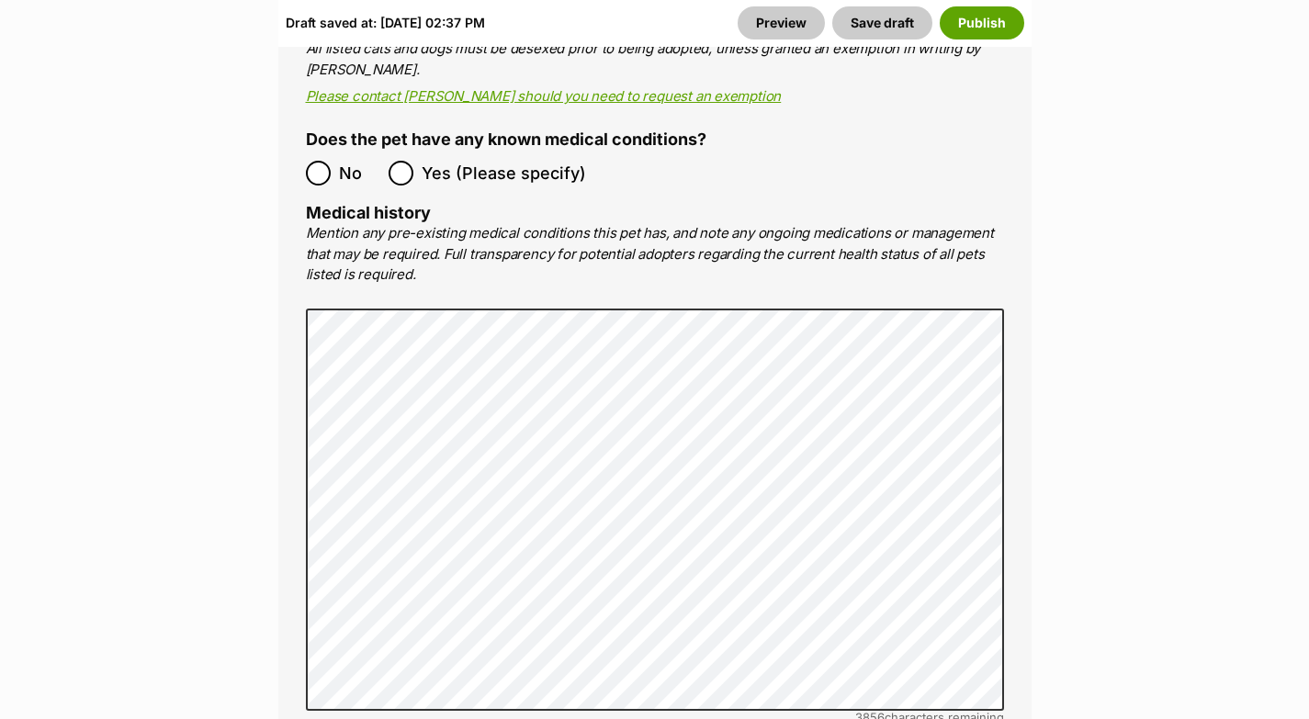
click at [954, 223] on p "Mention any pre-existing medical conditions this pet has, and note any ongoing …" at bounding box center [655, 254] width 698 height 62
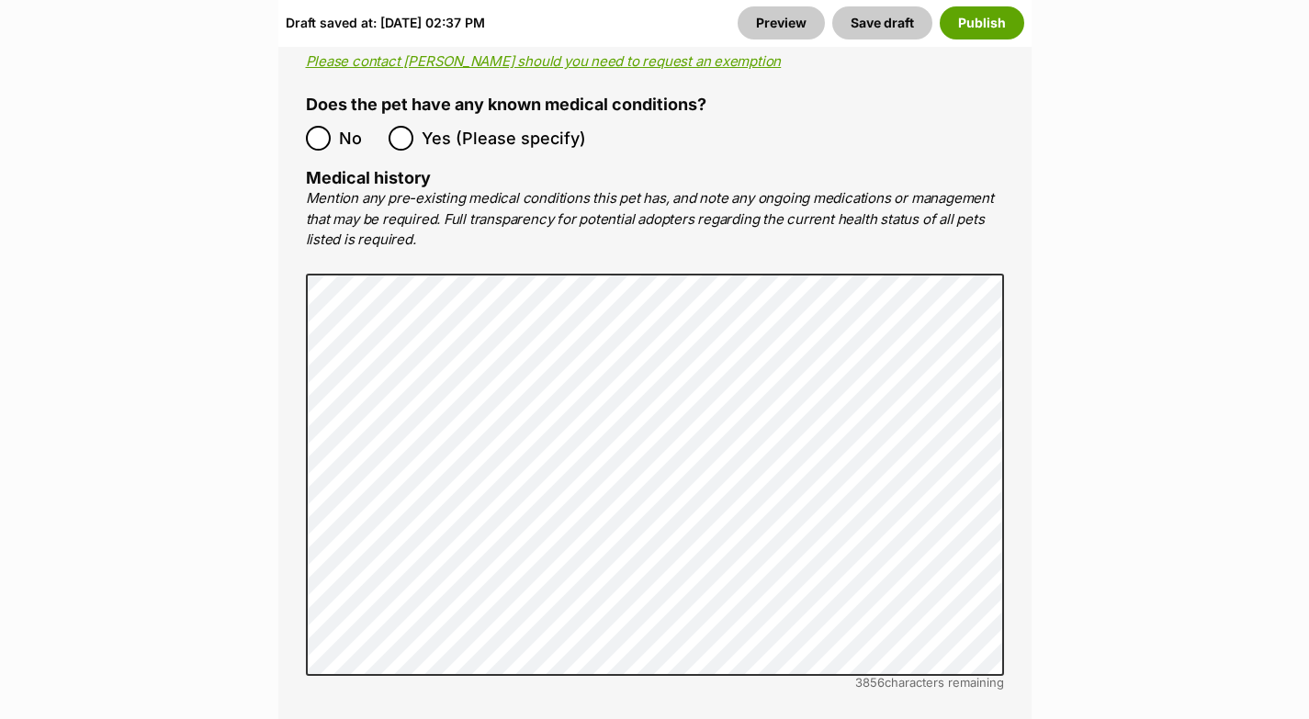
scroll to position [3456, 0]
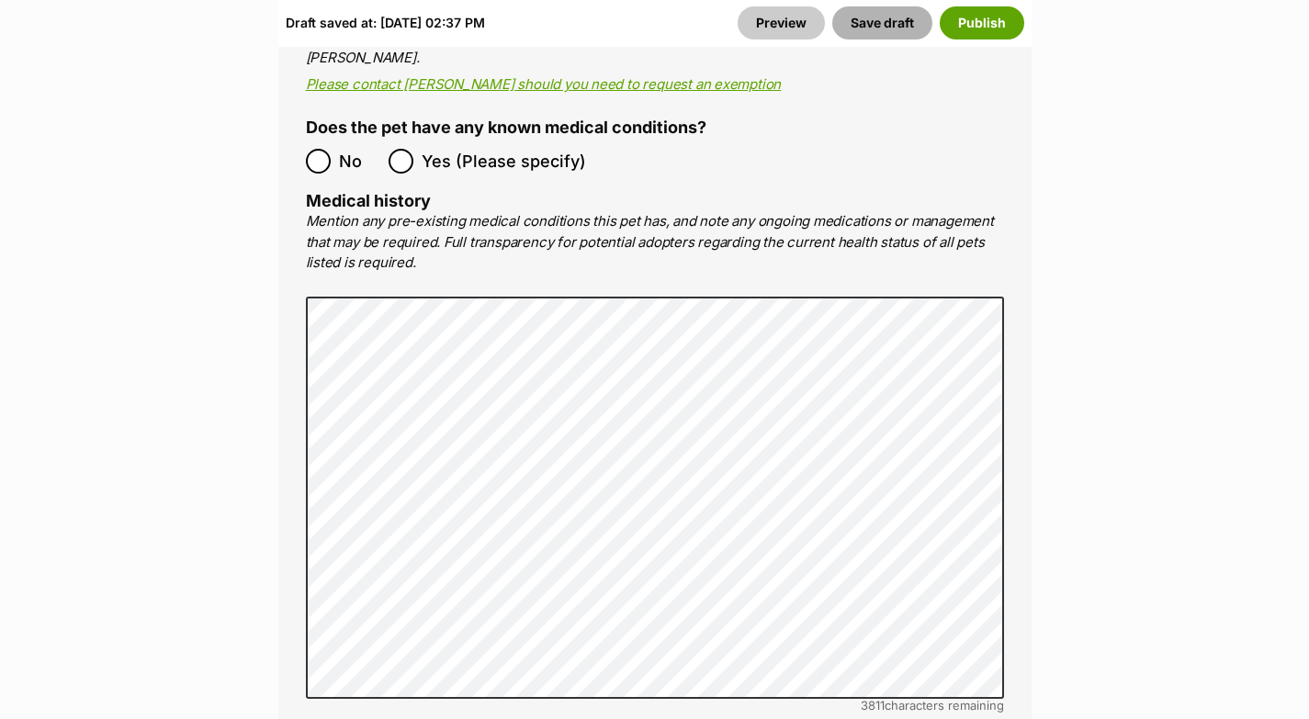
click at [887, 29] on button "Save draft" at bounding box center [882, 22] width 100 height 33
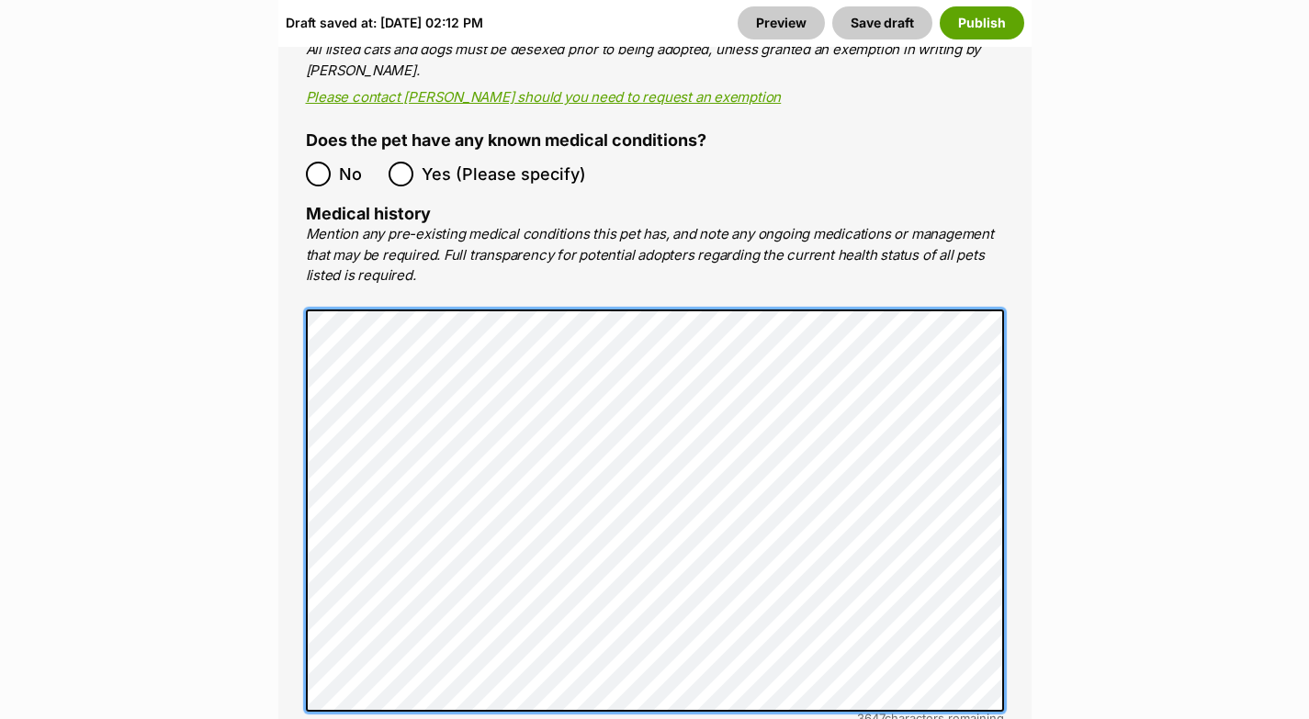
scroll to position [3484, 0]
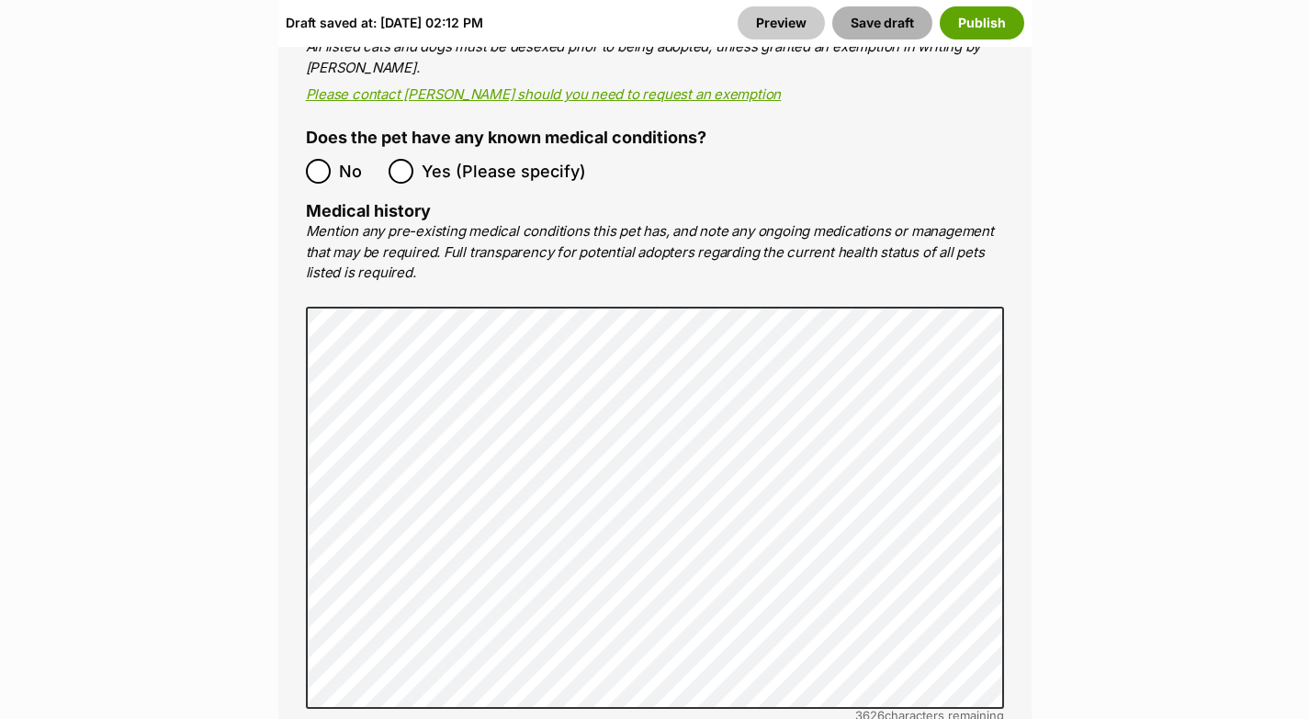
click at [884, 31] on button "Save draft" at bounding box center [882, 22] width 100 height 33
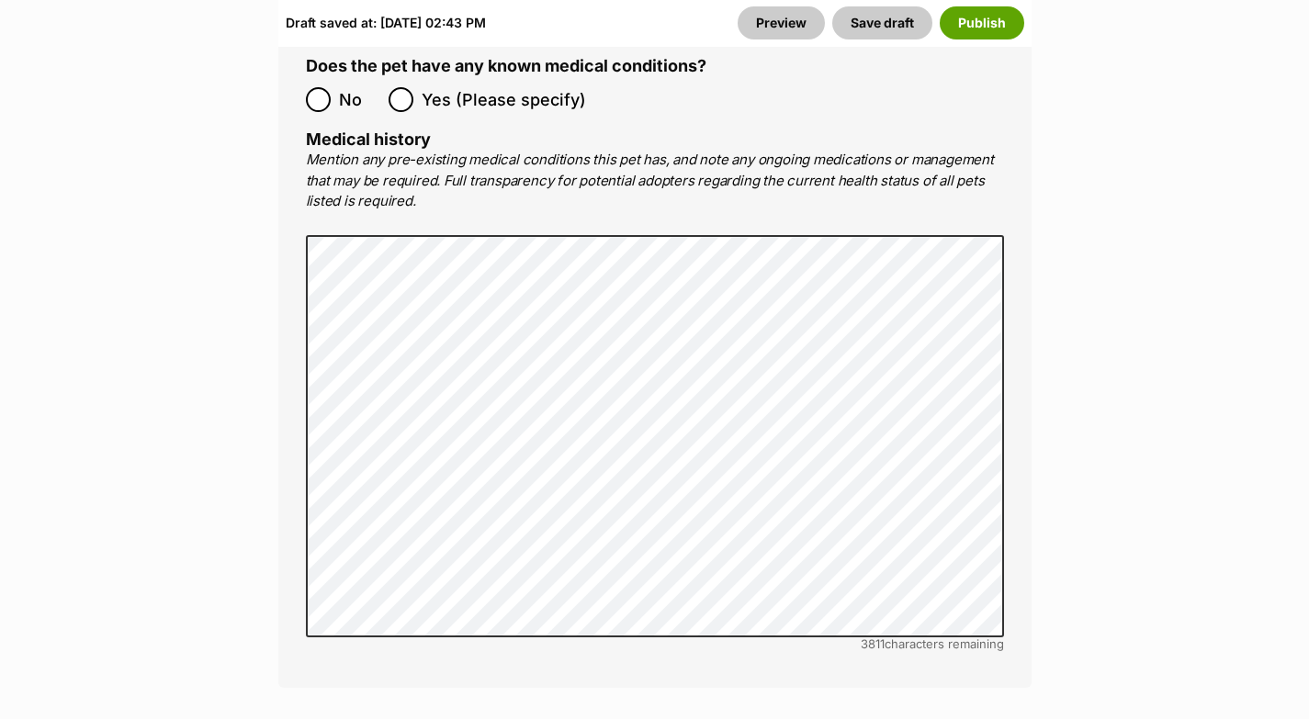
scroll to position [3525, 0]
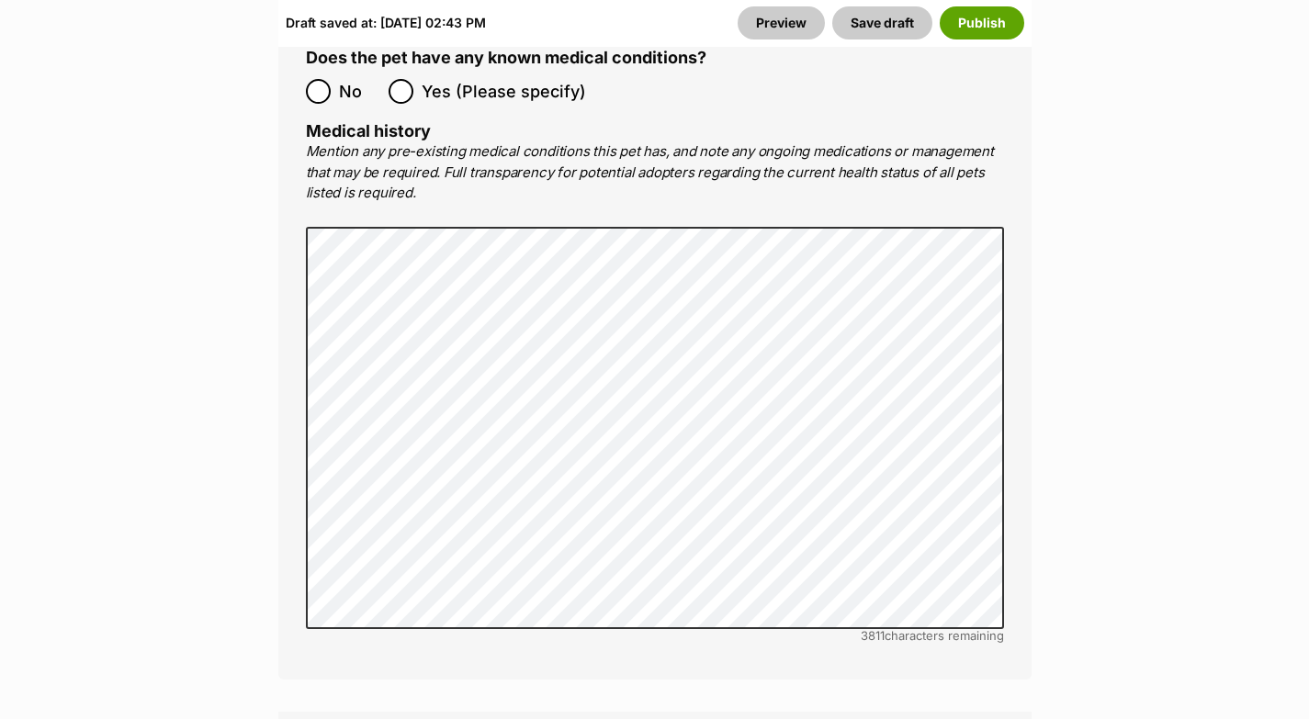
click at [865, 152] on p "Mention any pre-existing medical conditions this pet has, and note any ongoing …" at bounding box center [655, 172] width 698 height 62
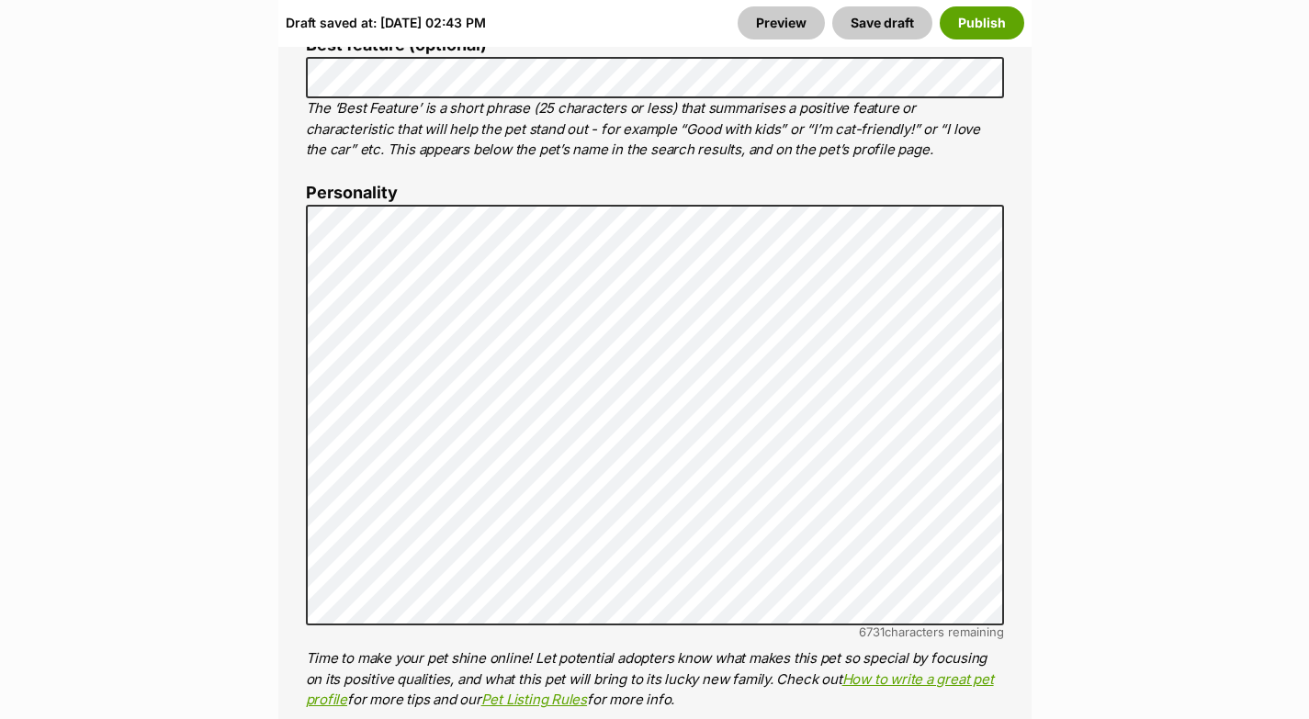
scroll to position [1355, 0]
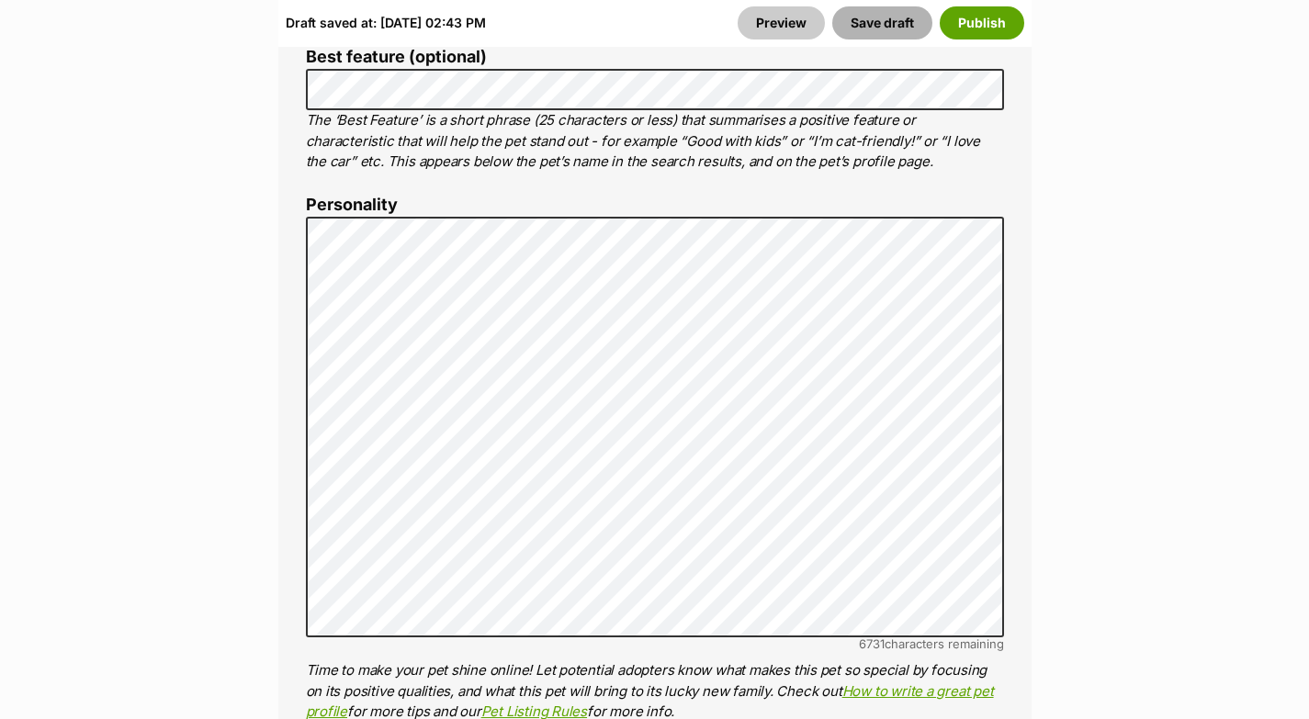
click at [883, 17] on button "Save draft" at bounding box center [882, 22] width 100 height 33
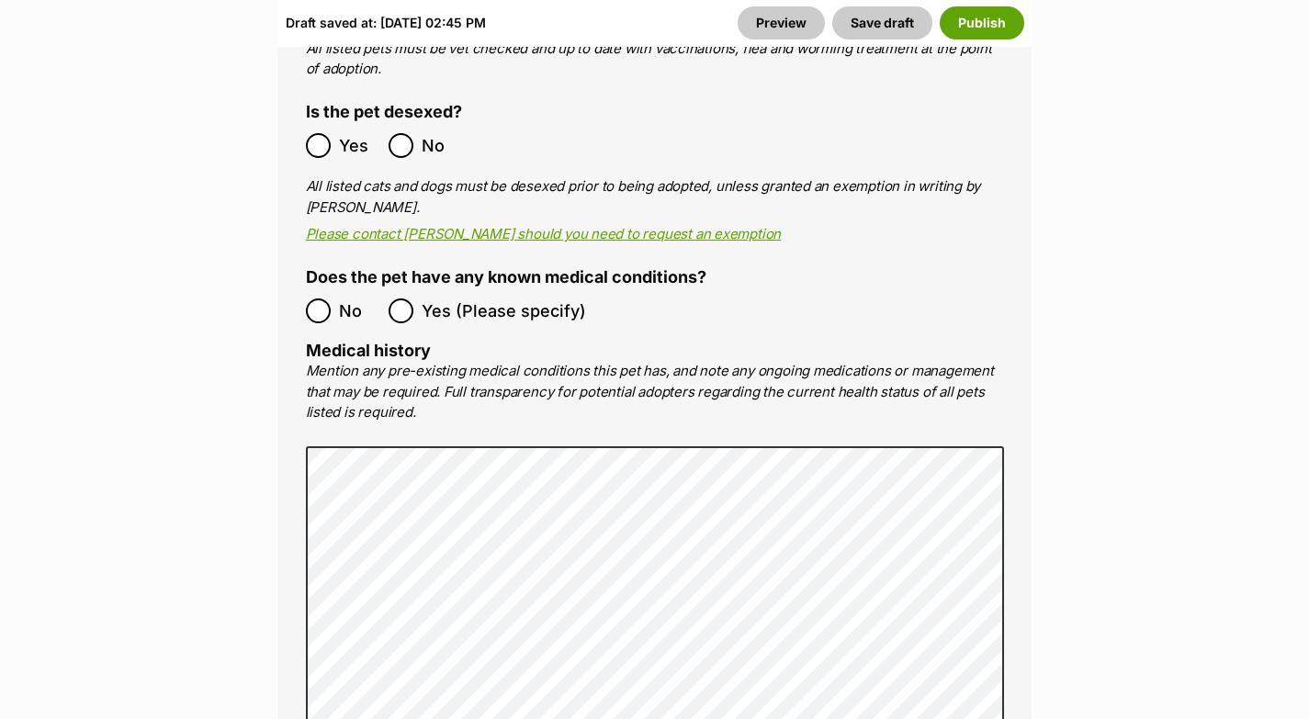
scroll to position [3346, 0]
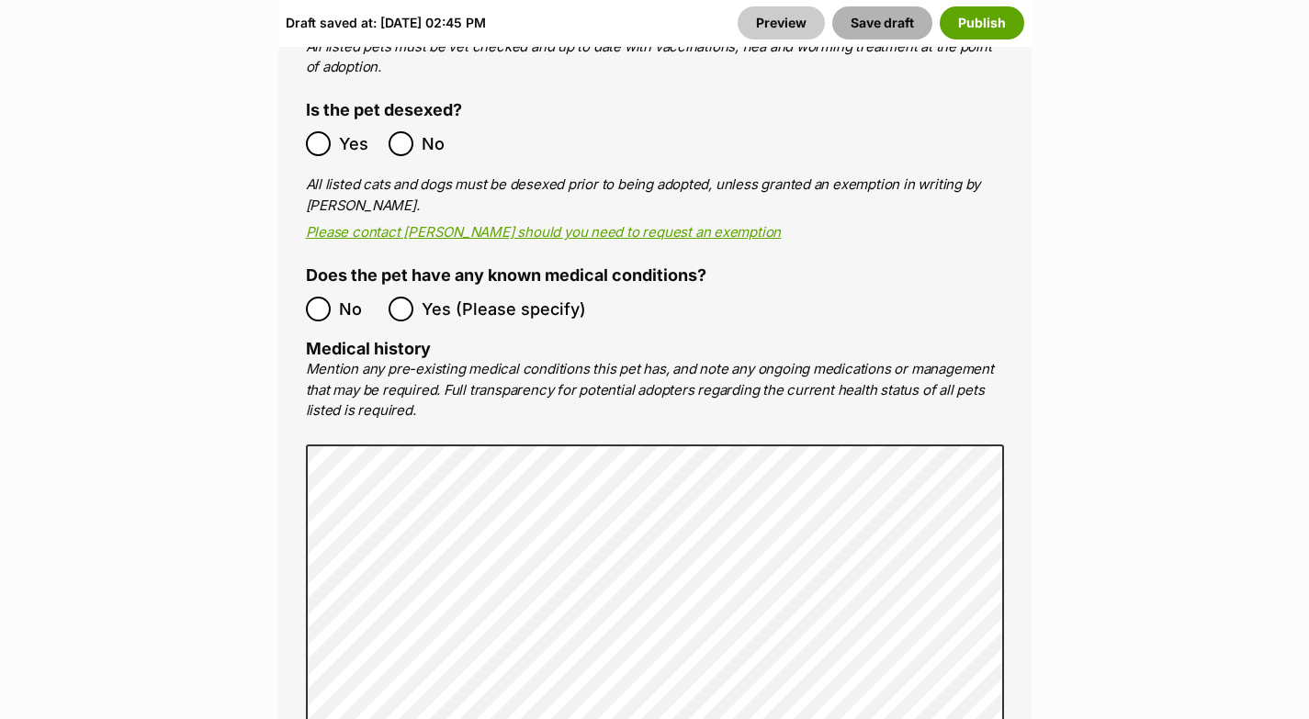
click at [882, 22] on button "Save draft" at bounding box center [882, 22] width 100 height 33
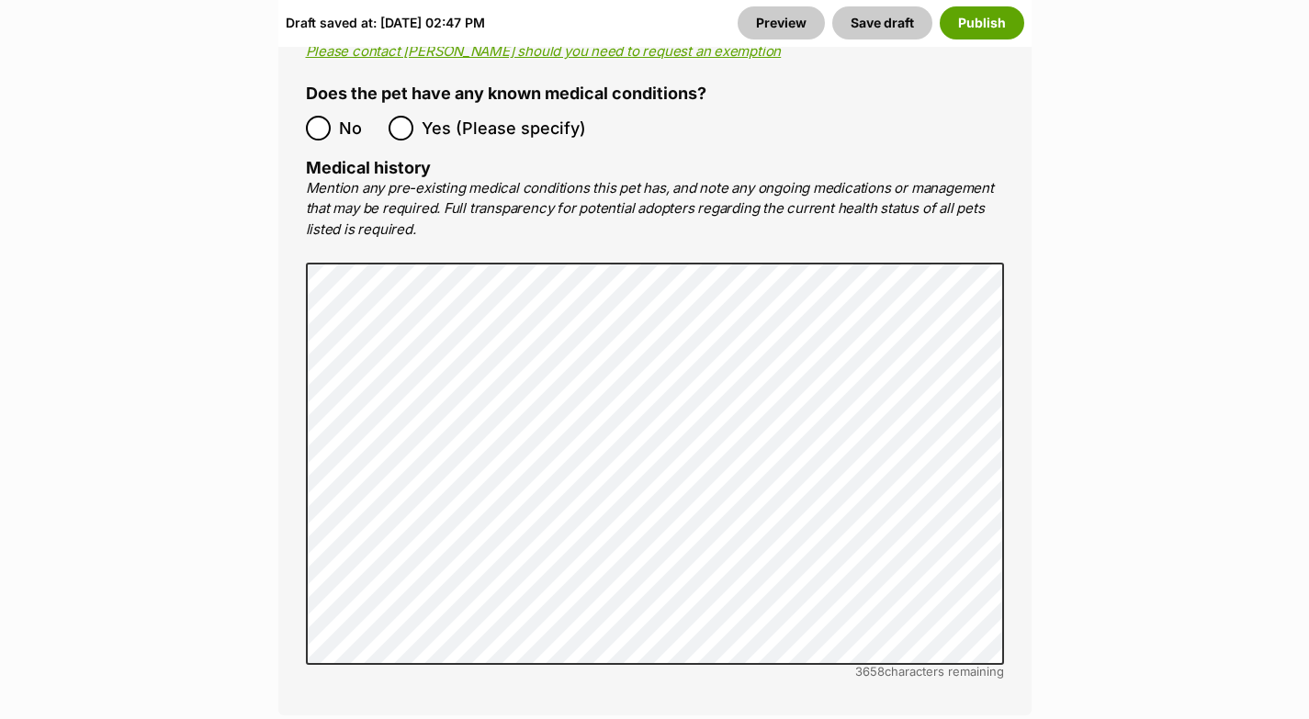
scroll to position [3422, 0]
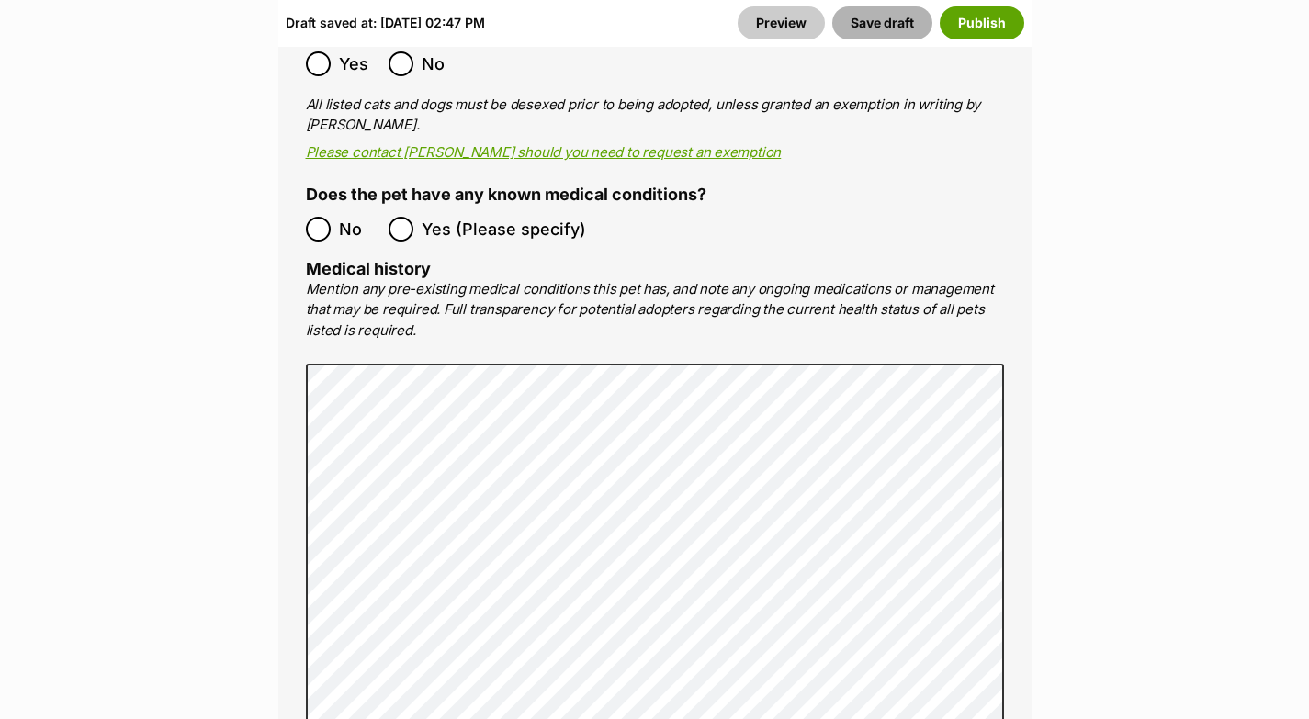
click at [875, 30] on button "Save draft" at bounding box center [882, 22] width 100 height 33
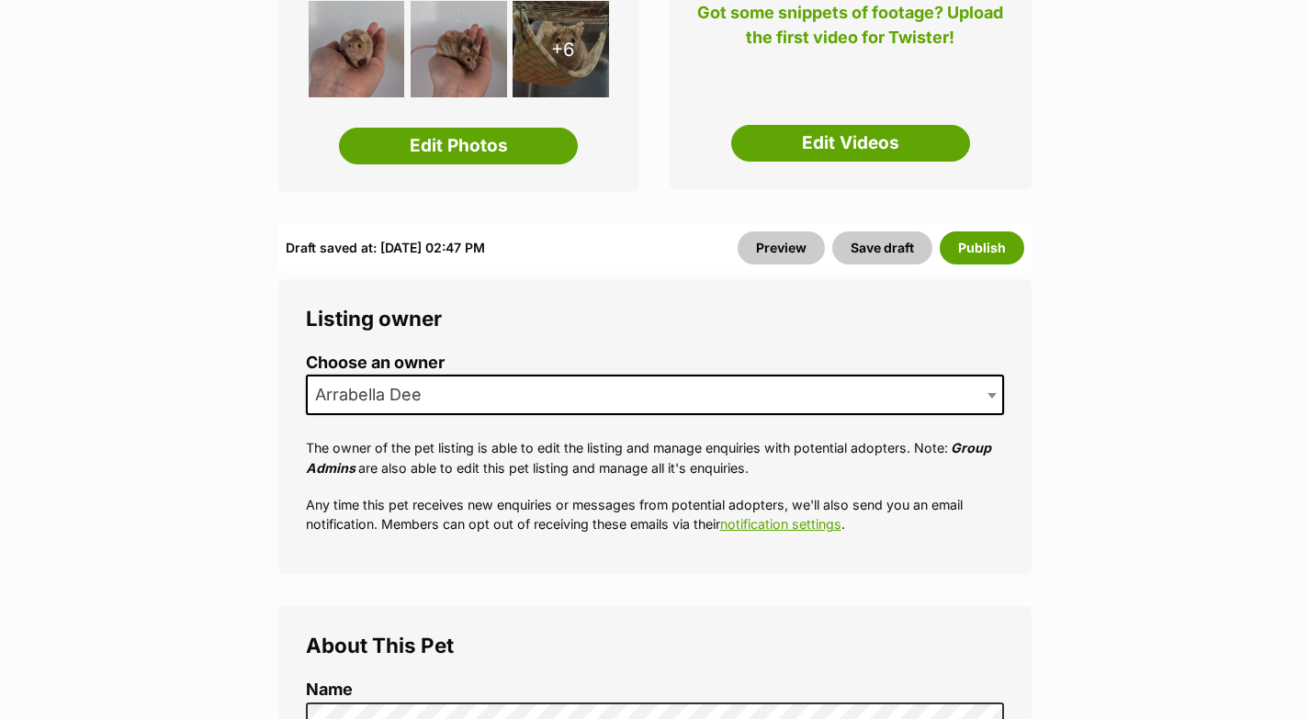
scroll to position [382, 0]
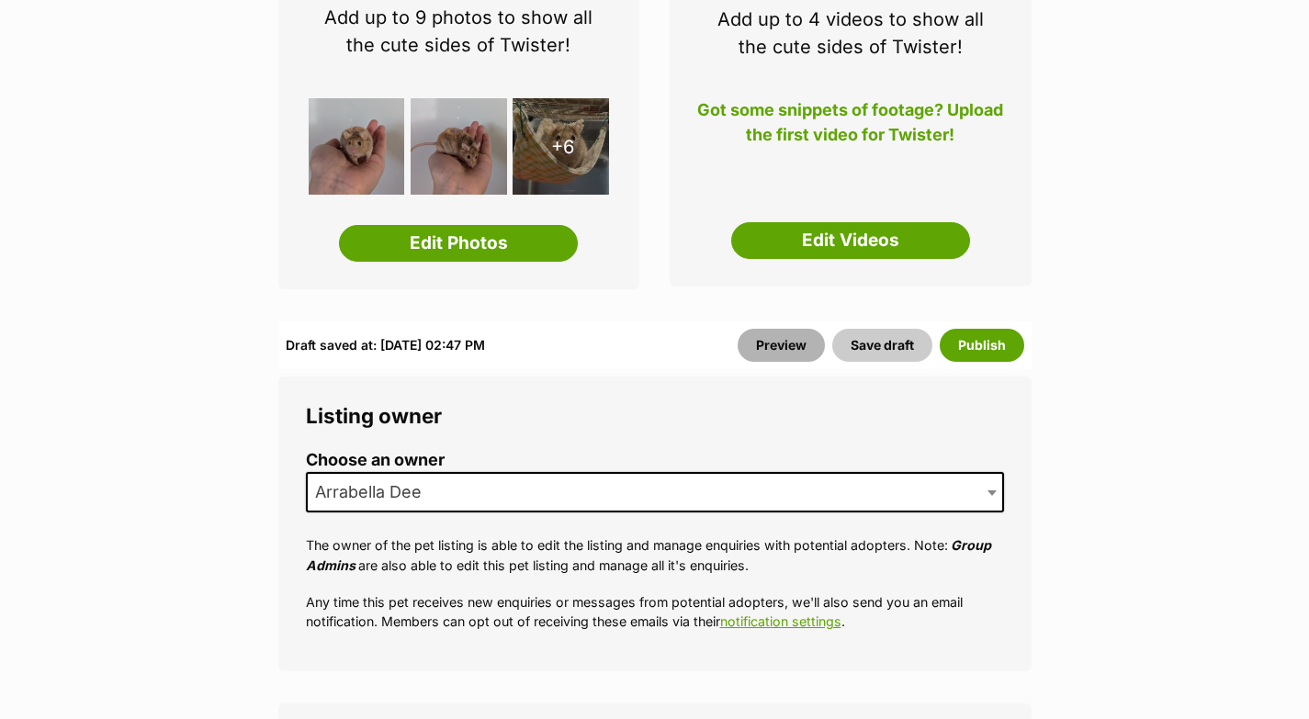
click at [772, 347] on link "Preview" at bounding box center [780, 345] width 87 height 33
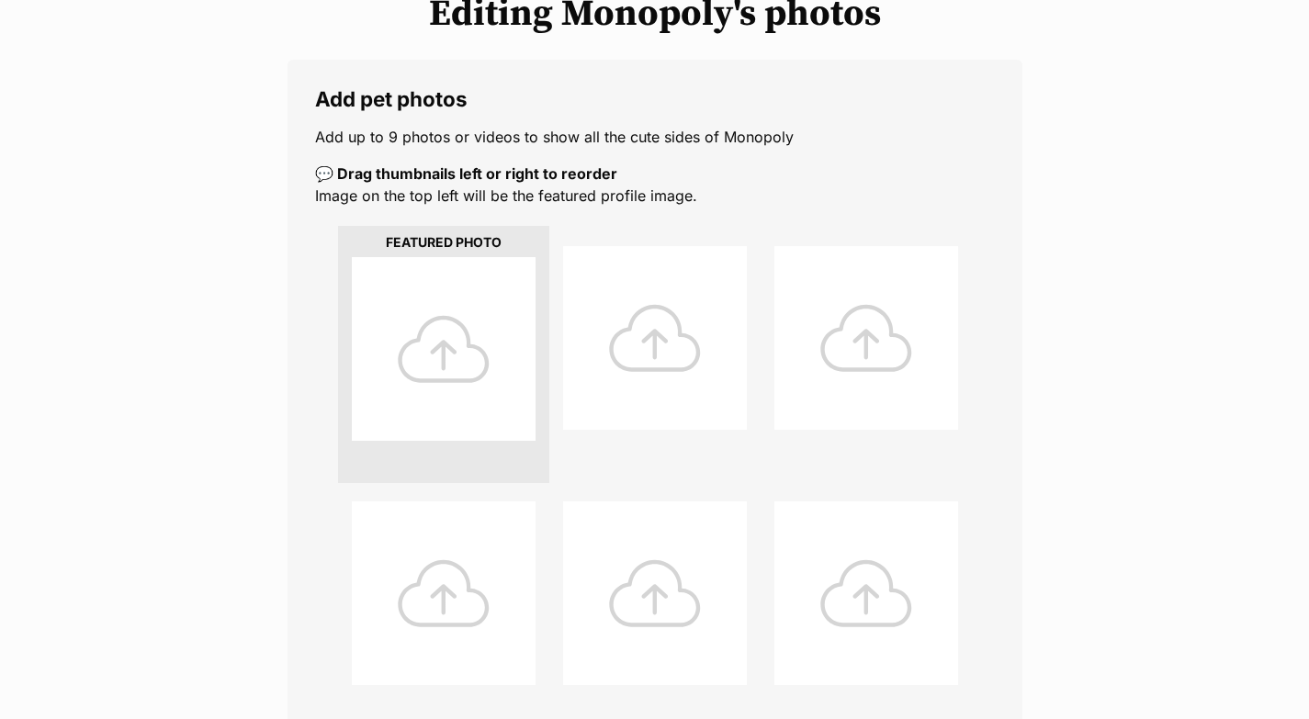
scroll to position [309, 0]
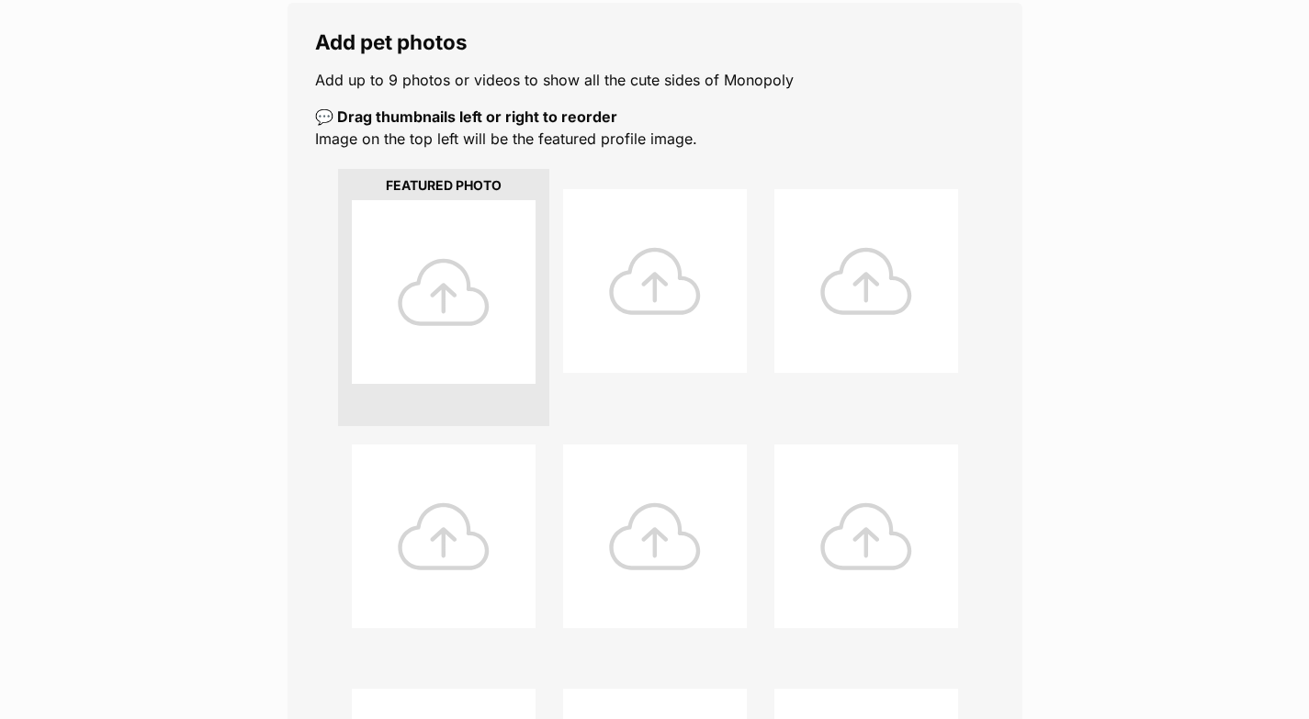
click at [468, 297] on div at bounding box center [444, 292] width 184 height 184
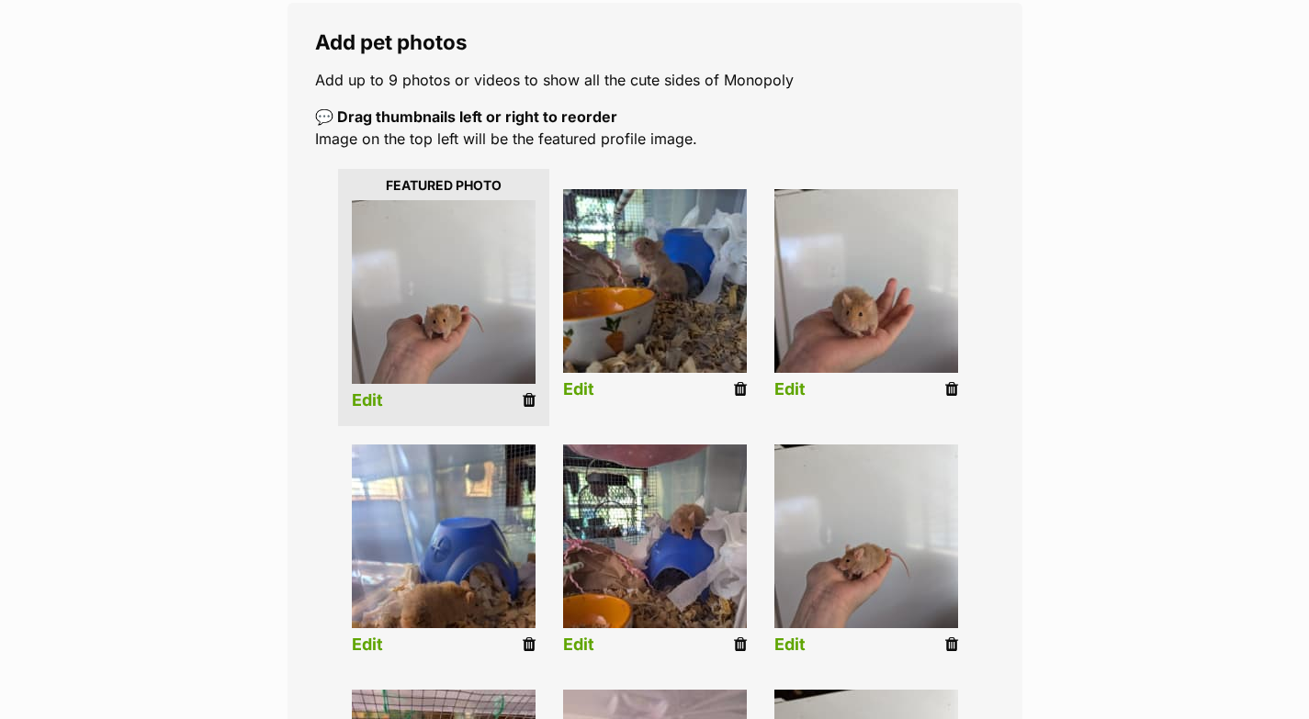
click at [525, 399] on icon at bounding box center [529, 400] width 13 height 17
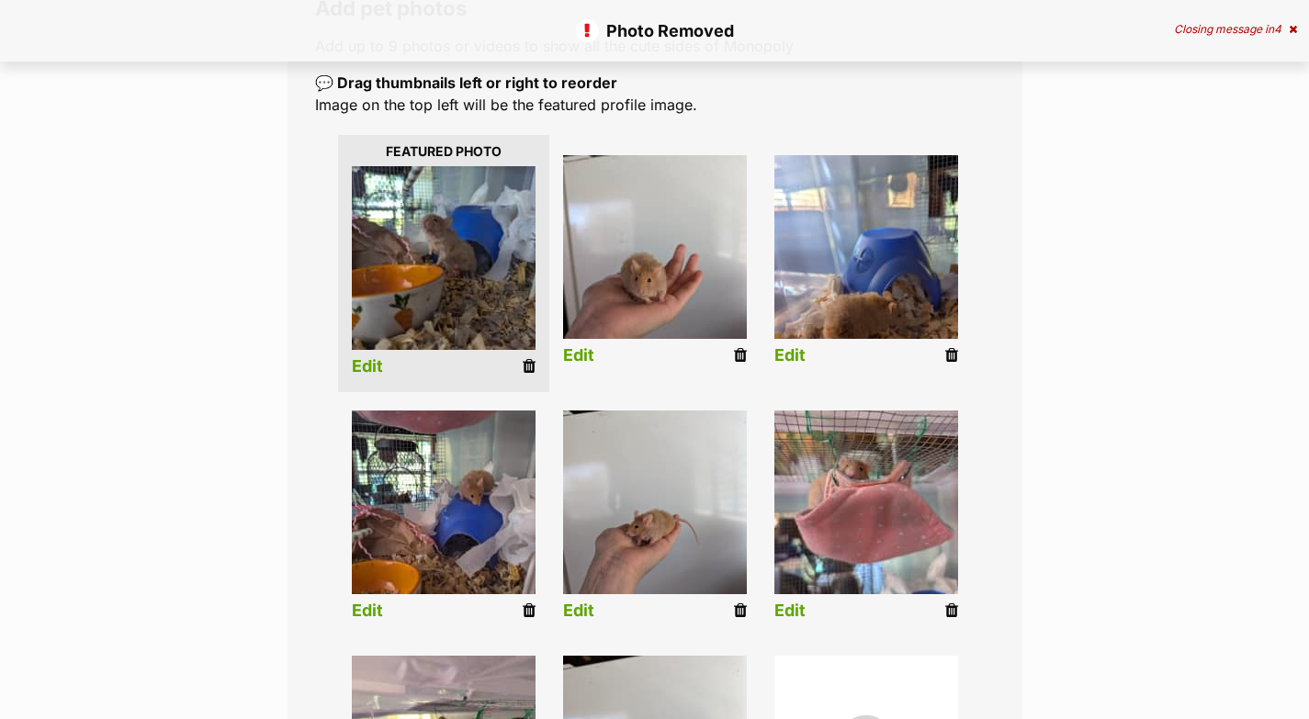
scroll to position [343, 0]
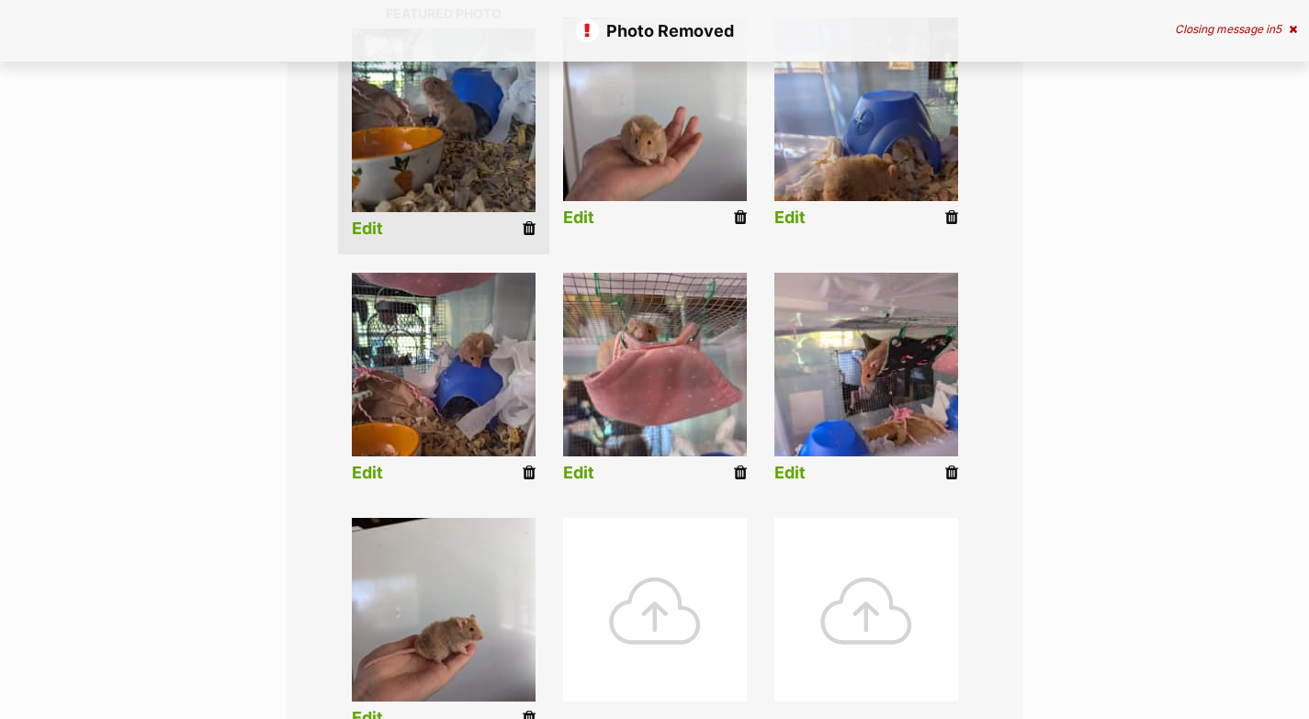
click at [688, 602] on div at bounding box center [655, 610] width 184 height 184
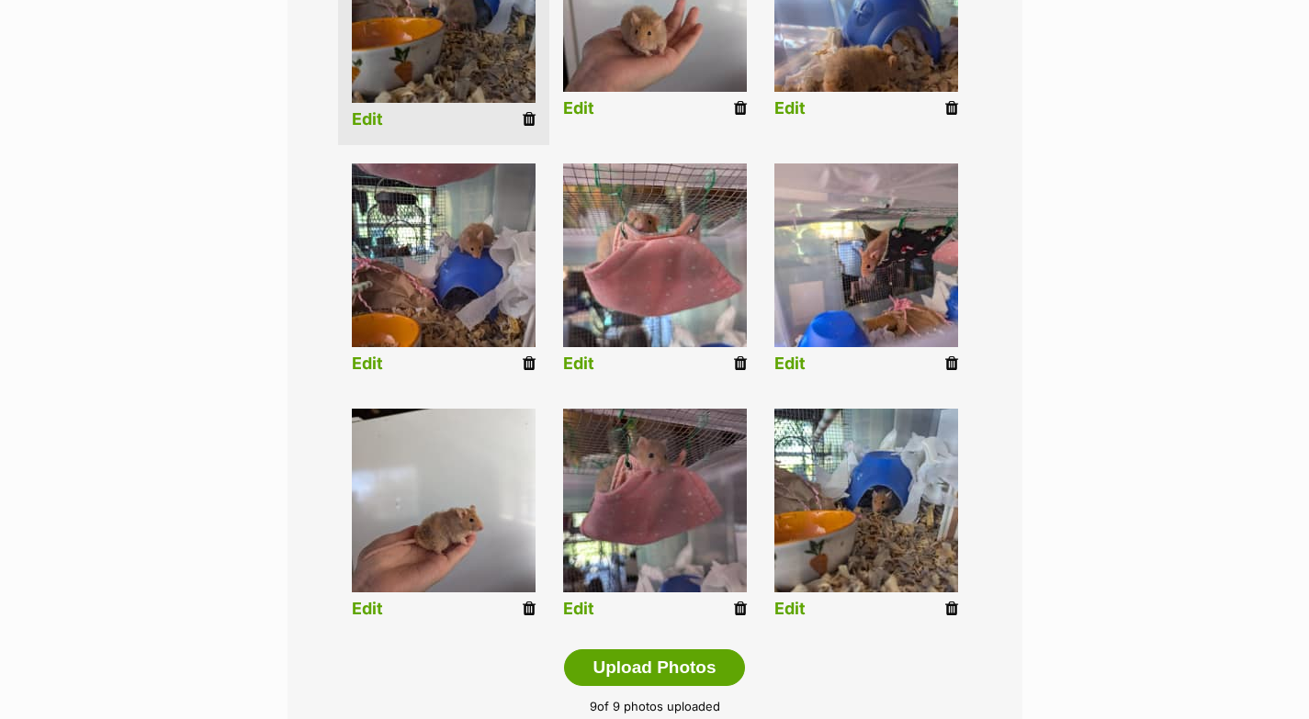
scroll to position [619, 0]
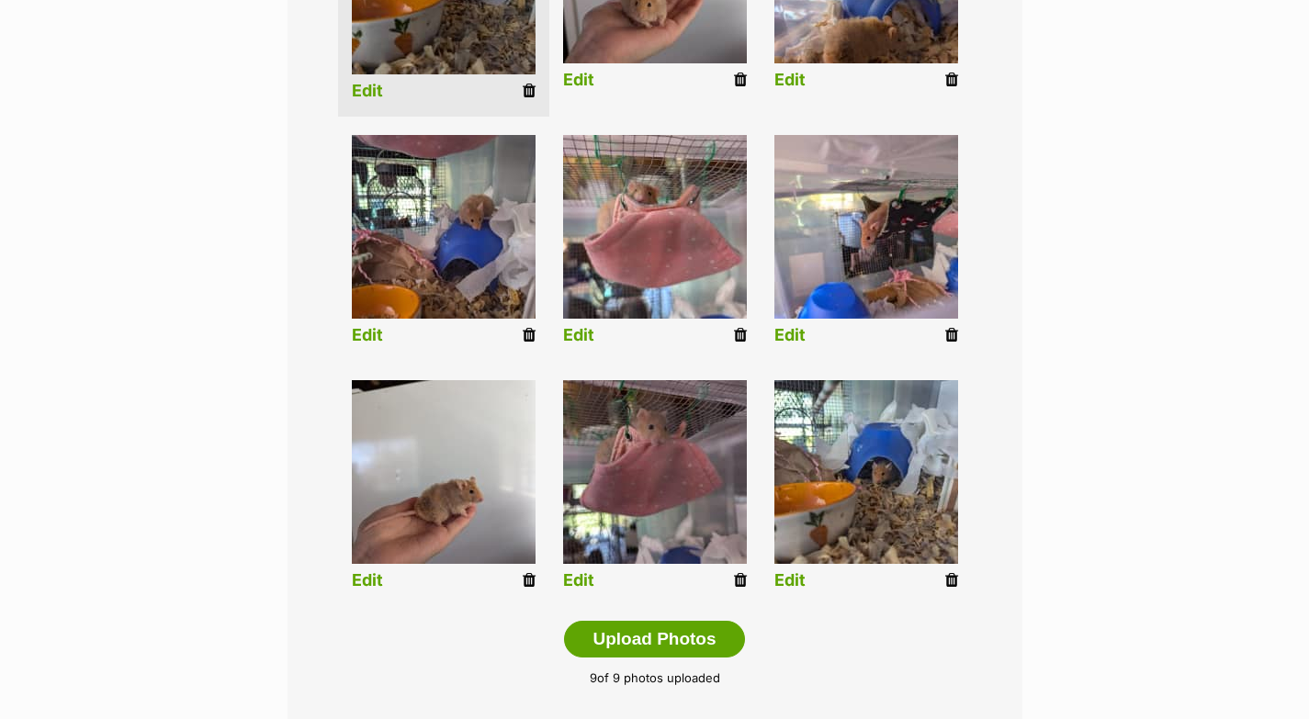
click at [743, 580] on icon at bounding box center [740, 580] width 13 height 17
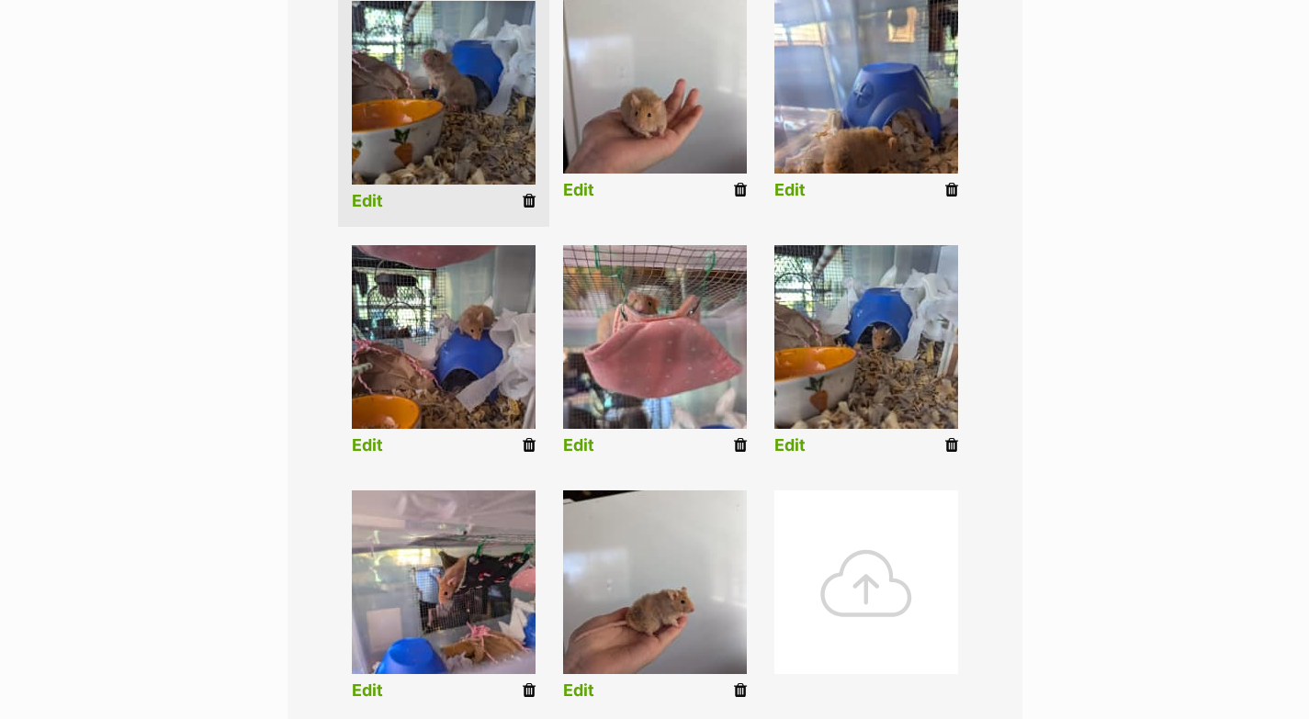
scroll to position [592, 0]
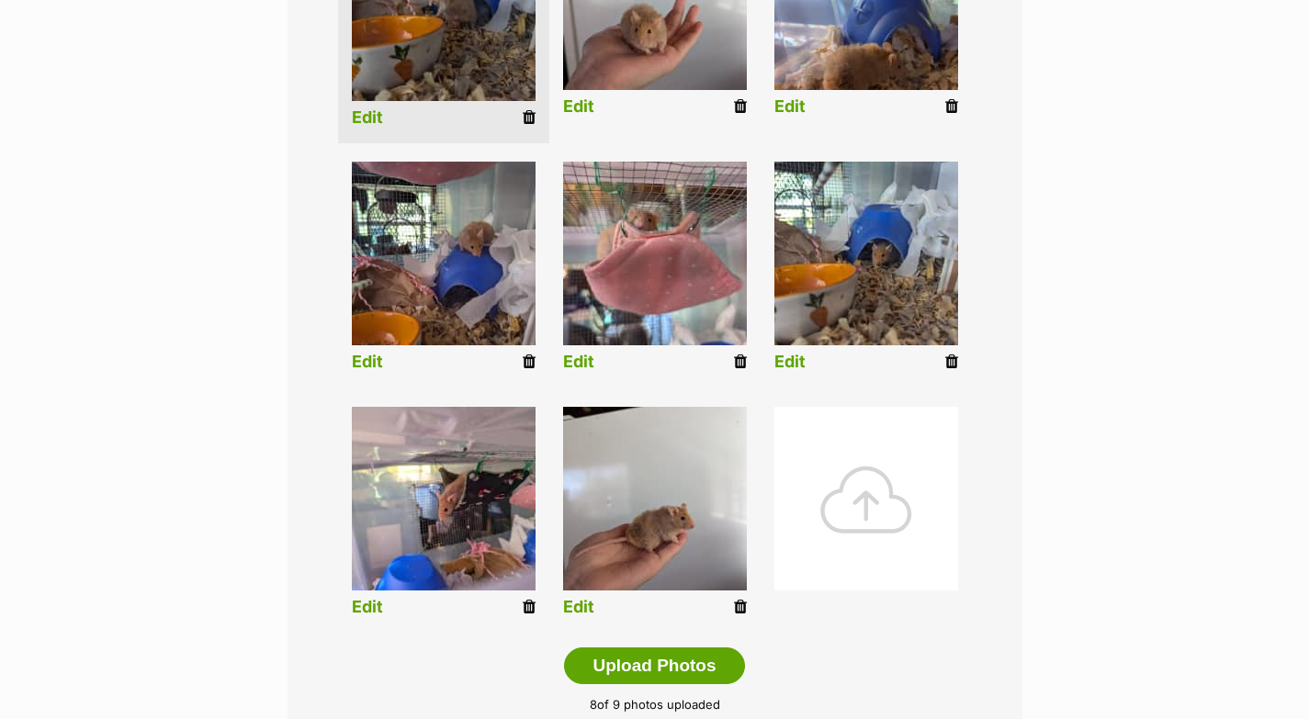
click at [930, 501] on div at bounding box center [866, 499] width 184 height 184
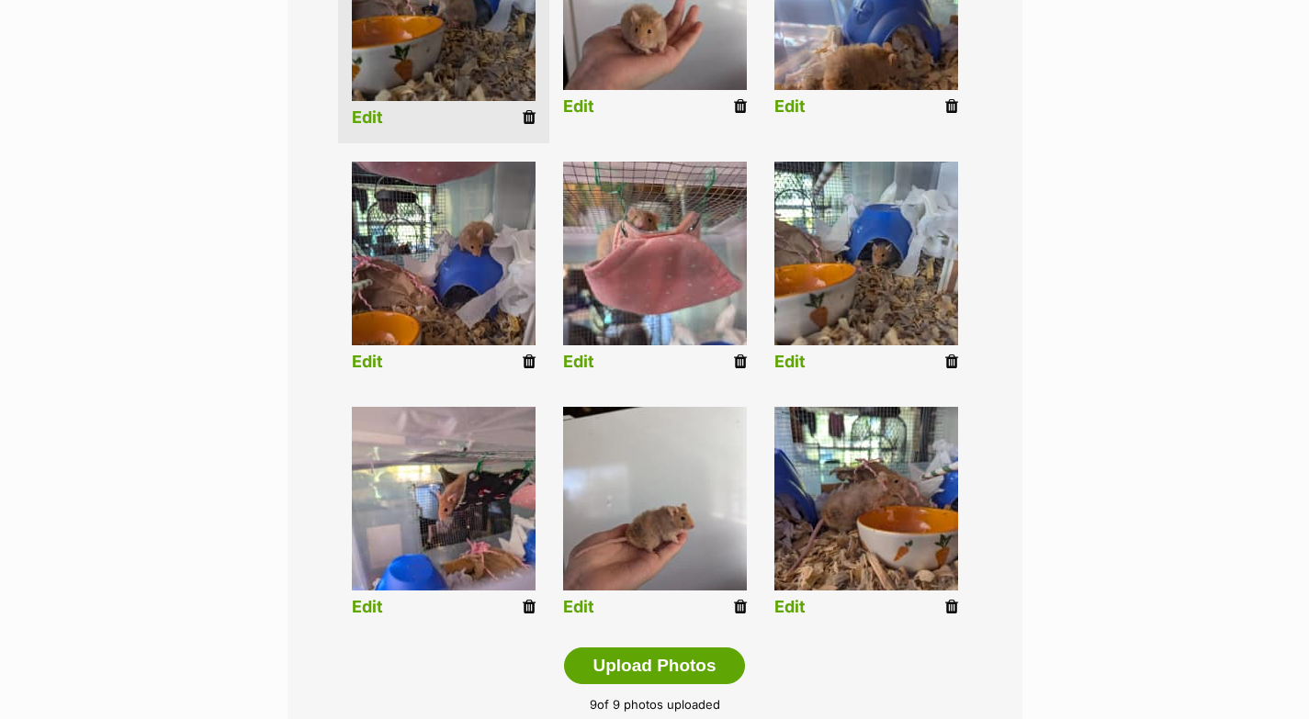
scroll to position [425, 0]
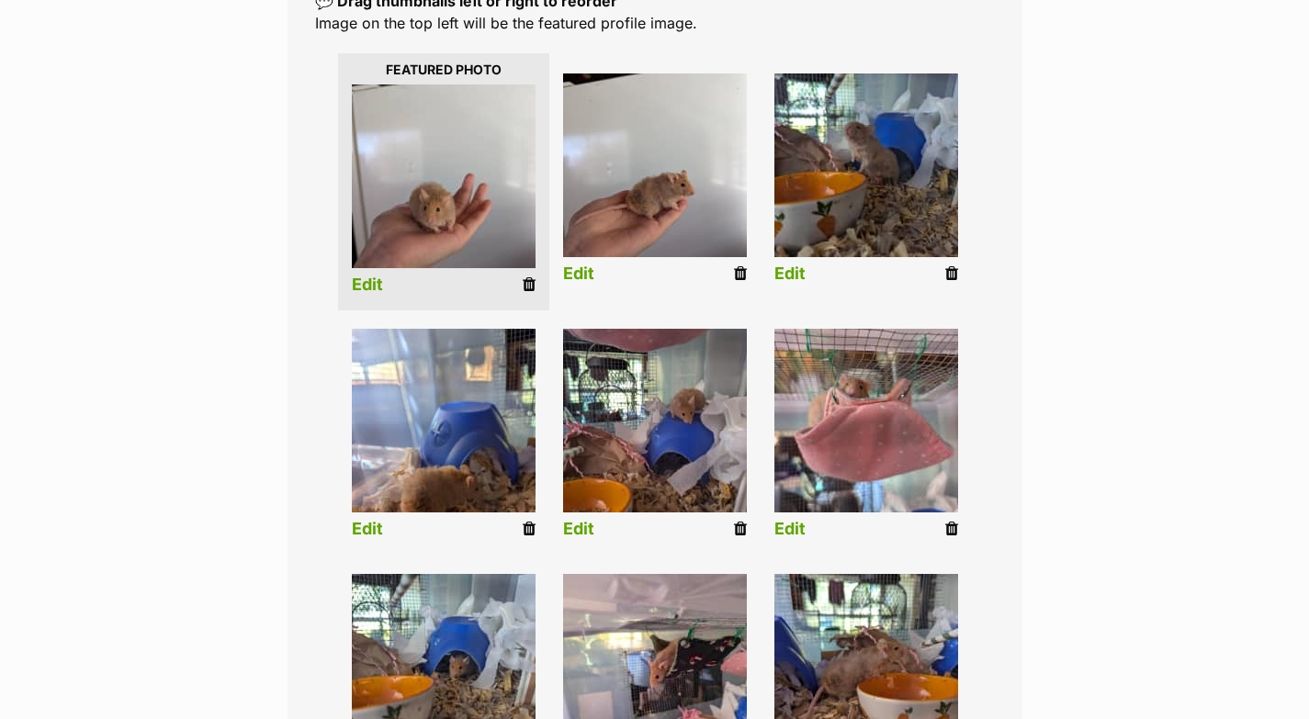
drag, startPoint x: 670, startPoint y: 666, endPoint x: 926, endPoint y: 3, distance: 710.5
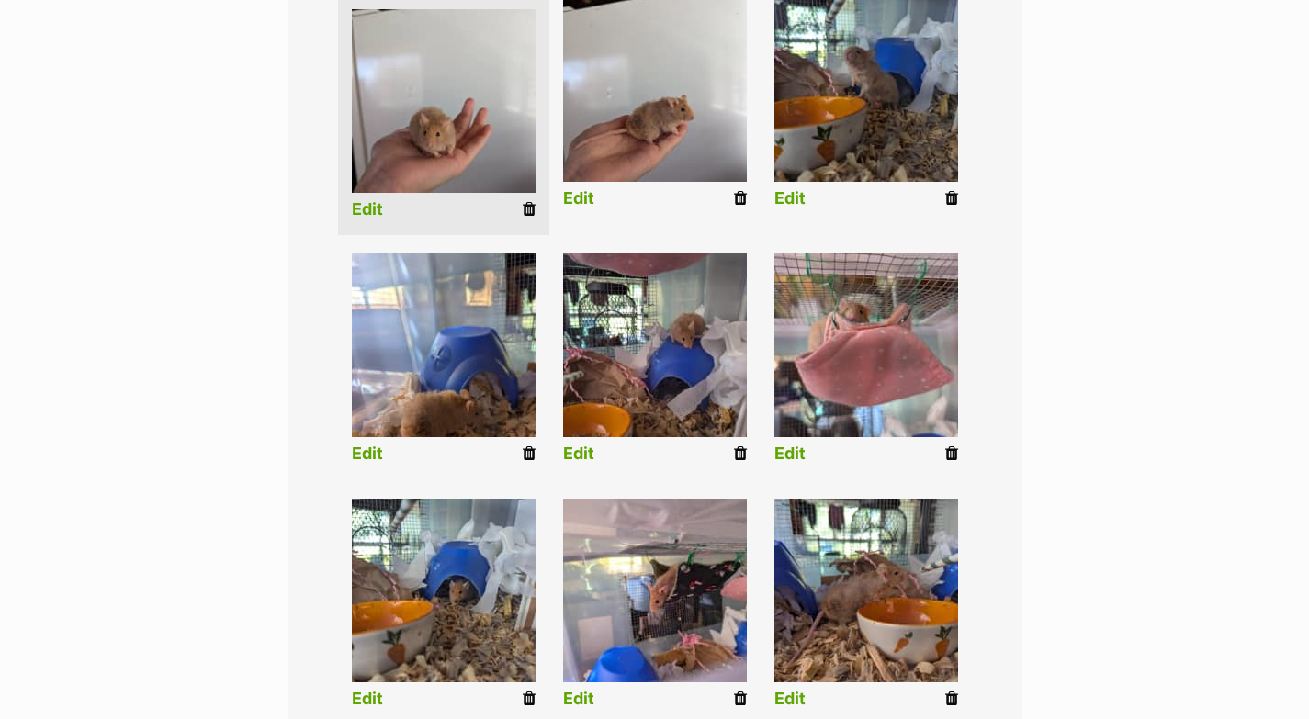
scroll to position [523, 0]
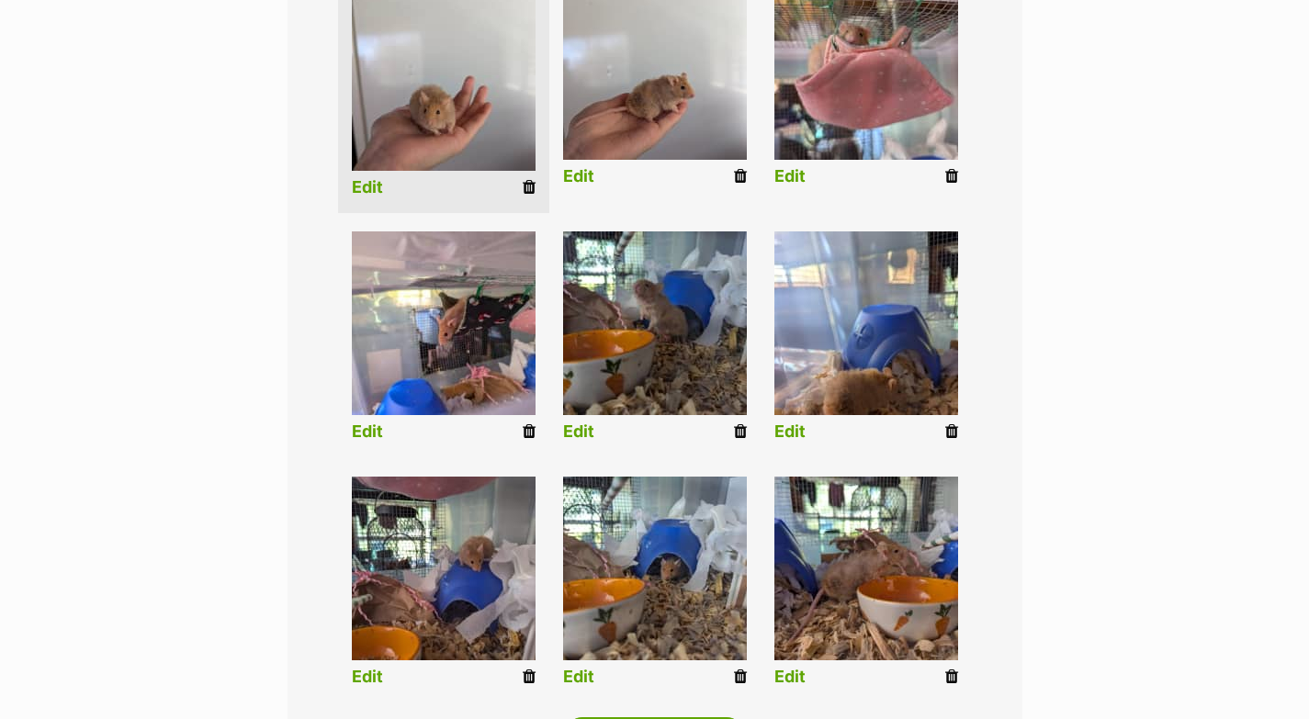
drag, startPoint x: 633, startPoint y: 583, endPoint x: 900, endPoint y: 1, distance: 640.6
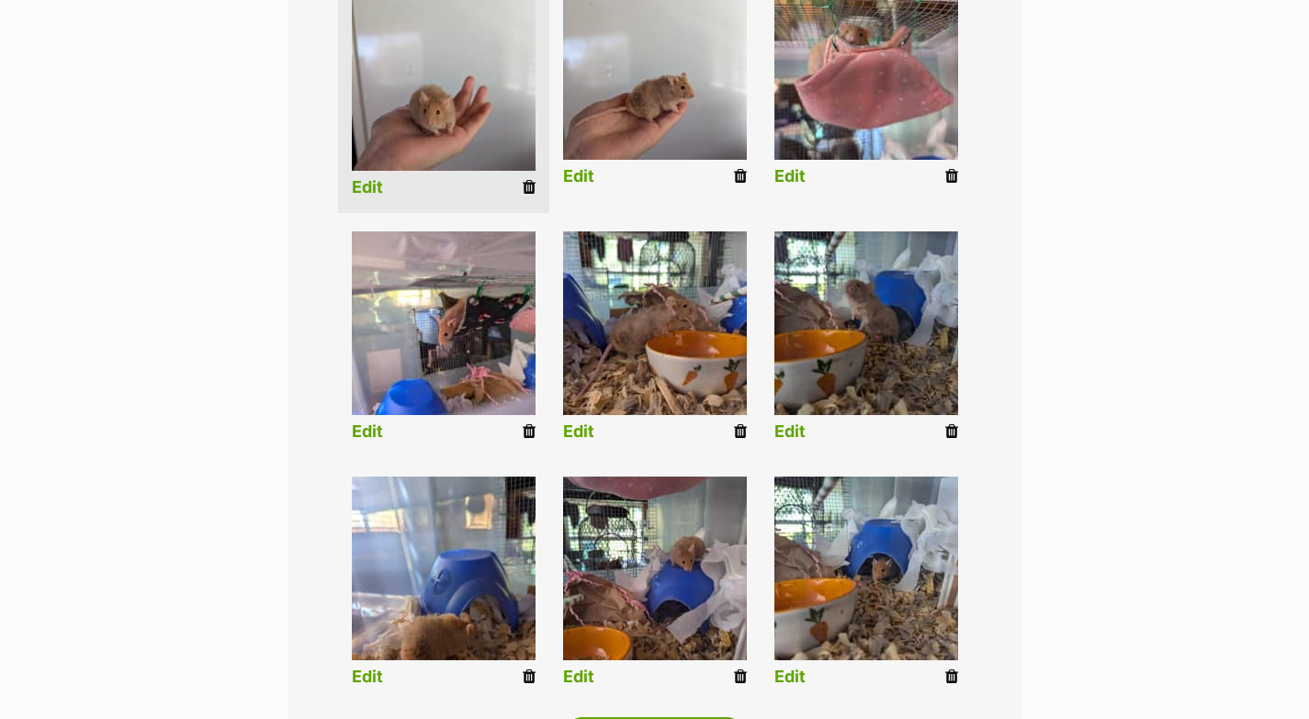
drag, startPoint x: 860, startPoint y: 580, endPoint x: 926, endPoint y: 0, distance: 584.0
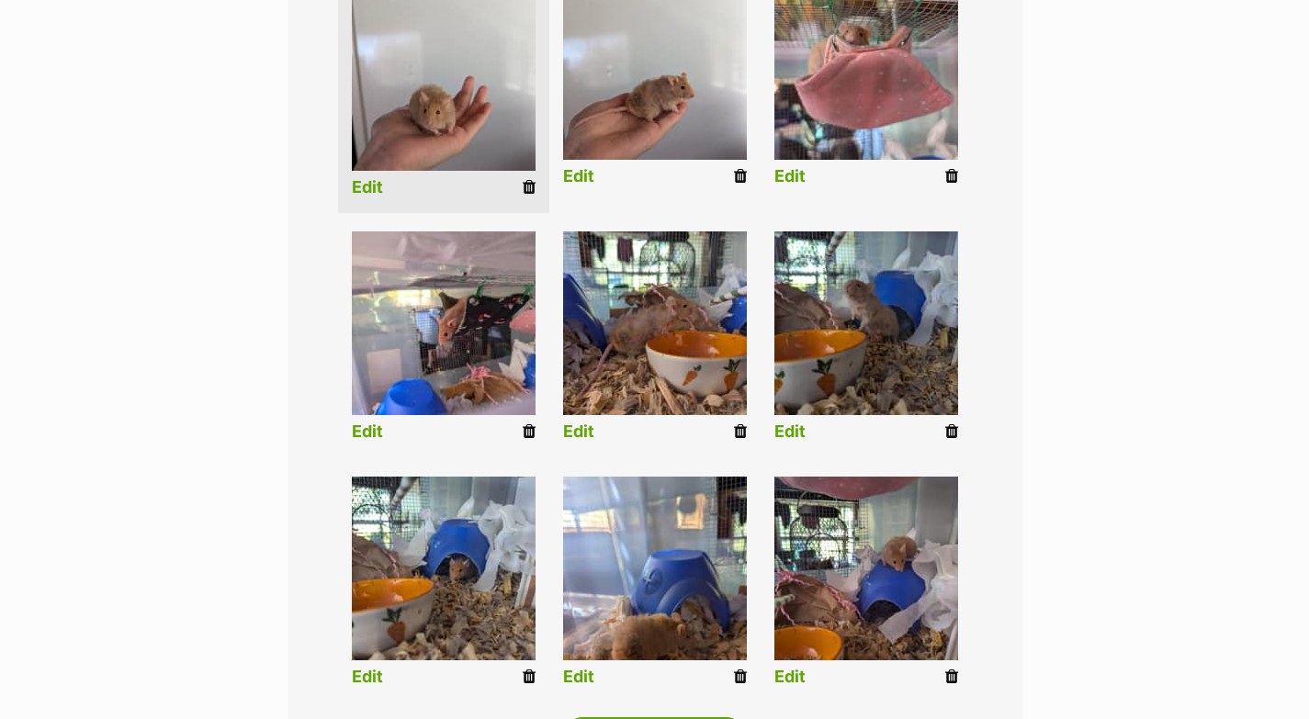
drag, startPoint x: 868, startPoint y: 576, endPoint x: 882, endPoint y: 4, distance: 572.3
click at [363, 180] on link "Edit" at bounding box center [367, 187] width 31 height 19
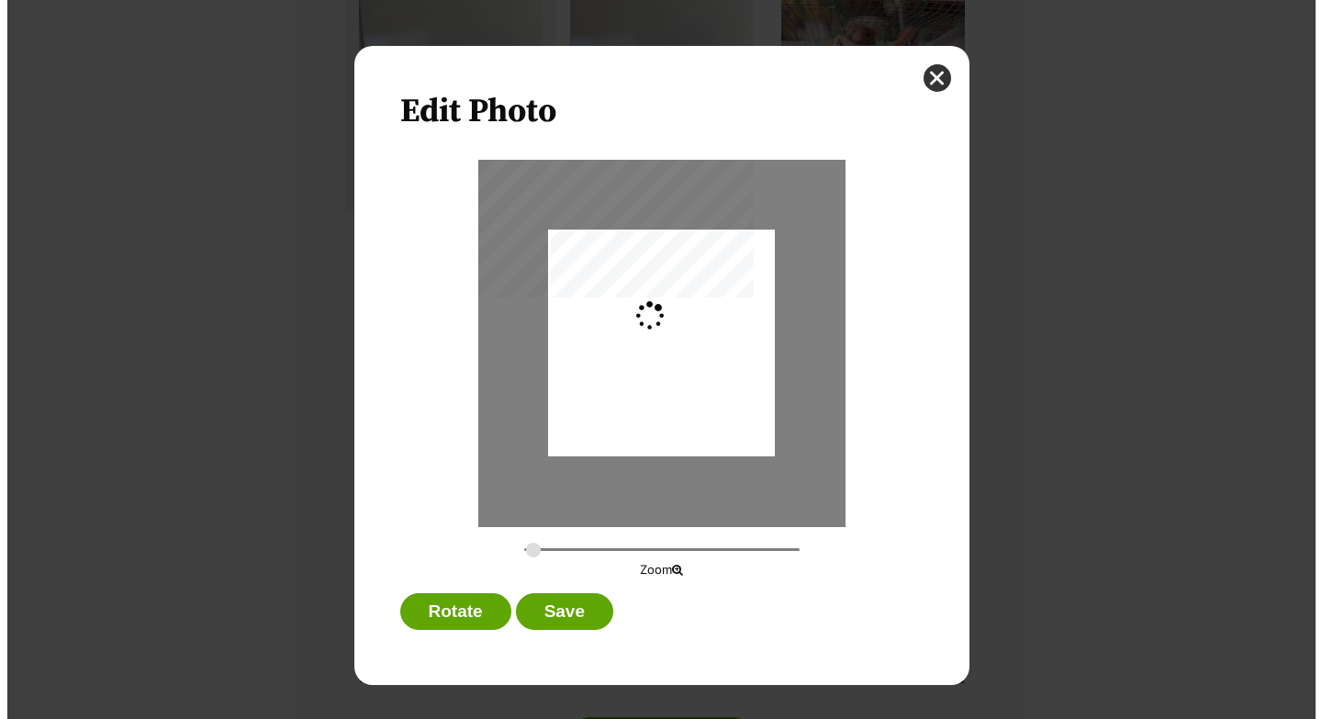
scroll to position [0, 0]
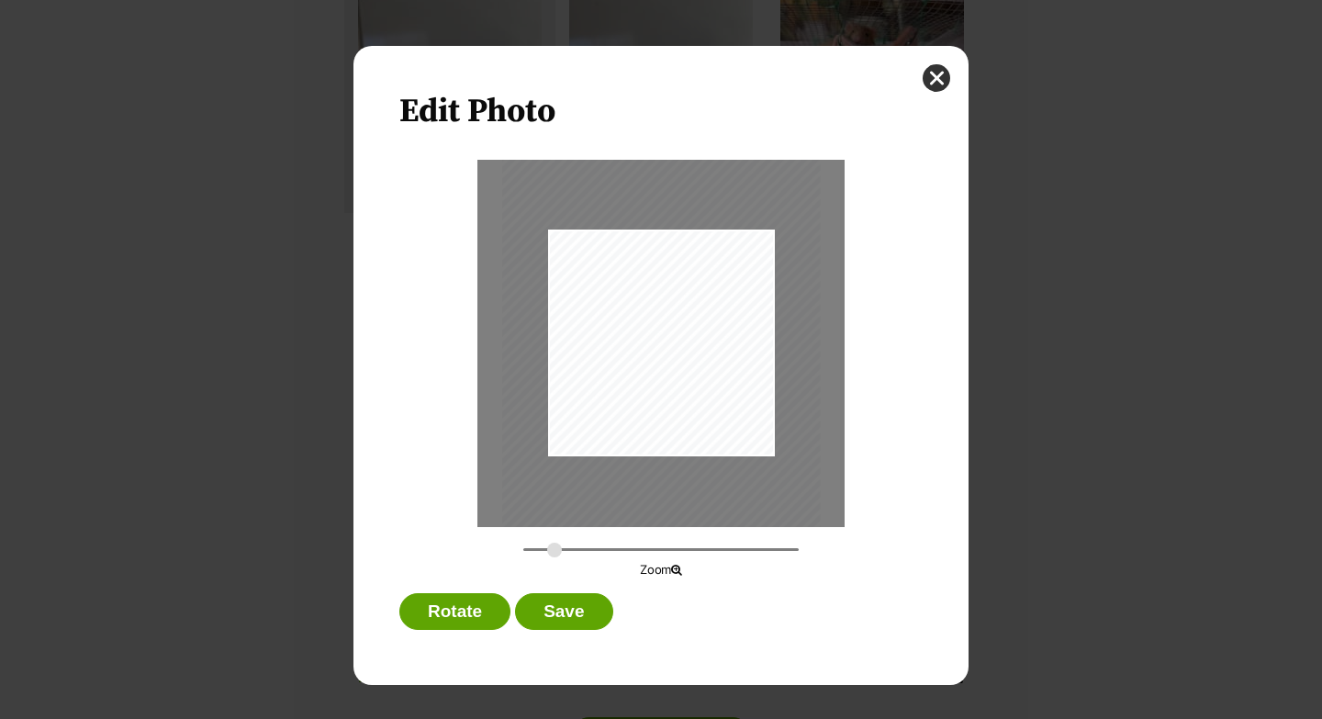
drag, startPoint x: 533, startPoint y: 545, endPoint x: 554, endPoint y: 548, distance: 21.3
type input "0.3851"
click at [554, 548] on input "Dialog Window - Close (Press escape to close)" at bounding box center [660, 549] width 275 height 17
drag, startPoint x: 663, startPoint y: 399, endPoint x: 675, endPoint y: 395, distance: 12.5
click at [675, 395] on div "Dialog Window - Close (Press escape to close)" at bounding box center [678, 337] width 319 height 423
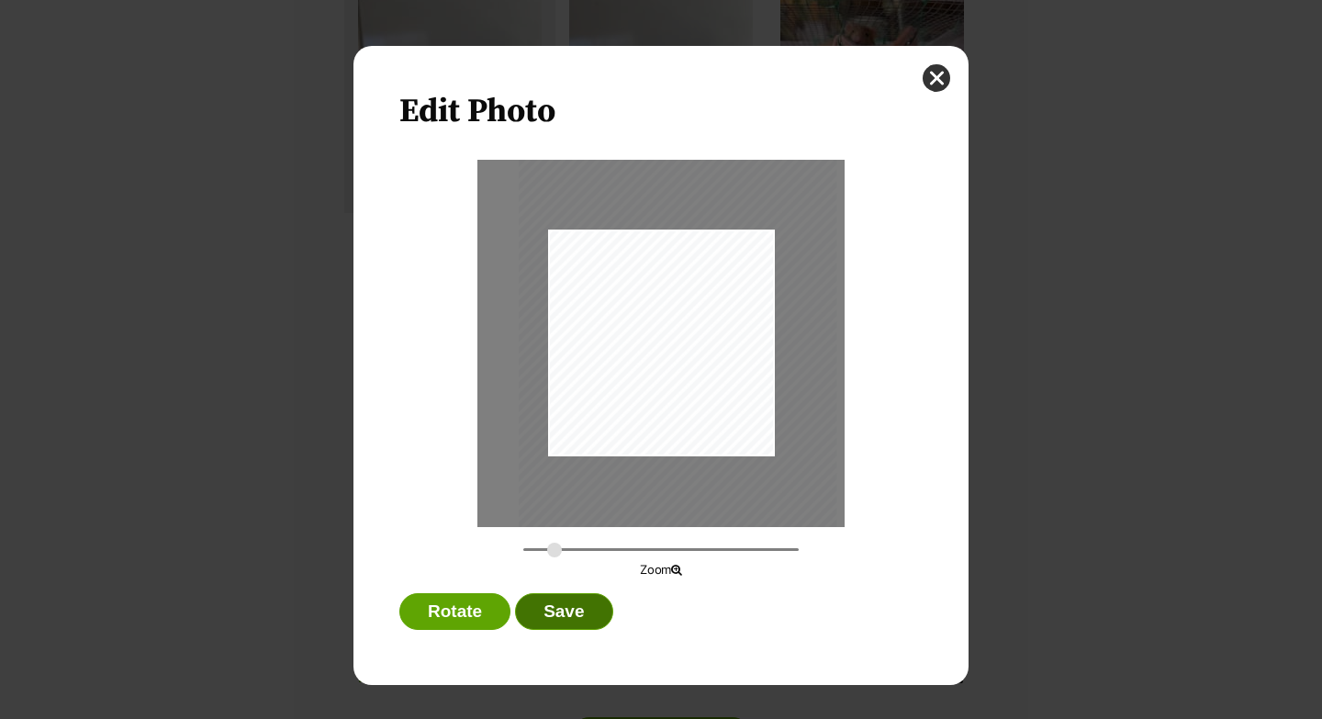
click at [613, 613] on button "Save" at bounding box center [563, 611] width 97 height 37
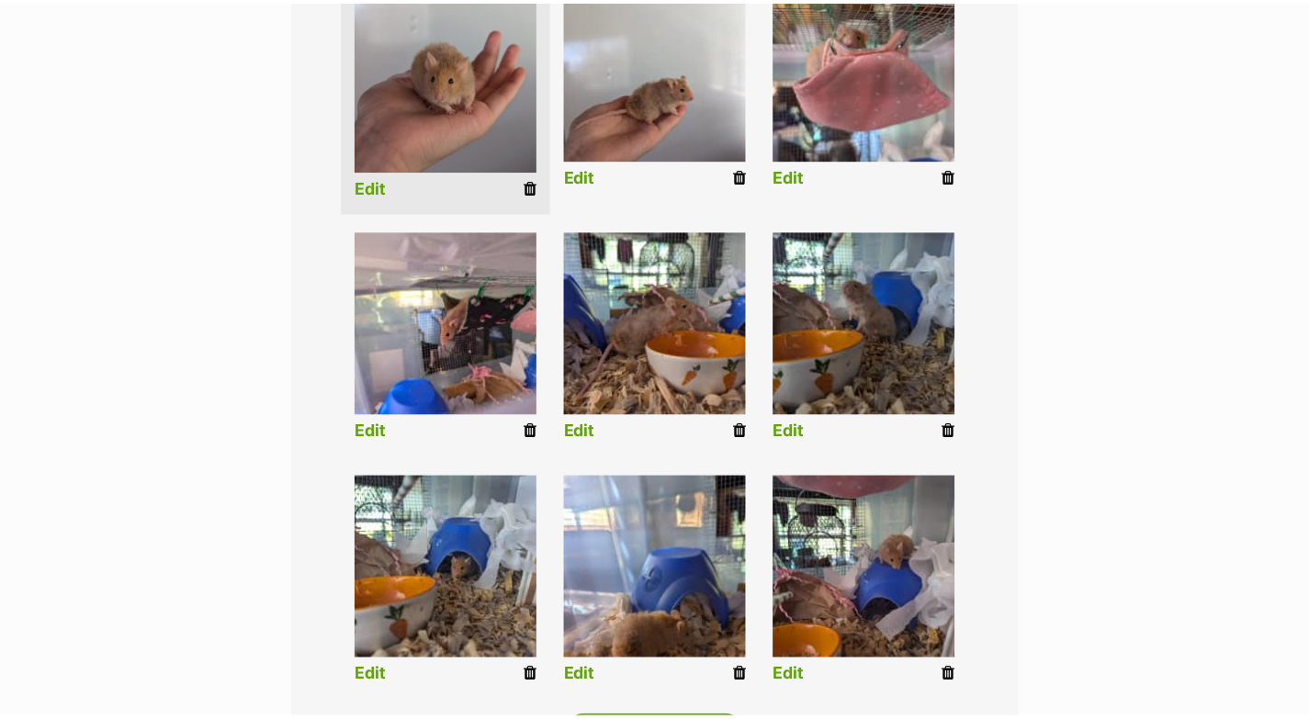
scroll to position [523, 0]
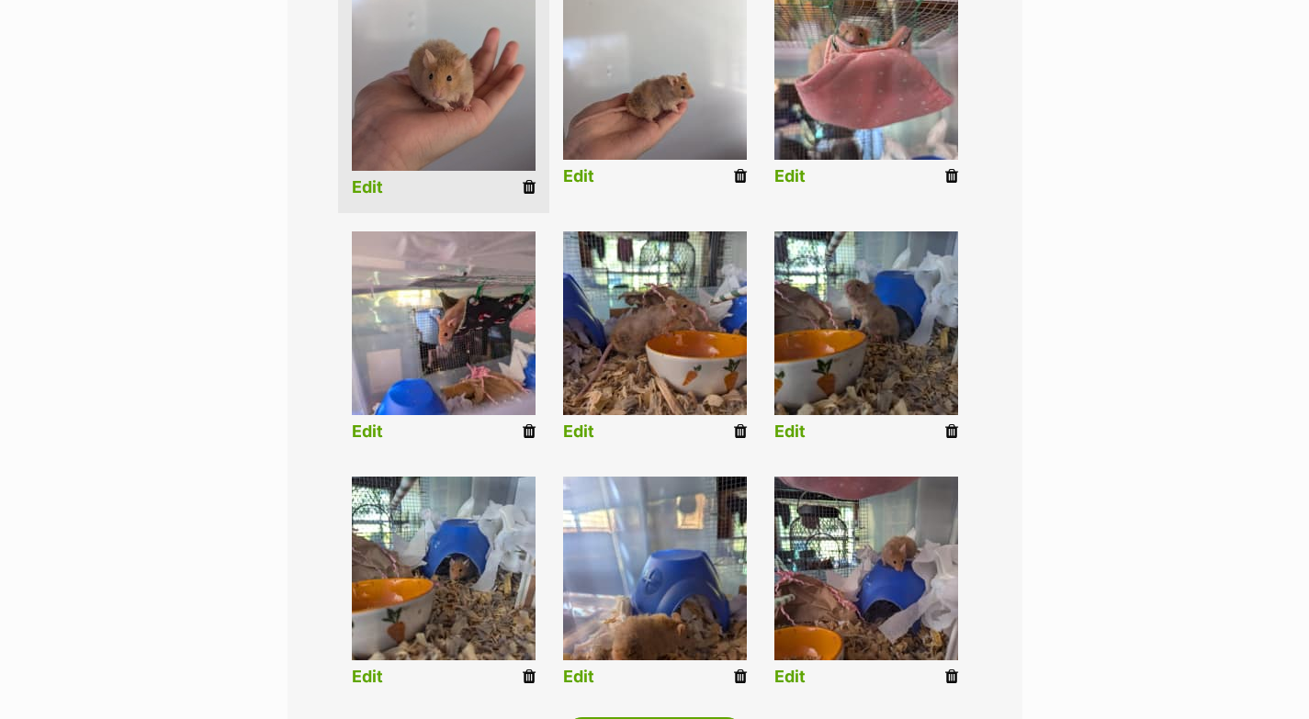
click at [587, 177] on link "Edit" at bounding box center [578, 176] width 31 height 19
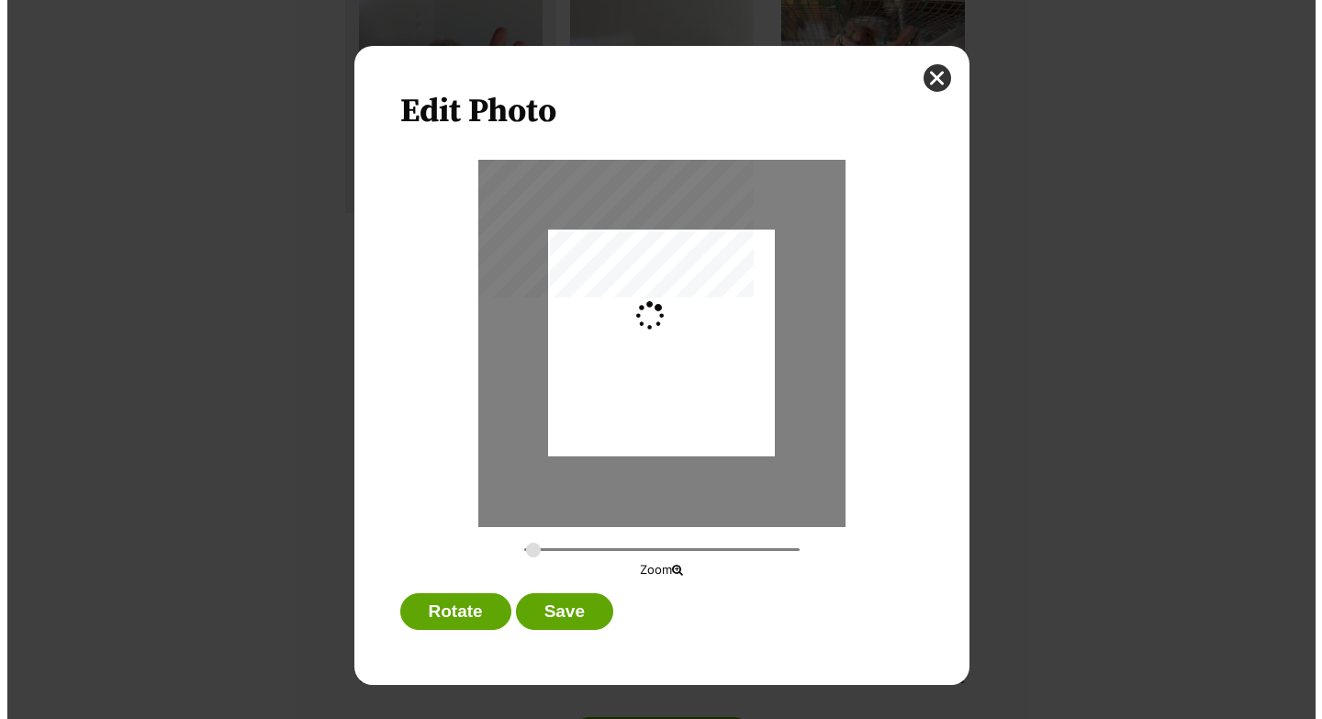
scroll to position [0, 0]
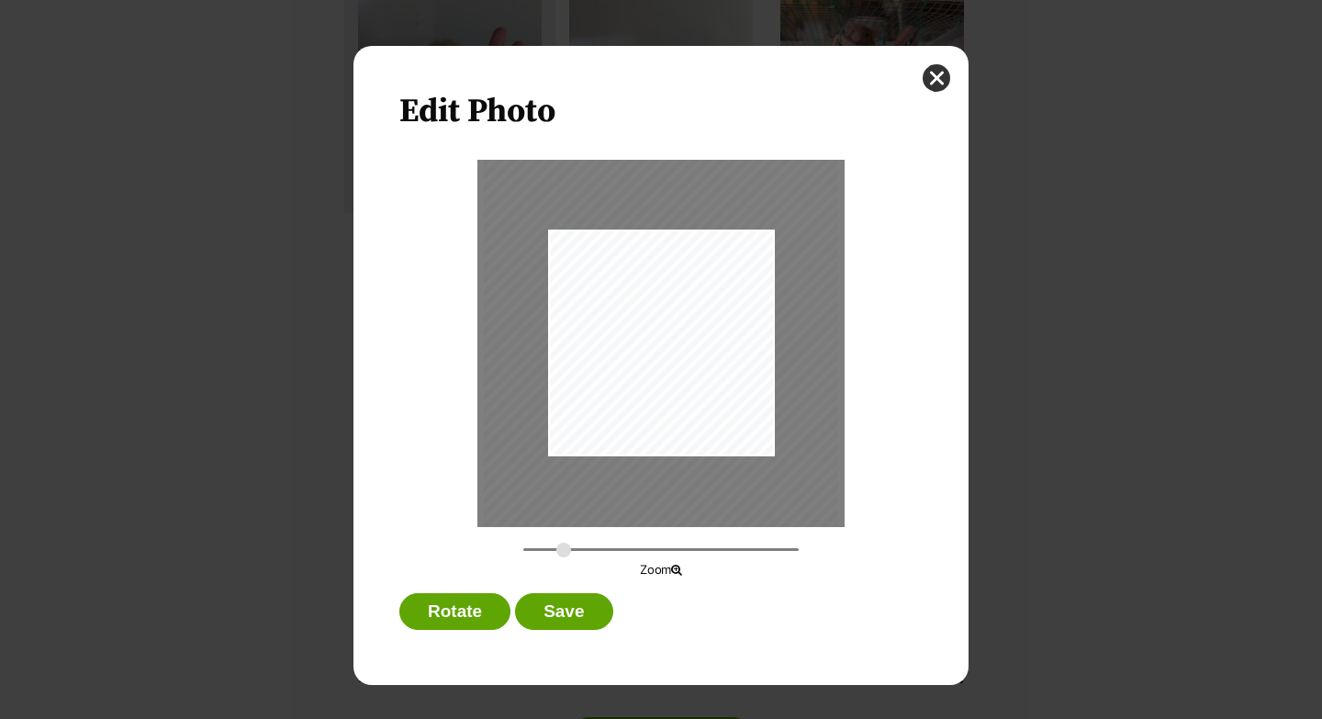
drag, startPoint x: 535, startPoint y: 549, endPoint x: 563, endPoint y: 548, distance: 27.6
type input "0.4292"
click at [563, 548] on input "Dialog Window - Close (Press escape to close)" at bounding box center [660, 549] width 275 height 17
click at [707, 372] on div "Dialog Window - Close (Press escape to close)" at bounding box center [655, 345] width 354 height 471
click at [606, 611] on button "Save" at bounding box center [563, 611] width 97 height 37
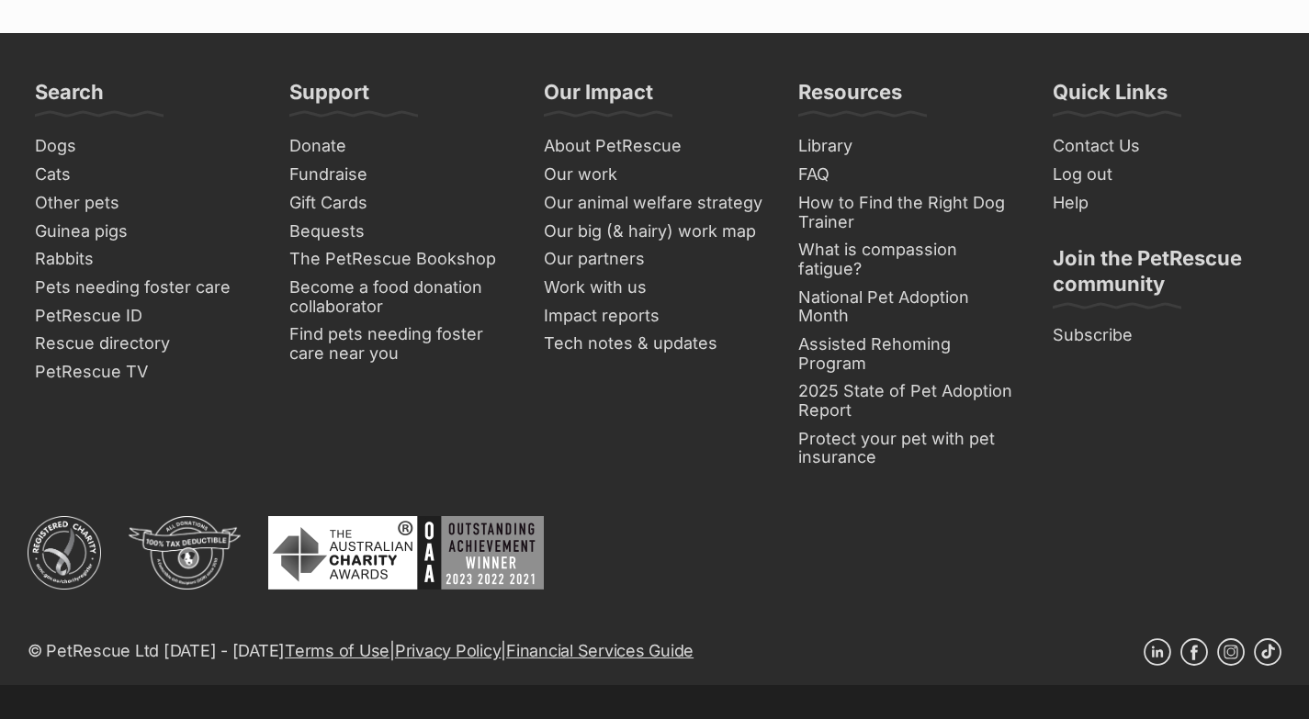
scroll to position [518, 0]
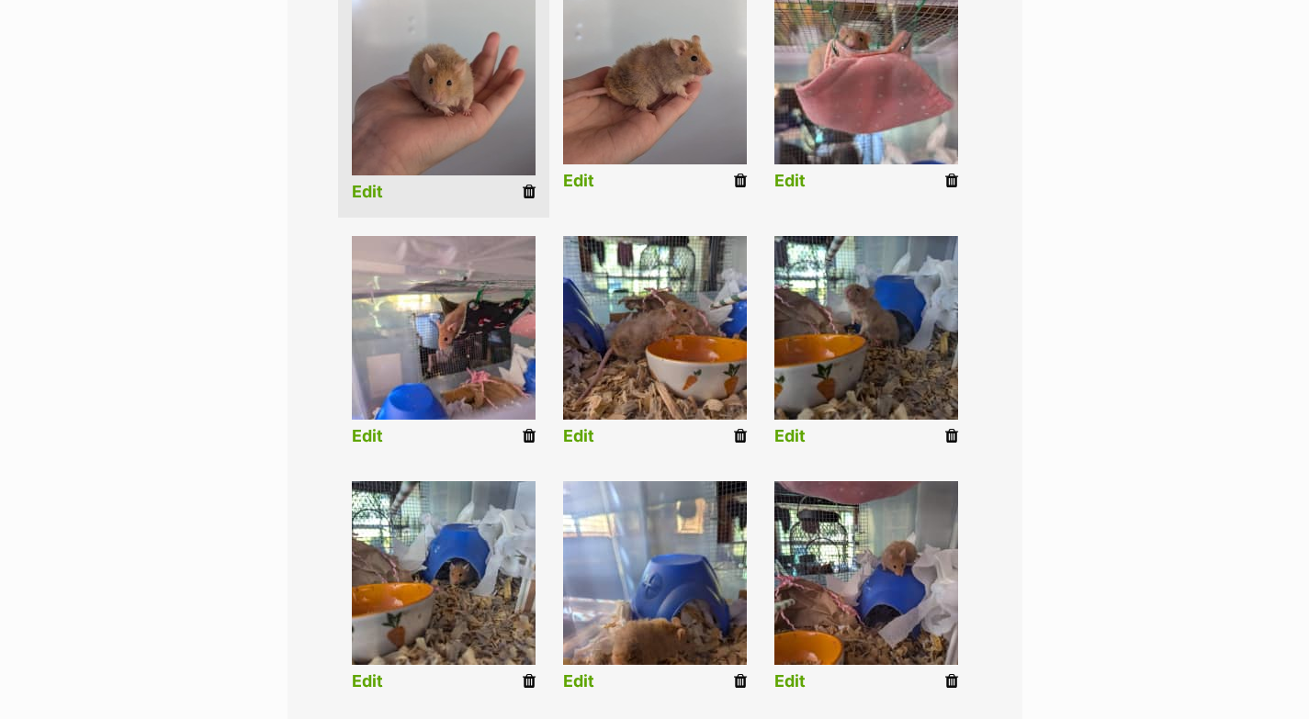
click at [793, 182] on link "Edit" at bounding box center [789, 181] width 31 height 19
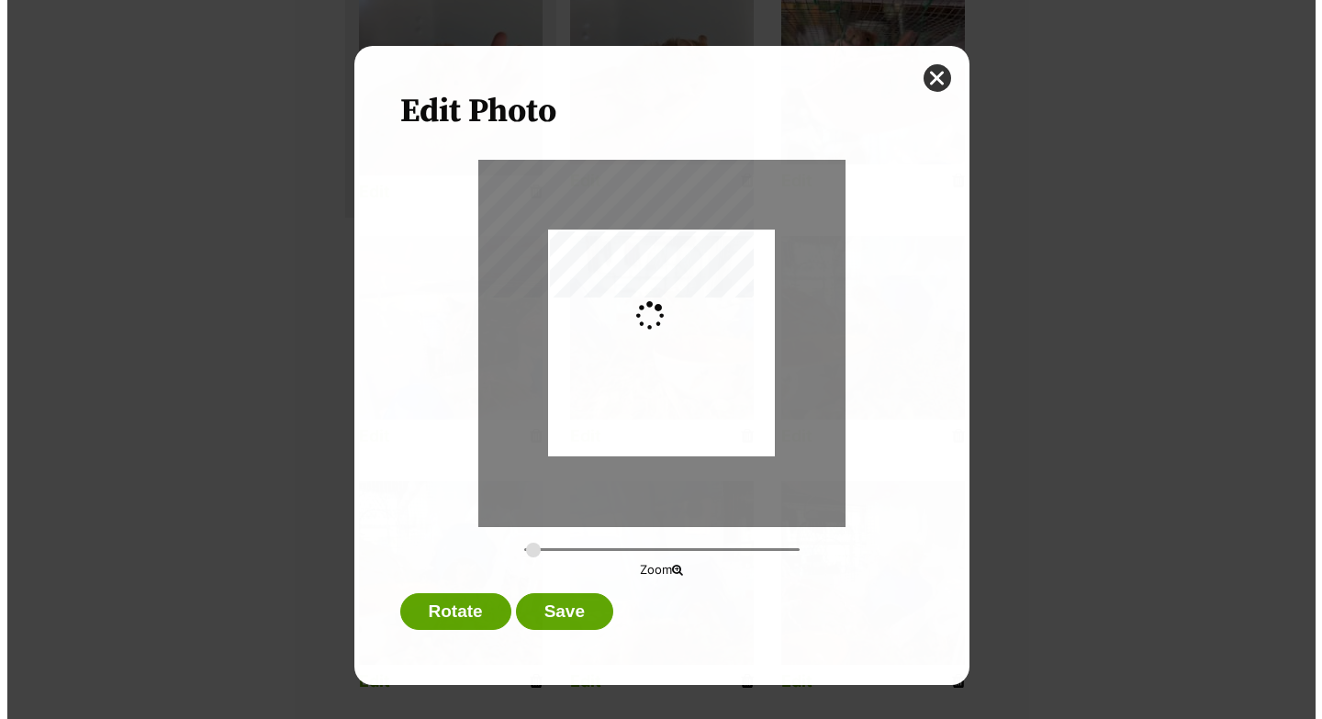
scroll to position [0, 0]
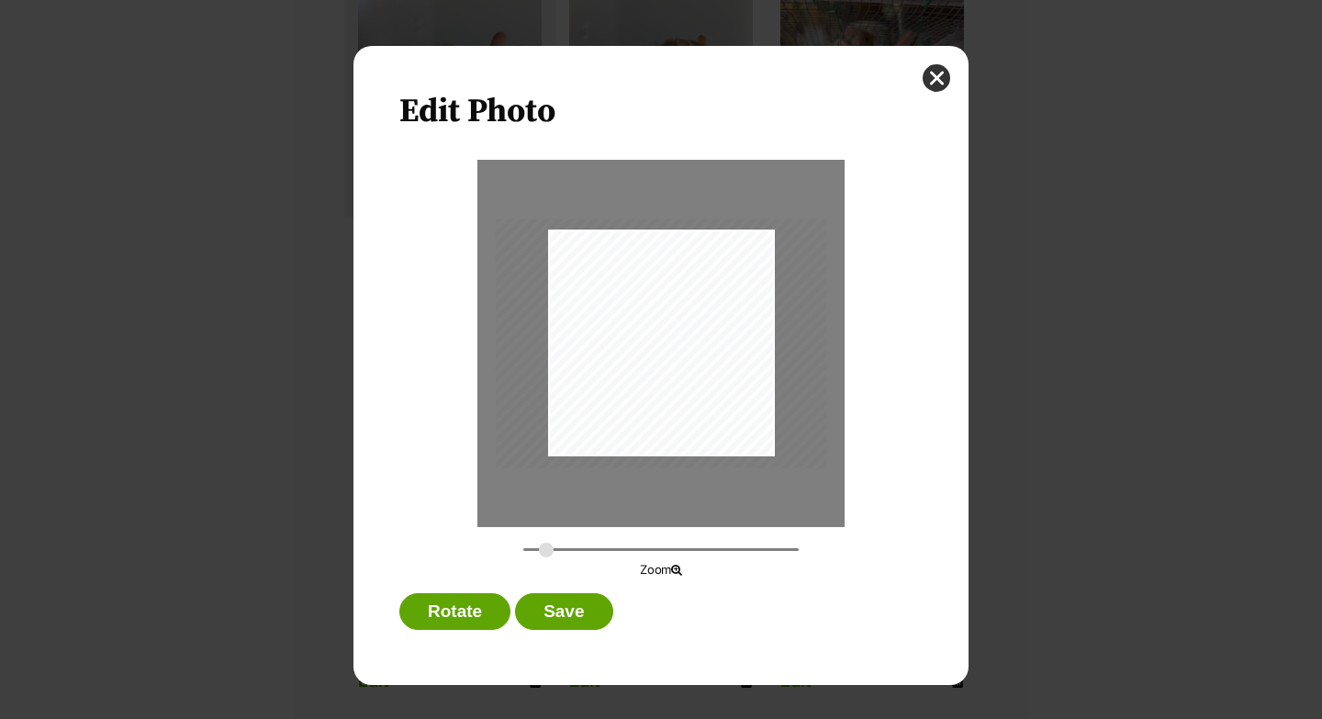
drag, startPoint x: 534, startPoint y: 549, endPoint x: 558, endPoint y: 534, distance: 28.5
type input "0.4341"
click at [546, 548] on input "Dialog Window - Close (Press escape to close)" at bounding box center [660, 549] width 275 height 17
drag, startPoint x: 672, startPoint y: 406, endPoint x: 686, endPoint y: 411, distance: 14.8
click at [686, 411] on div "Dialog Window - Close (Press escape to close)" at bounding box center [679, 352] width 359 height 270
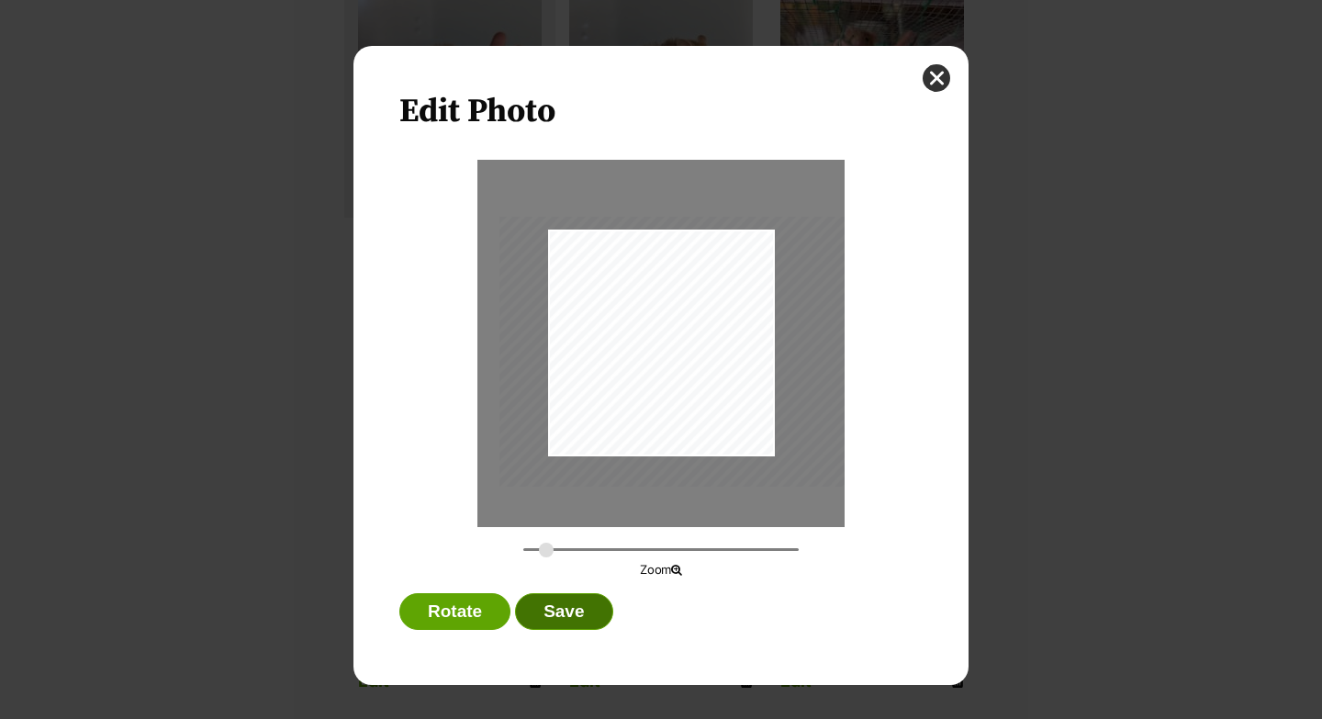
click at [567, 605] on button "Save" at bounding box center [563, 611] width 97 height 37
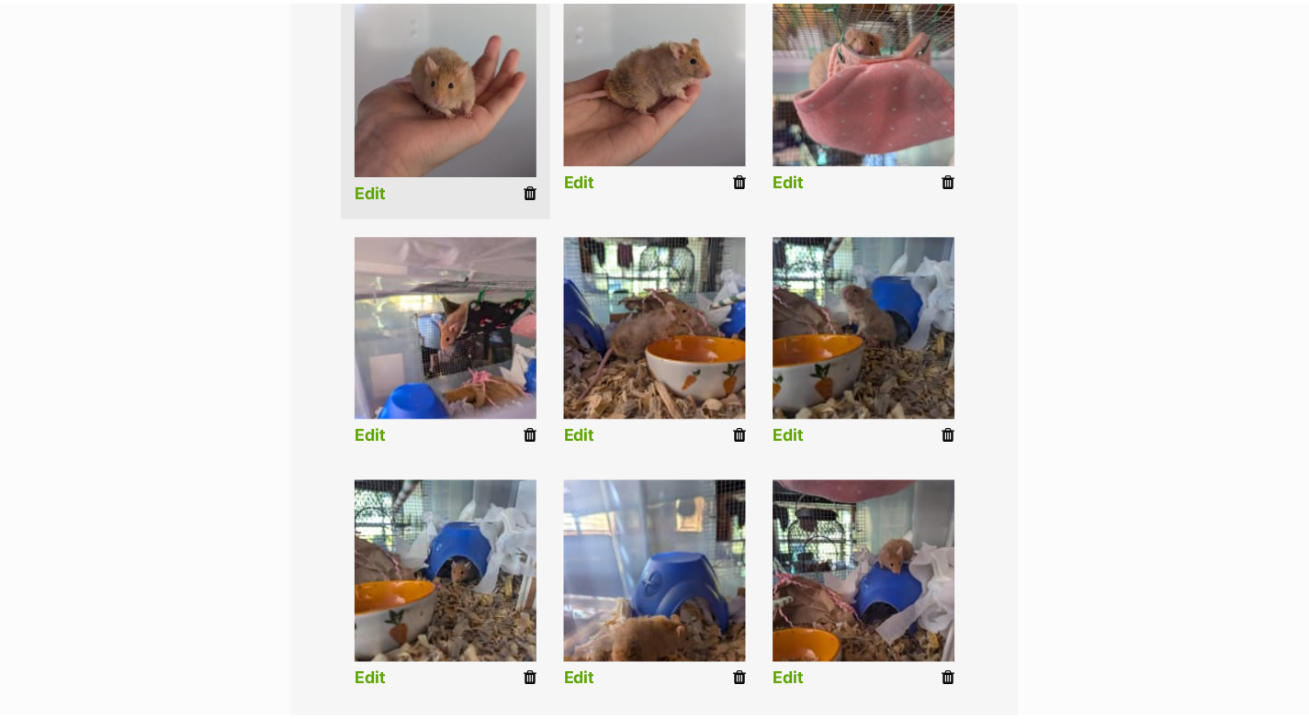
scroll to position [518, 0]
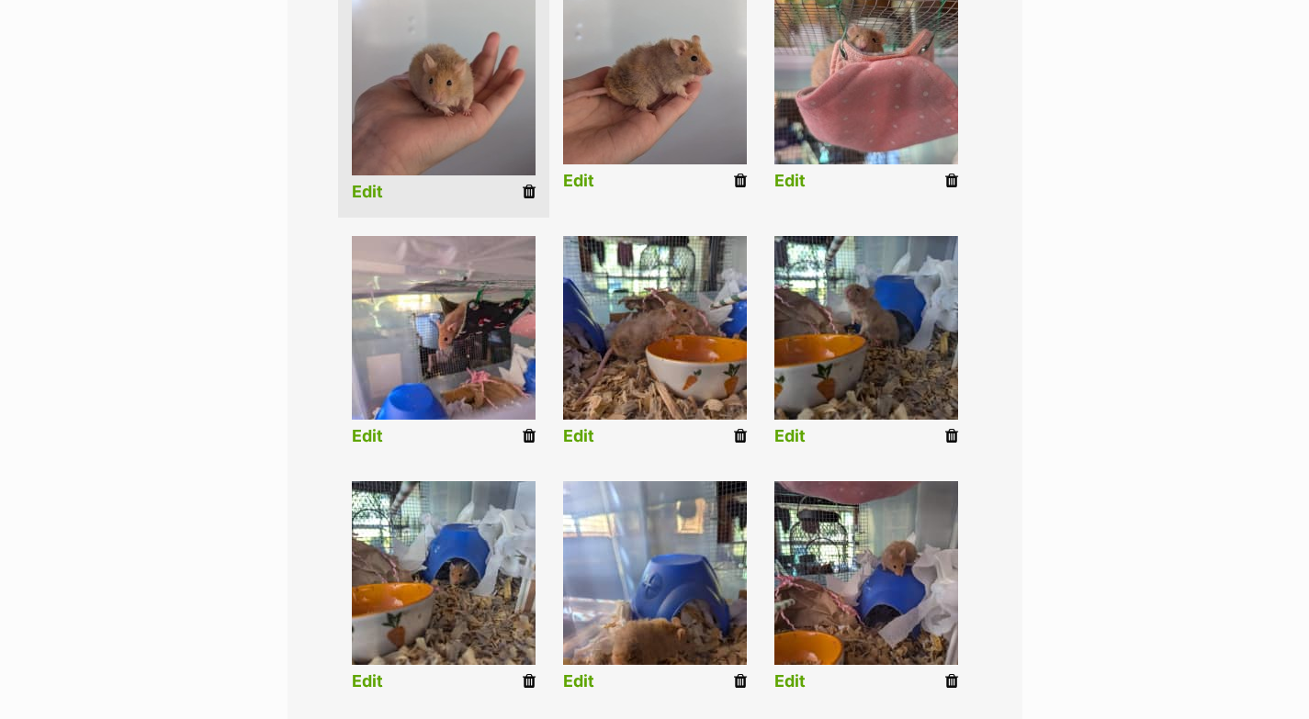
click at [377, 433] on link "Edit" at bounding box center [367, 436] width 31 height 19
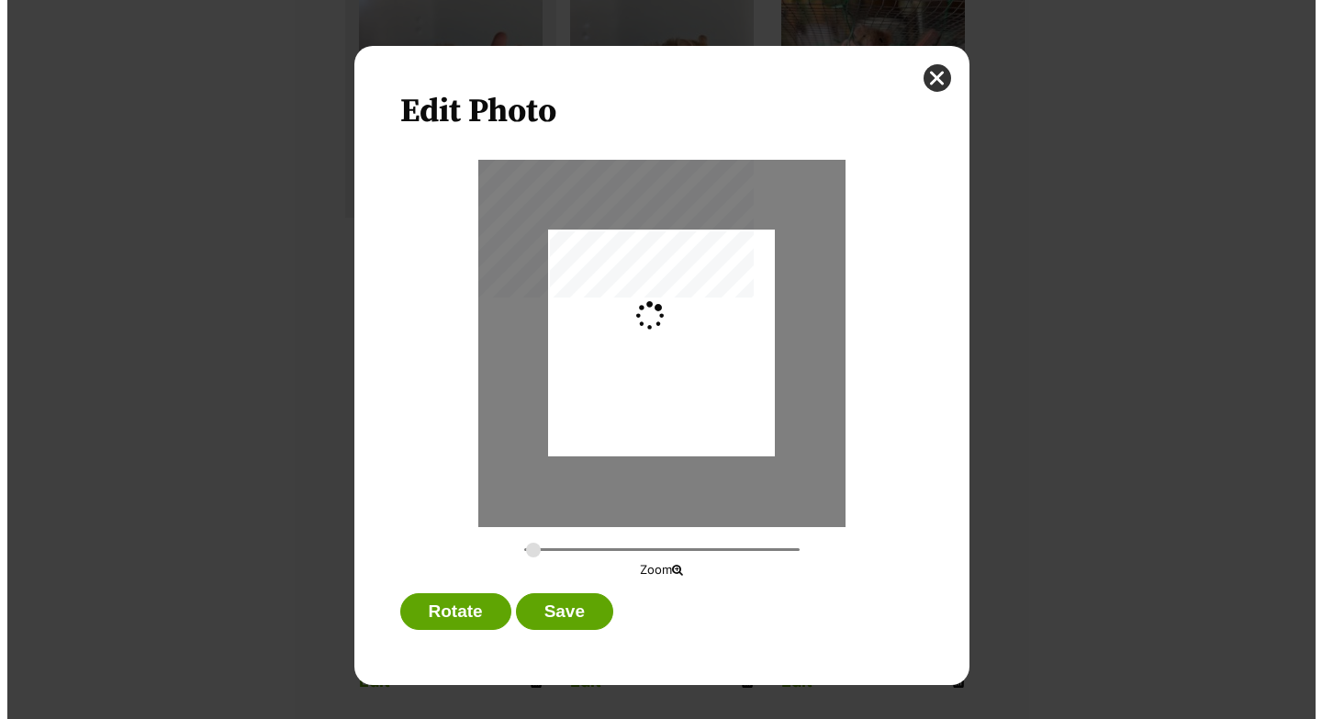
scroll to position [0, 0]
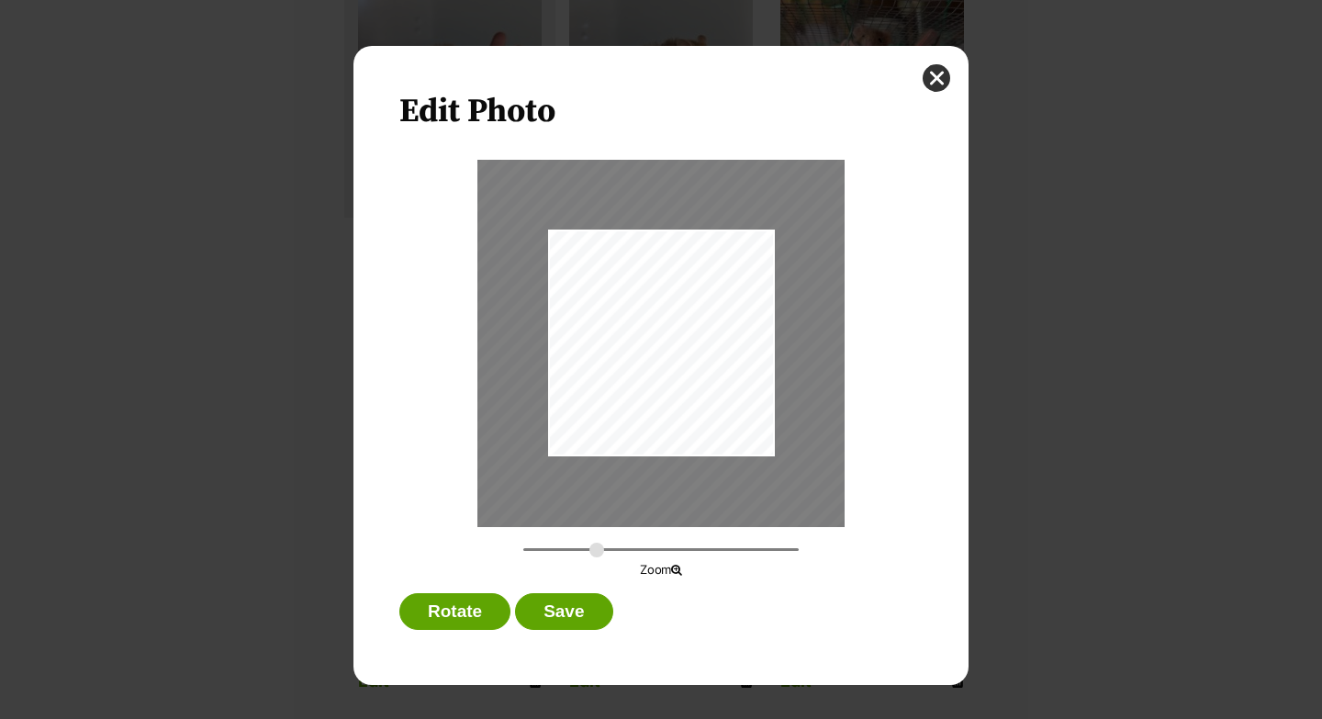
drag, startPoint x: 536, startPoint y: 548, endPoint x: 597, endPoint y: 548, distance: 60.6
type input "0.6541"
click at [597, 548] on input "Dialog Window - Close (Press escape to close)" at bounding box center [660, 549] width 275 height 17
drag, startPoint x: 731, startPoint y: 332, endPoint x: 695, endPoint y: 351, distance: 40.2
click at [695, 341] on div "Dialog Window - Close (Press escape to close)" at bounding box center [625, 351] width 541 height 407
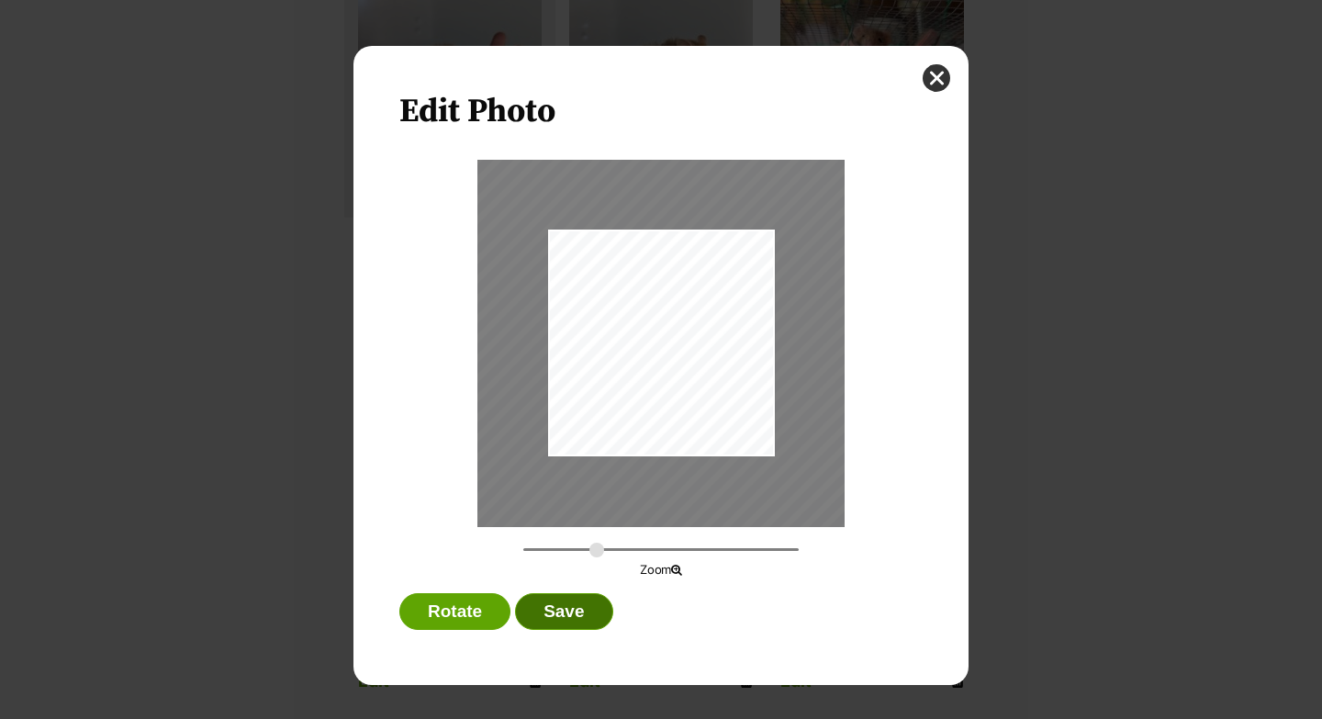
click at [555, 610] on button "Save" at bounding box center [563, 611] width 97 height 37
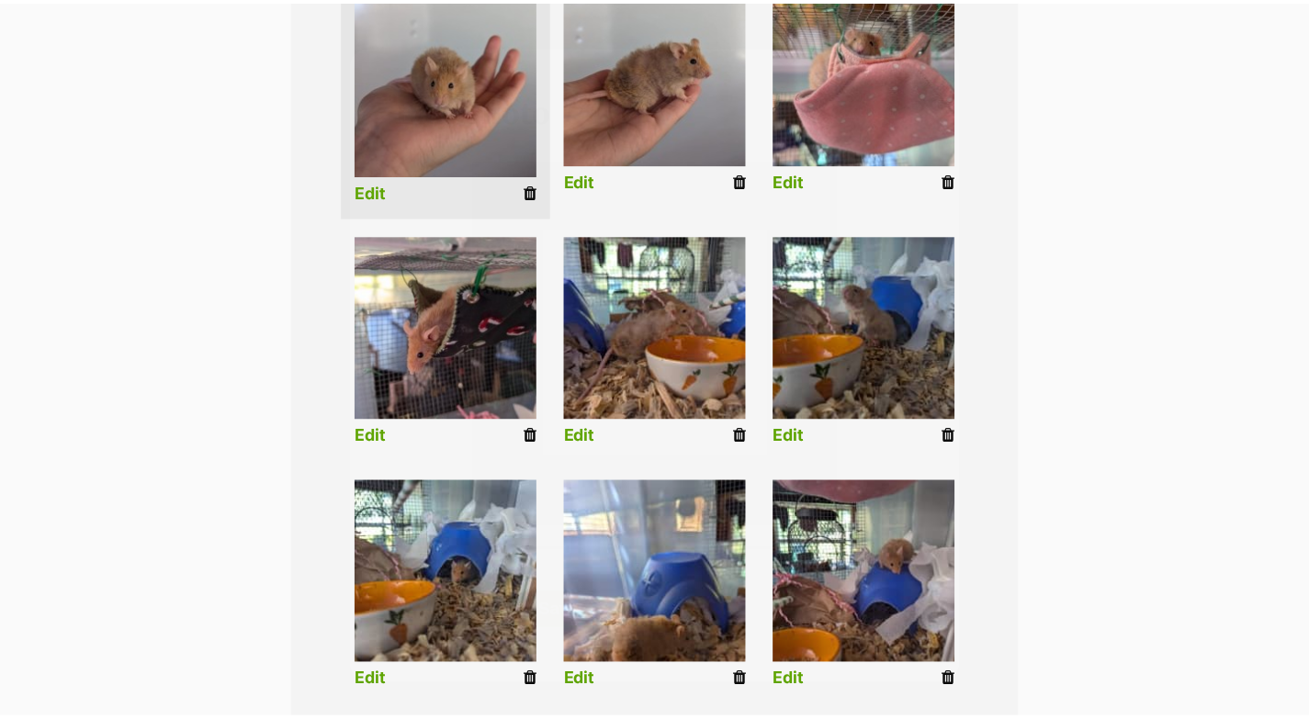
scroll to position [518, 0]
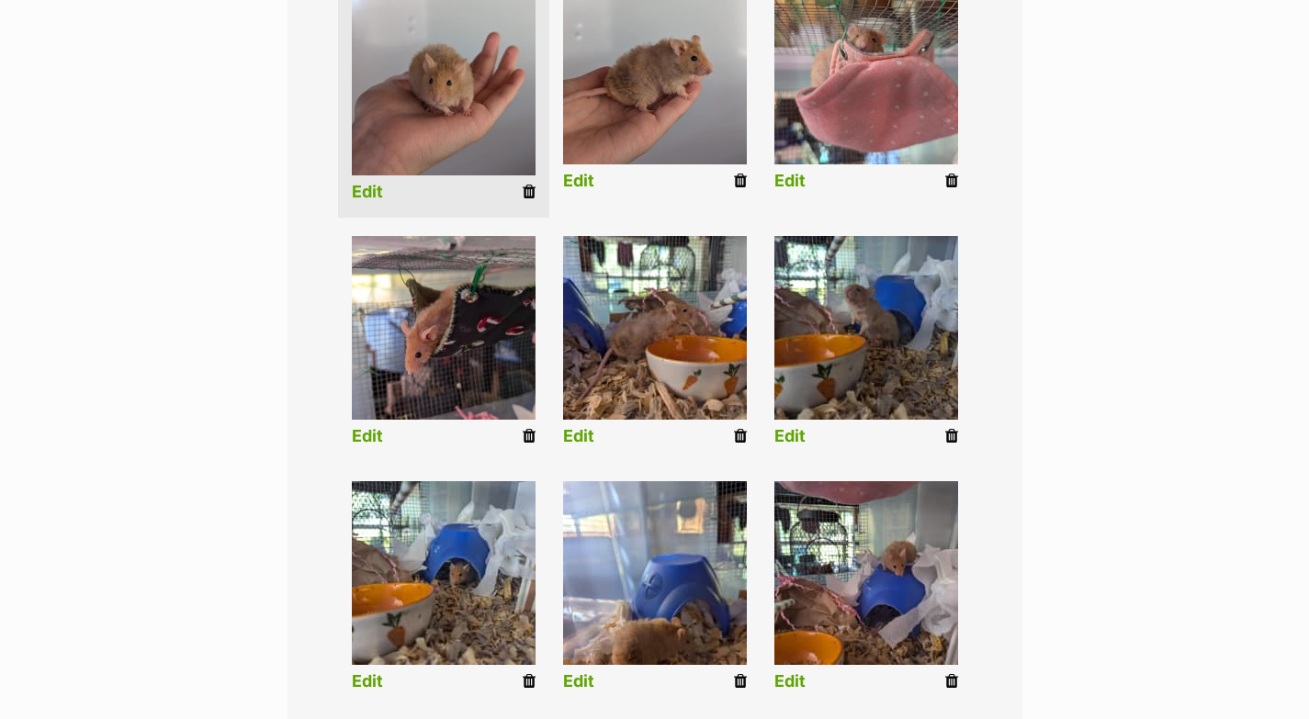
click at [578, 433] on link "Edit" at bounding box center [578, 436] width 31 height 19
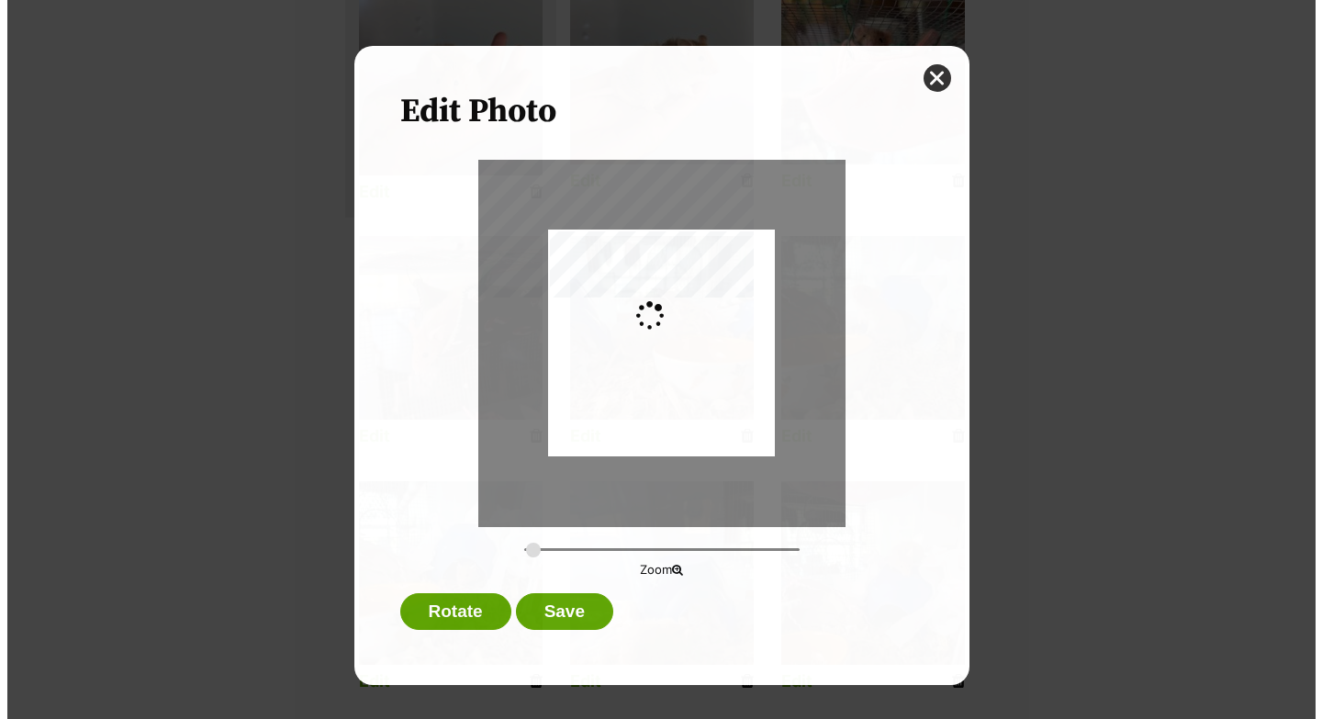
scroll to position [0, 0]
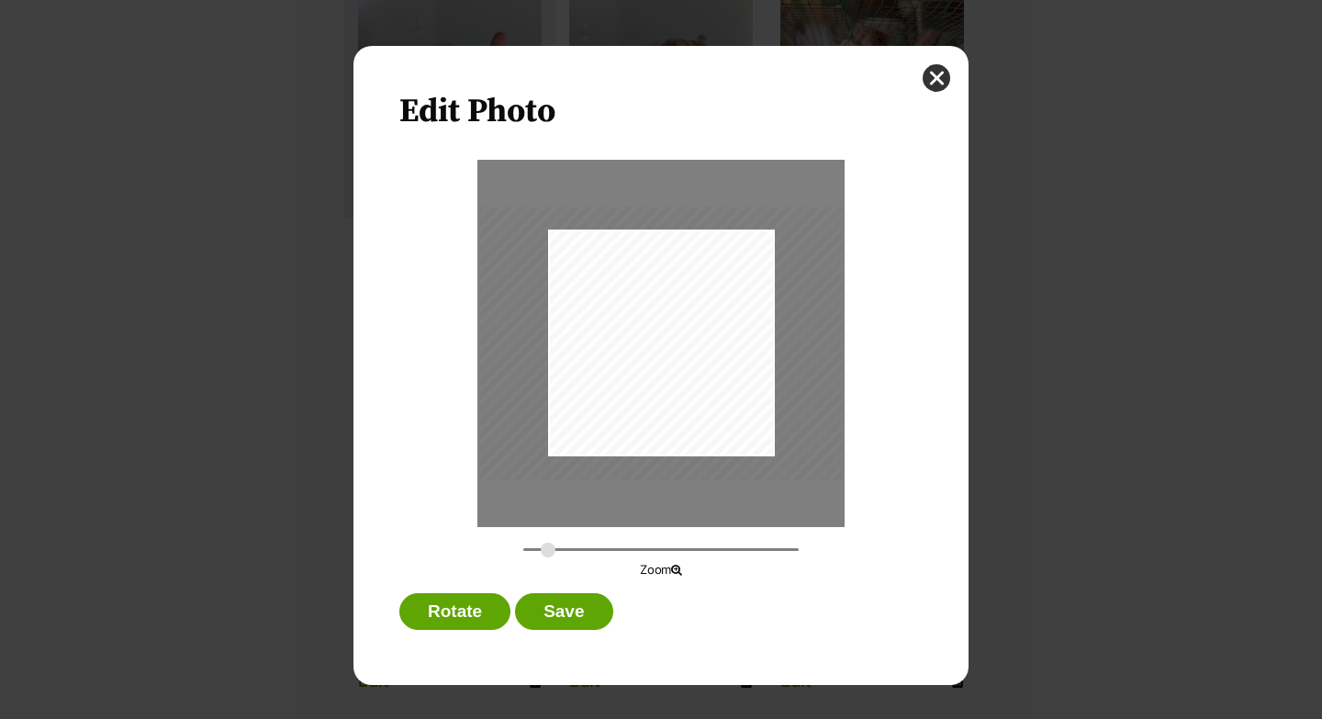
drag, startPoint x: 537, startPoint y: 550, endPoint x: 547, endPoint y: 549, distance: 10.1
type input "0.4396"
click at [547, 549] on input "Dialog Window - Close (Press escape to close)" at bounding box center [660, 549] width 275 height 17
drag, startPoint x: 708, startPoint y: 374, endPoint x: 716, endPoint y: 365, distance: 11.7
click at [716, 365] on div "Dialog Window - Close (Press escape to close)" at bounding box center [670, 335] width 364 height 274
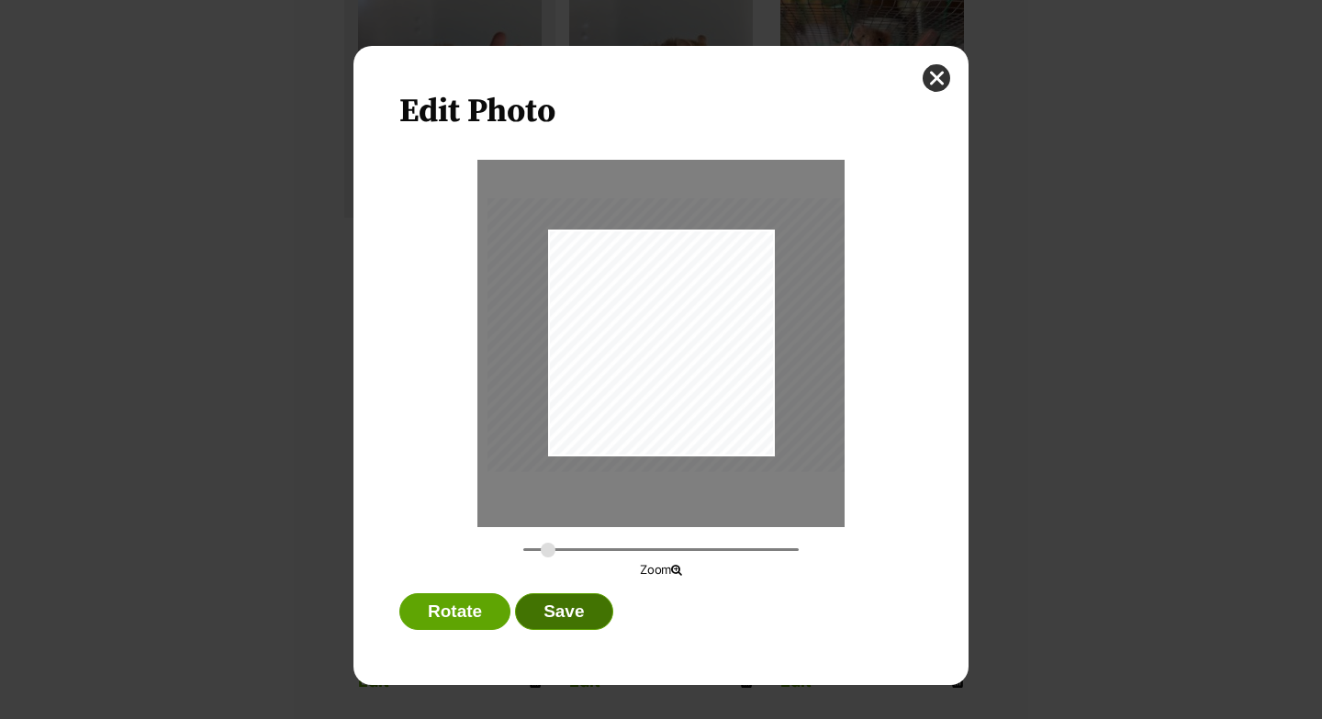
click at [594, 605] on button "Save" at bounding box center [563, 611] width 97 height 37
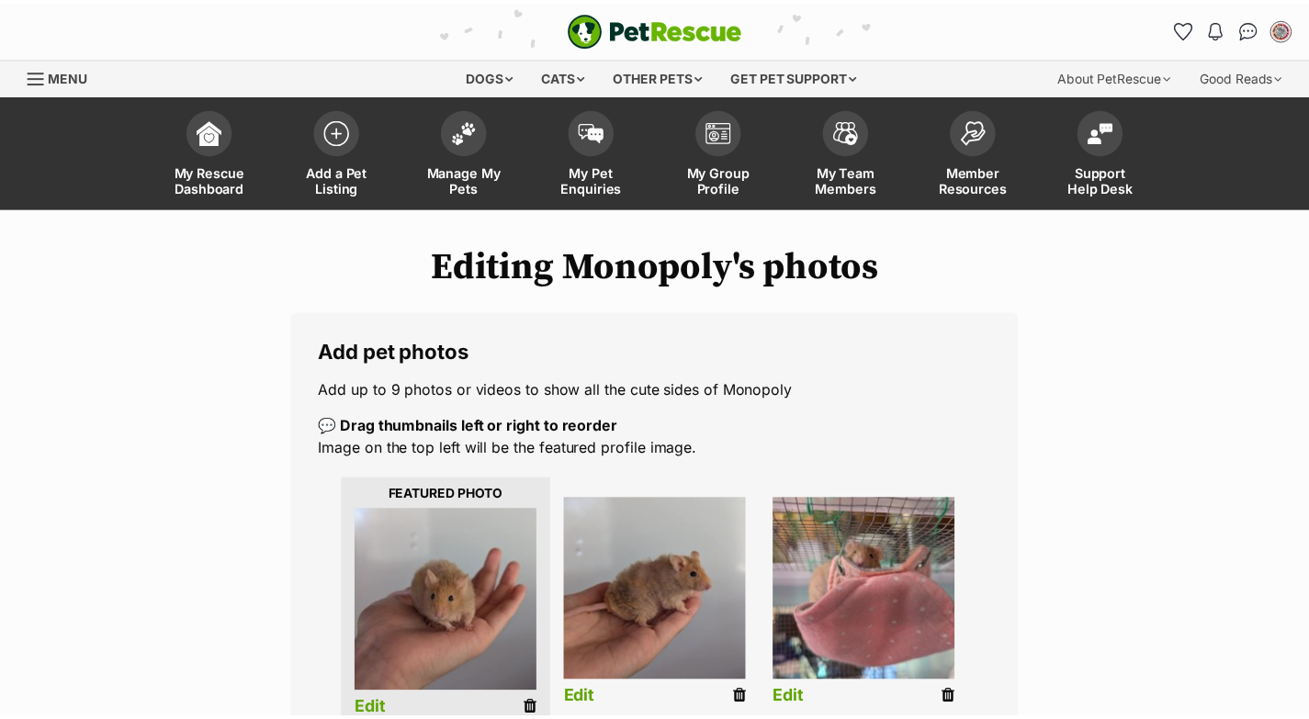
scroll to position [518, 0]
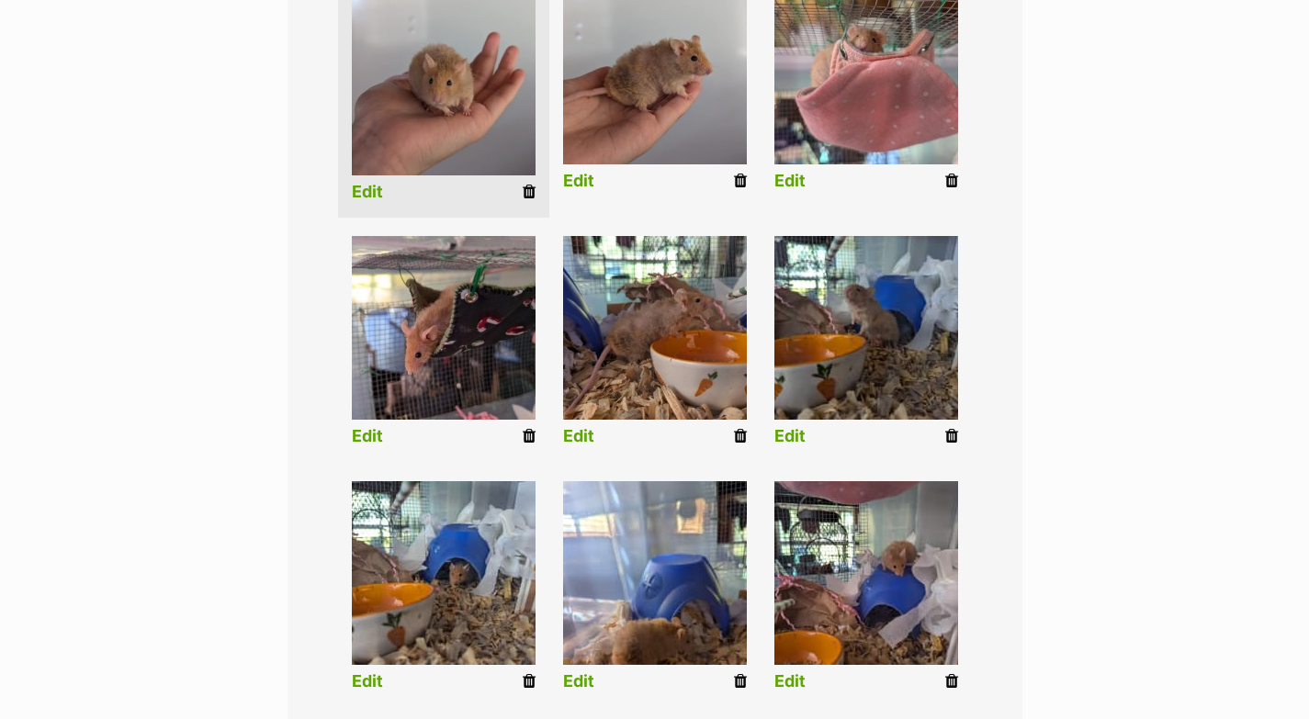
click at [800, 438] on link "Edit" at bounding box center [789, 436] width 31 height 19
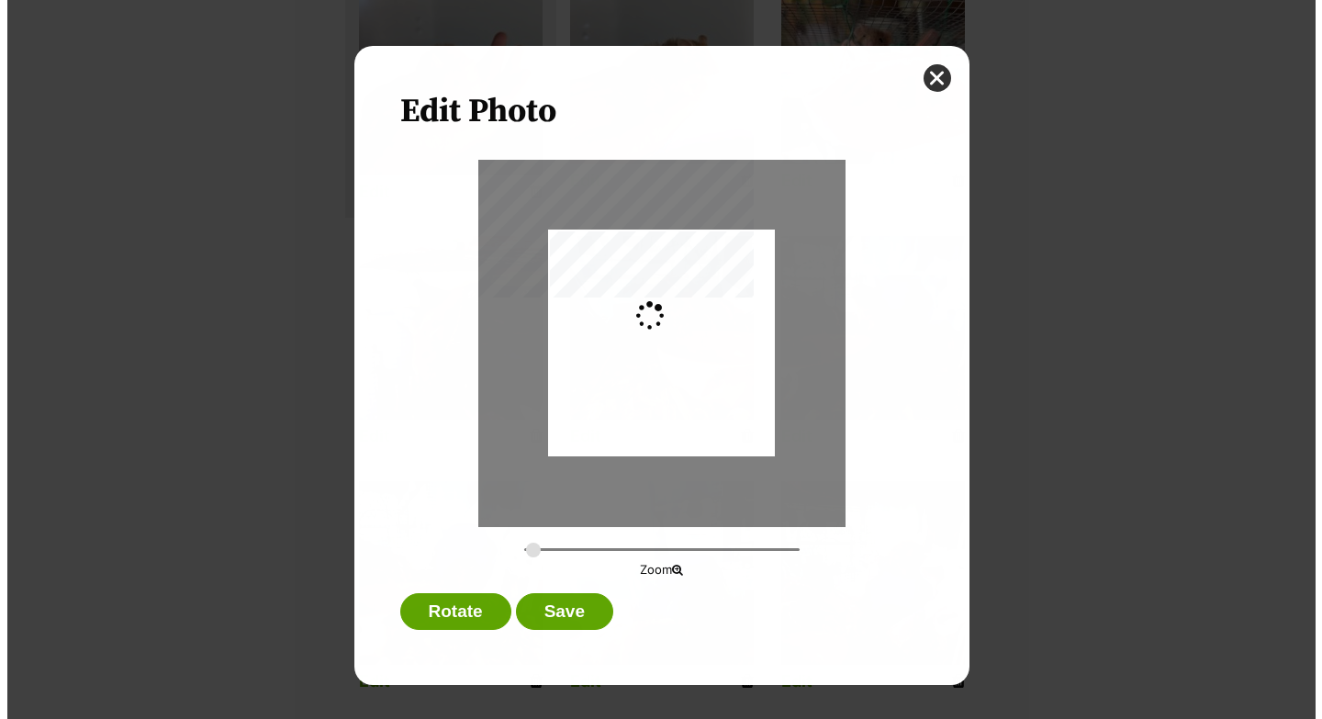
scroll to position [0, 0]
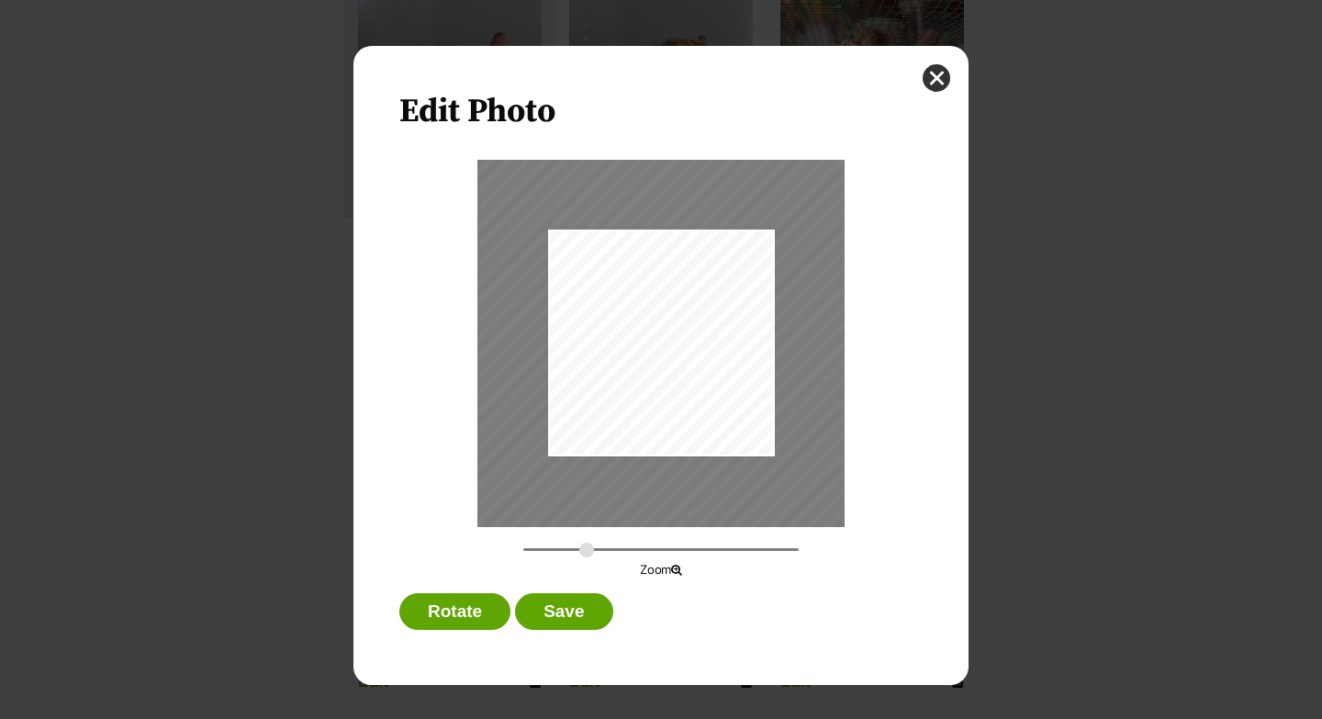
drag, startPoint x: 535, startPoint y: 550, endPoint x: 587, endPoint y: 552, distance: 51.5
type input "0.6106"
click at [587, 552] on input "Dialog Window - Close (Press escape to close)" at bounding box center [660, 549] width 275 height 17
drag, startPoint x: 728, startPoint y: 358, endPoint x: 716, endPoint y: 396, distance: 39.5
click at [716, 396] on div "Dialog Window - Close (Press escape to close)" at bounding box center [649, 381] width 505 height 379
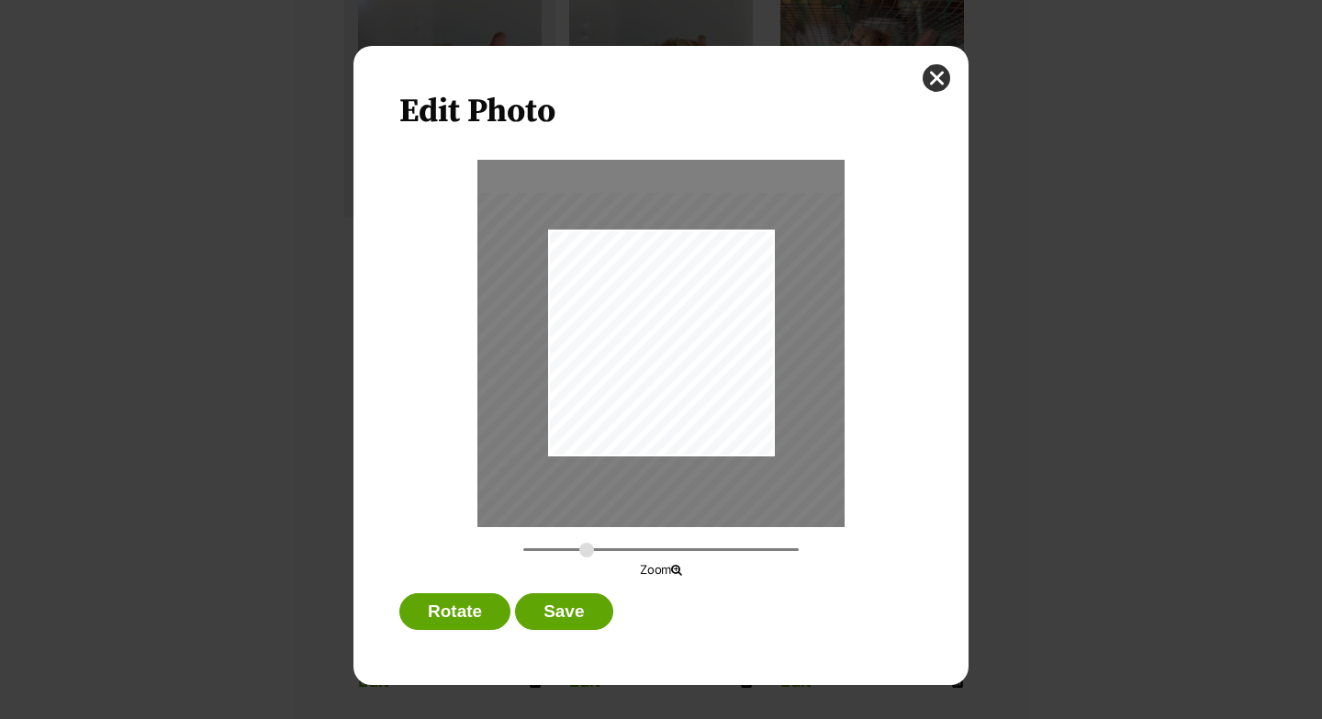
click at [728, 398] on div "Dialog Window - Close (Press escape to close)" at bounding box center [659, 382] width 505 height 379
click at [596, 623] on button "Save" at bounding box center [563, 611] width 97 height 37
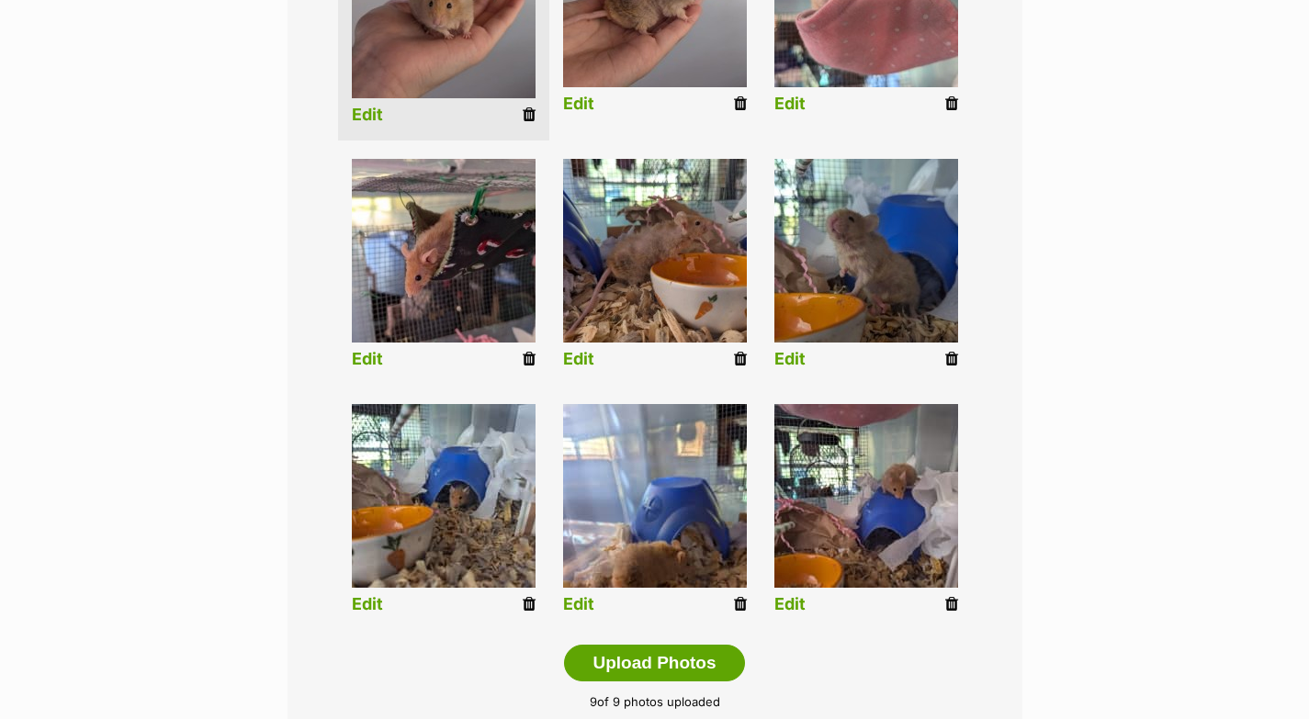
scroll to position [596, 0]
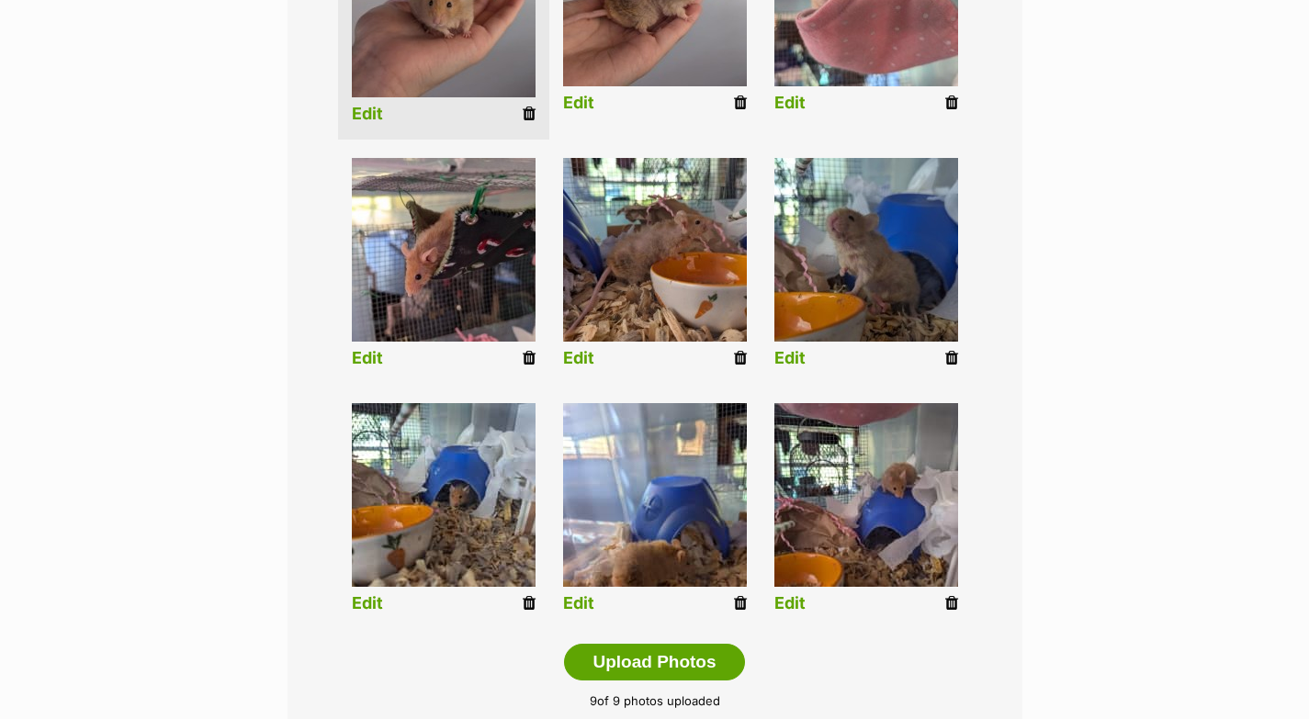
click at [361, 595] on link "Edit" at bounding box center [367, 603] width 31 height 19
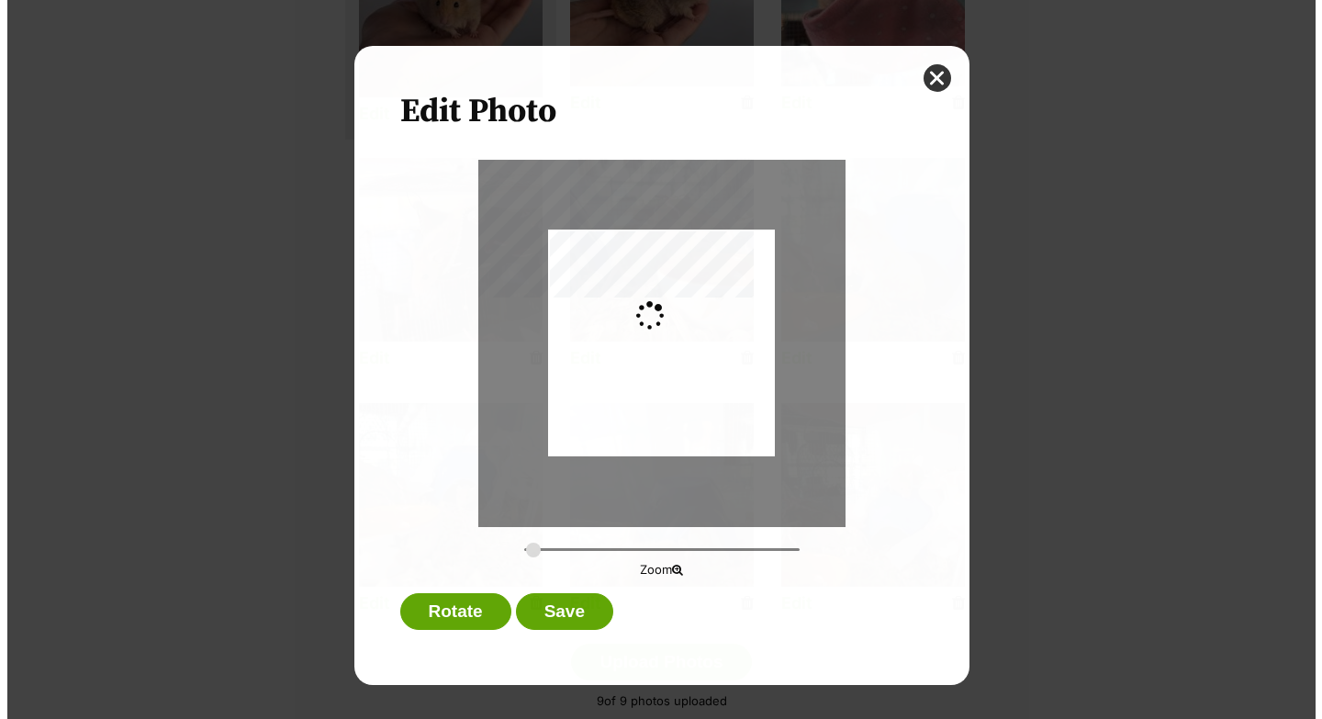
scroll to position [0, 0]
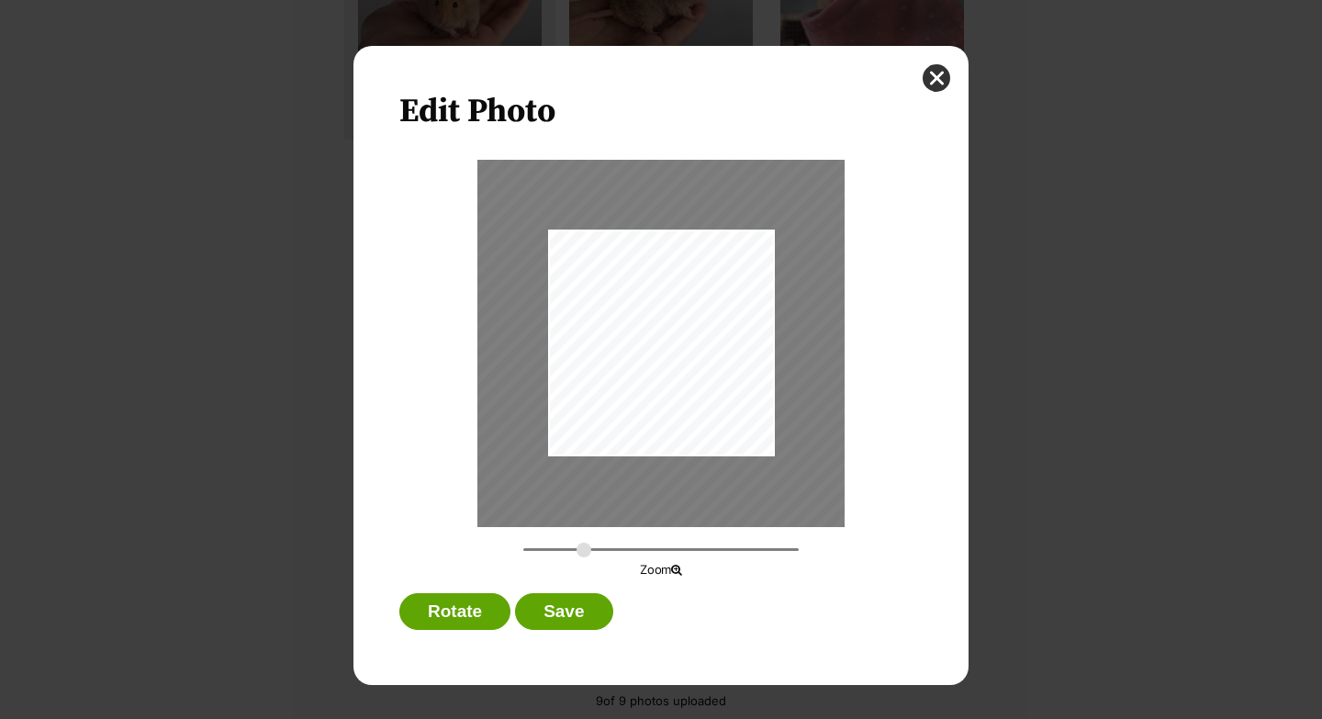
drag, startPoint x: 535, startPoint y: 551, endPoint x: 583, endPoint y: 553, distance: 47.8
click at [583, 553] on input "Dialog Window - Close (Press escape to close)" at bounding box center [660, 549] width 275 height 17
drag, startPoint x: 697, startPoint y: 388, endPoint x: 664, endPoint y: 413, distance: 41.3
click at [665, 407] on div "Dialog Window - Close (Press escape to close)" at bounding box center [626, 362] width 491 height 370
drag, startPoint x: 586, startPoint y: 548, endPoint x: 608, endPoint y: 548, distance: 22.0
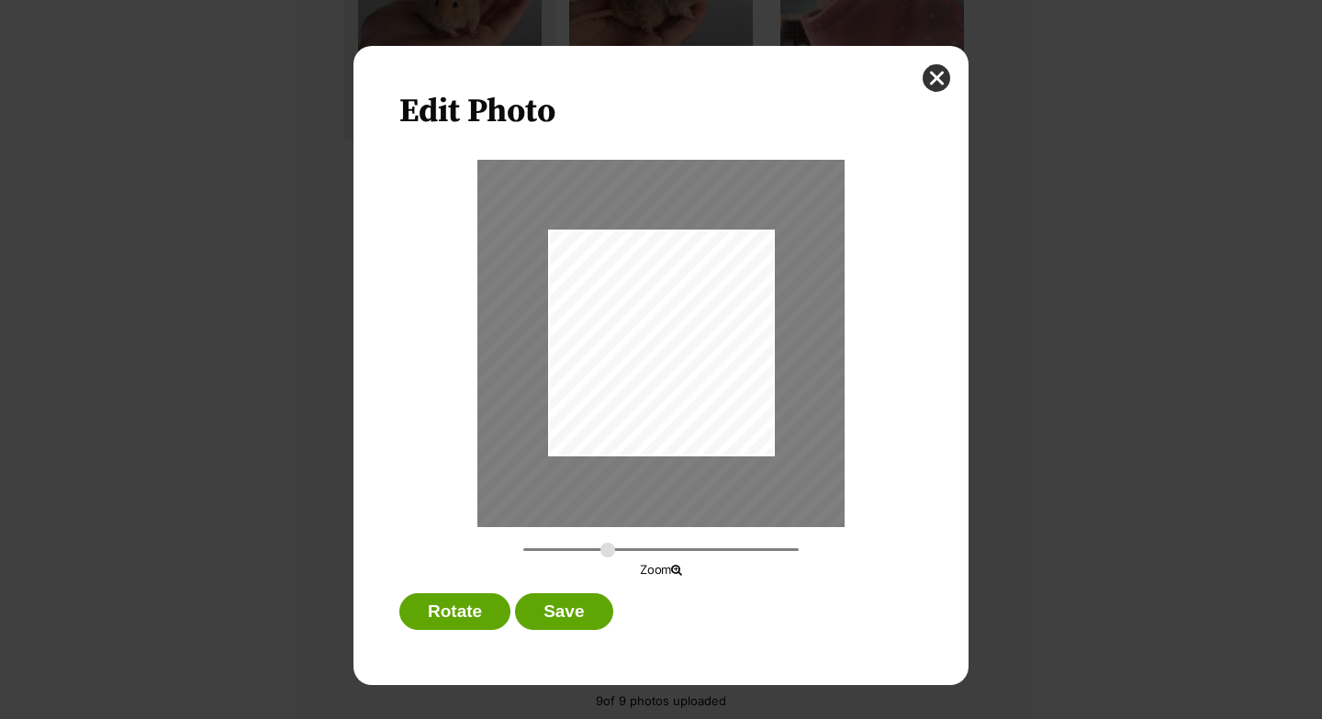
type input "0.7022"
click at [608, 548] on input "Dialog Window - Close (Press escape to close)" at bounding box center [660, 549] width 275 height 17
drag, startPoint x: 716, startPoint y: 360, endPoint x: 714, endPoint y: 377, distance: 17.7
click at [714, 377] on div "Dialog Window - Close (Press escape to close)" at bounding box center [622, 383] width 580 height 436
click at [597, 600] on button "Save" at bounding box center [563, 611] width 97 height 37
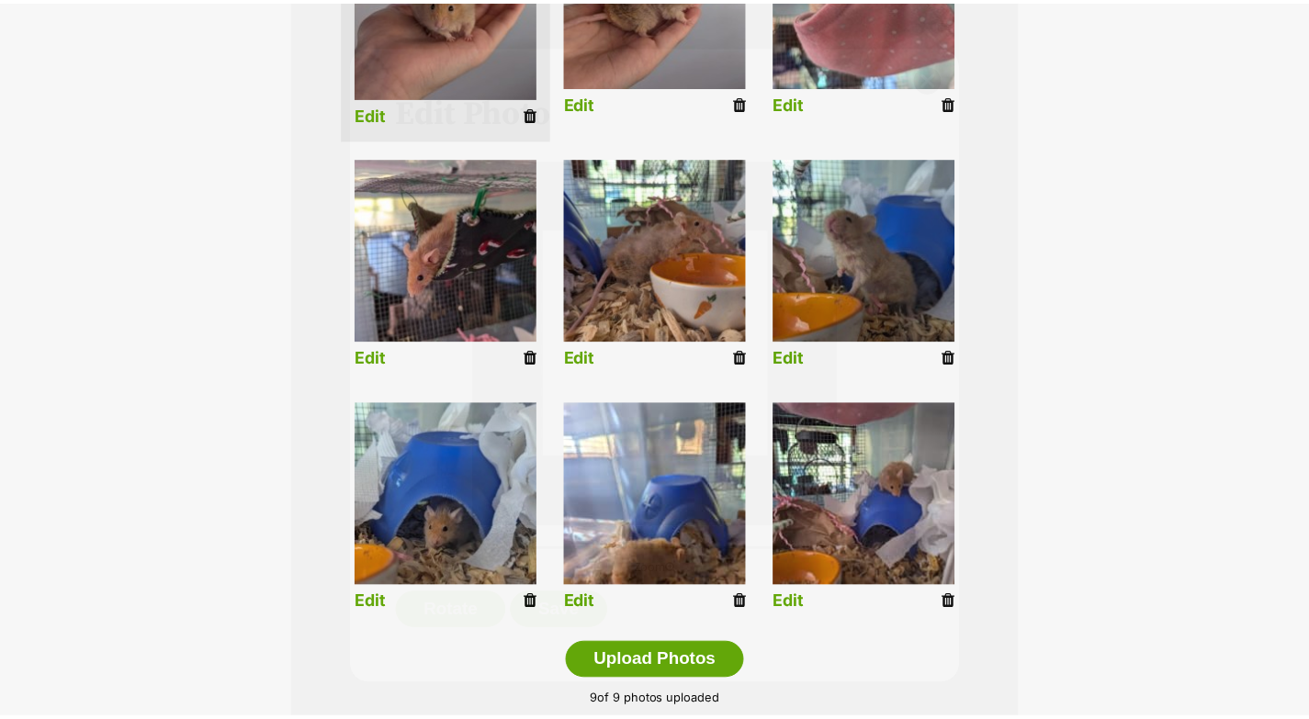
scroll to position [596, 0]
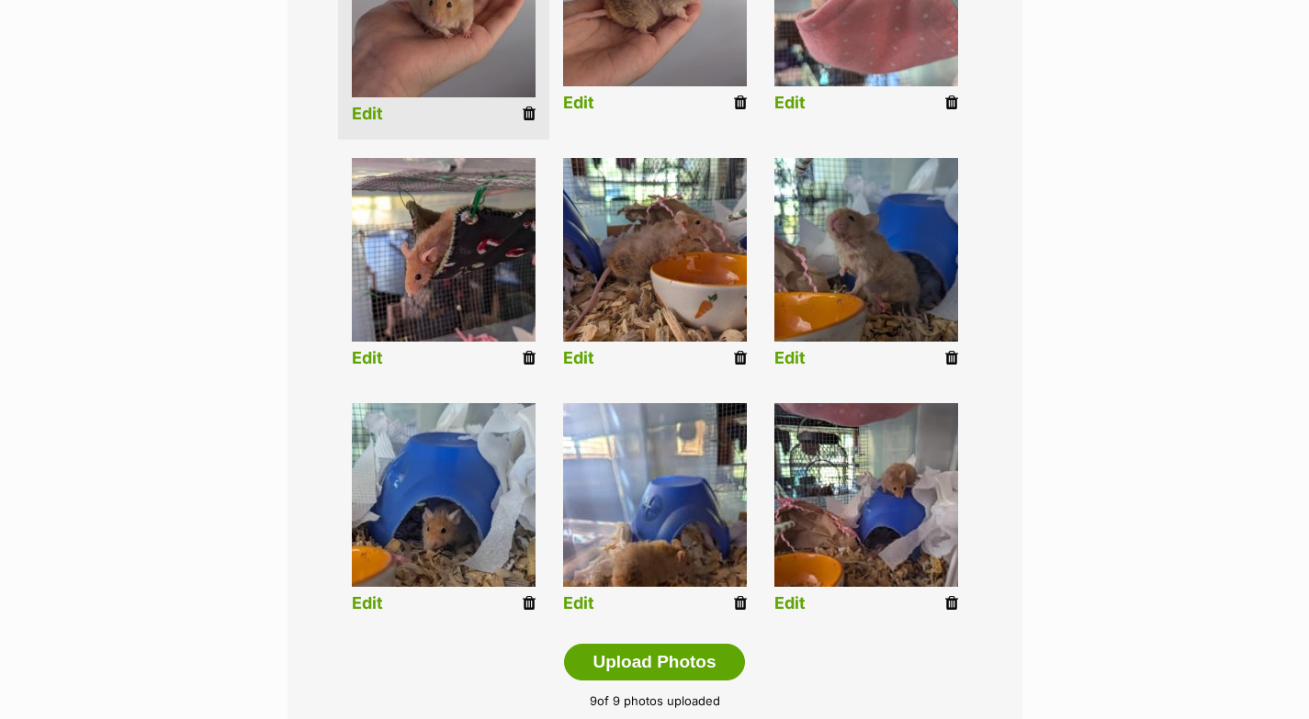
click at [583, 600] on link "Edit" at bounding box center [578, 603] width 31 height 19
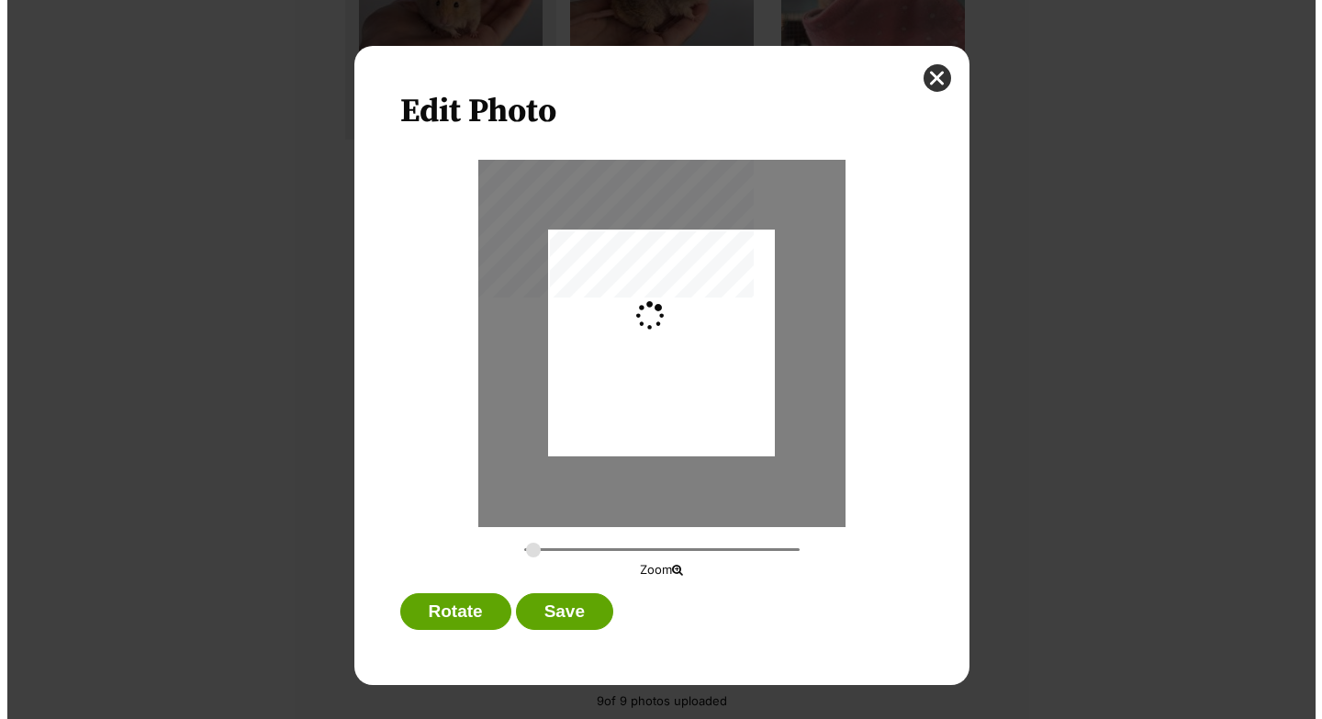
scroll to position [0, 0]
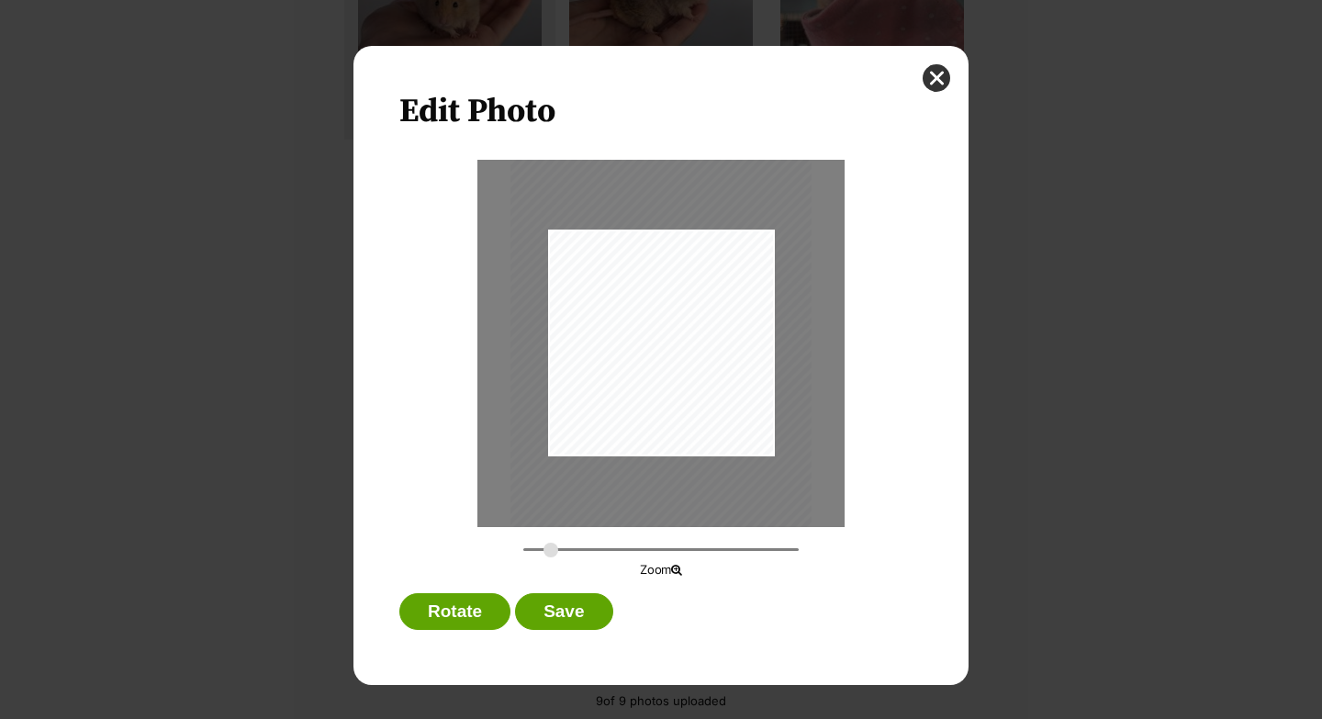
drag, startPoint x: 535, startPoint y: 548, endPoint x: 551, endPoint y: 548, distance: 15.6
type input "0.3706"
click at [551, 548] on input "Dialog Window - Close (Press escape to close)" at bounding box center [660, 549] width 275 height 17
drag, startPoint x: 738, startPoint y: 329, endPoint x: 736, endPoint y: 258, distance: 70.8
click at [736, 258] on div "Dialog Window - Close (Press escape to close)" at bounding box center [658, 271] width 307 height 407
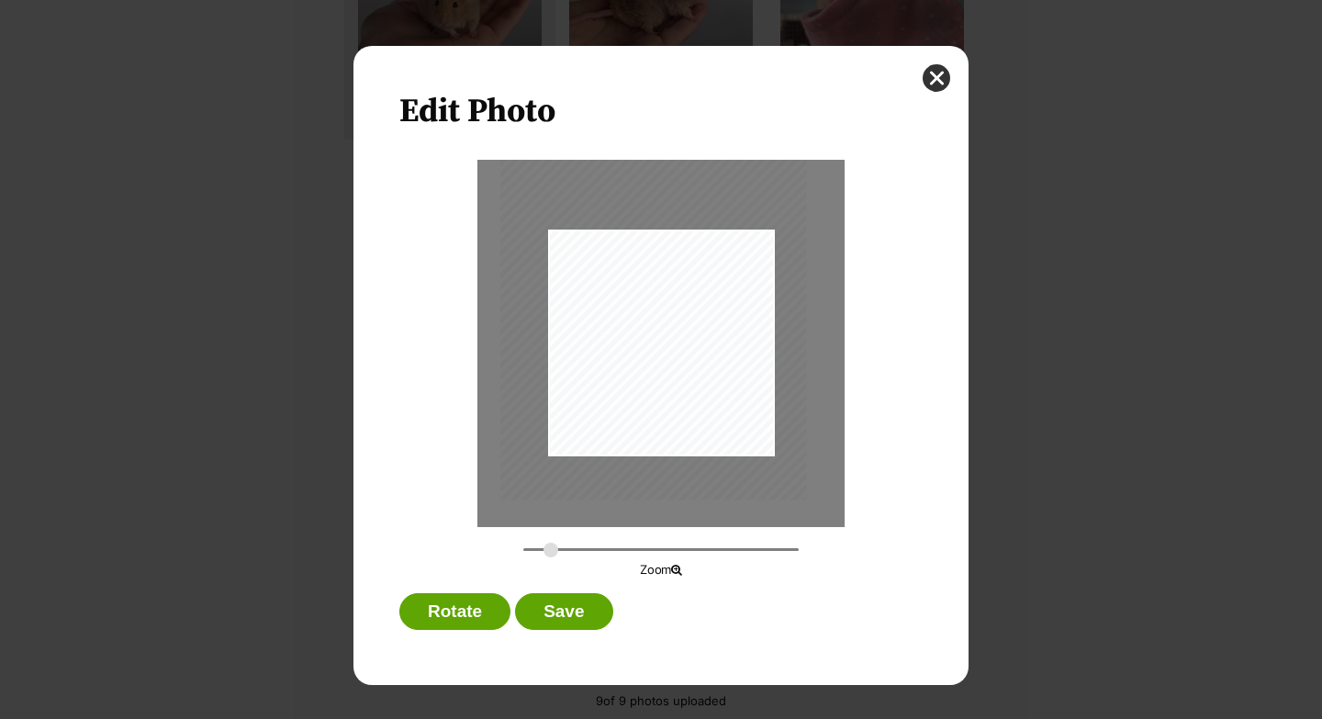
drag, startPoint x: 729, startPoint y: 403, endPoint x: 725, endPoint y: 427, distance: 24.3
click at [725, 427] on div "Dialog Window - Close (Press escape to close)" at bounding box center [653, 296] width 307 height 407
click at [597, 615] on button "Save" at bounding box center [563, 611] width 97 height 37
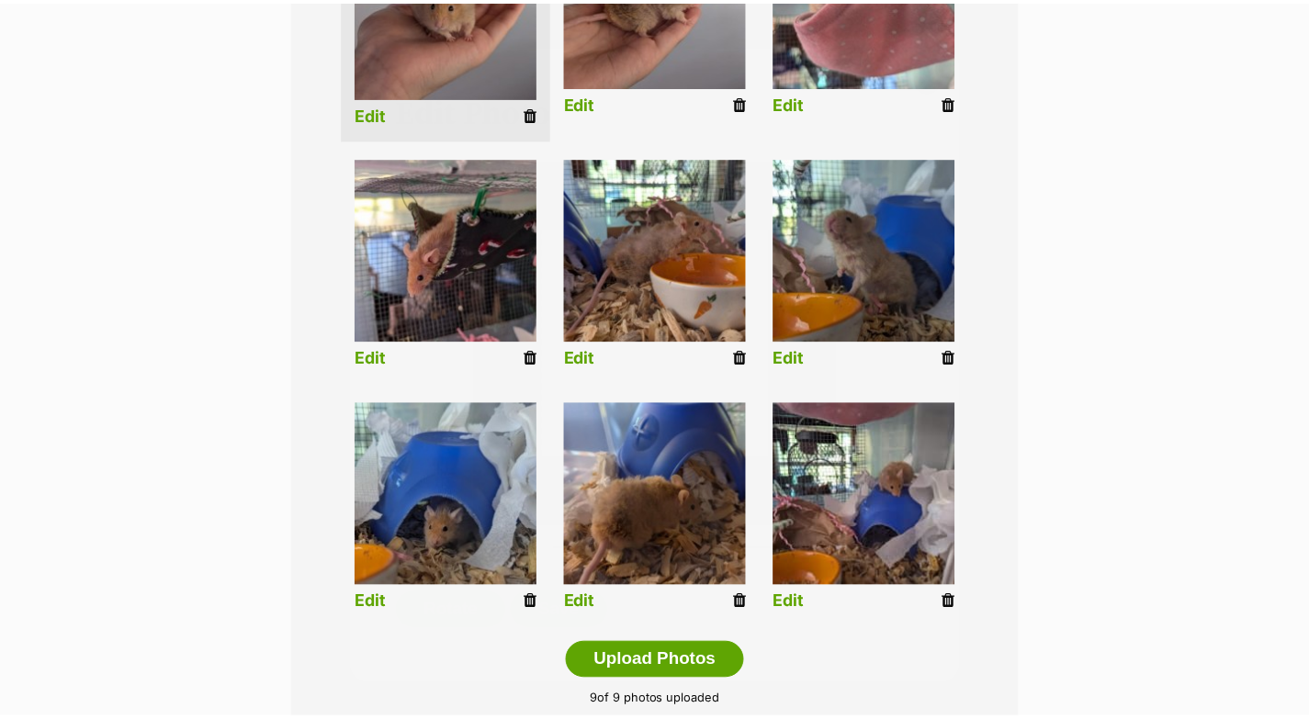
scroll to position [596, 0]
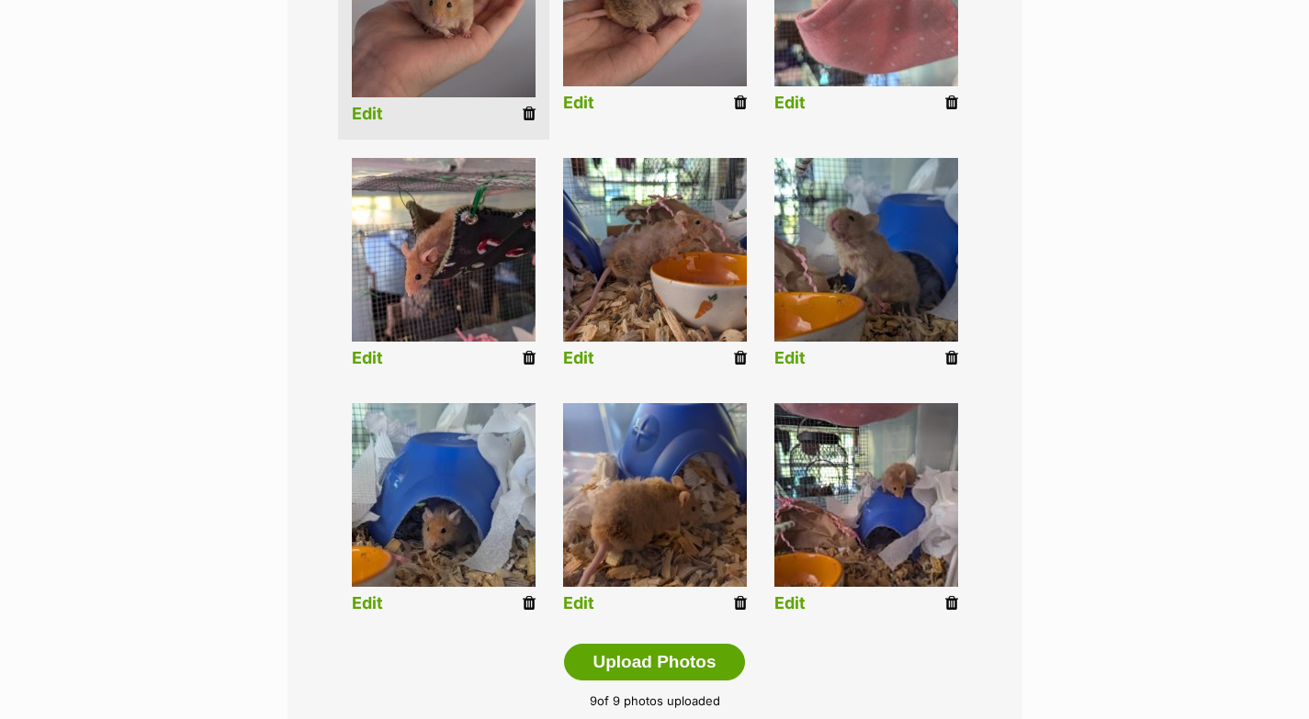
click at [797, 602] on link "Edit" at bounding box center [789, 603] width 31 height 19
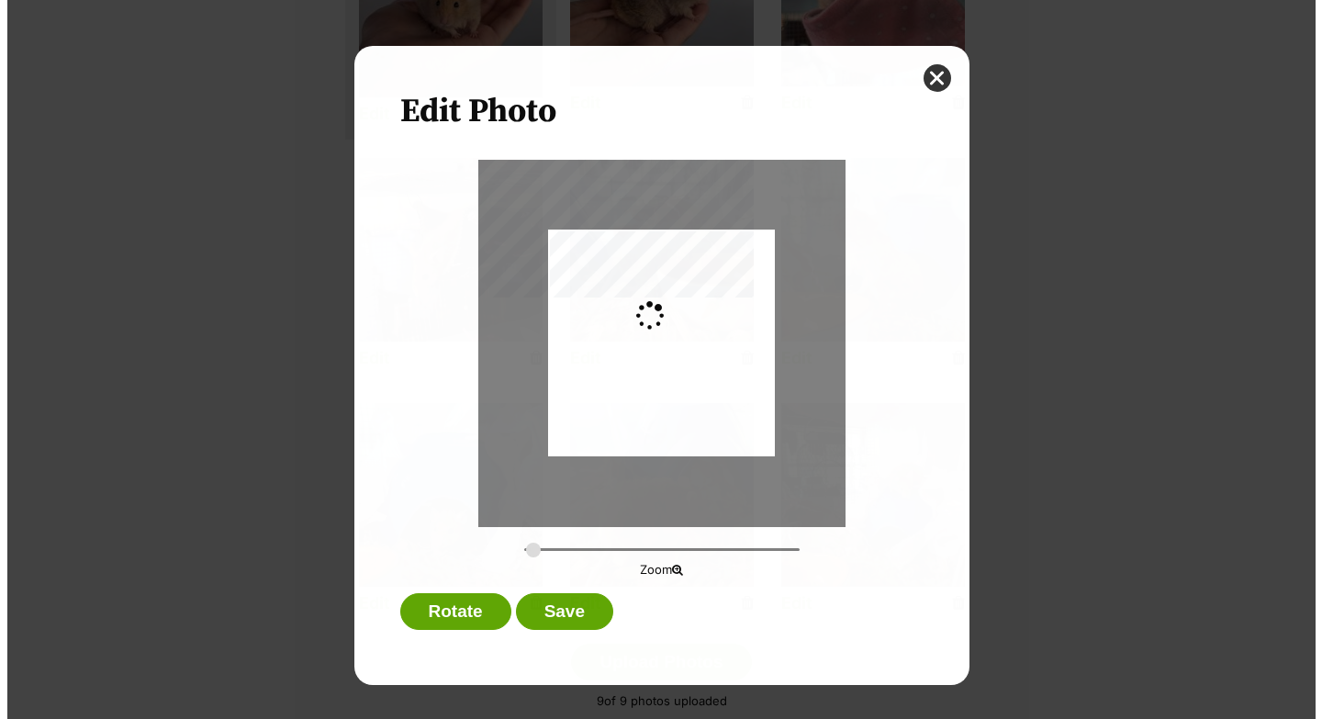
scroll to position [0, 0]
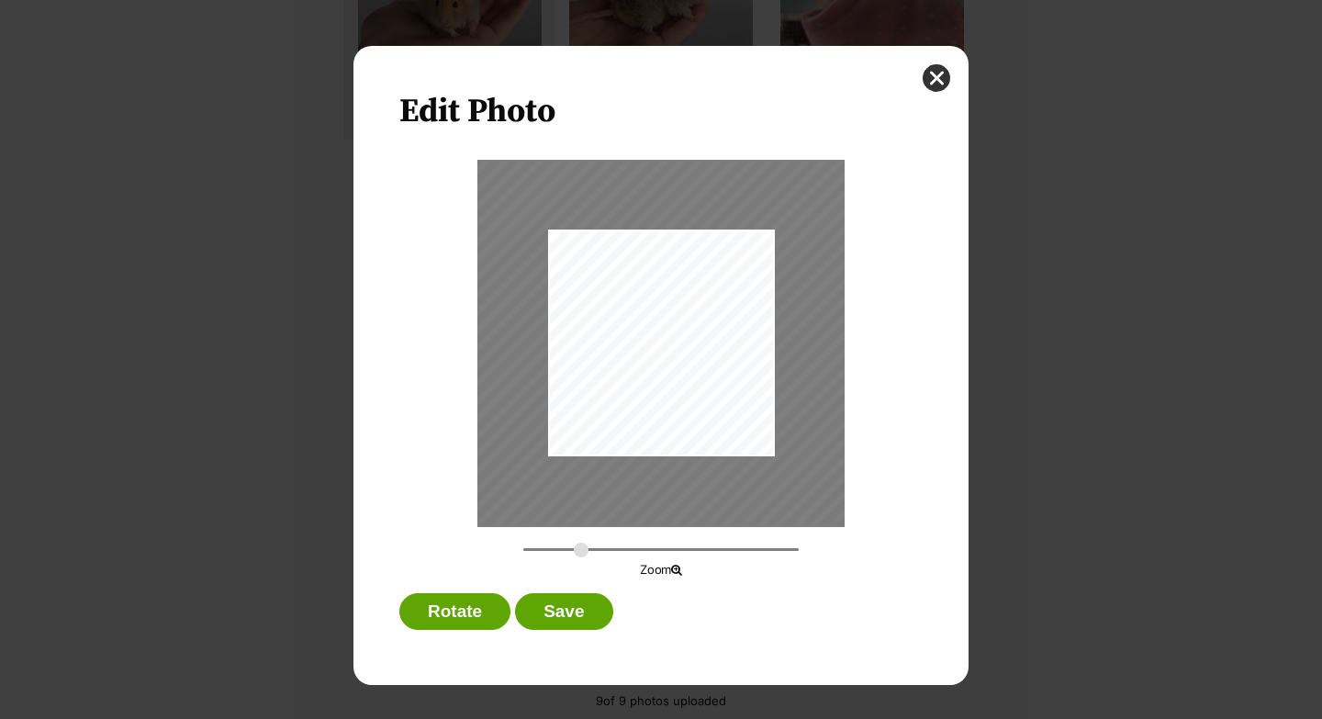
drag, startPoint x: 533, startPoint y: 551, endPoint x: 580, endPoint y: 554, distance: 47.8
click at [580, 554] on input "Dialog Window - Close (Press escape to close)" at bounding box center [660, 549] width 275 height 17
drag, startPoint x: 697, startPoint y: 411, endPoint x: 648, endPoint y: 403, distance: 49.4
click at [648, 403] on div "Dialog Window - Close (Press escape to close)" at bounding box center [612, 334] width 483 height 364
drag, startPoint x: 573, startPoint y: 550, endPoint x: 582, endPoint y: 530, distance: 22.2
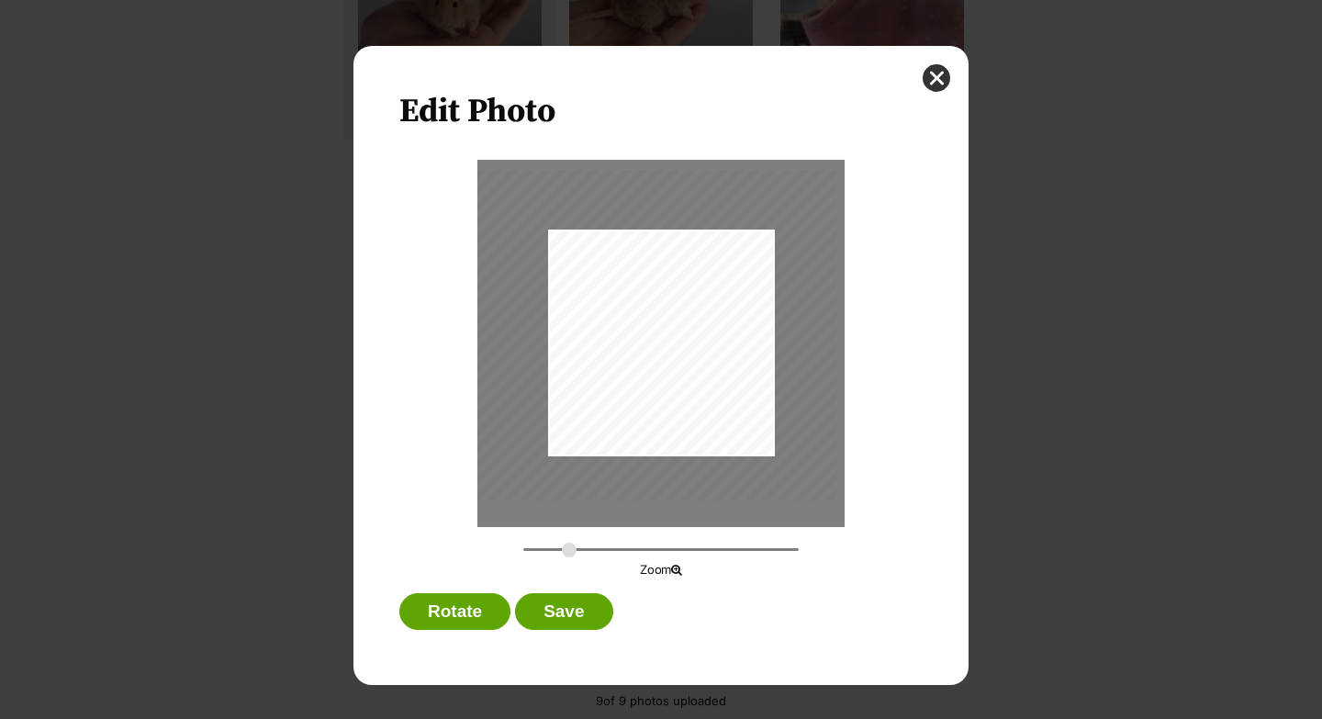
type input "0.5328"
click at [569, 550] on input "Dialog Window - Close (Press escape to close)" at bounding box center [660, 549] width 275 height 17
click at [671, 400] on div "Dialog Window - Close (Press escape to close)" at bounding box center [608, 334] width 441 height 332
click at [590, 612] on button "Save" at bounding box center [563, 611] width 97 height 37
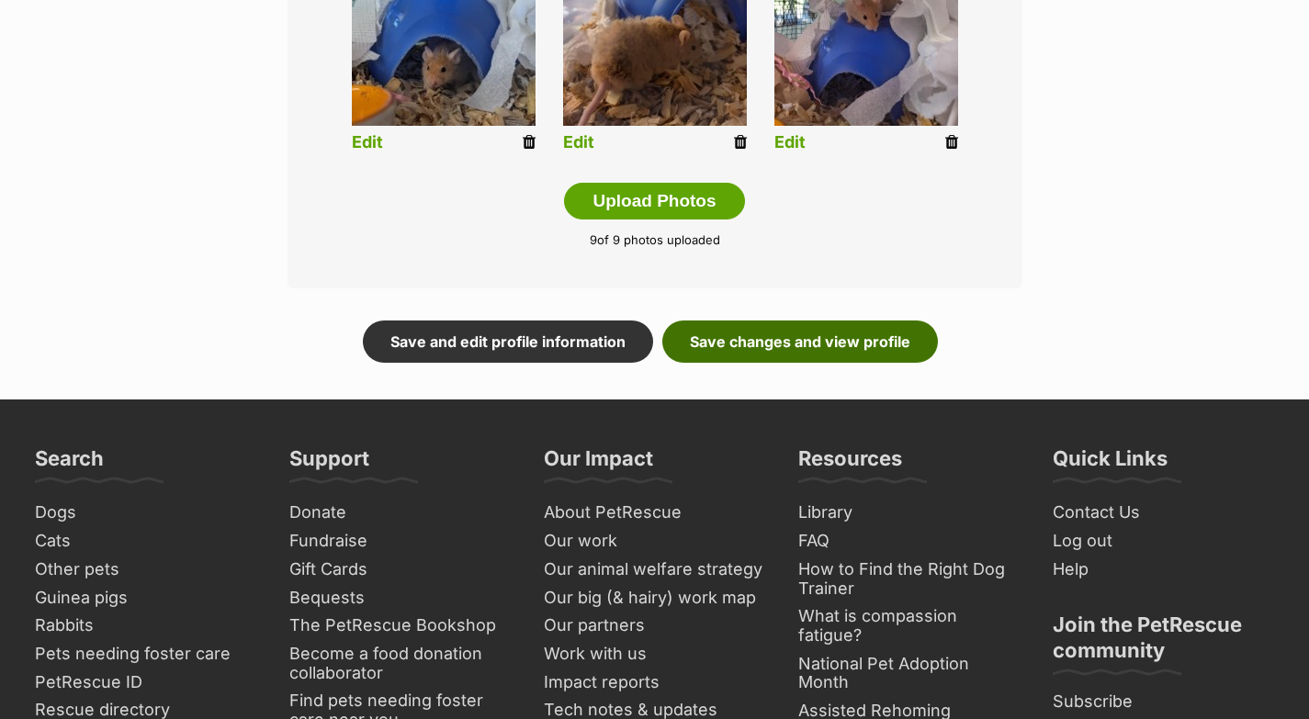
scroll to position [938, 0]
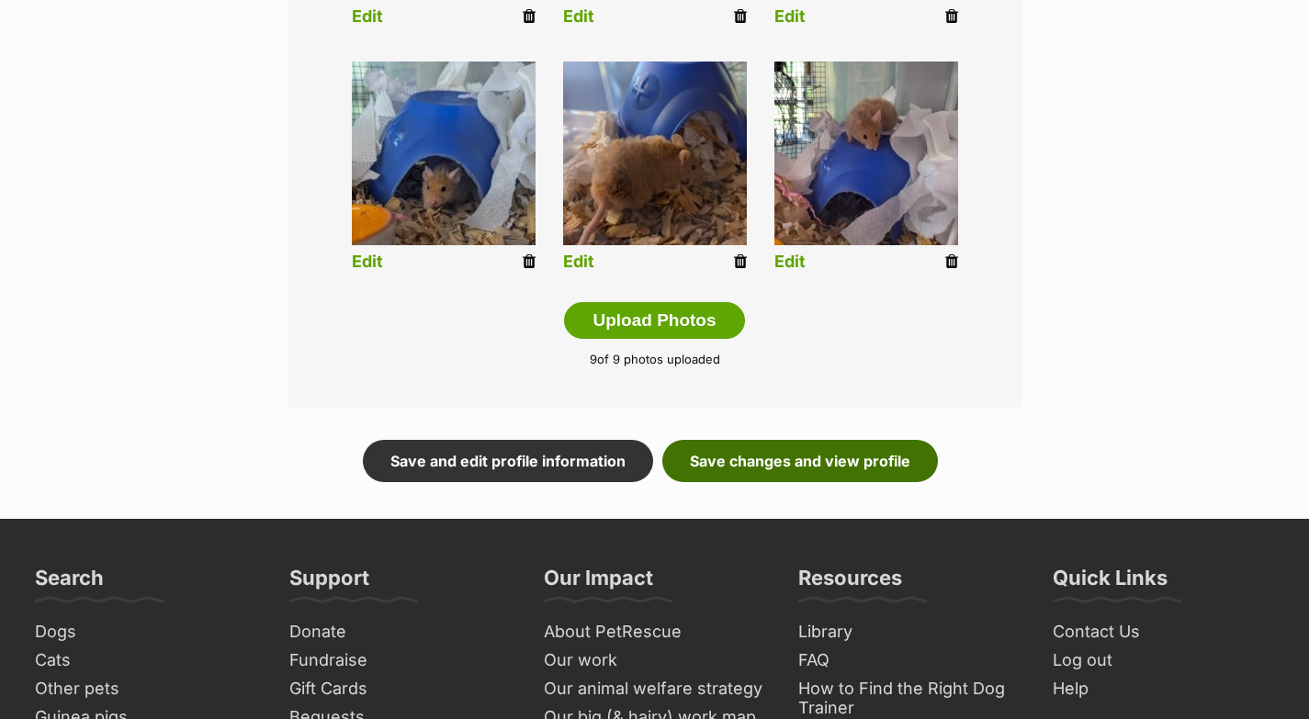
click at [726, 452] on link "Save changes and view profile" at bounding box center [799, 461] width 275 height 42
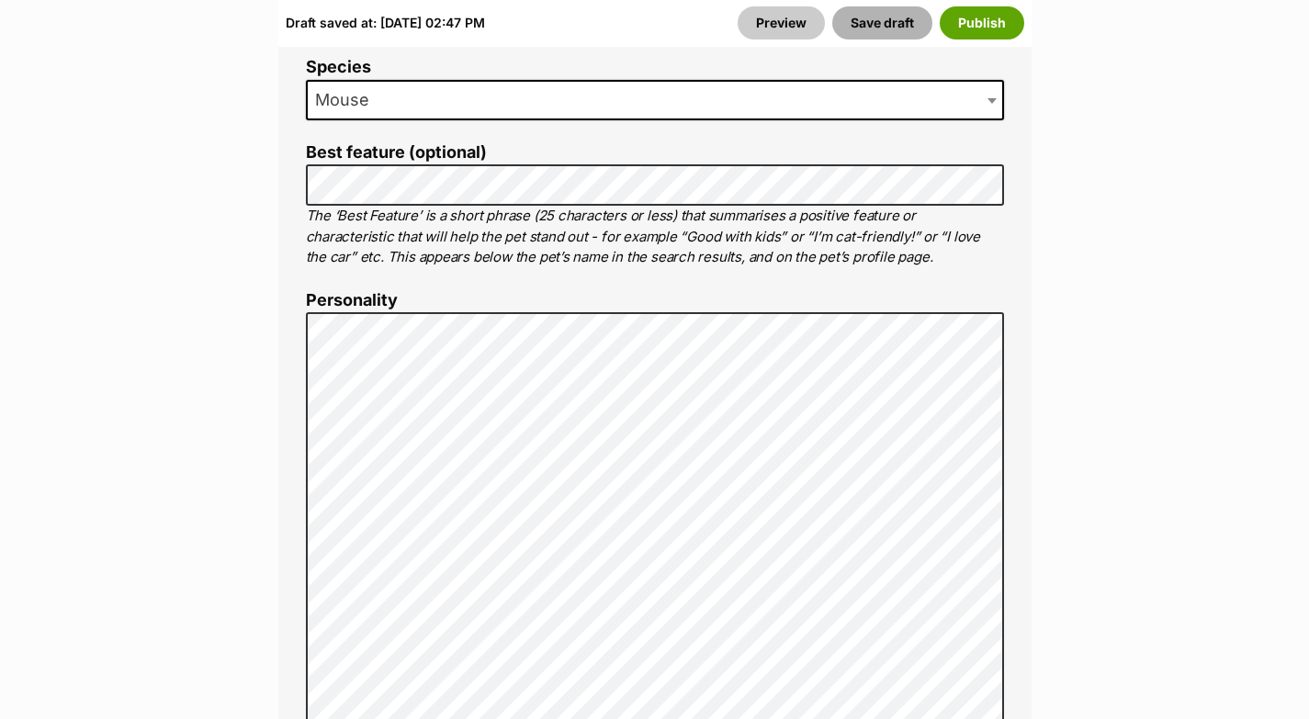
click at [867, 29] on button "Save draft" at bounding box center [882, 22] width 100 height 33
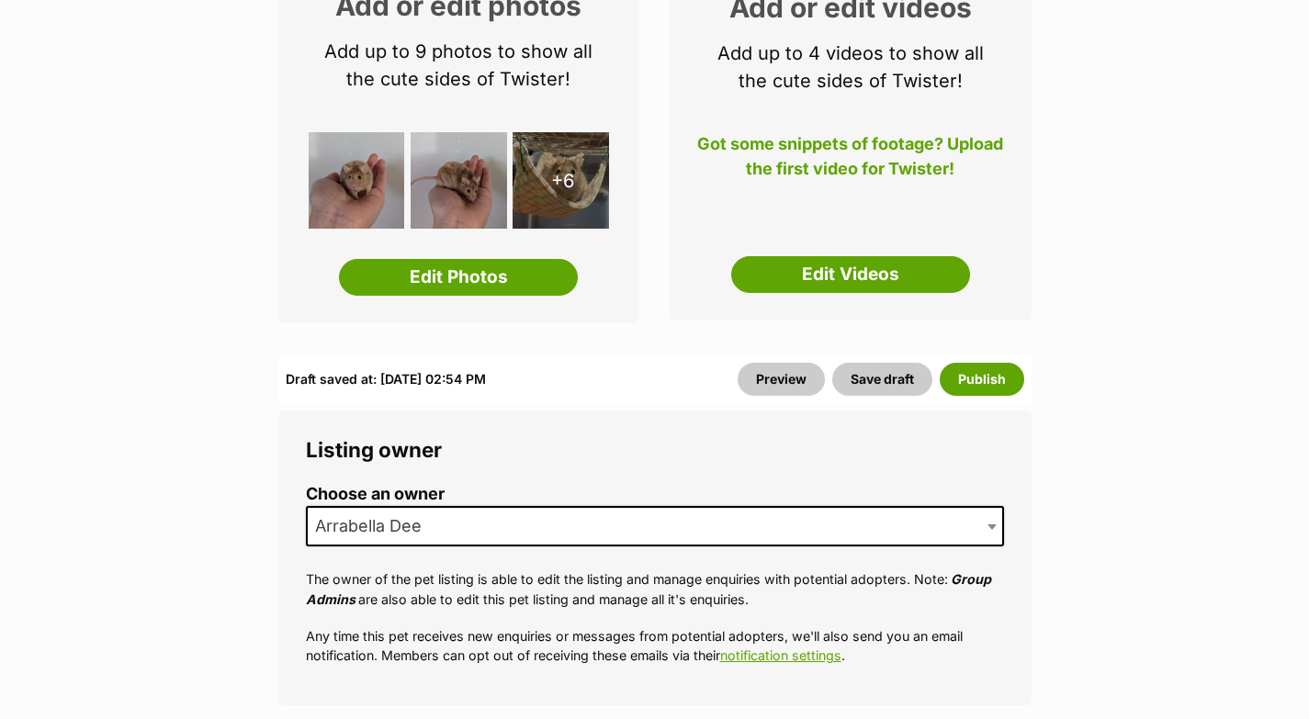
scroll to position [349, 0]
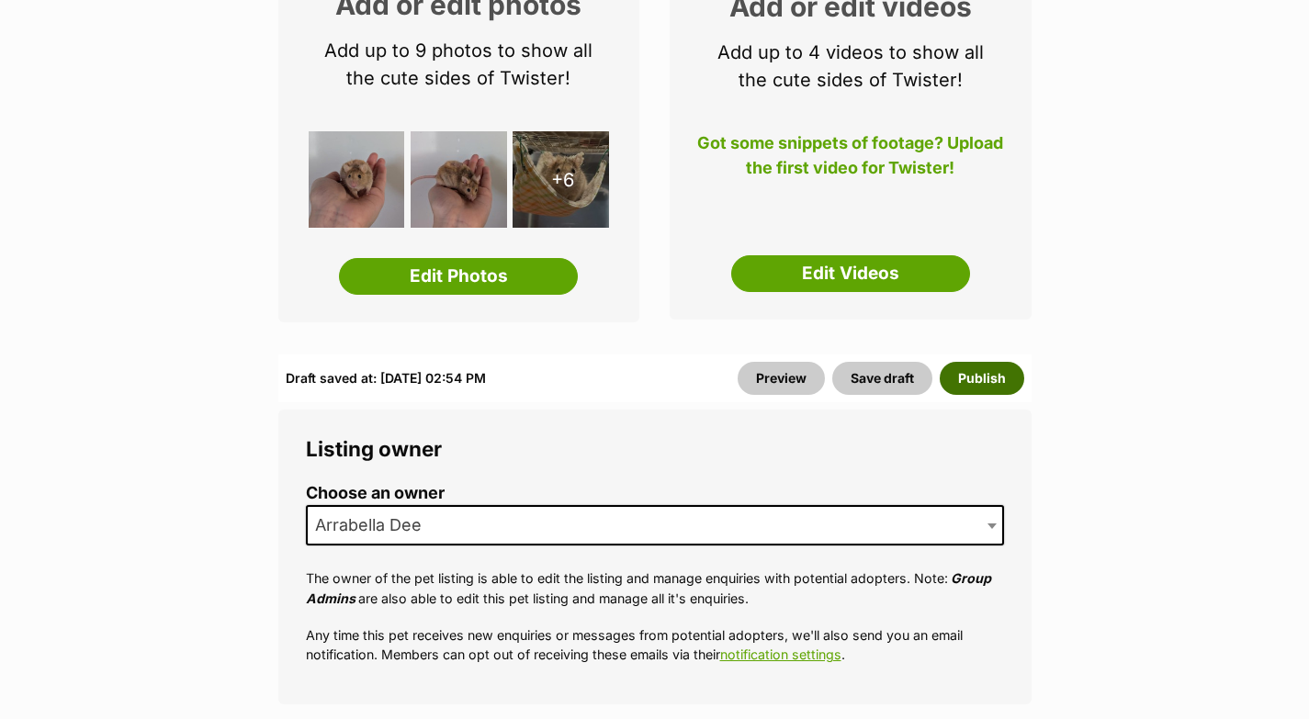
click at [986, 379] on button "Publish" at bounding box center [981, 378] width 84 height 33
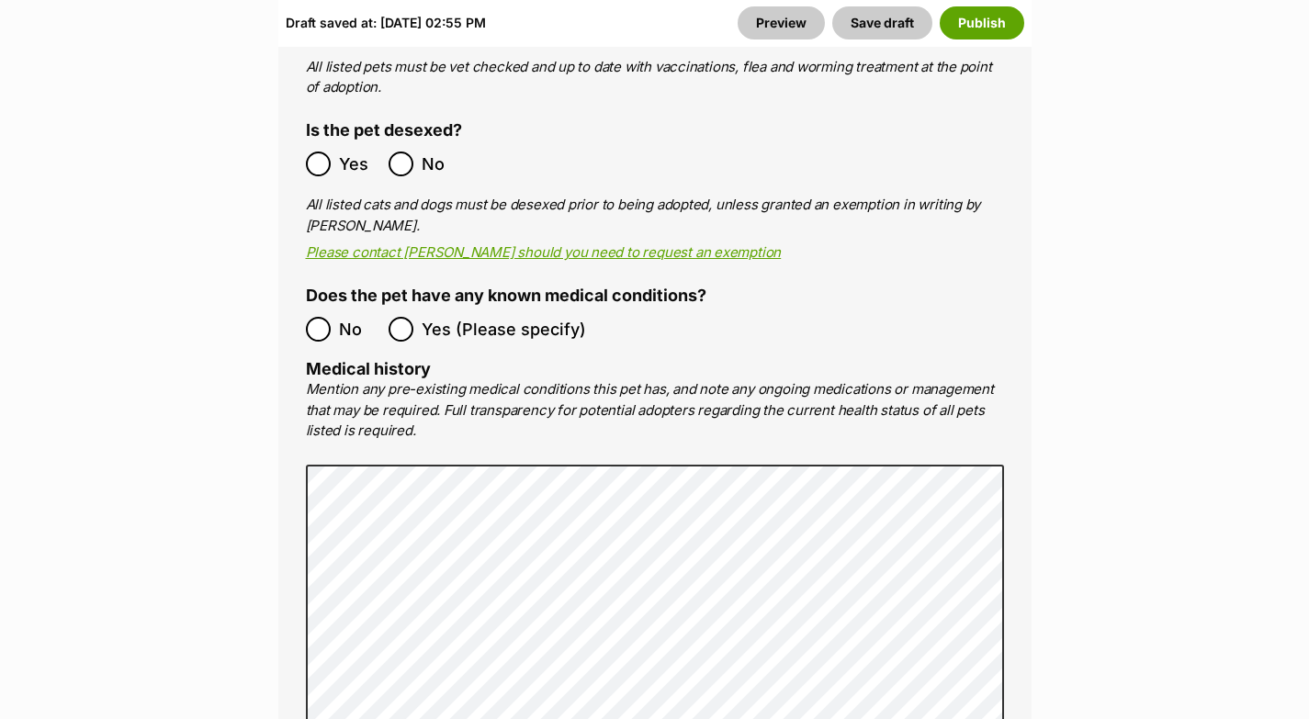
scroll to position [3291, 0]
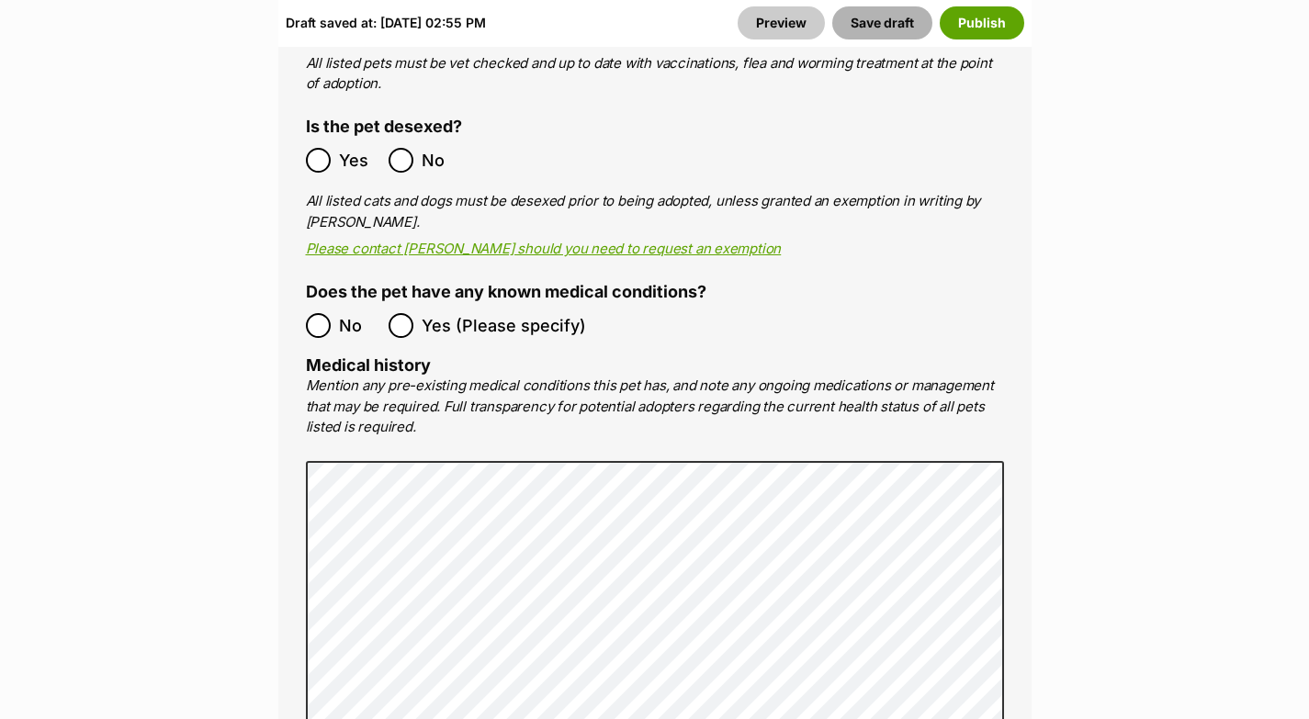
click at [870, 38] on button "Save draft" at bounding box center [882, 22] width 100 height 33
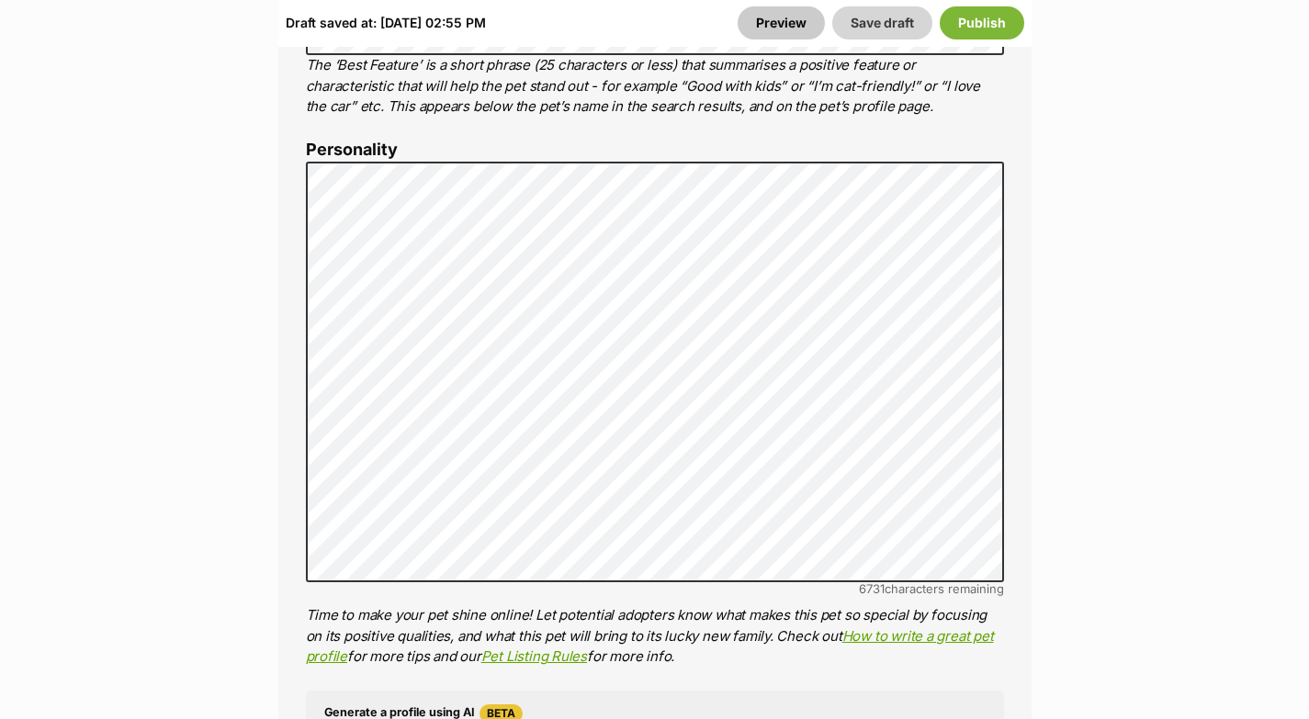
scroll to position [509, 0]
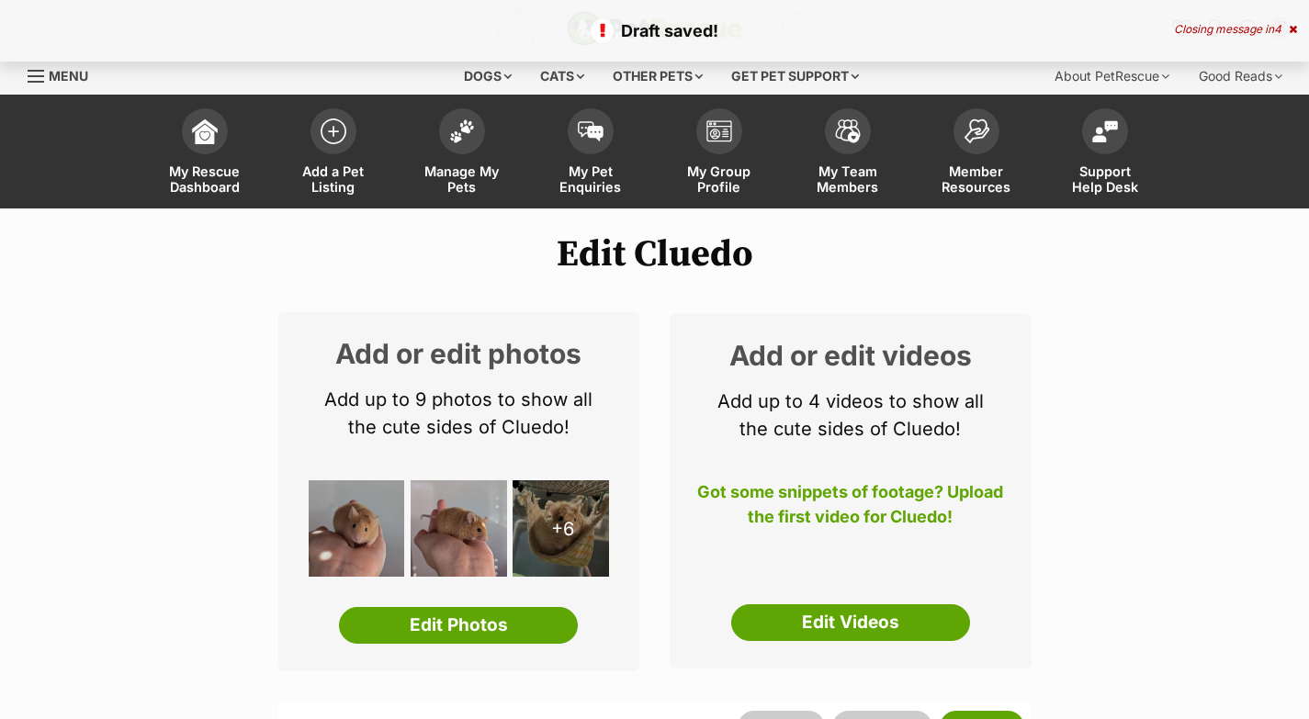
scroll to position [135, 0]
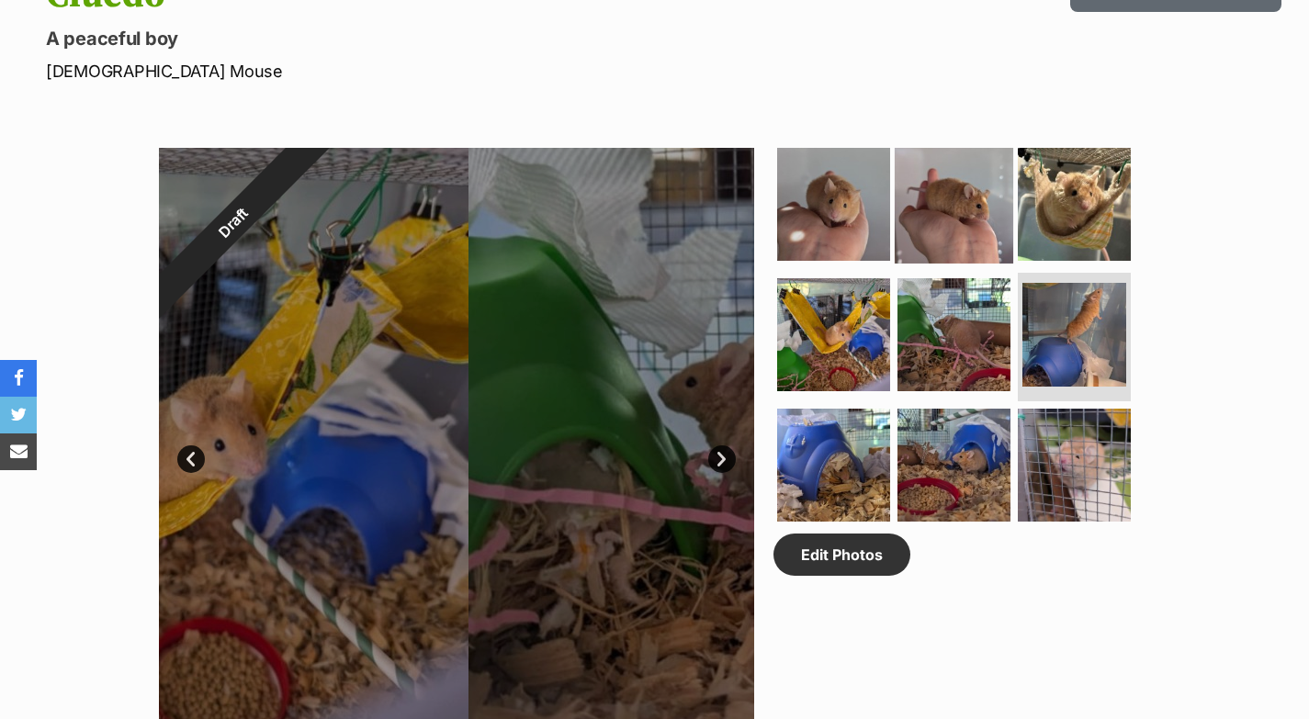
scroll to position [828, 0]
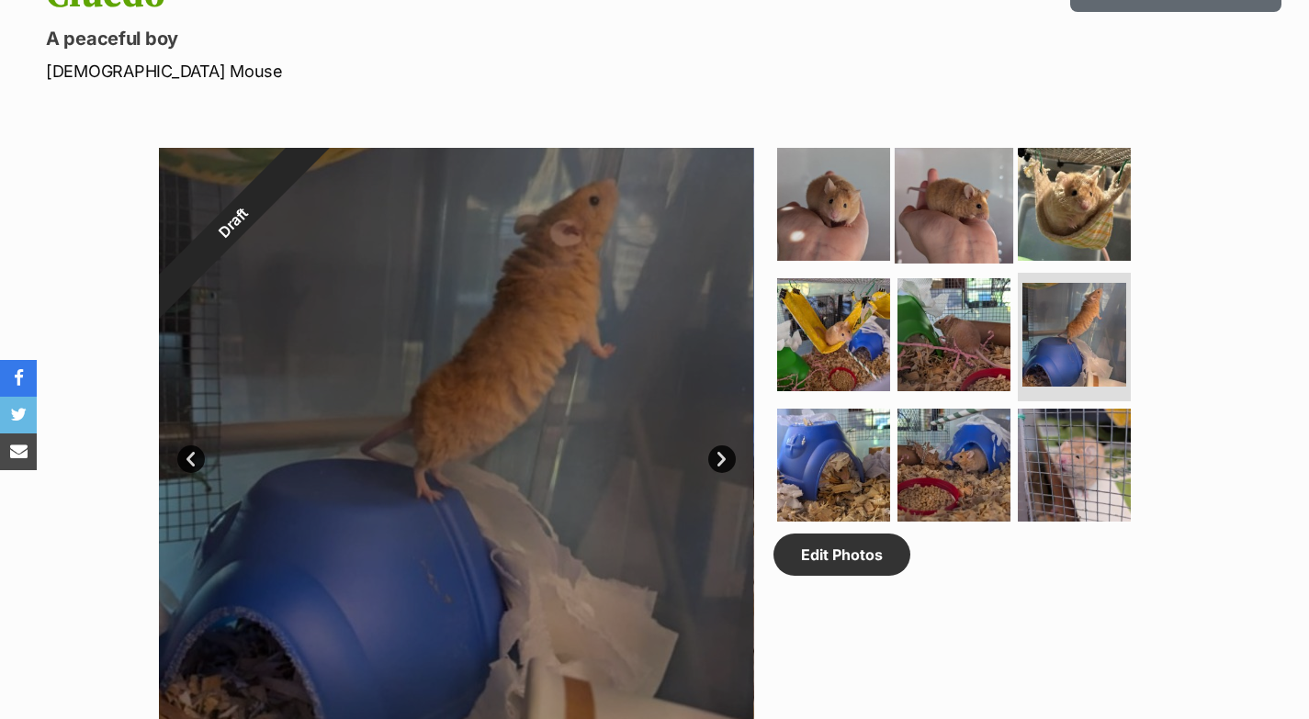
click at [928, 207] on img at bounding box center [953, 204] width 118 height 118
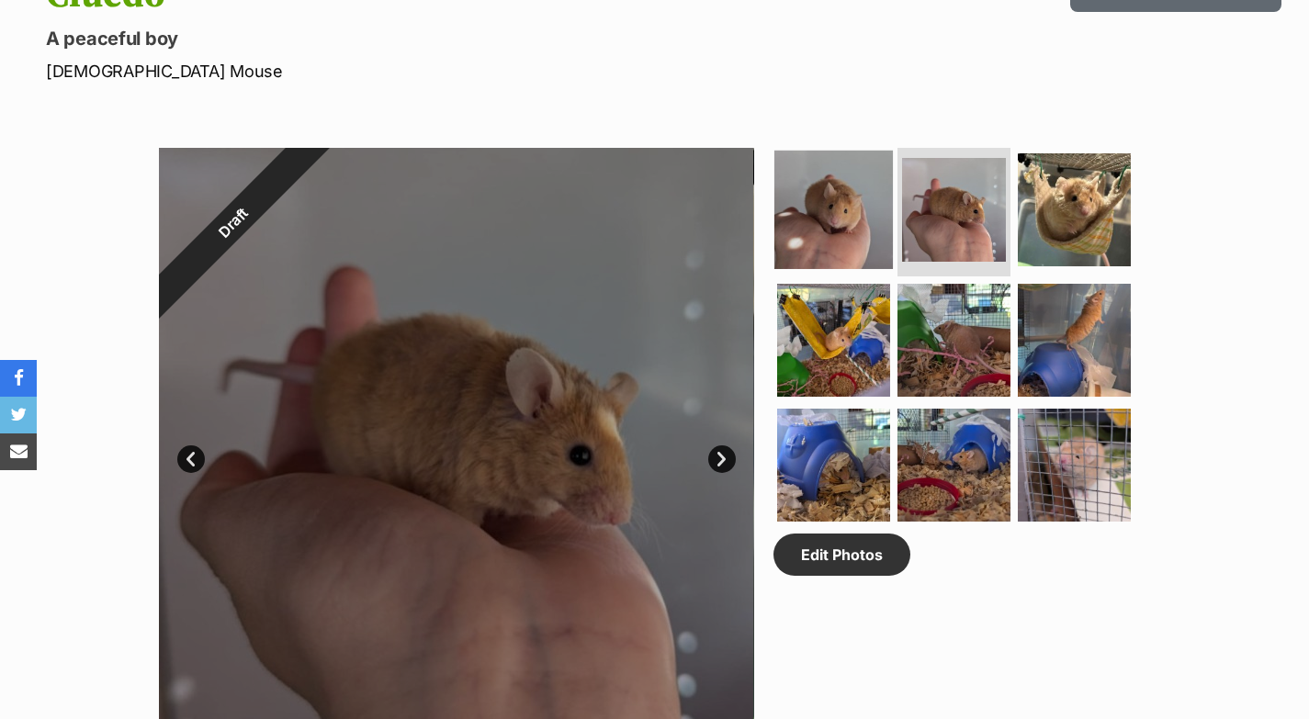
click at [810, 216] on img at bounding box center [833, 210] width 118 height 118
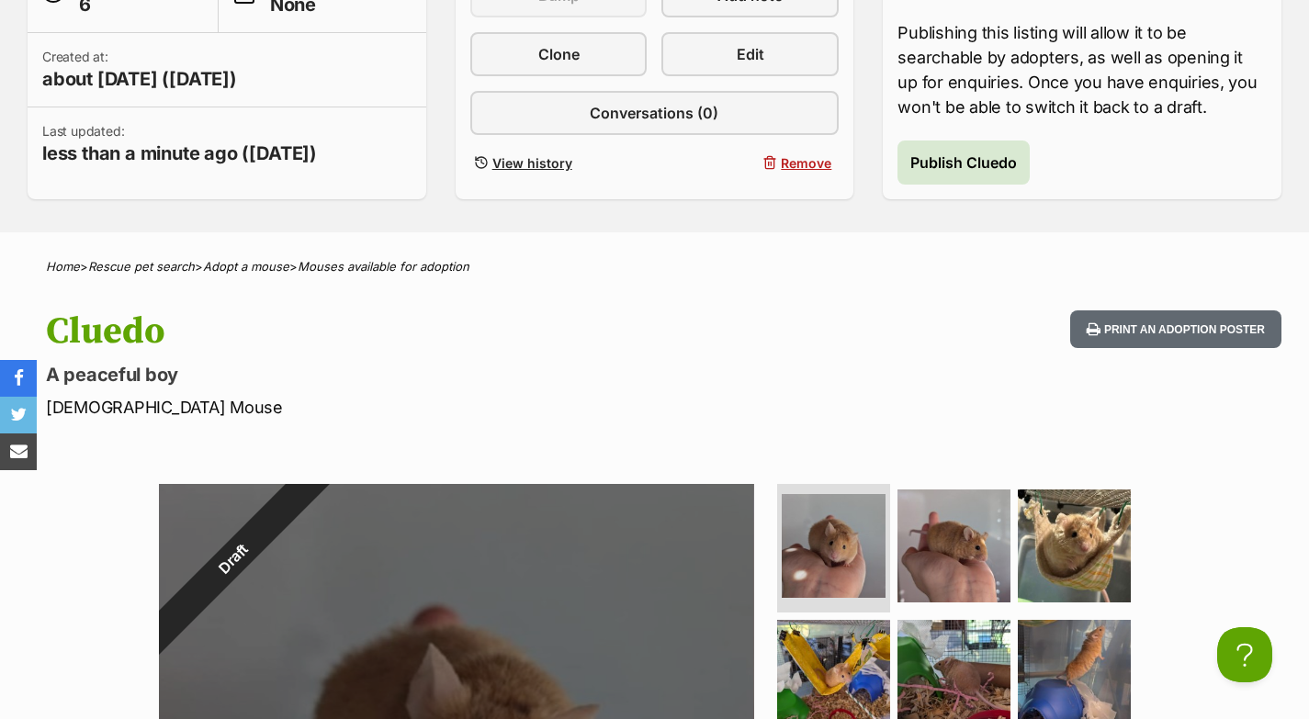
scroll to position [0, 0]
click at [977, 171] on span "Publish Cluedo" at bounding box center [963, 163] width 107 height 22
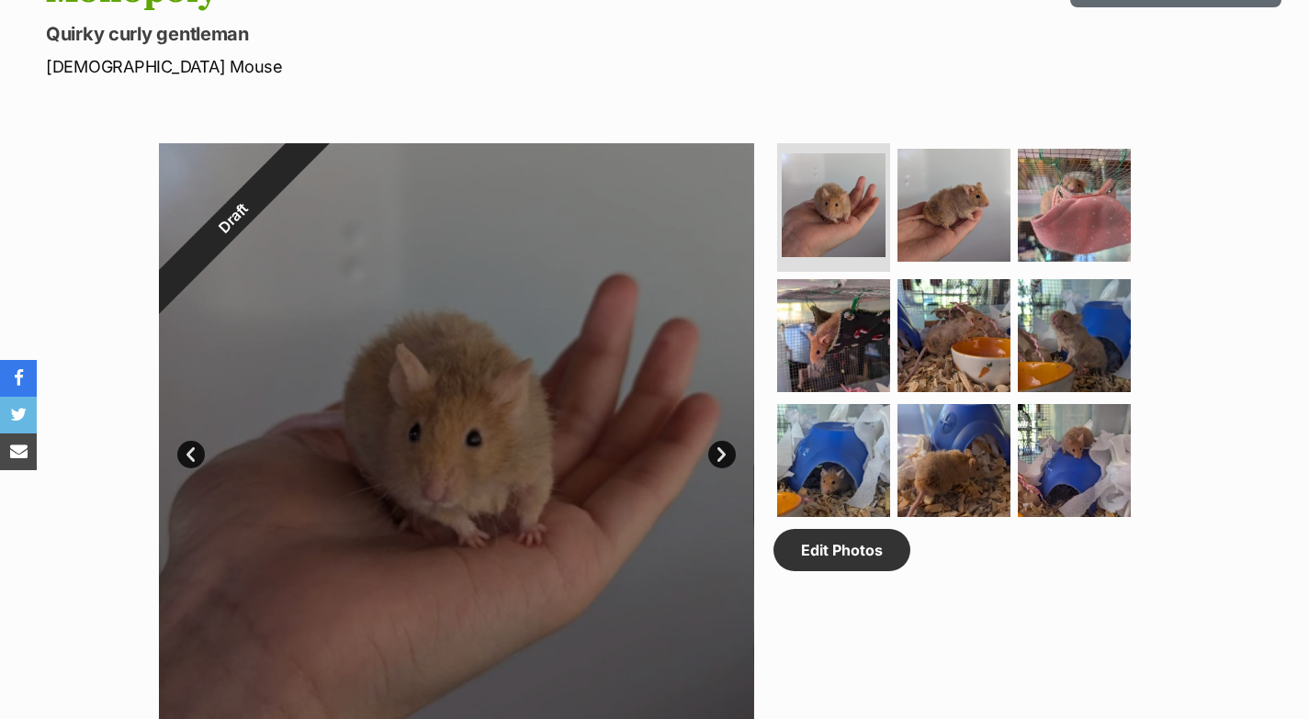
scroll to position [4, 0]
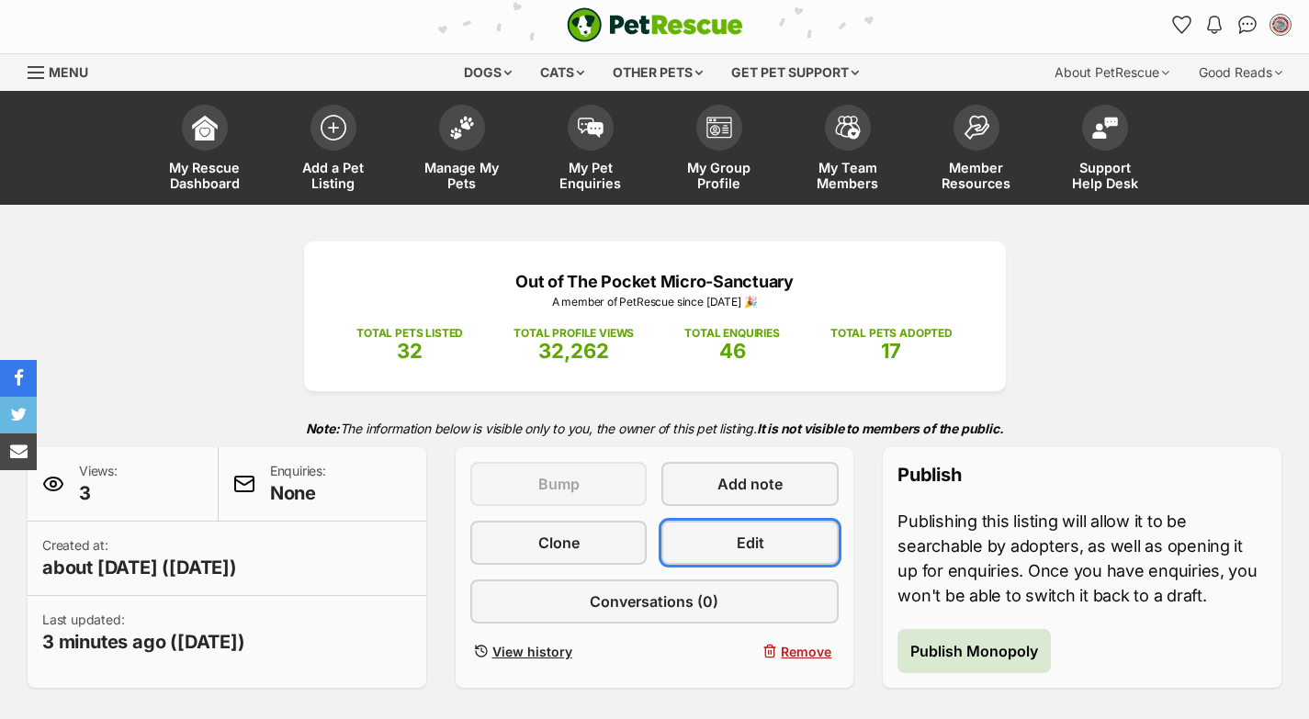
click at [760, 548] on span "Edit" at bounding box center [751, 543] width 28 height 22
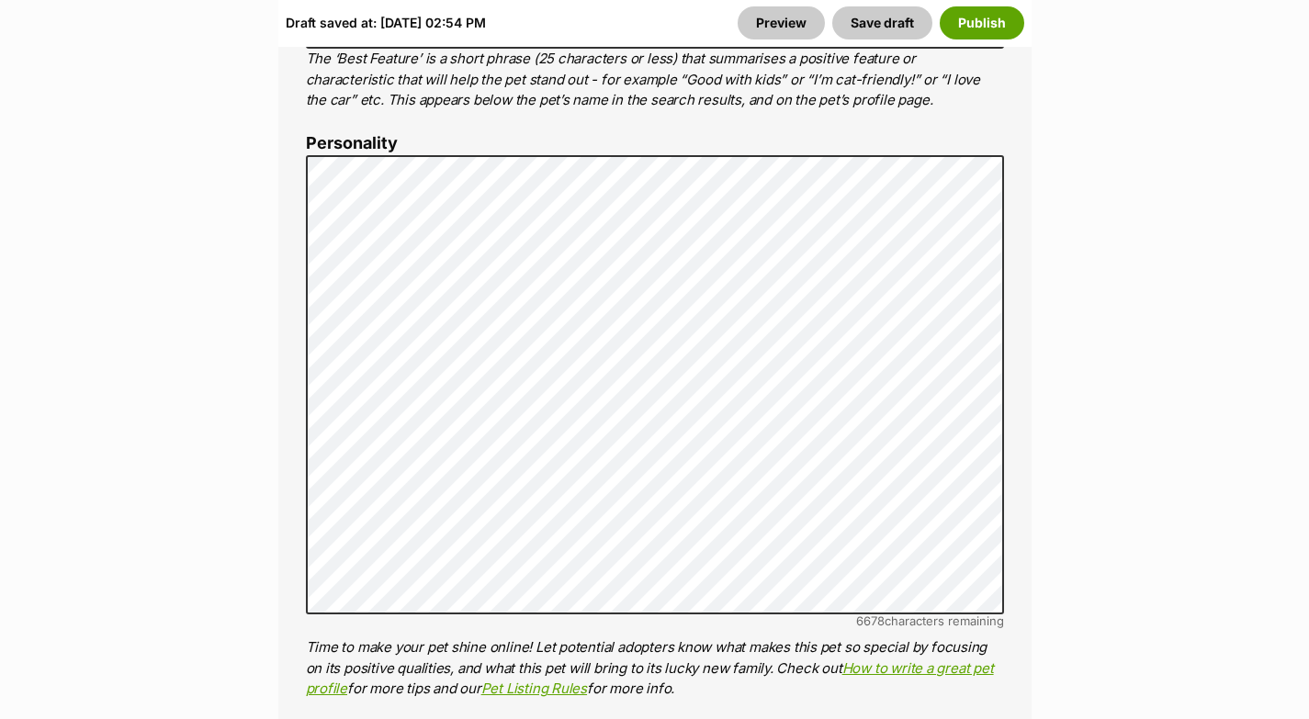
scroll to position [1417, 0]
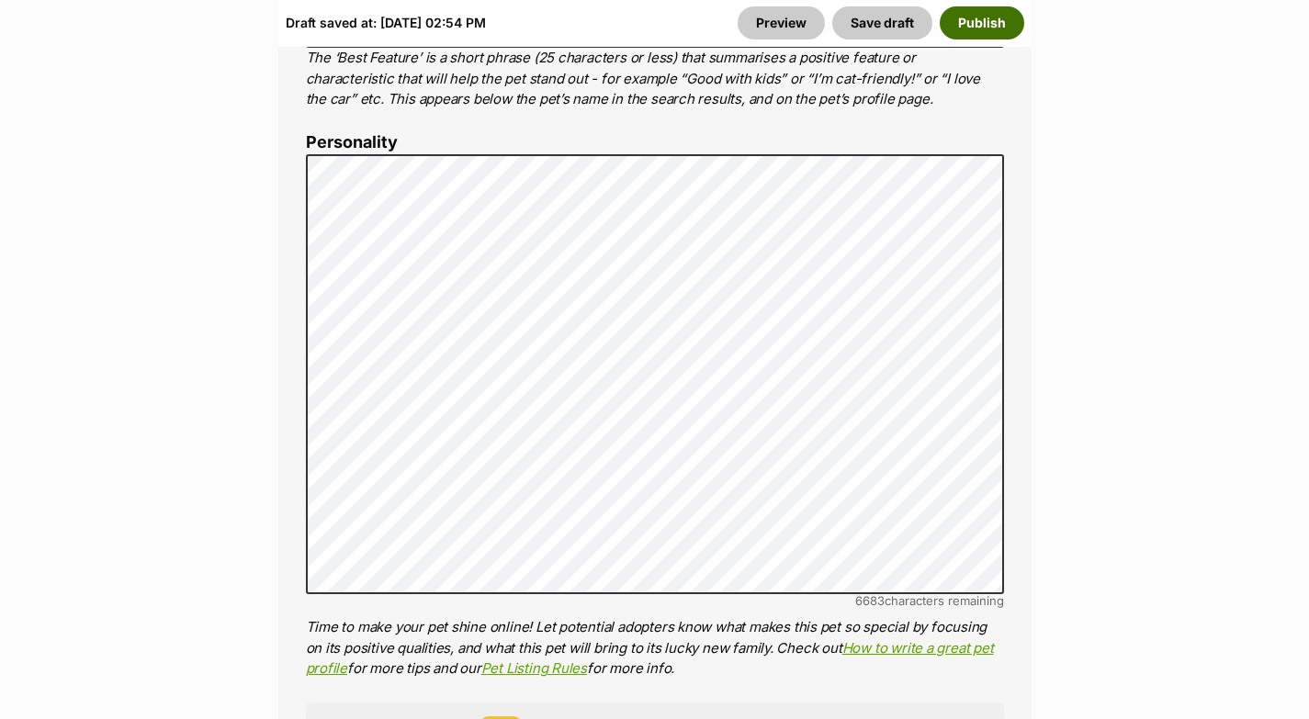
click at [995, 26] on button "Publish" at bounding box center [981, 22] width 84 height 33
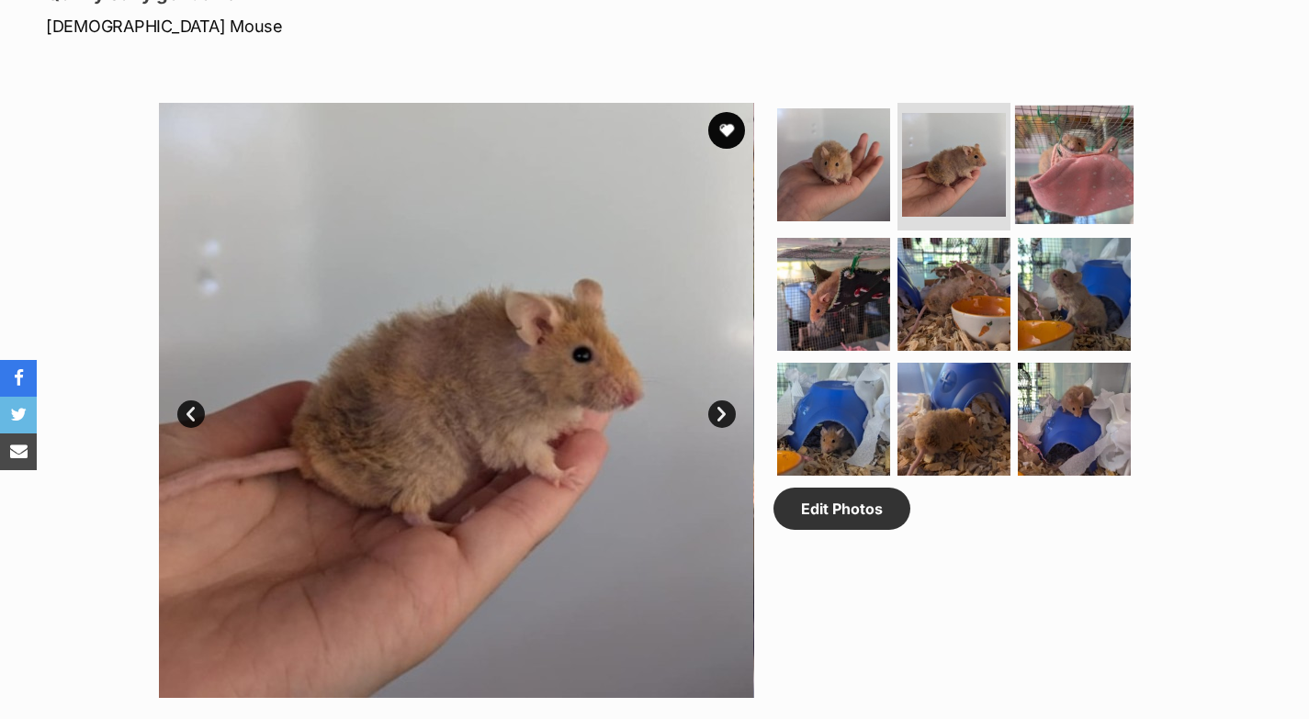
click at [1028, 198] on img at bounding box center [1074, 164] width 118 height 118
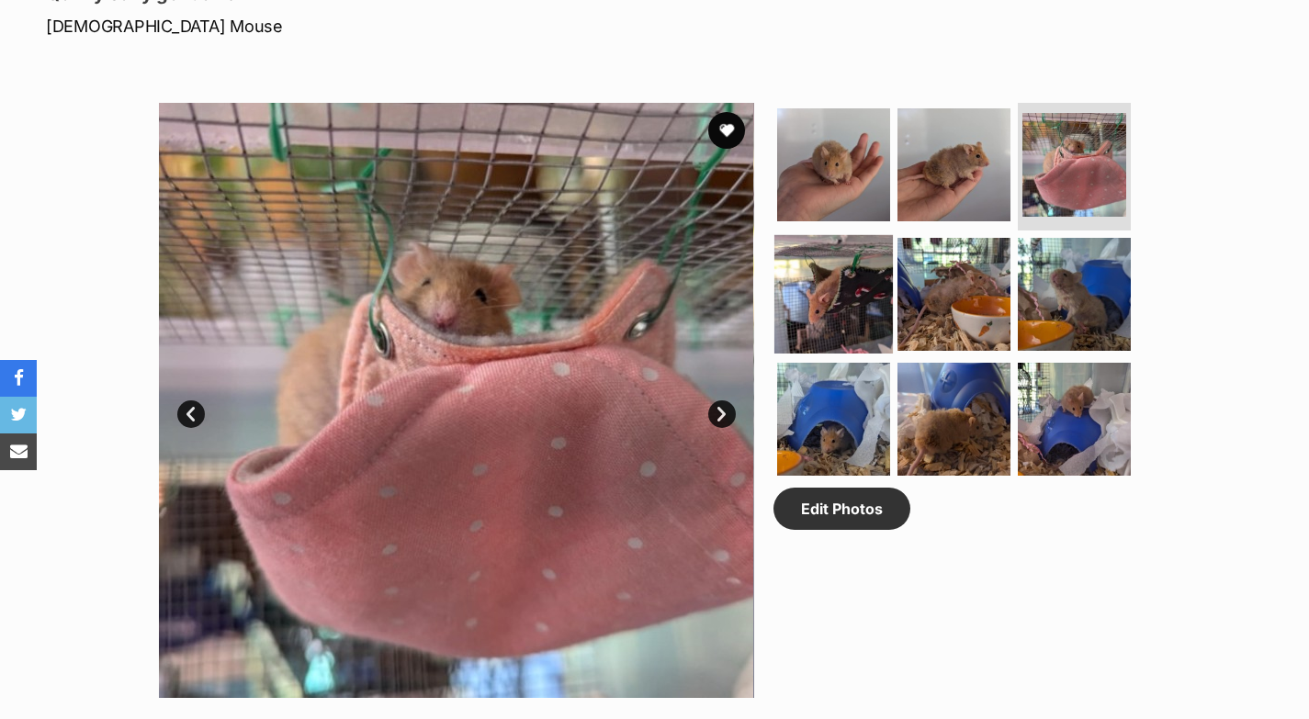
click at [846, 305] on img at bounding box center [833, 294] width 118 height 118
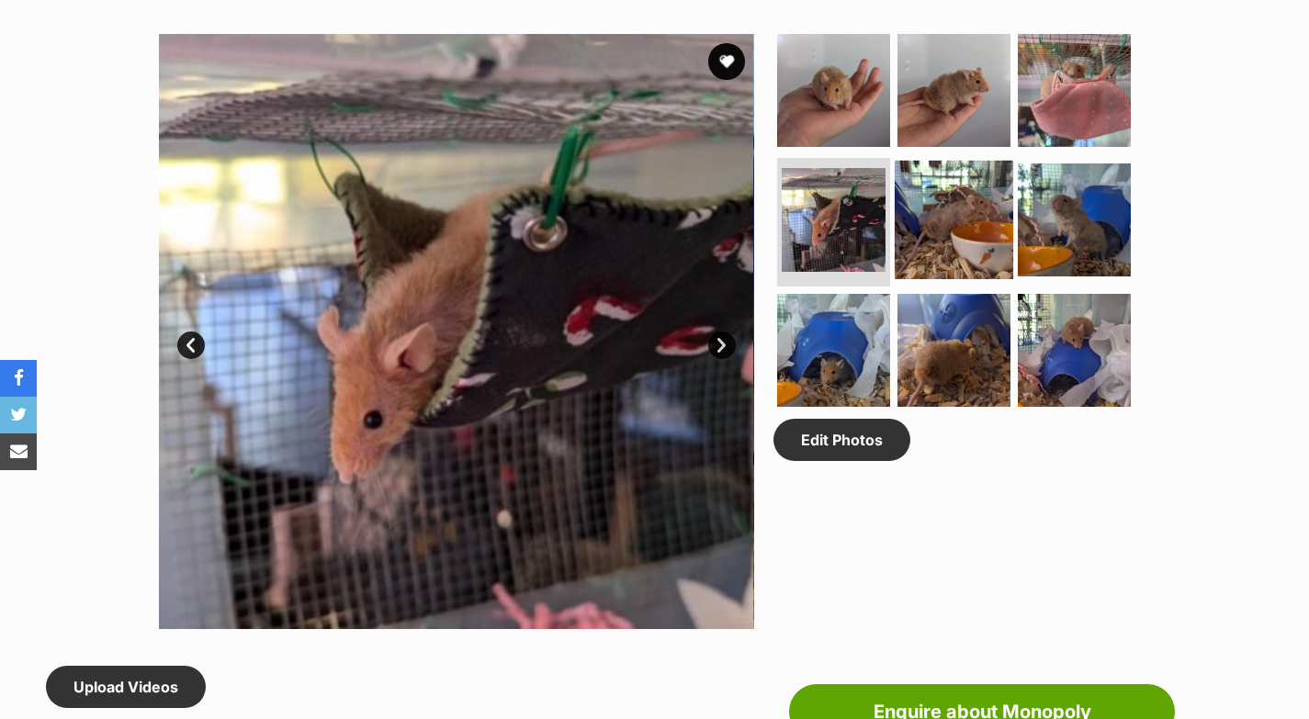
scroll to position [950, 0]
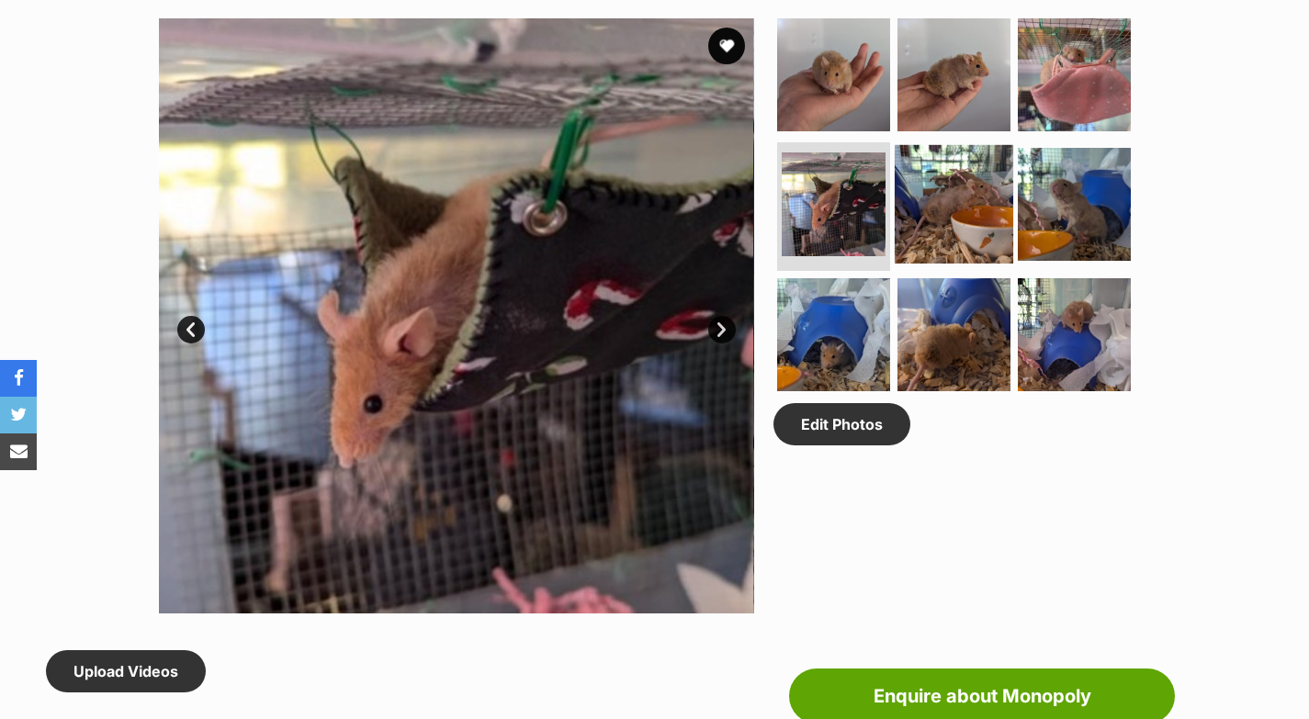
click at [941, 230] on img at bounding box center [953, 204] width 118 height 118
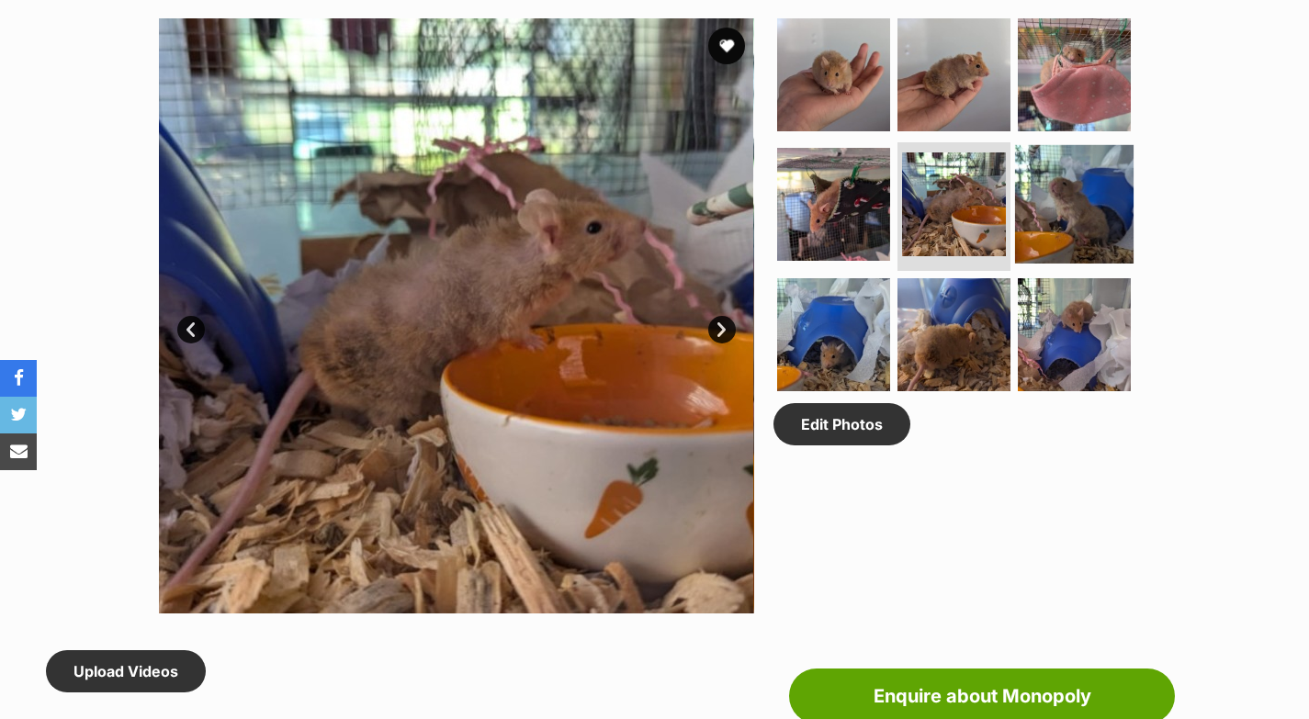
click at [1044, 218] on img at bounding box center [1074, 204] width 118 height 118
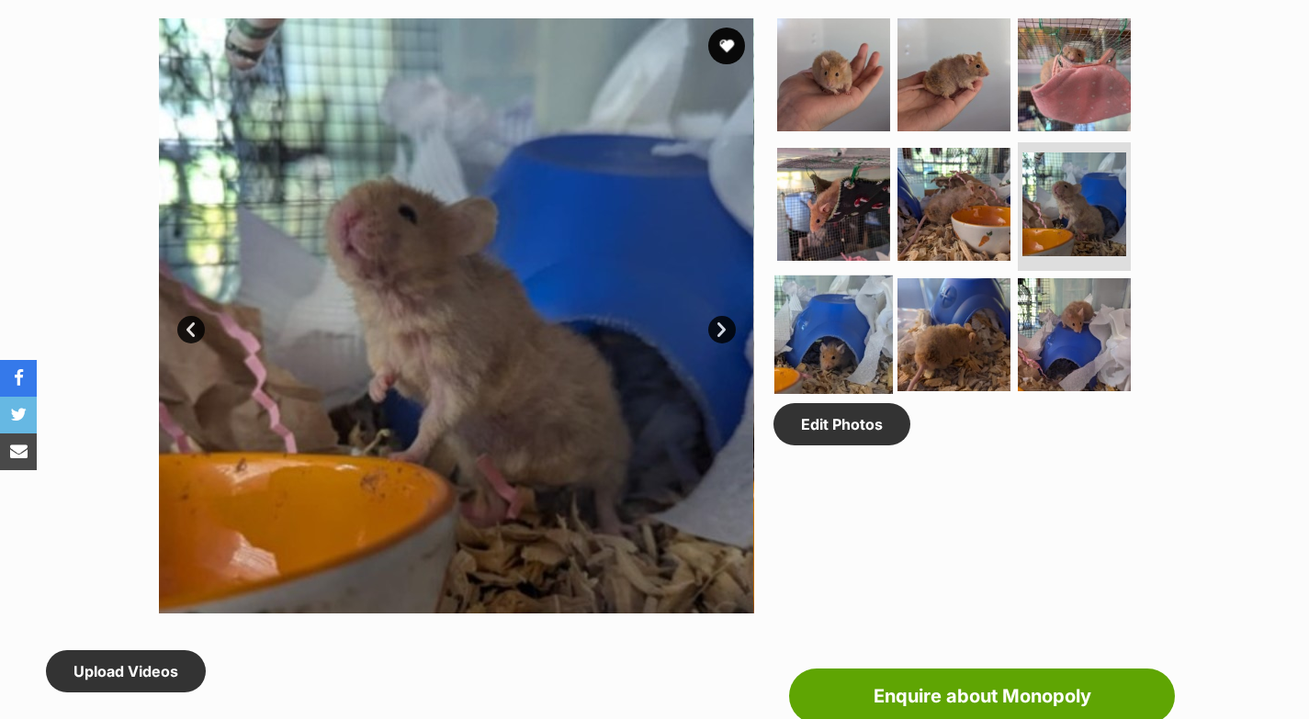
click at [847, 317] on img at bounding box center [833, 334] width 118 height 118
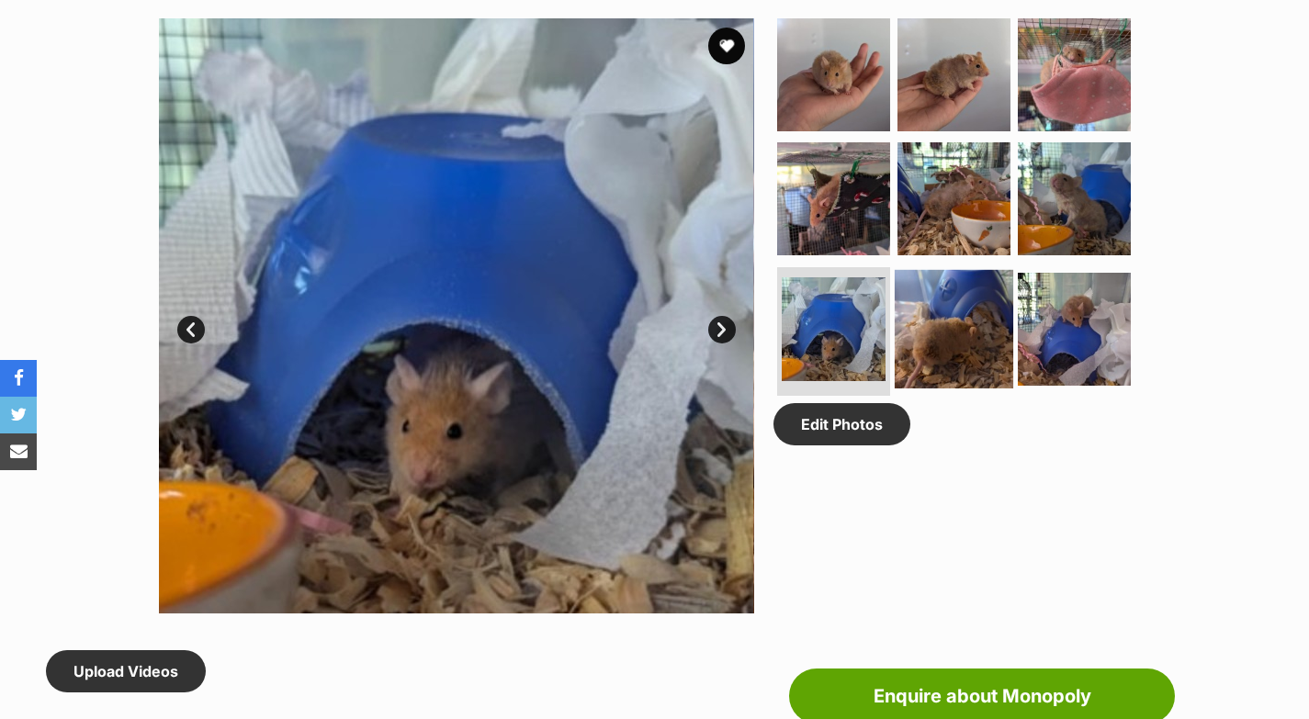
click at [935, 318] on img at bounding box center [953, 329] width 118 height 118
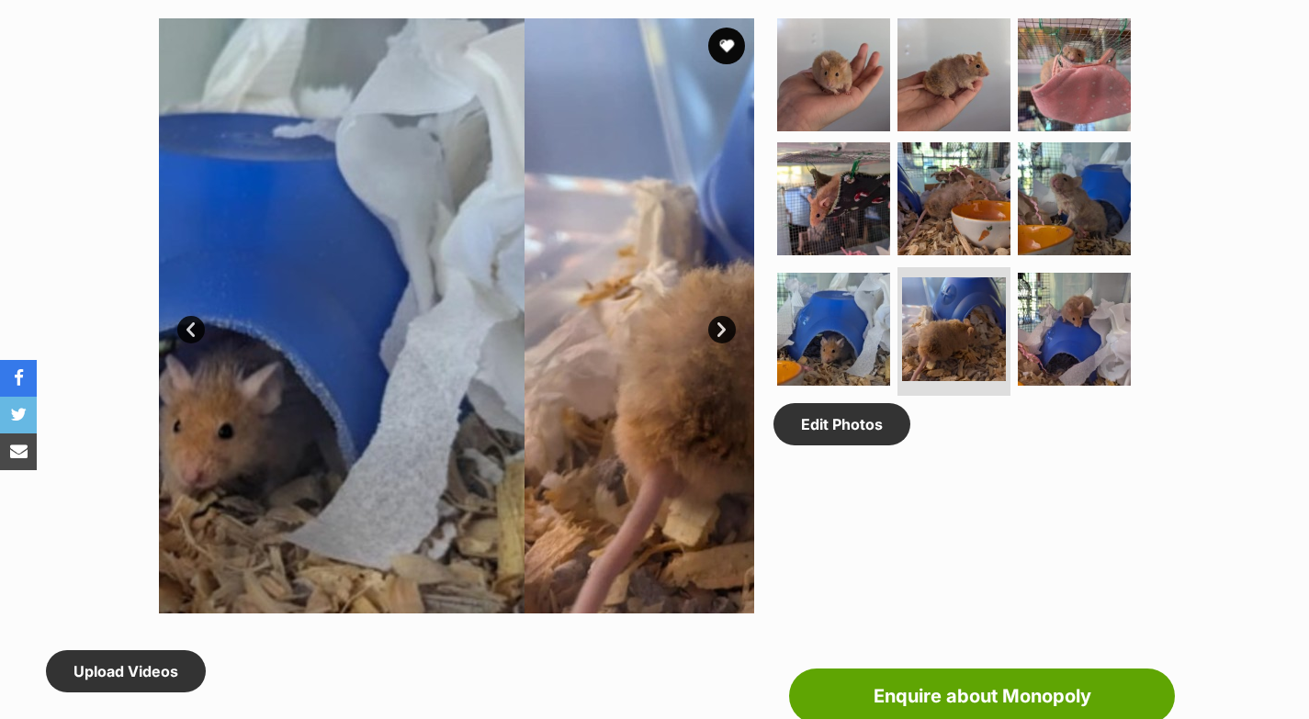
click at [1037, 320] on img at bounding box center [1074, 329] width 113 height 113
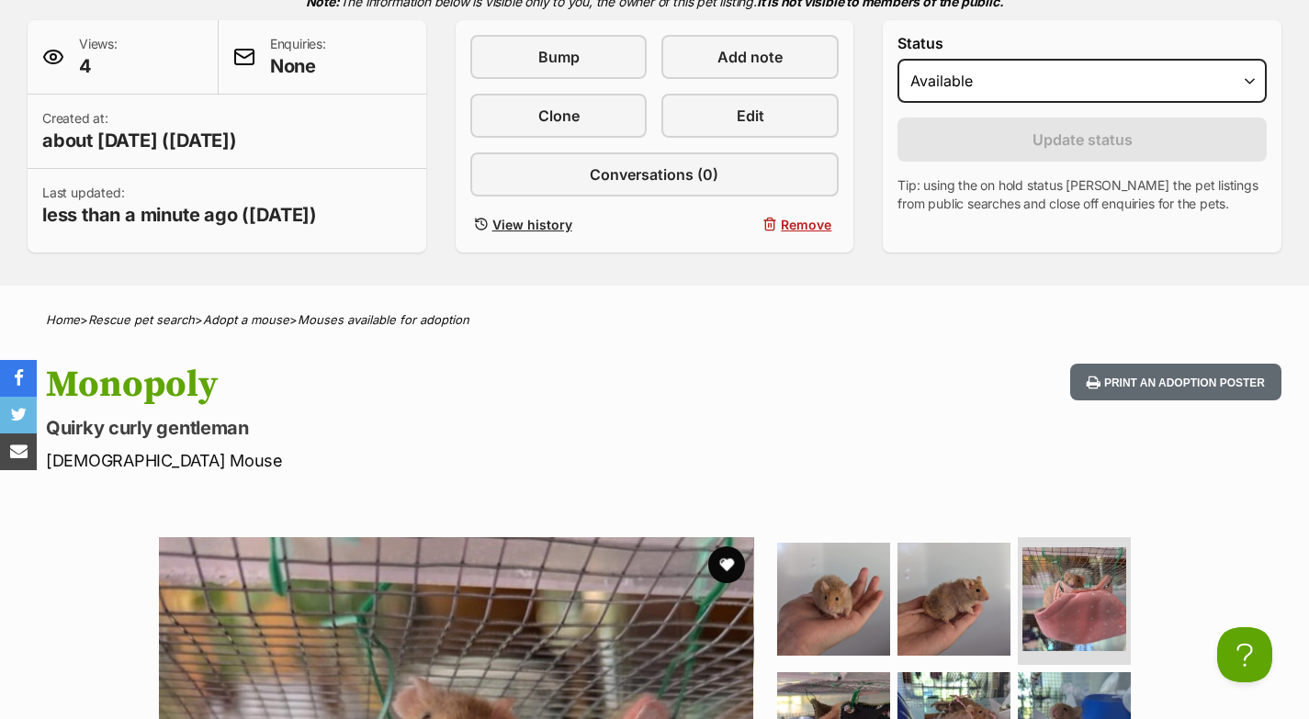
scroll to position [425, 0]
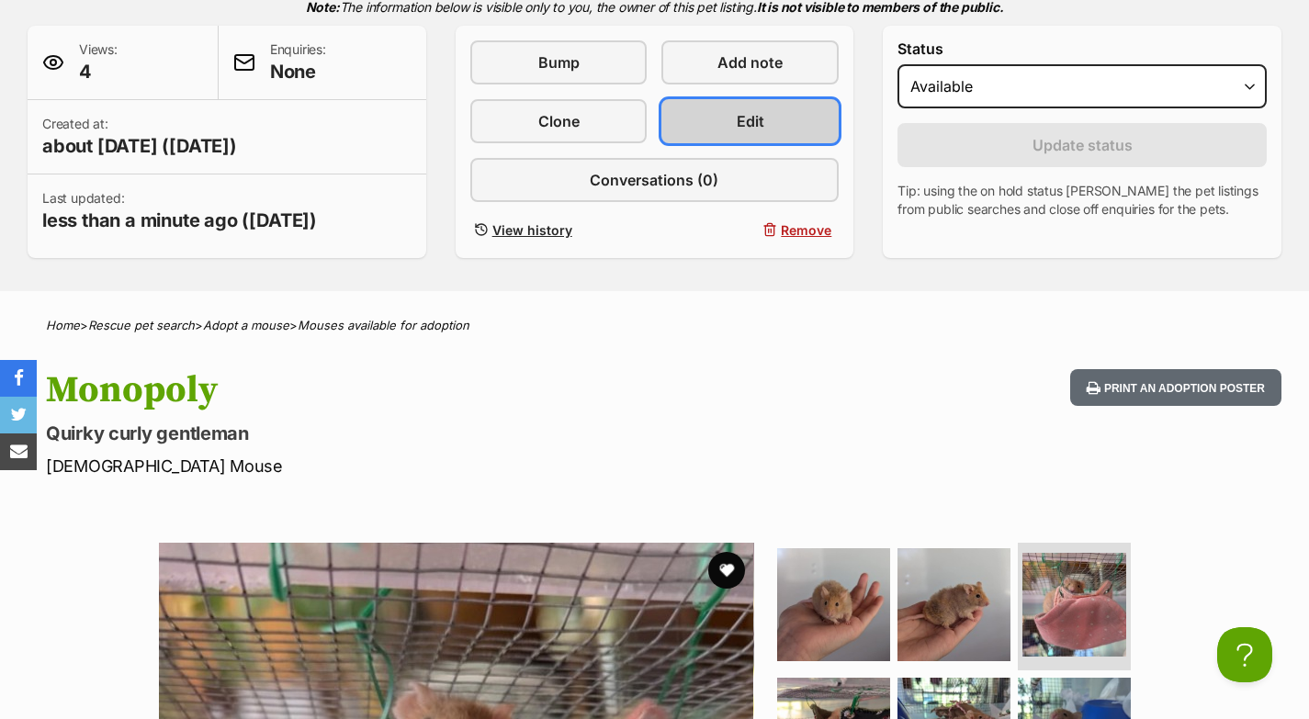
click at [804, 134] on link "Edit" at bounding box center [749, 121] width 177 height 44
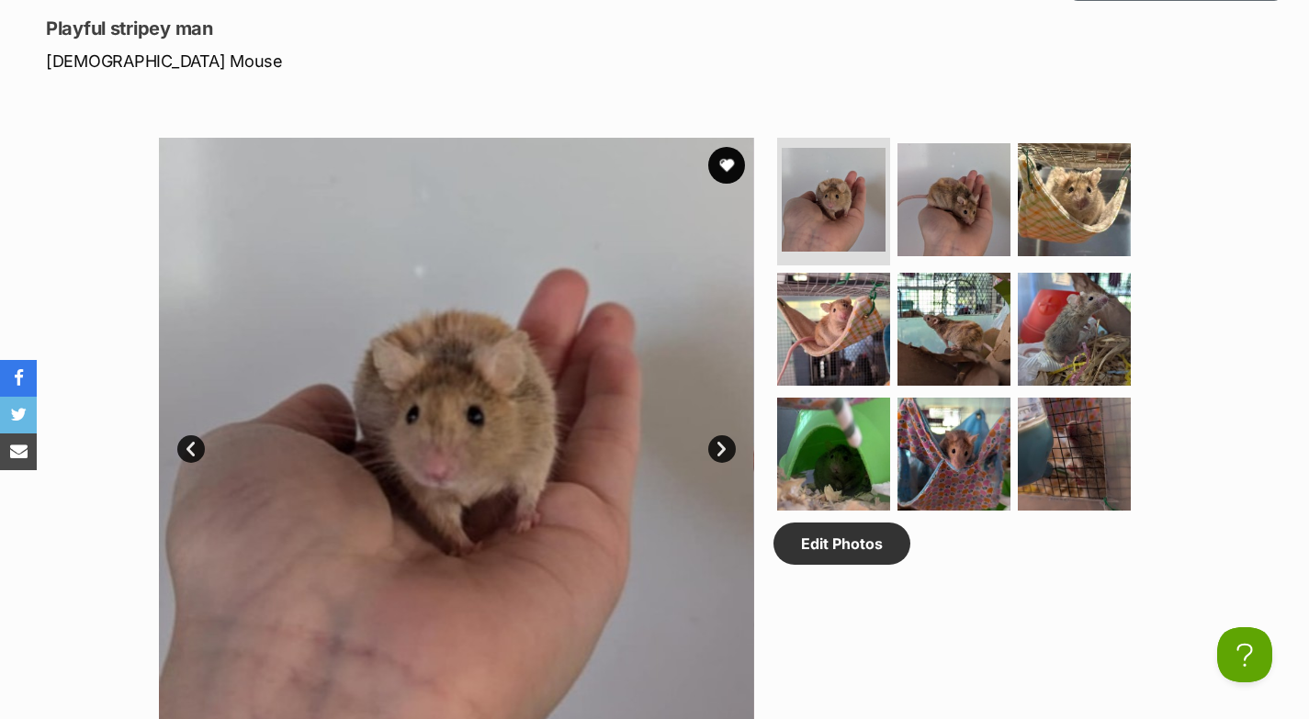
scroll to position [852, 0]
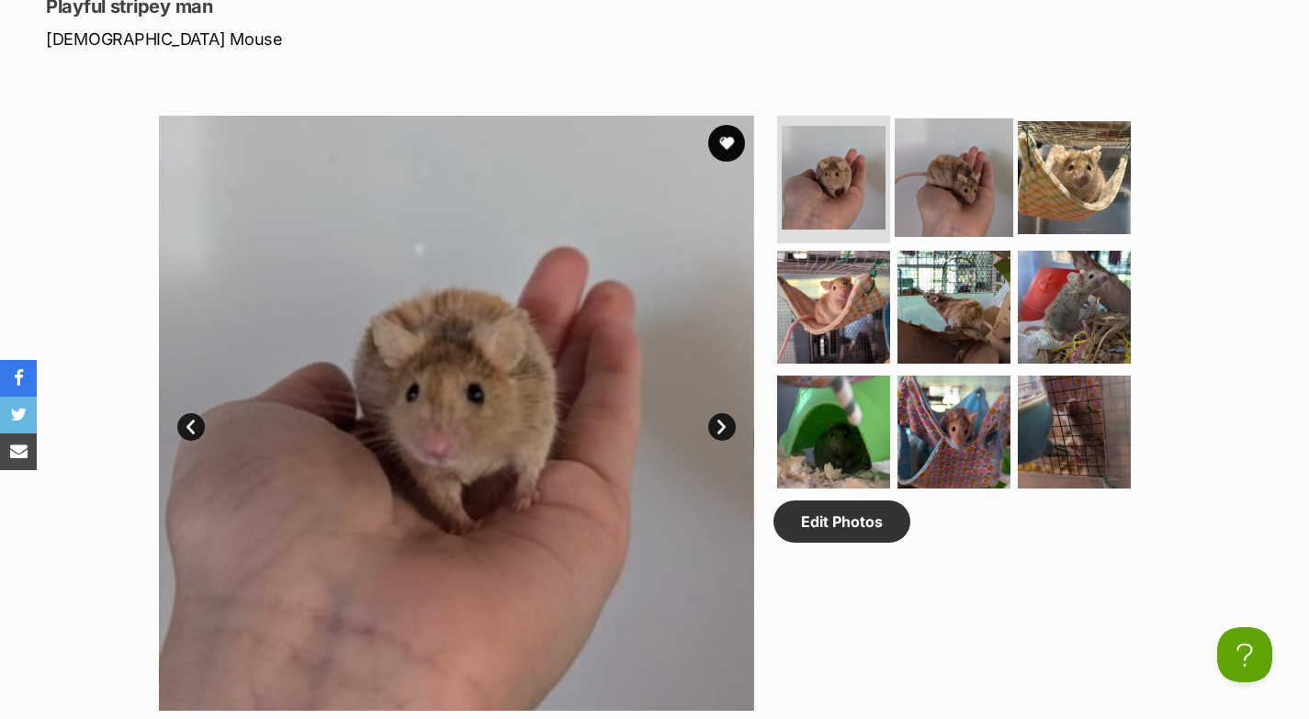
click at [960, 189] on img at bounding box center [953, 177] width 118 height 118
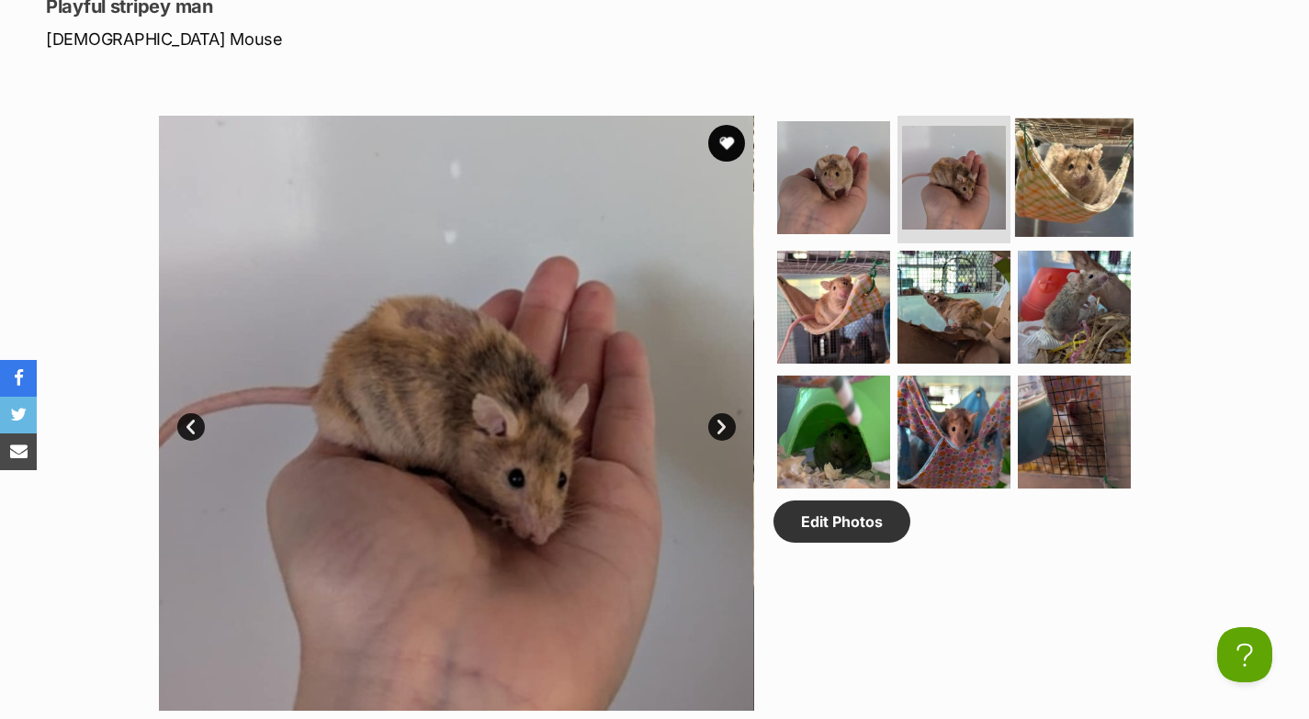
click at [1053, 200] on img at bounding box center [1074, 177] width 118 height 118
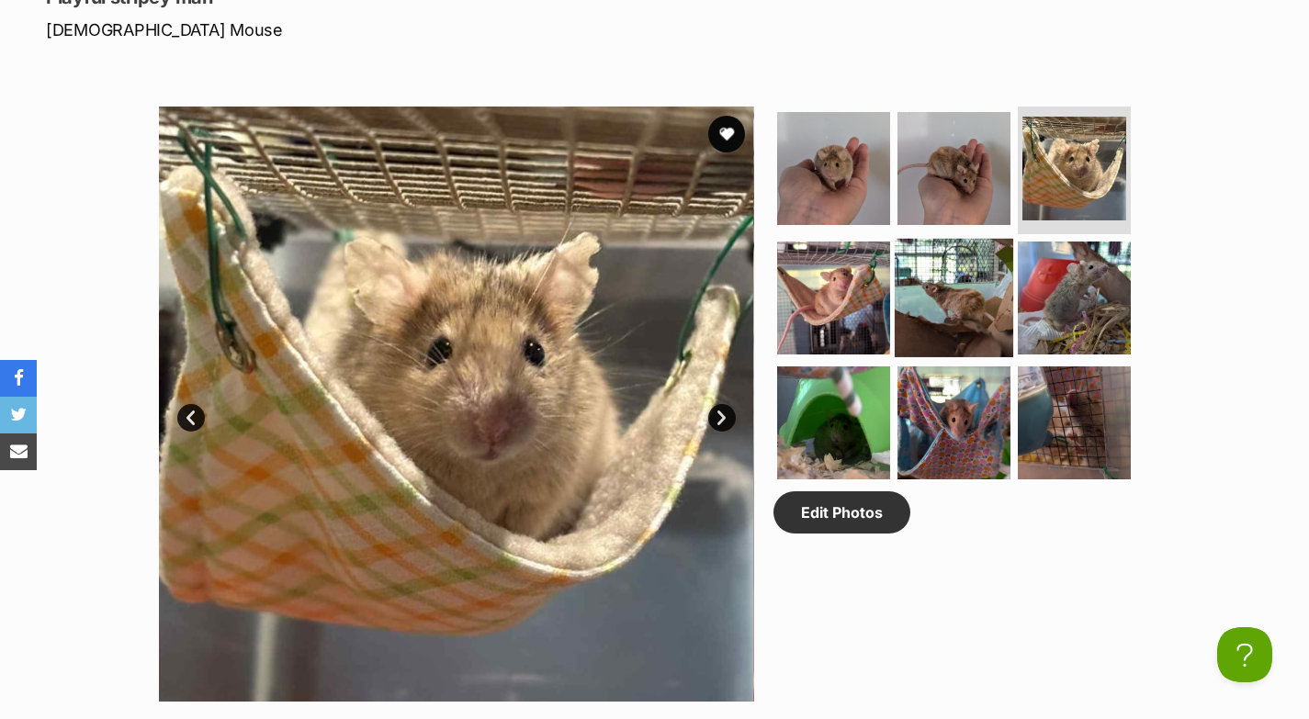
scroll to position [866, 0]
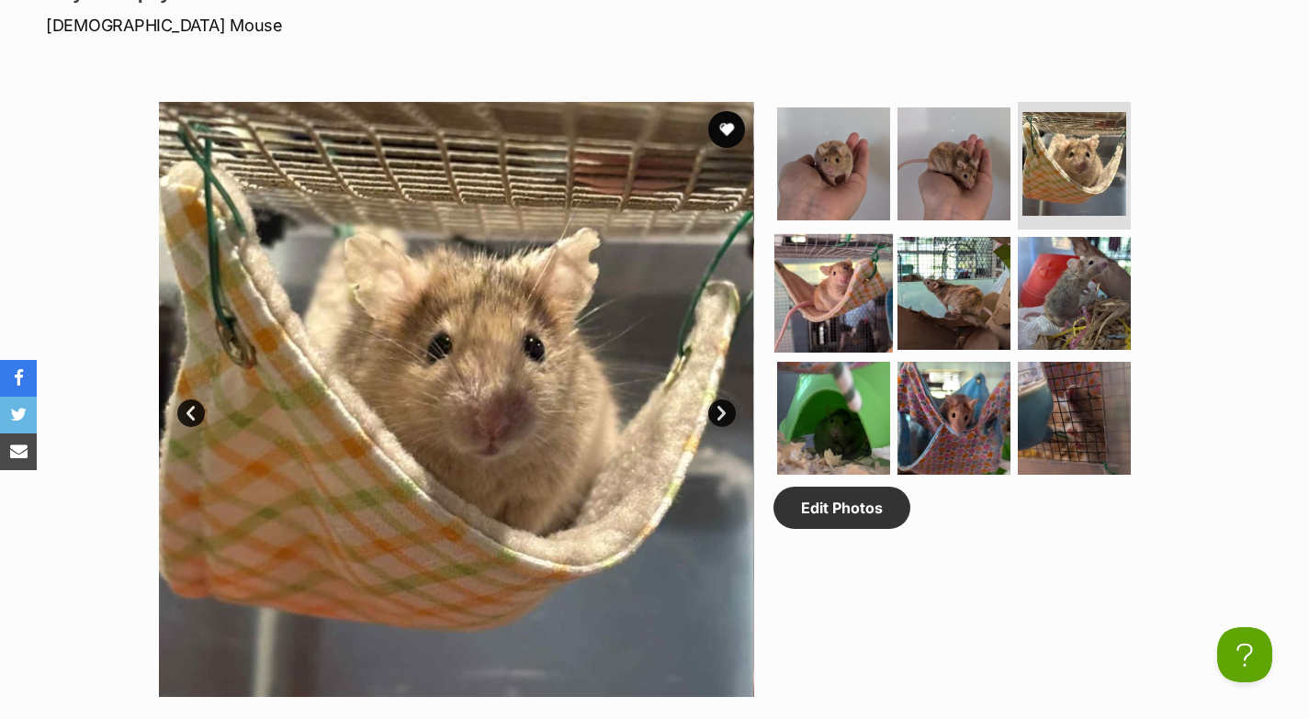
click at [869, 309] on img at bounding box center [833, 293] width 118 height 118
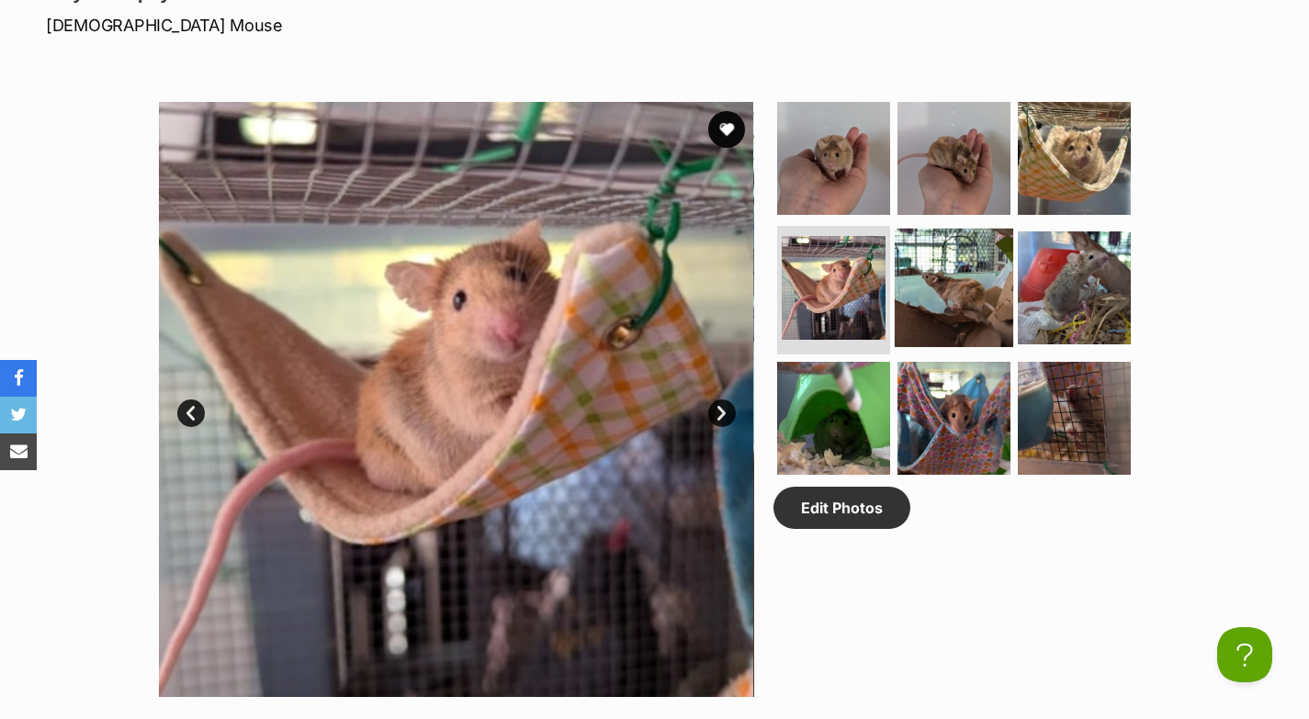
click at [921, 317] on img at bounding box center [953, 288] width 118 height 118
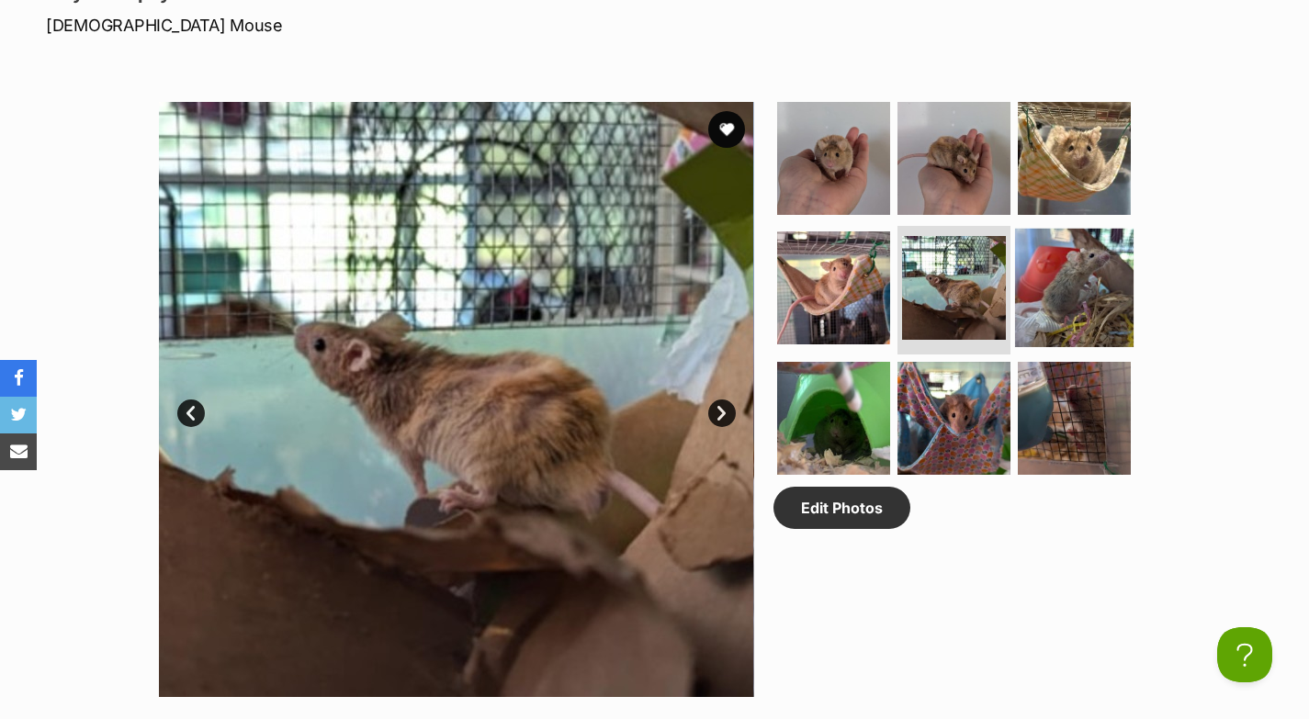
click at [1029, 319] on img at bounding box center [1074, 288] width 118 height 118
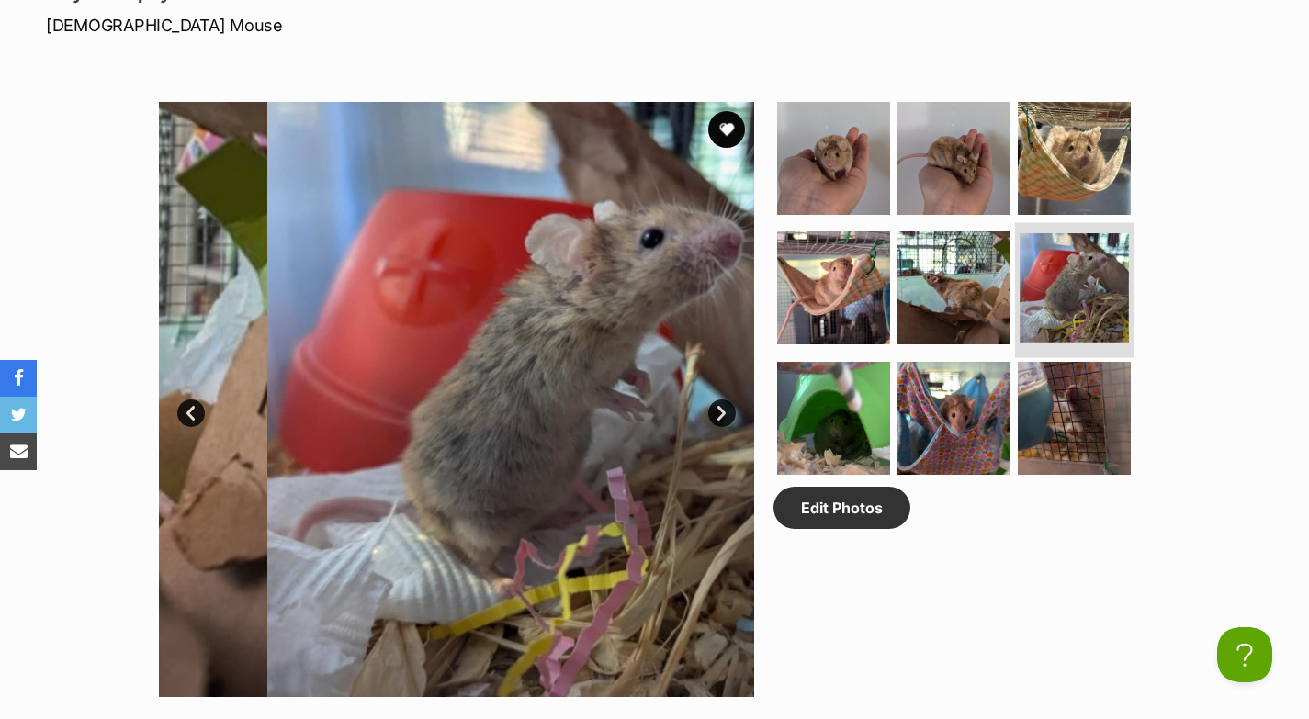
scroll to position [960, 0]
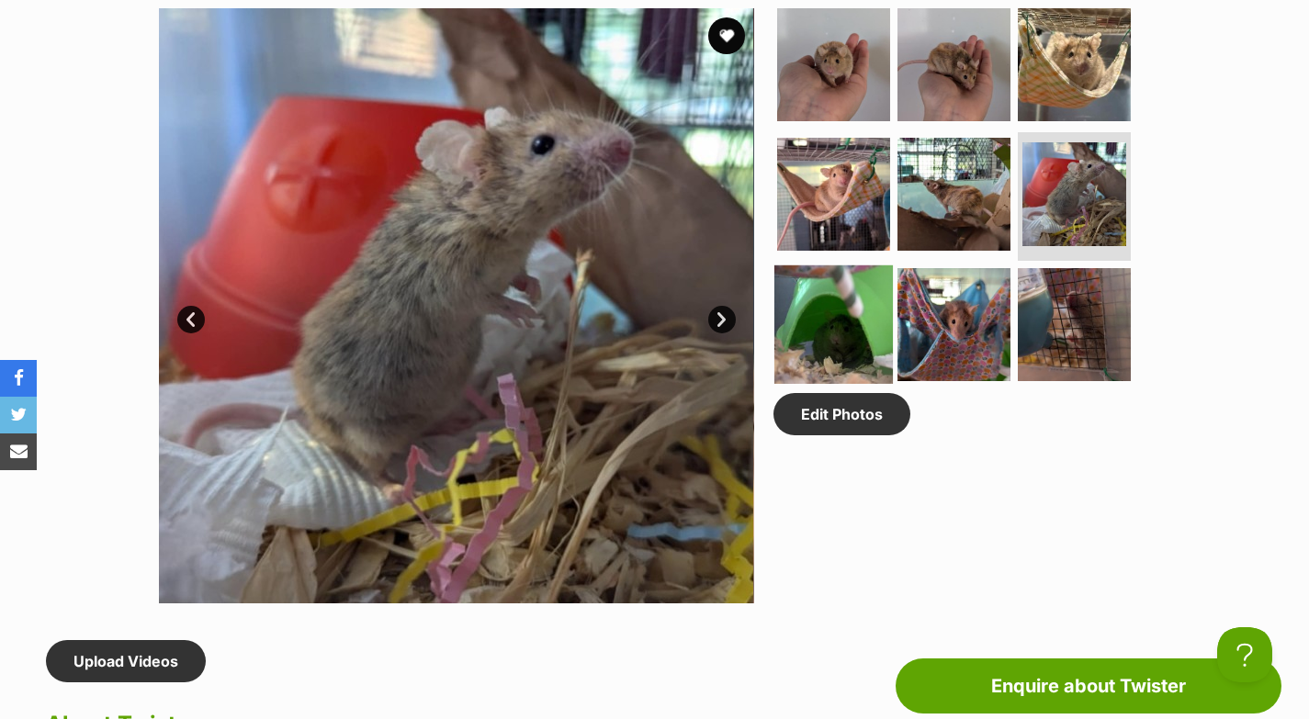
click at [825, 347] on img at bounding box center [833, 324] width 118 height 118
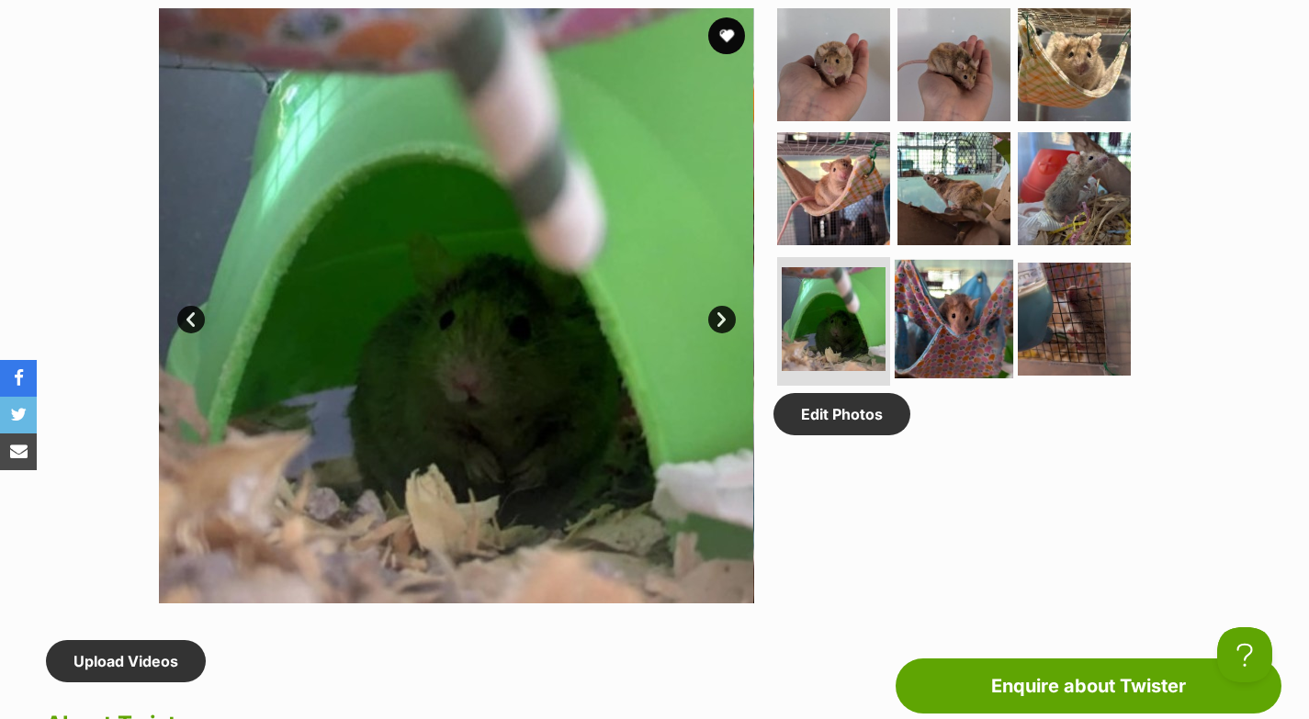
click at [922, 338] on img at bounding box center [953, 319] width 118 height 118
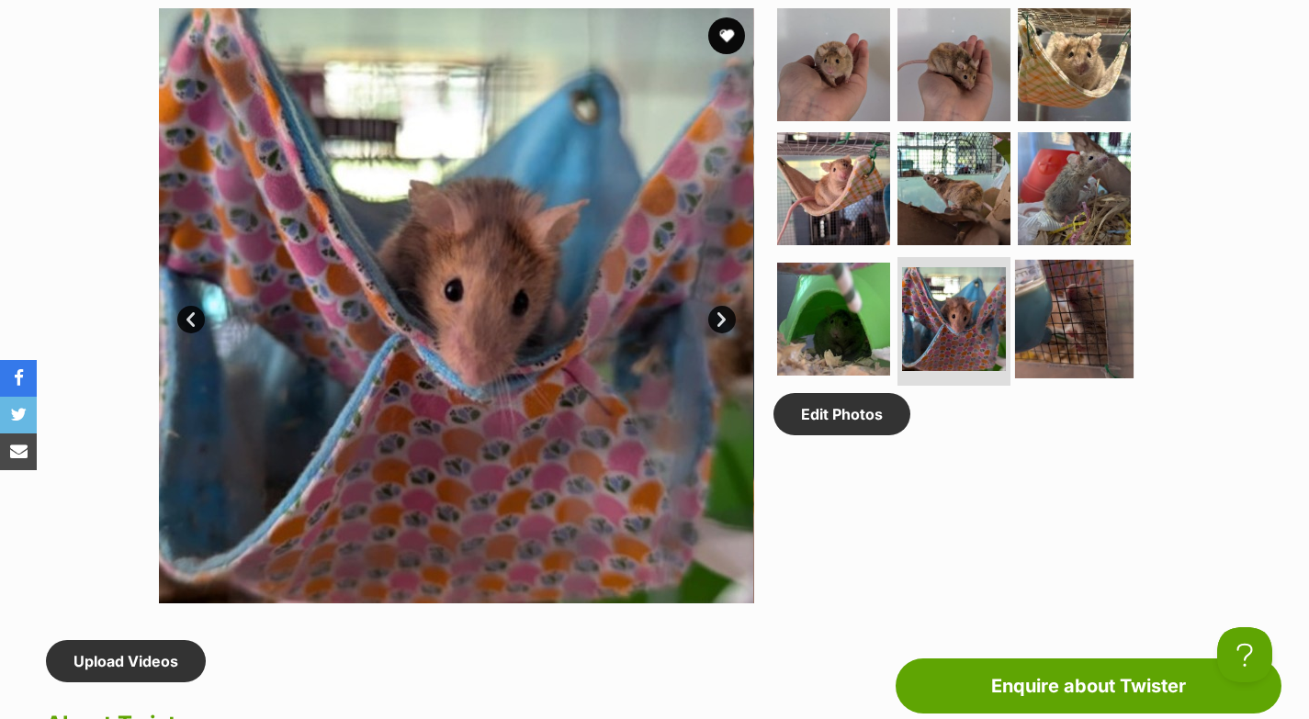
click at [1041, 332] on img at bounding box center [1074, 319] width 118 height 118
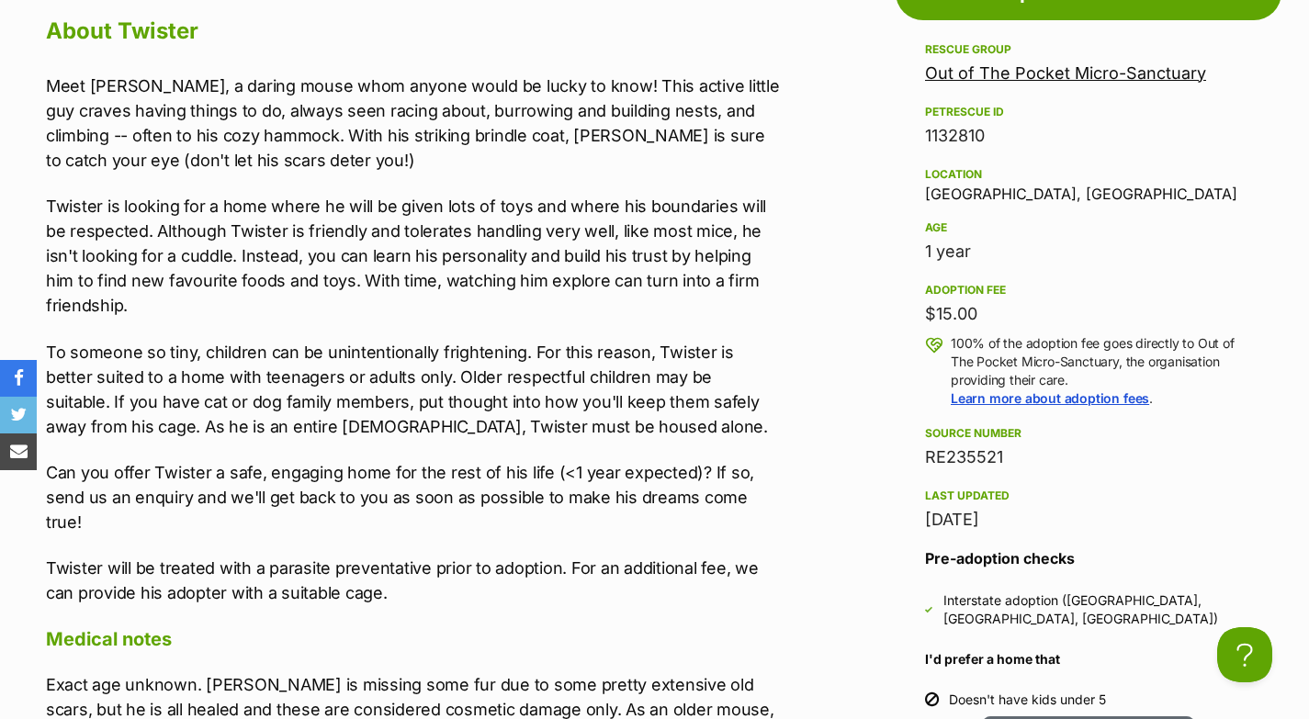
scroll to position [1656, 0]
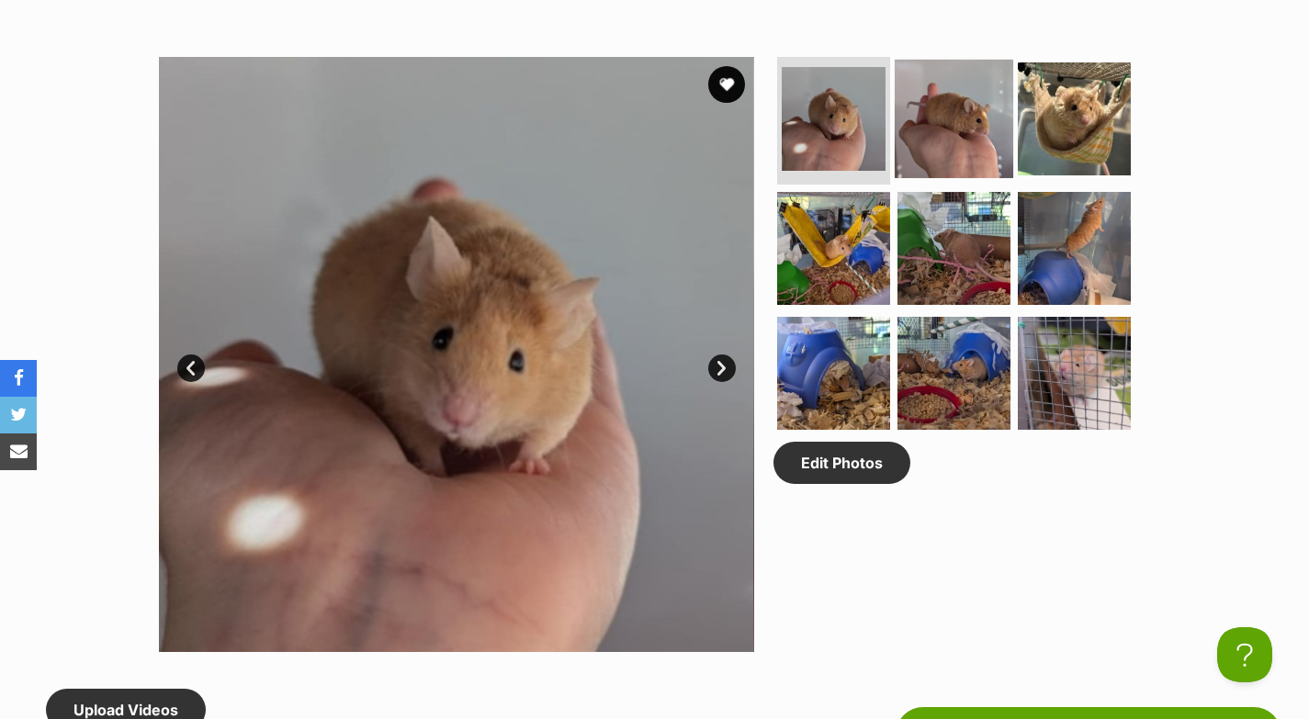
scroll to position [807, 0]
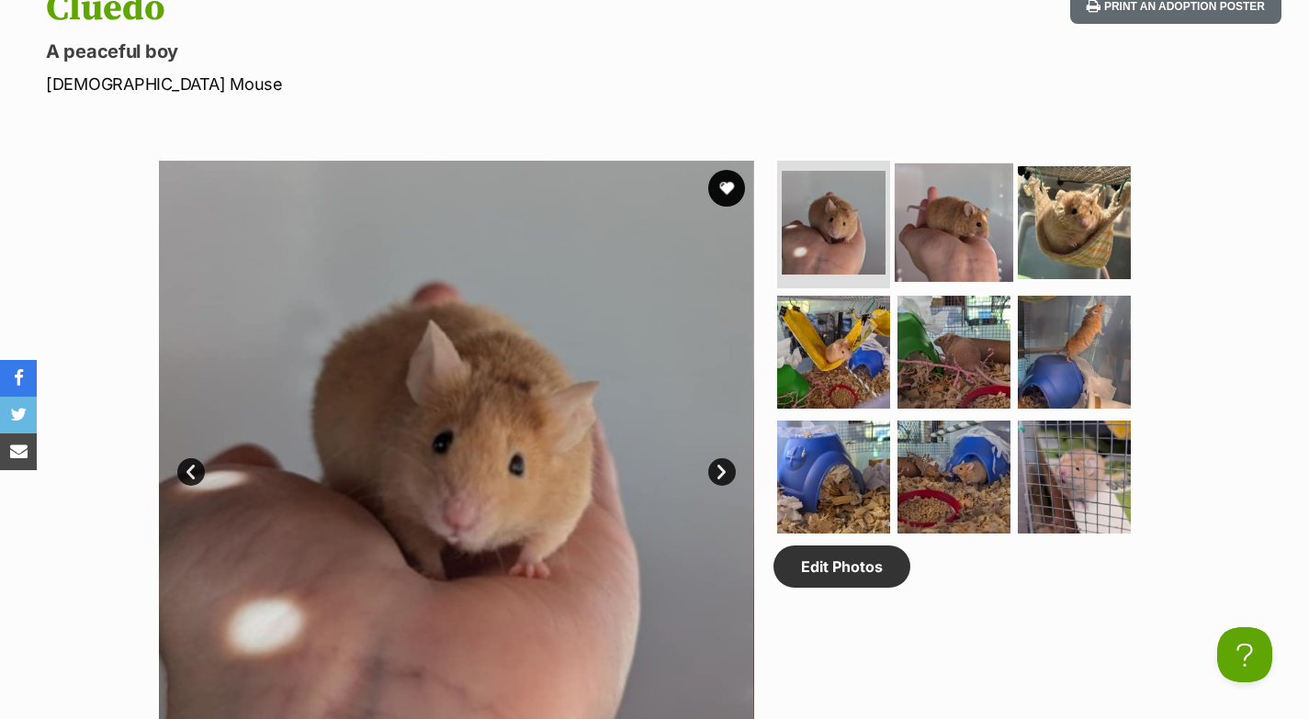
click at [987, 242] on img at bounding box center [953, 222] width 118 height 118
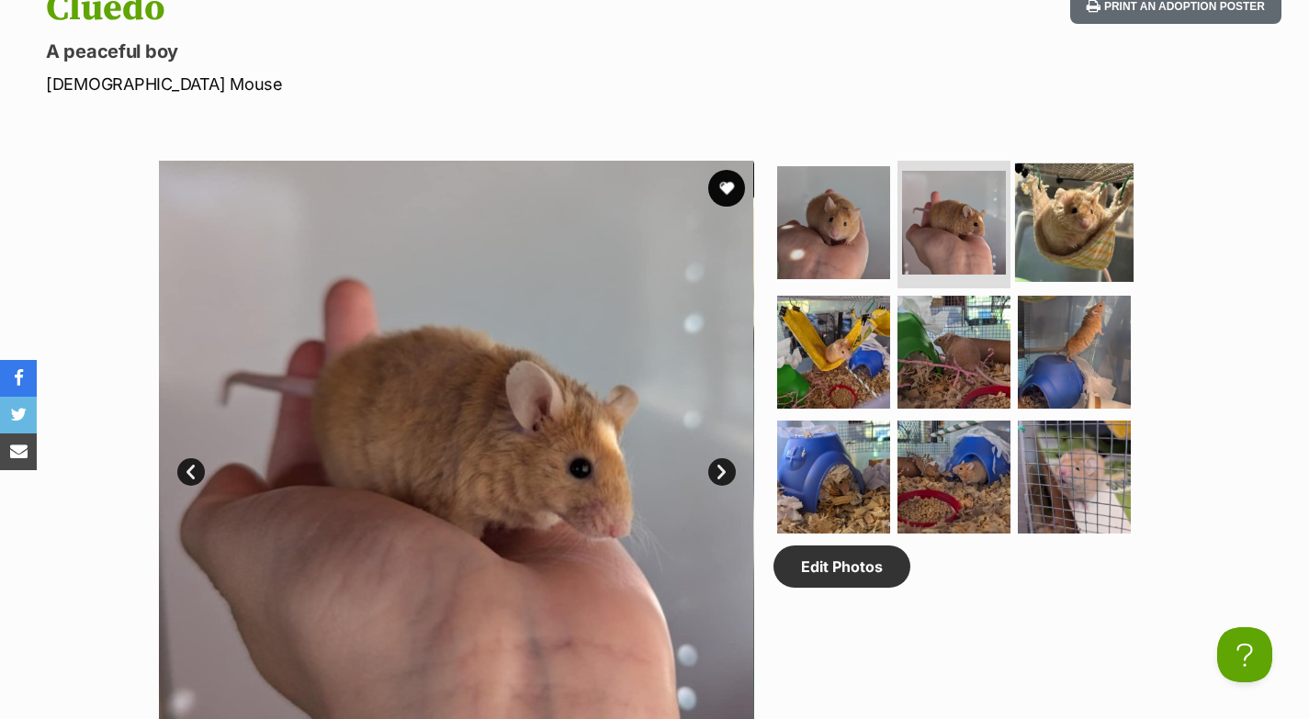
click at [1034, 245] on img at bounding box center [1074, 222] width 118 height 118
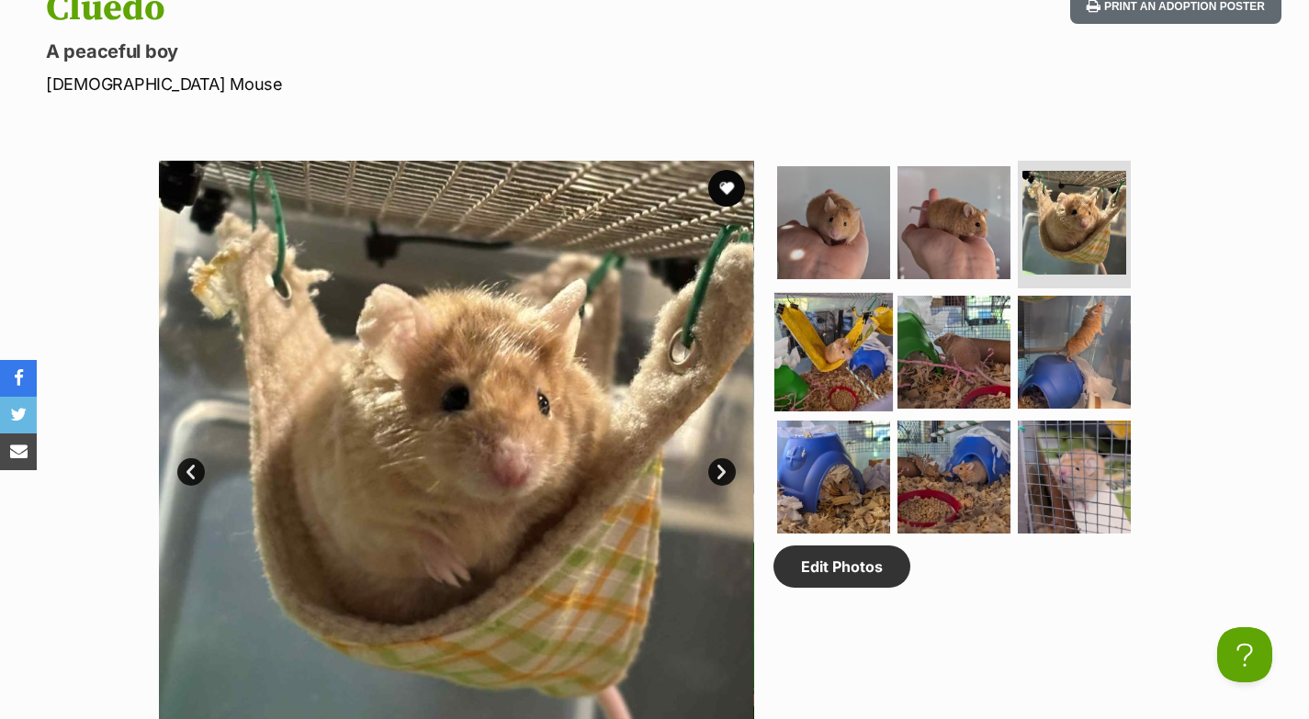
click at [881, 332] on img at bounding box center [833, 352] width 118 height 118
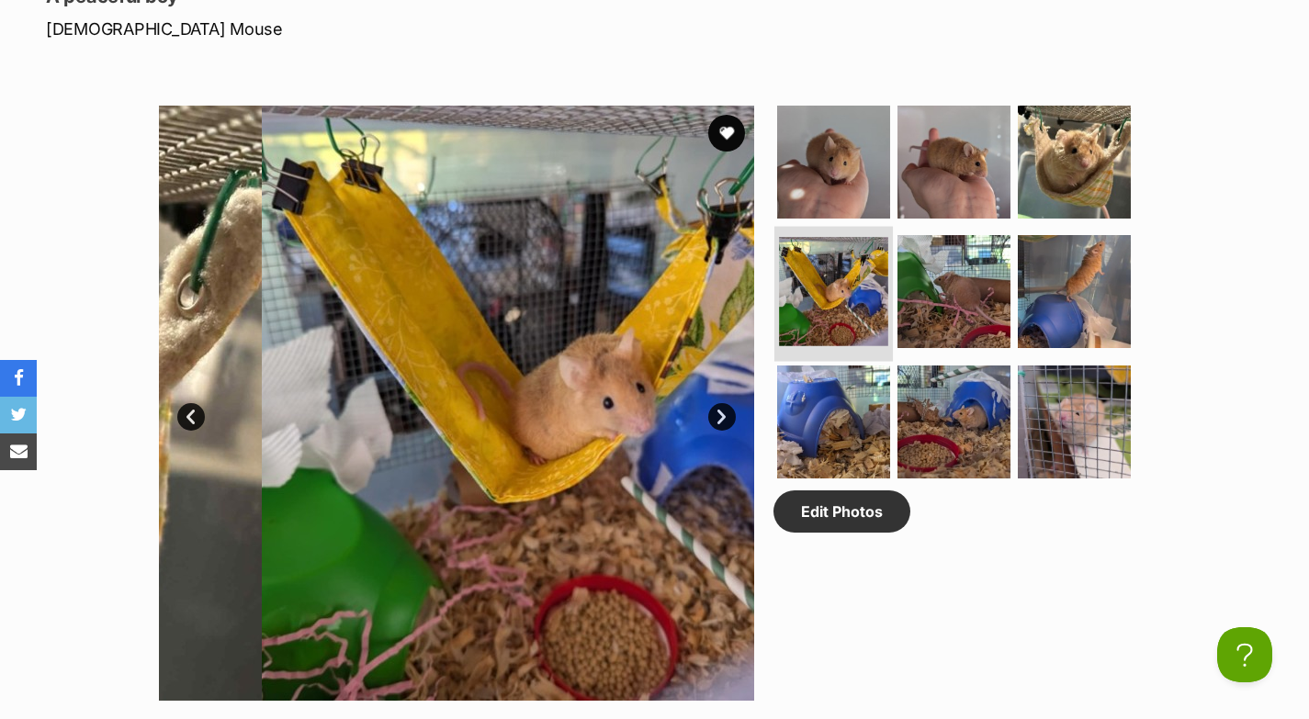
scroll to position [871, 0]
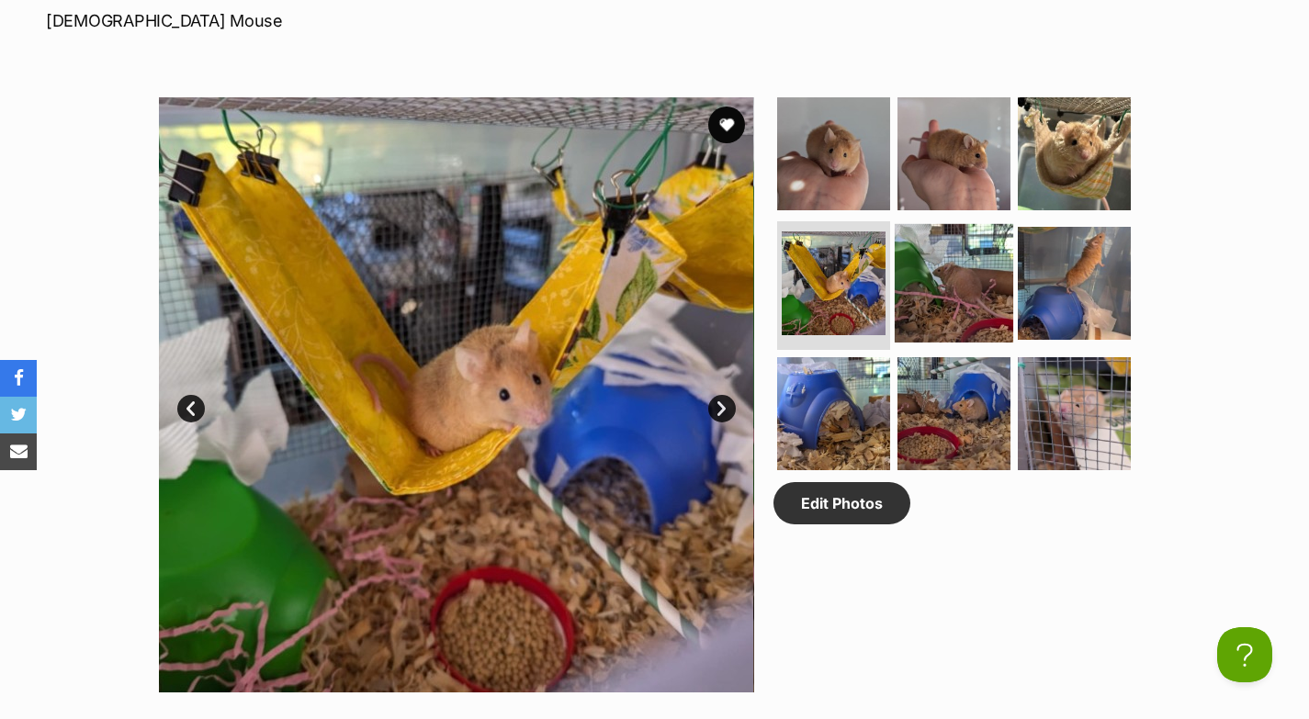
click at [922, 309] on img at bounding box center [953, 283] width 118 height 118
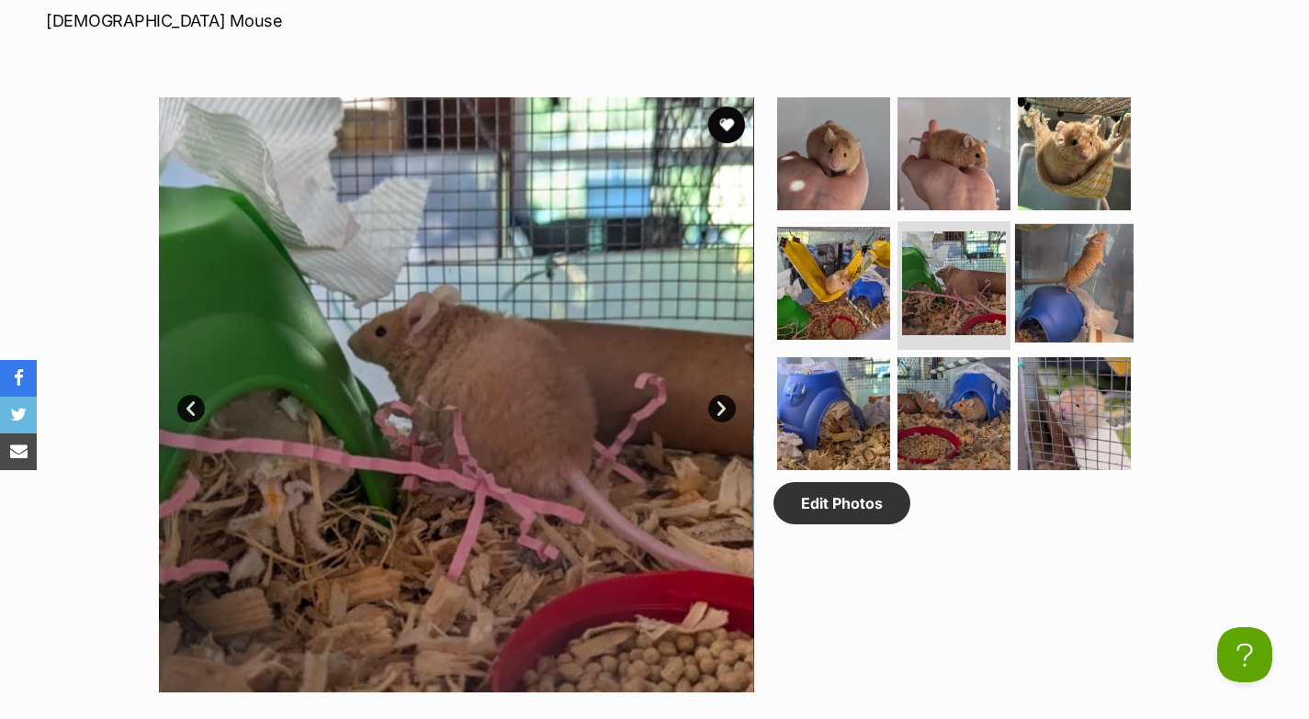
click at [1050, 304] on img at bounding box center [1074, 283] width 118 height 118
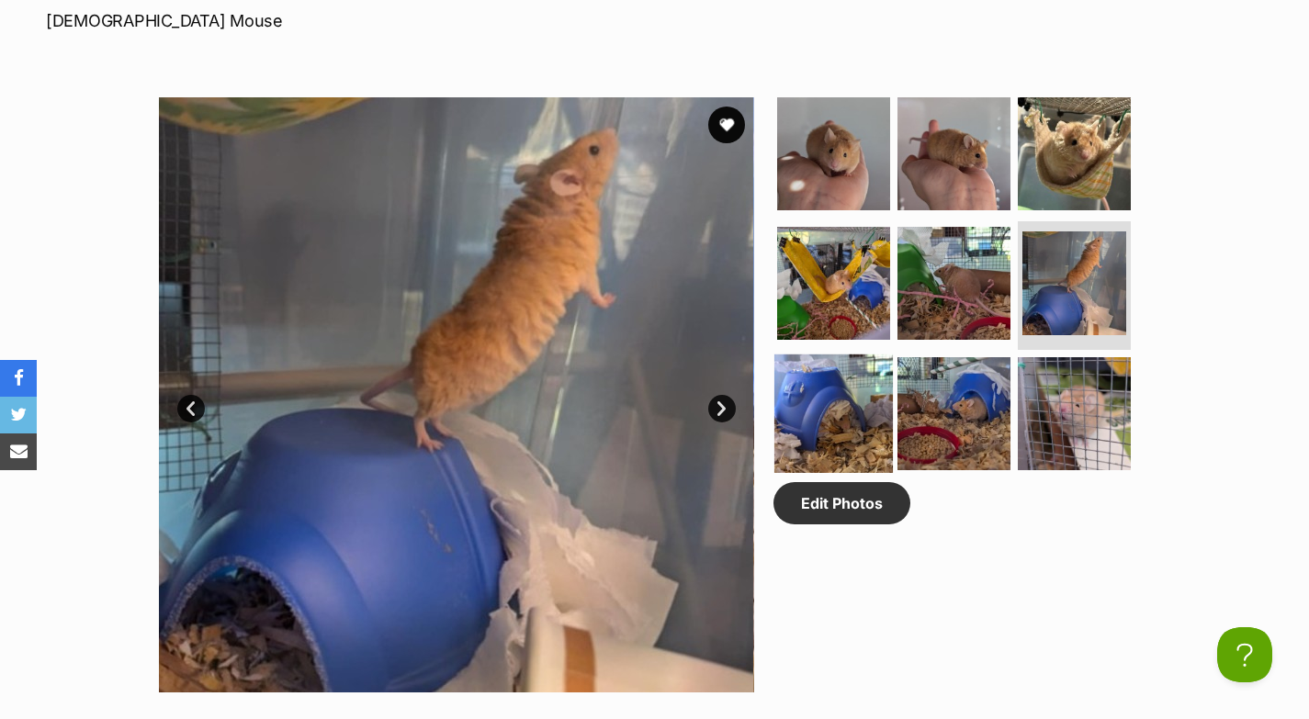
click at [879, 410] on img at bounding box center [833, 413] width 118 height 118
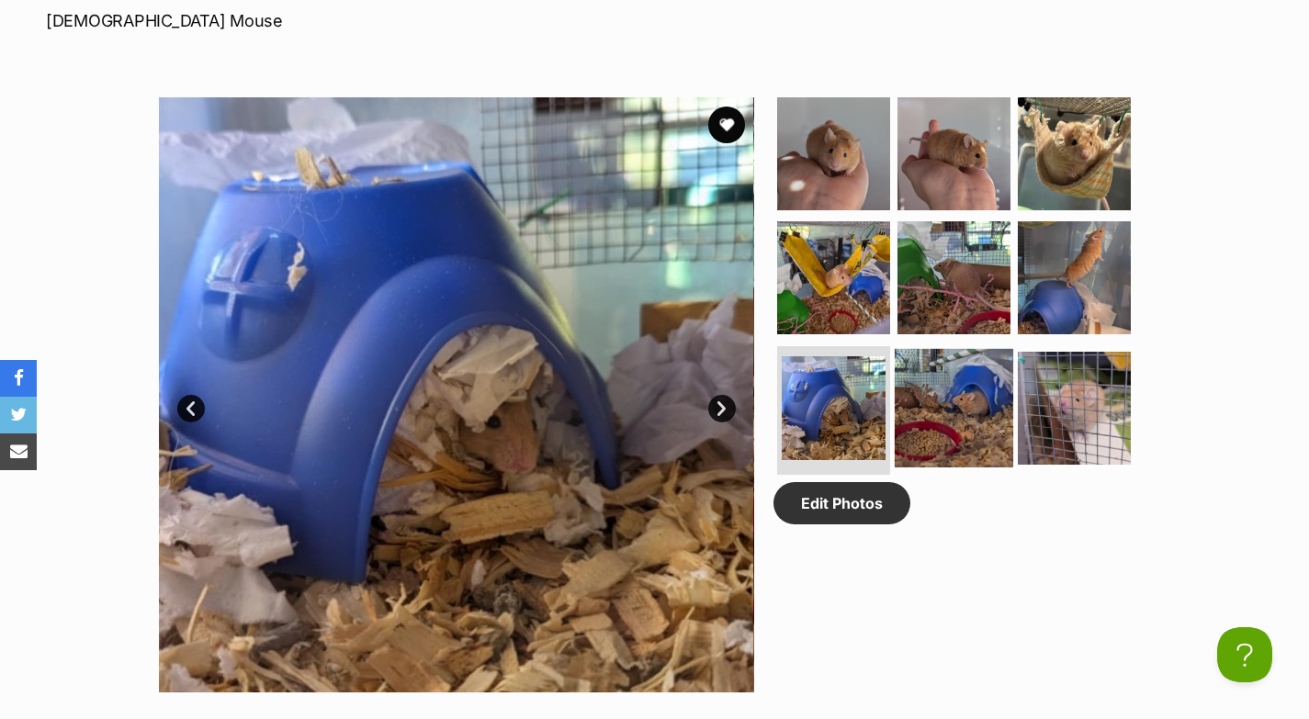
click at [937, 416] on img at bounding box center [953, 408] width 118 height 118
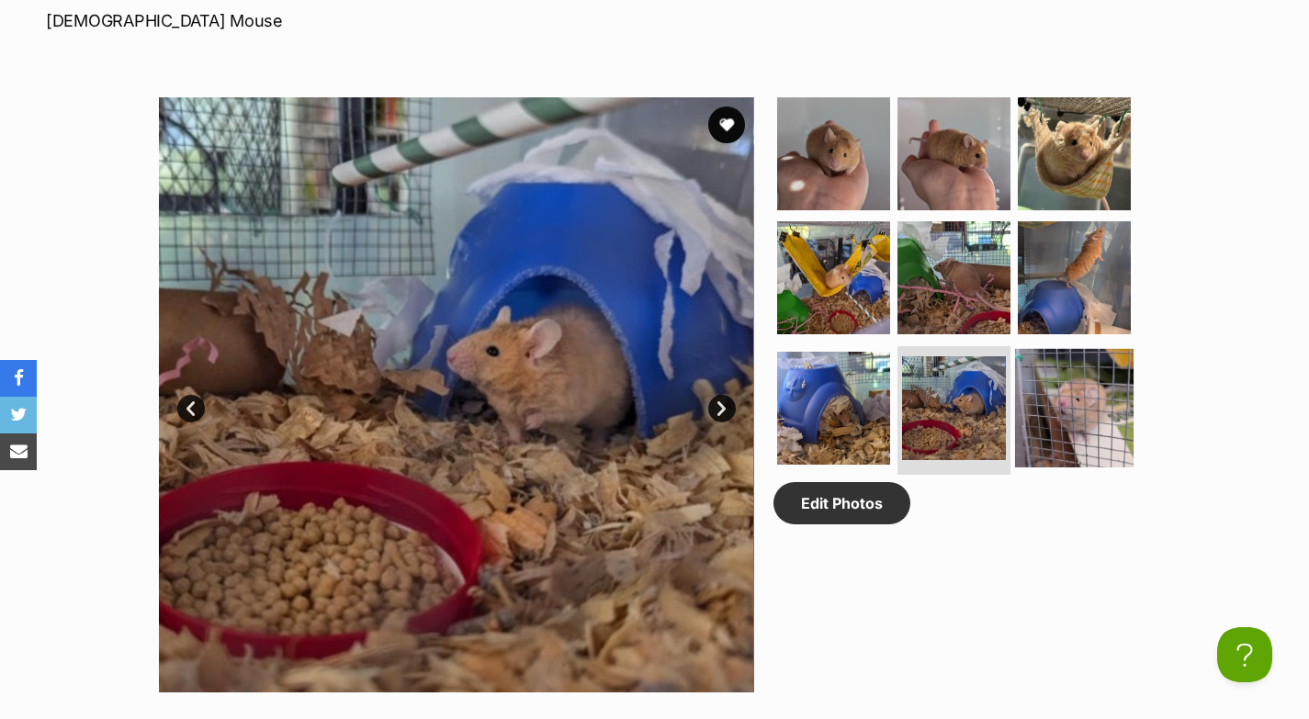
click at [1046, 416] on img at bounding box center [1074, 408] width 118 height 118
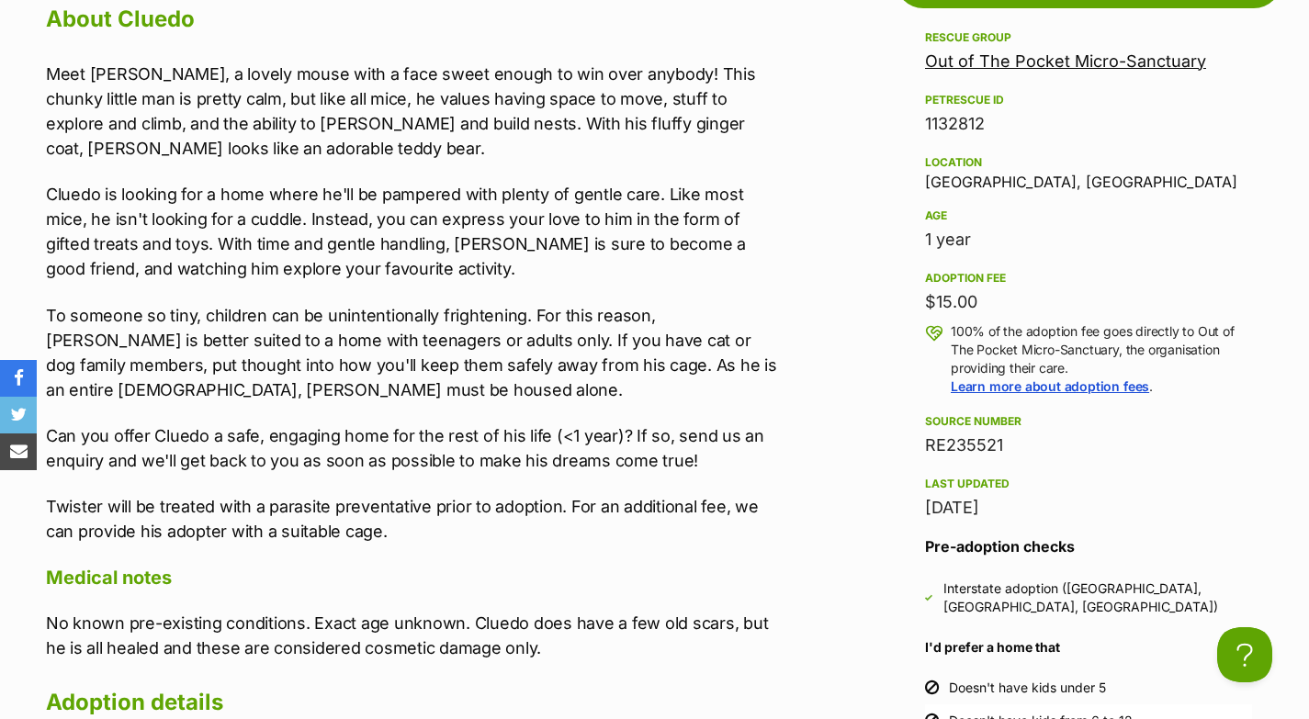
scroll to position [1663, 0]
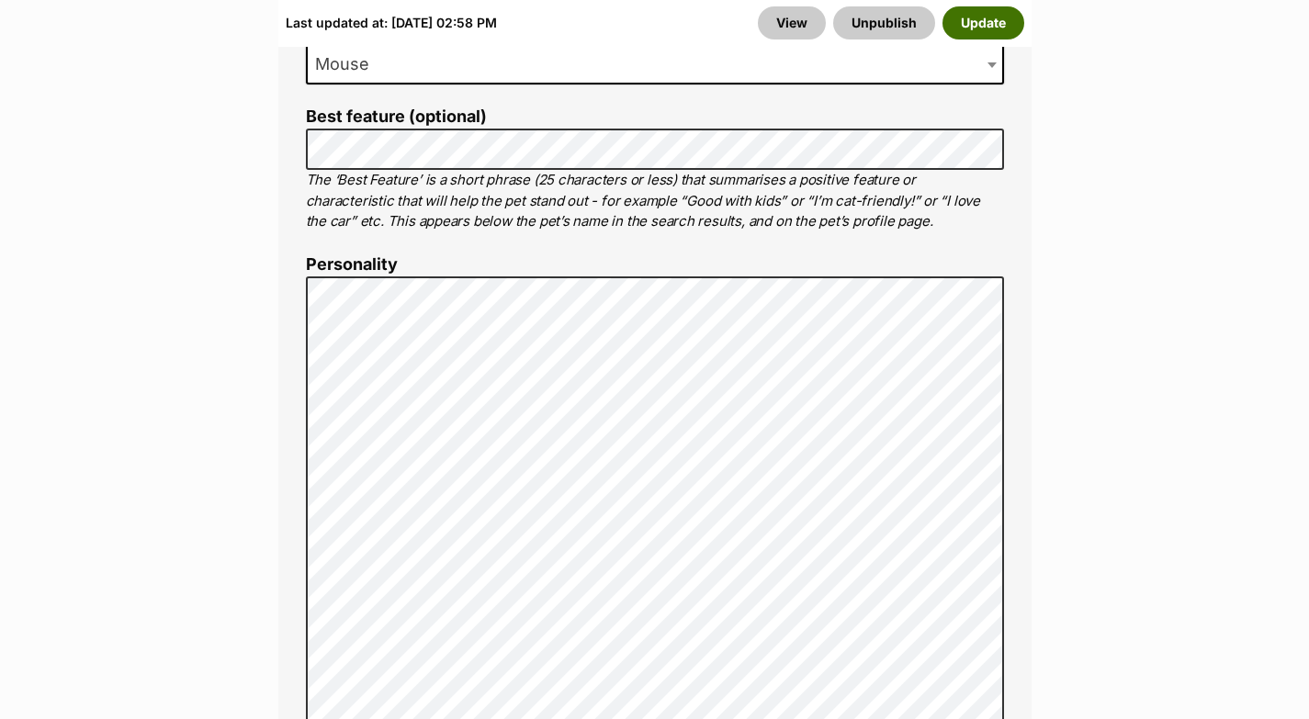
click at [1002, 23] on button "Update" at bounding box center [983, 22] width 82 height 33
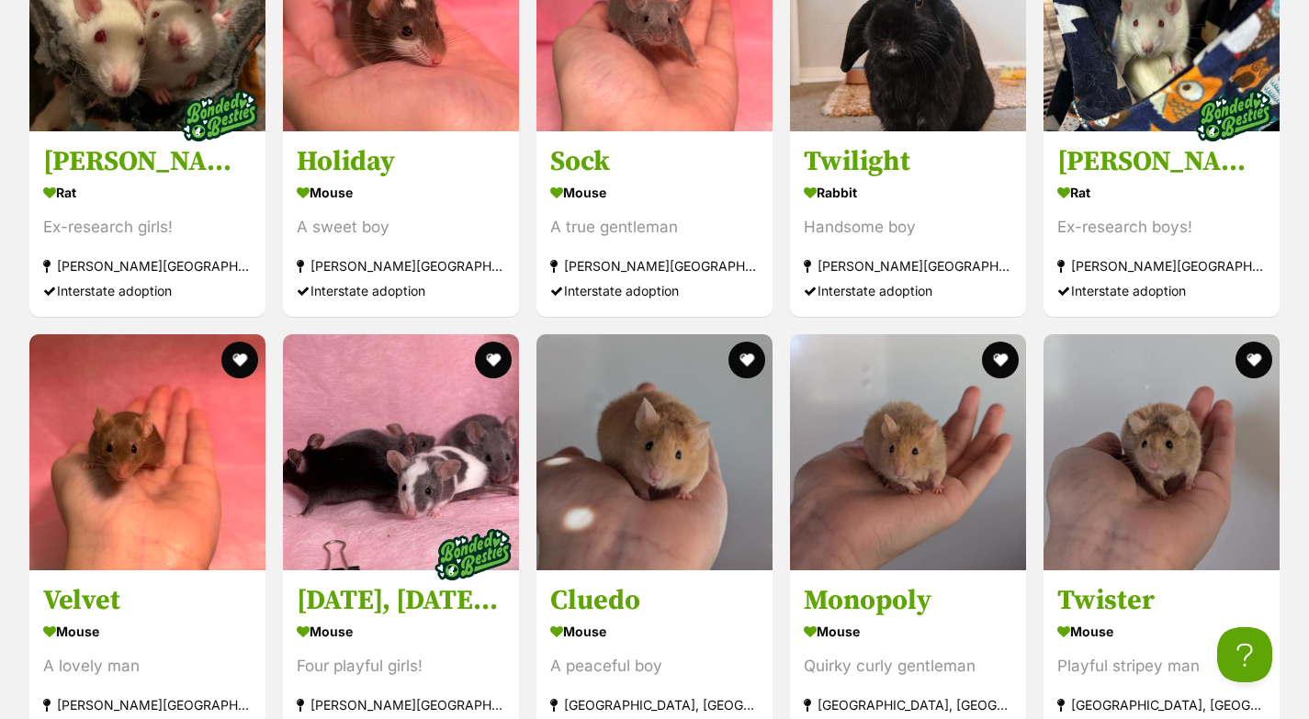
click at [0, 649] on div "Displaying all 10 pets Show 60 120 pets per page Visit PetRescue TV (external s…" at bounding box center [654, 277] width 1309 height 962
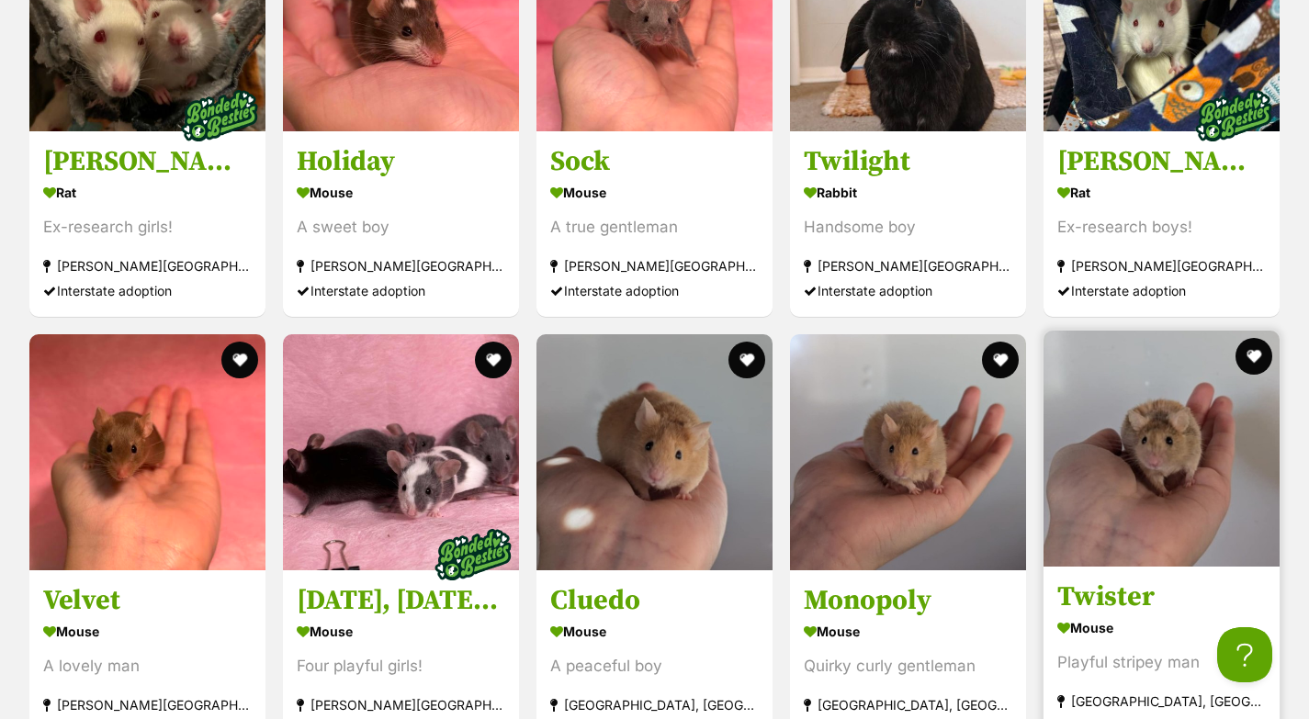
click at [1165, 462] on img at bounding box center [1161, 449] width 236 height 236
